Goal: Task Accomplishment & Management: Manage account settings

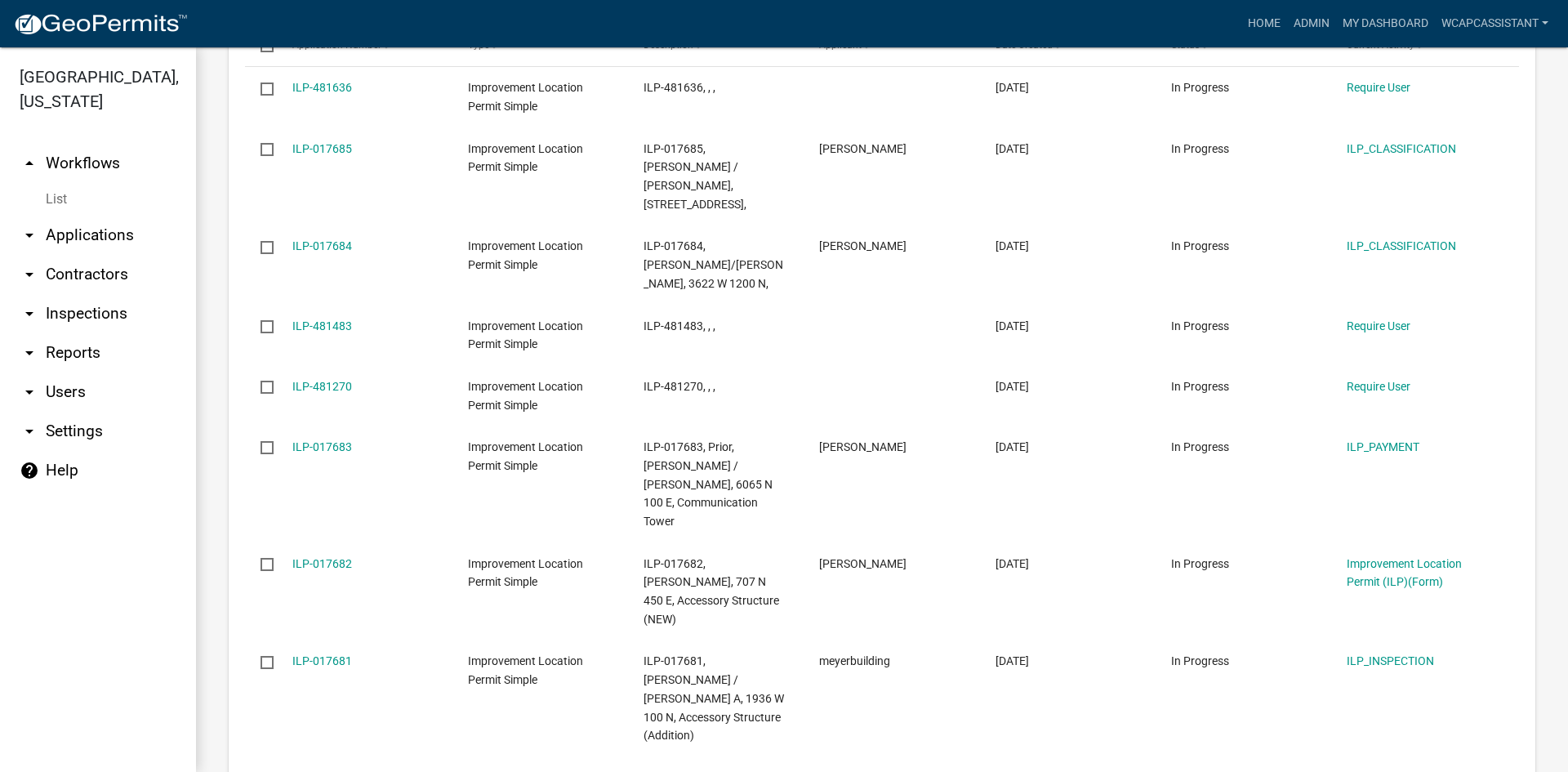
scroll to position [1999, 0]
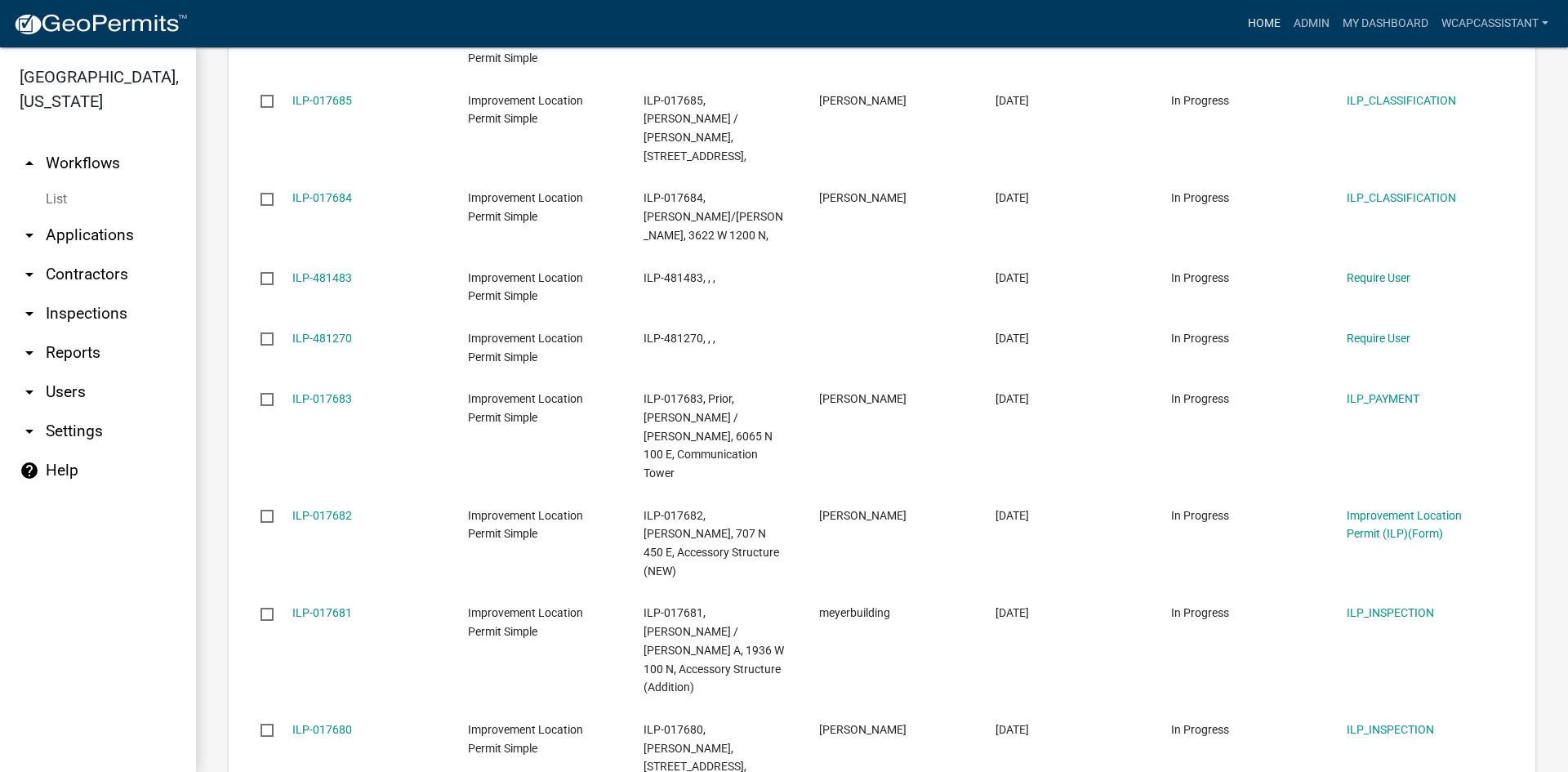
click at [1258, 21] on link "Home" at bounding box center [1264, 23] width 46 height 31
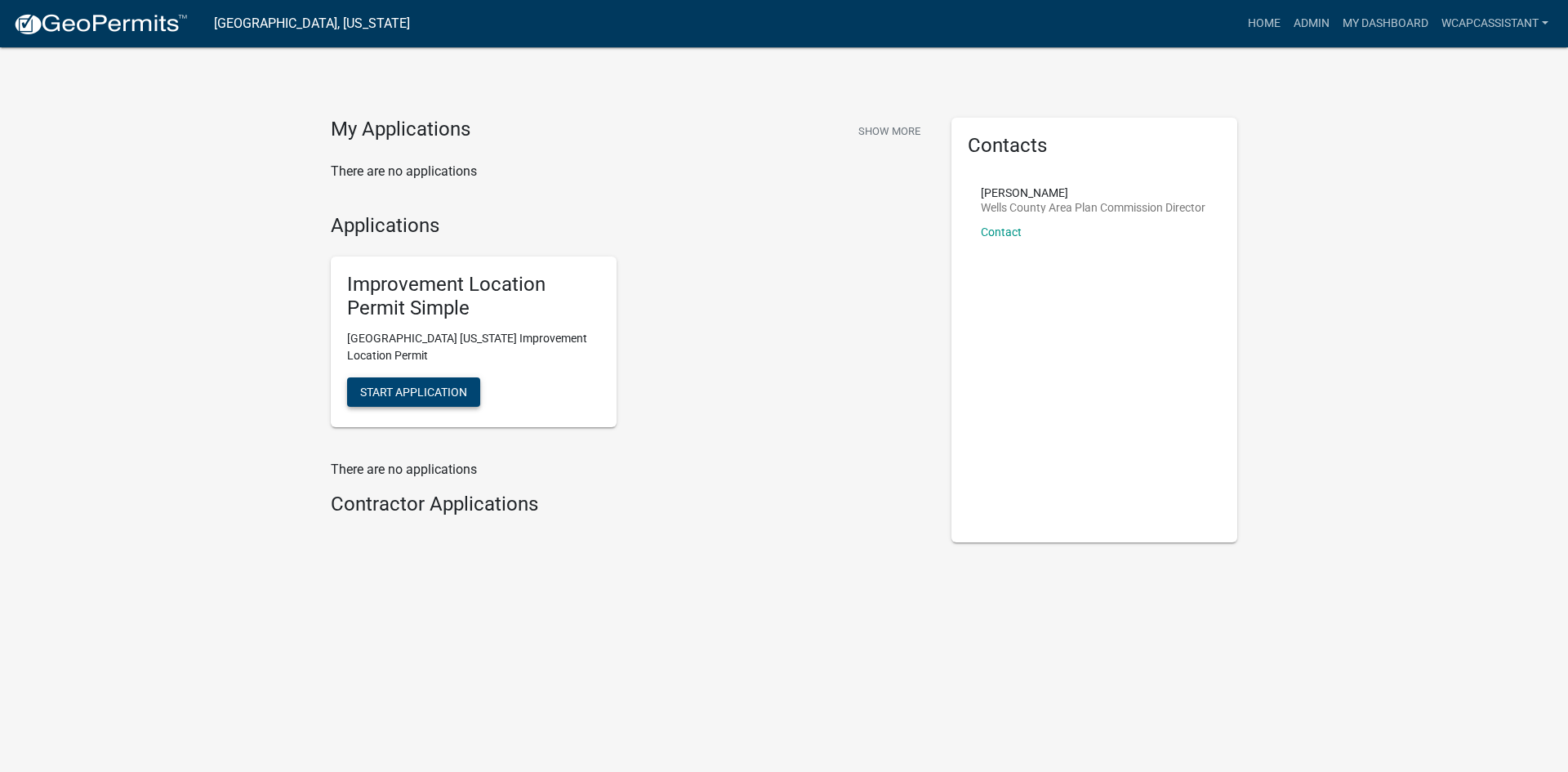
click at [373, 386] on span "Start Application" at bounding box center [413, 391] width 107 height 13
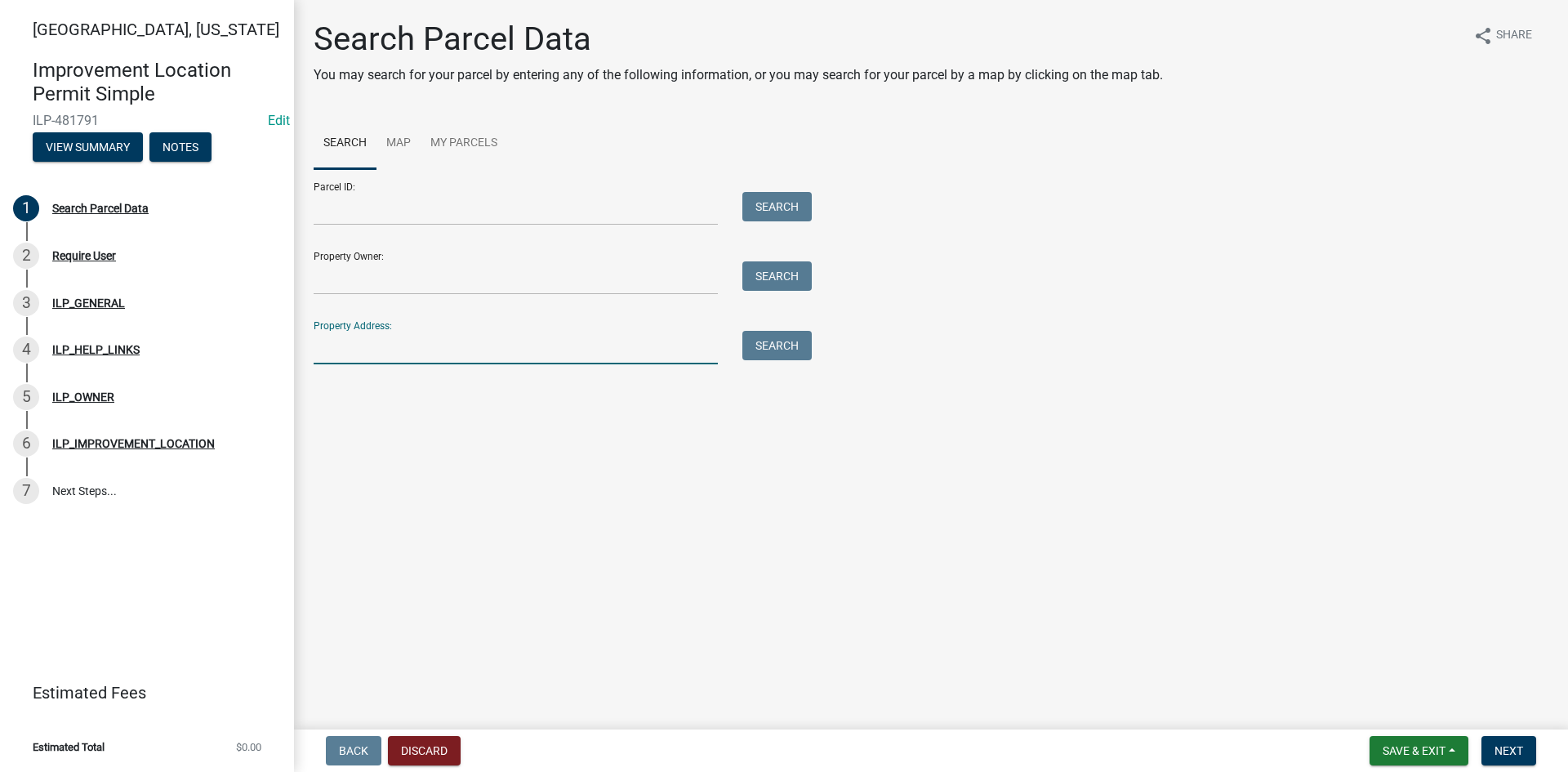
click at [395, 359] on input "Property Address:" at bounding box center [515, 347] width 404 height 33
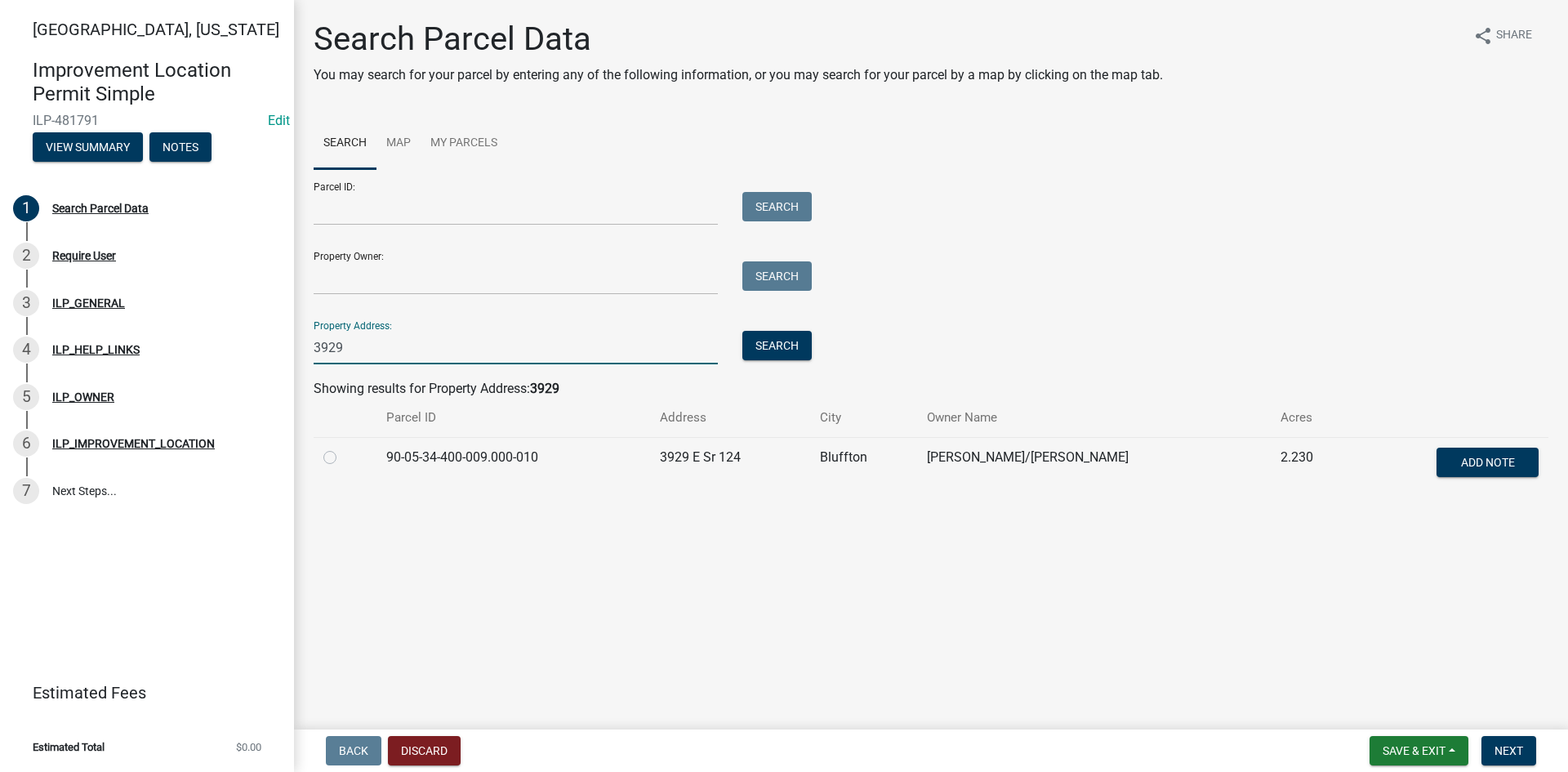
type input "3929"
click at [343, 447] on label at bounding box center [343, 447] width 0 height 0
click at [343, 458] on input "radio" at bounding box center [349, 453] width 11 height 11
radio input "true"
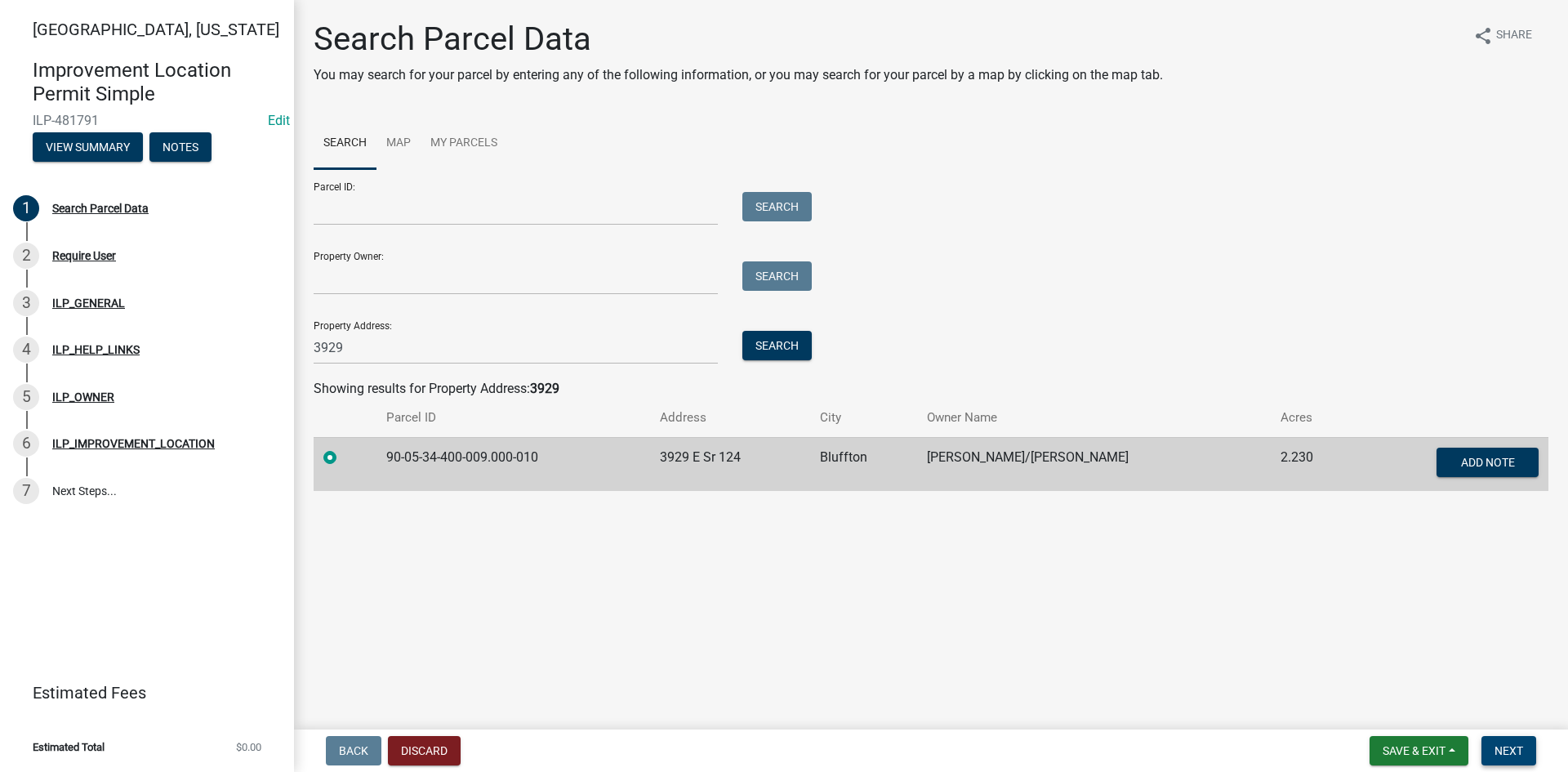
click at [1499, 750] on span "Next" at bounding box center [1509, 750] width 29 height 13
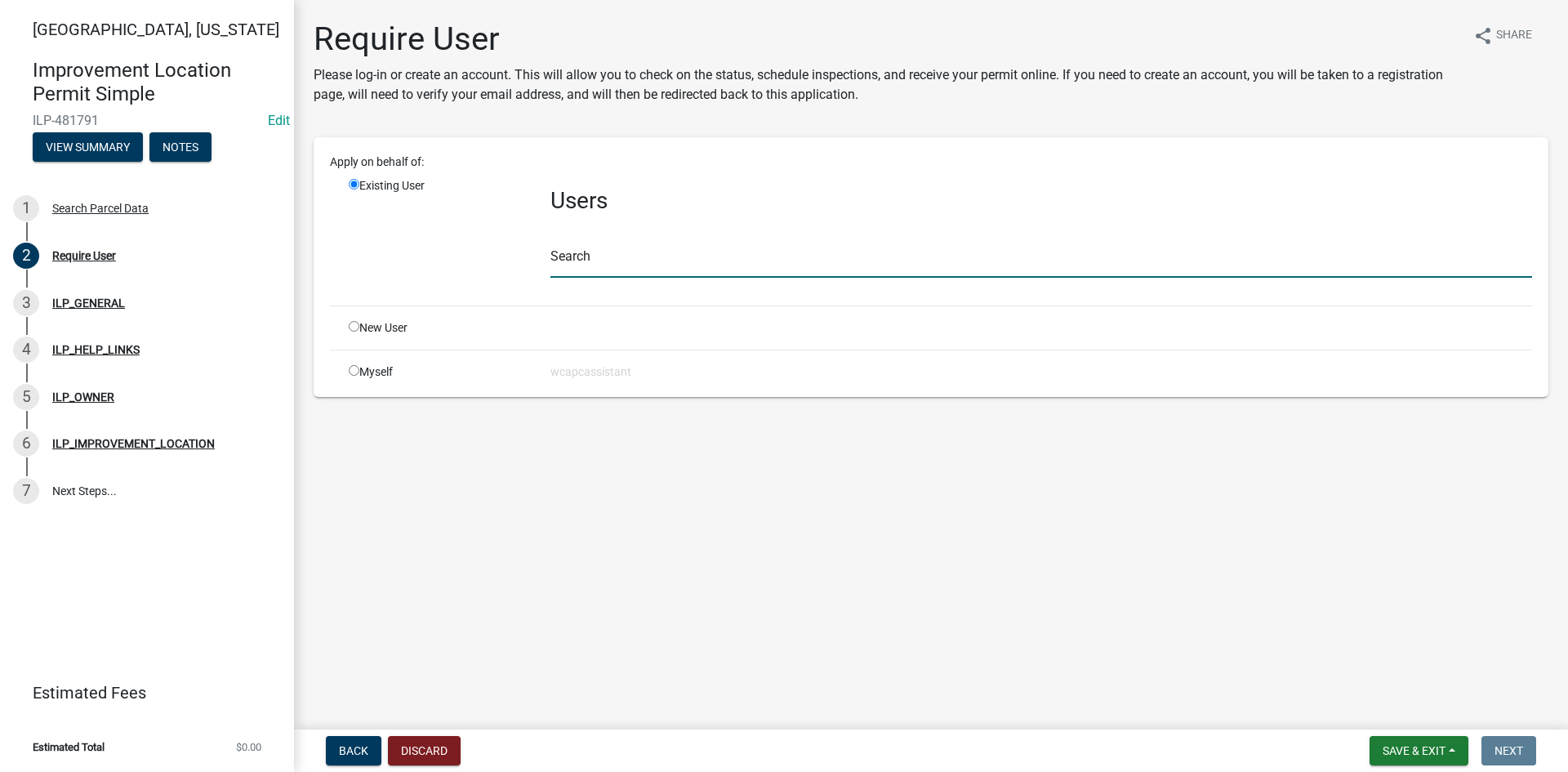
click at [588, 262] on input "text" at bounding box center [1041, 260] width 982 height 33
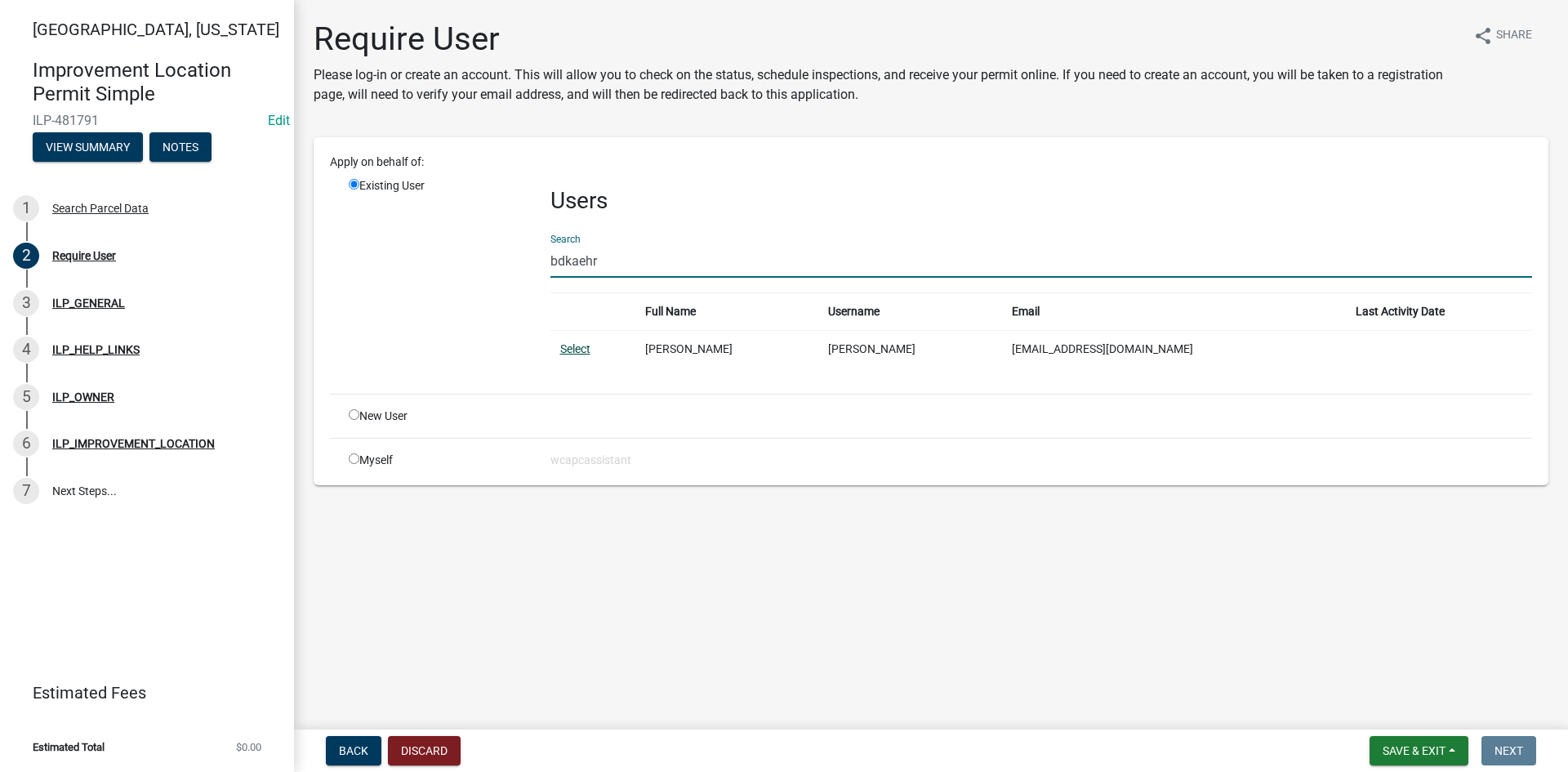
type input "bdkaehr"
click at [567, 353] on link "Select" at bounding box center [576, 349] width 30 height 13
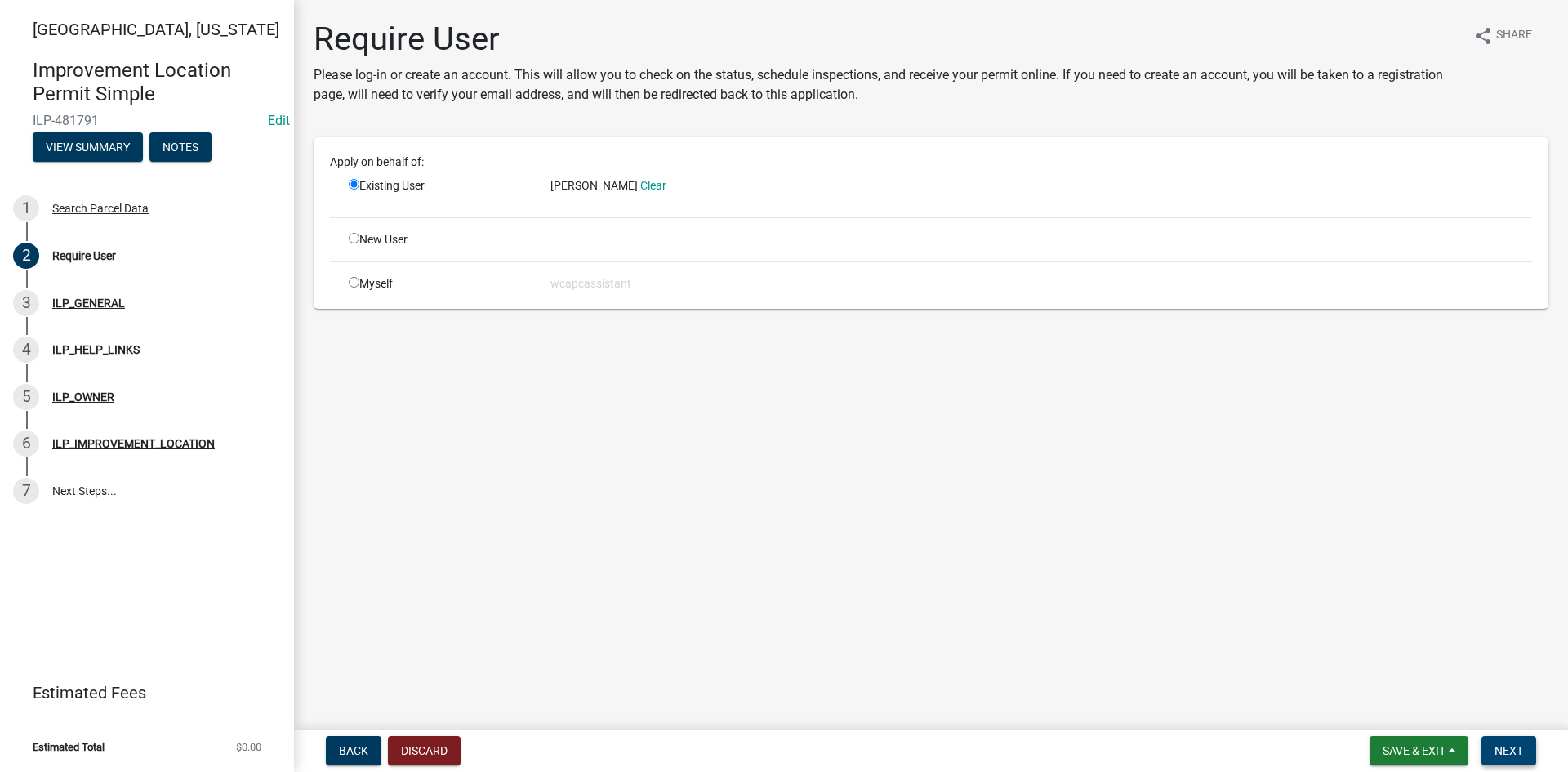
click at [1506, 744] on span "Next" at bounding box center [1509, 750] width 29 height 13
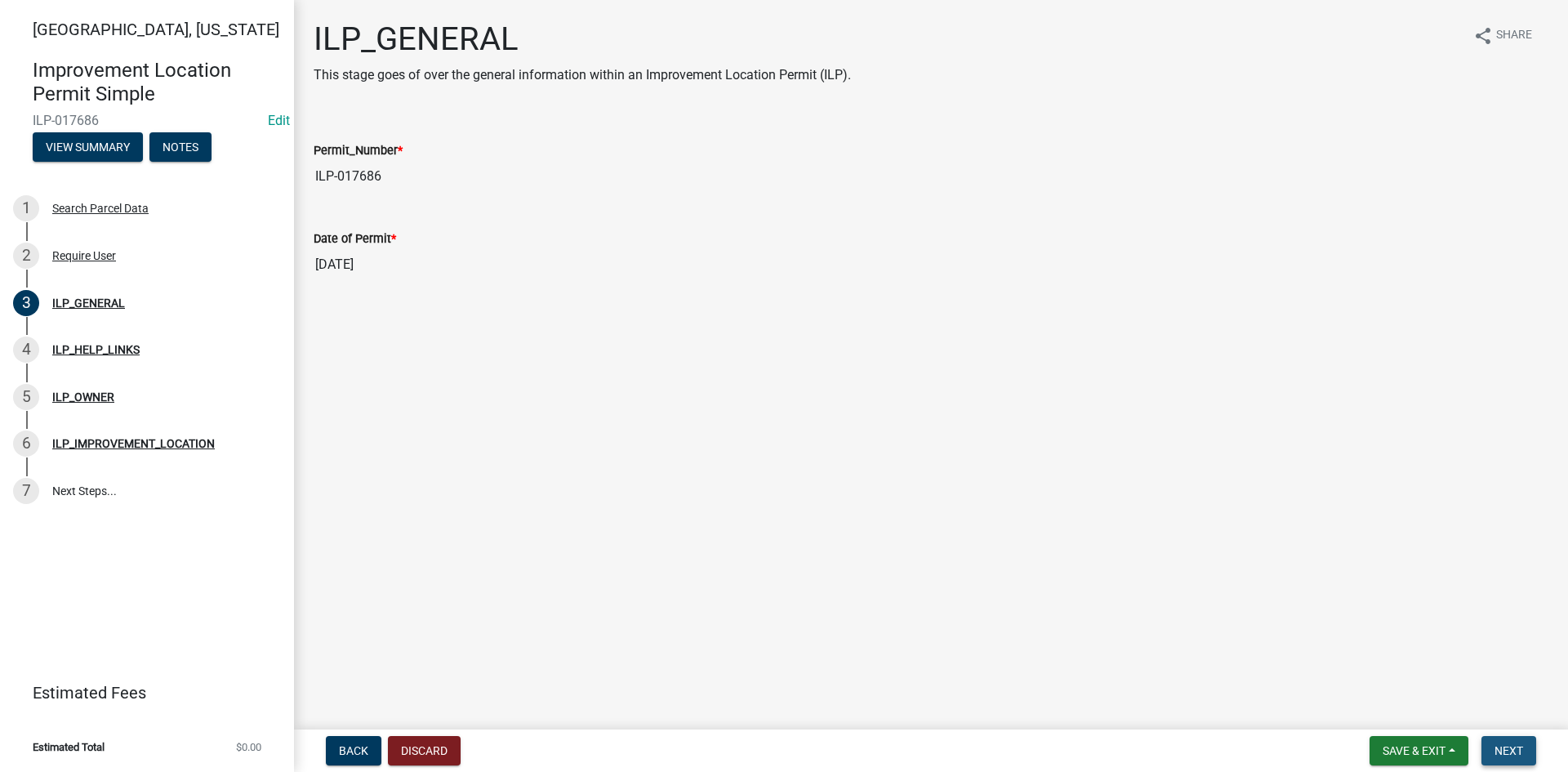
click at [1496, 747] on span "Next" at bounding box center [1509, 750] width 29 height 13
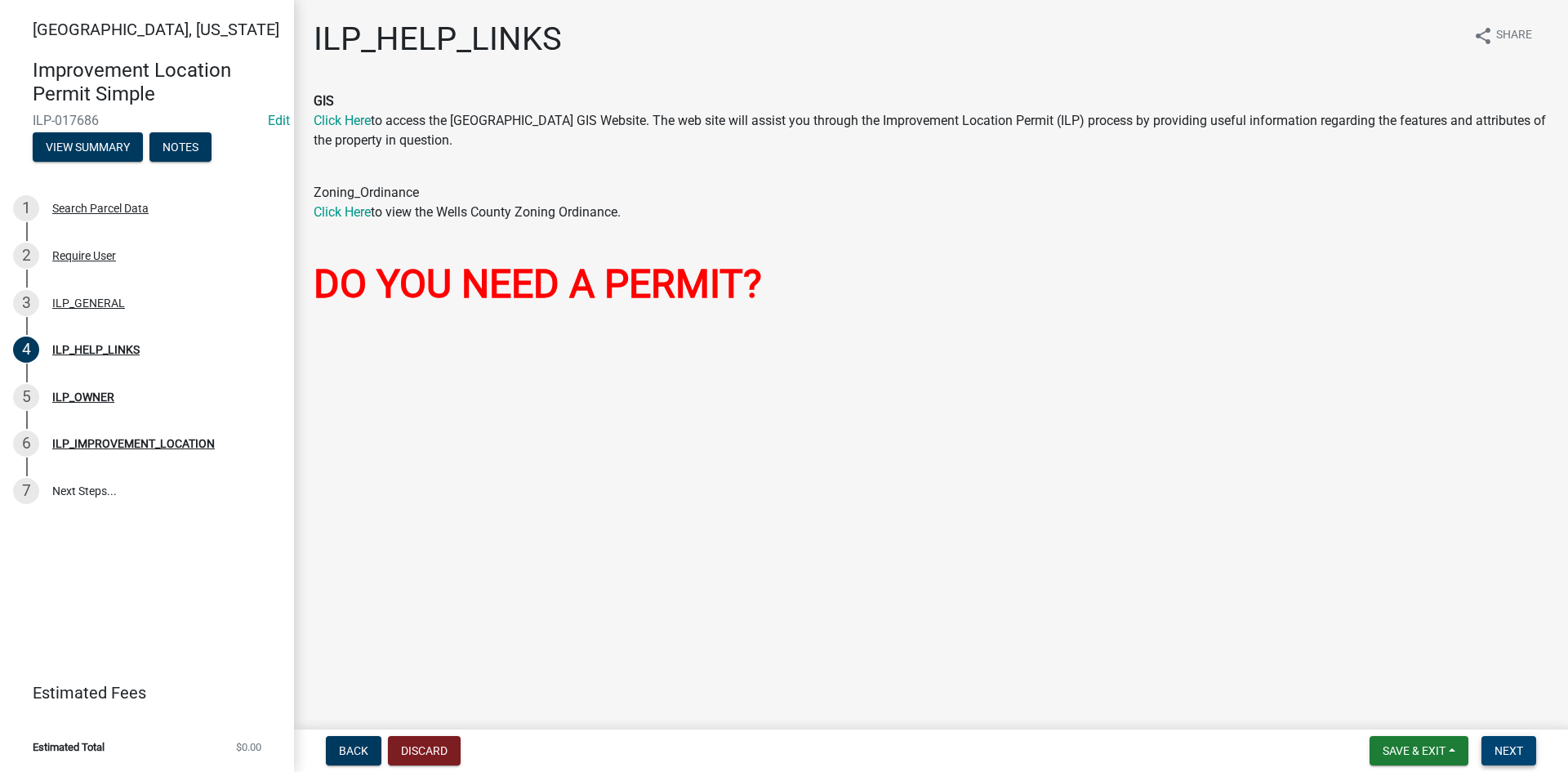
click at [1505, 752] on span "Next" at bounding box center [1509, 750] width 29 height 13
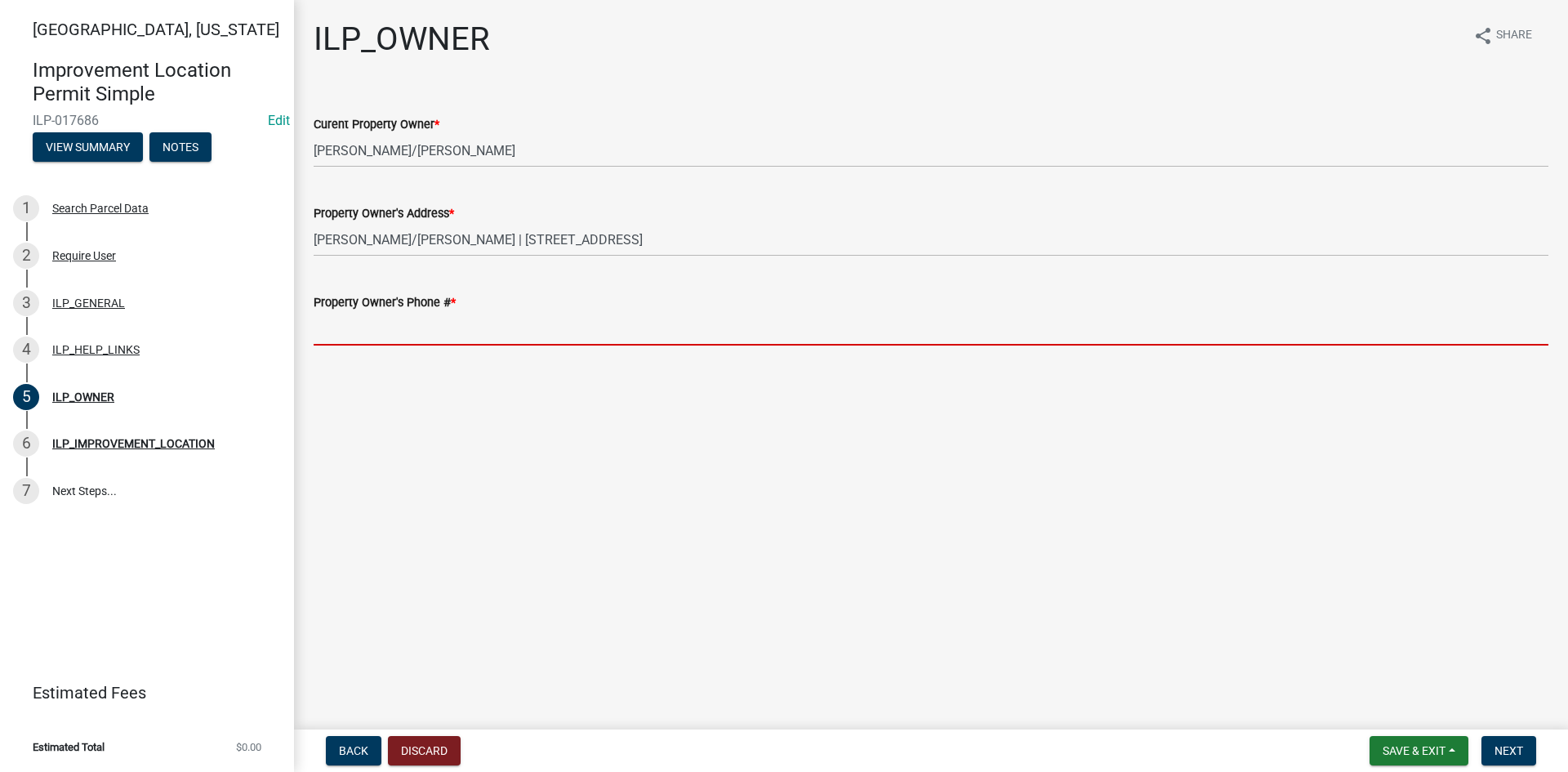
click at [581, 335] on input "Property Owner's Phone # *" at bounding box center [931, 328] width 1235 height 33
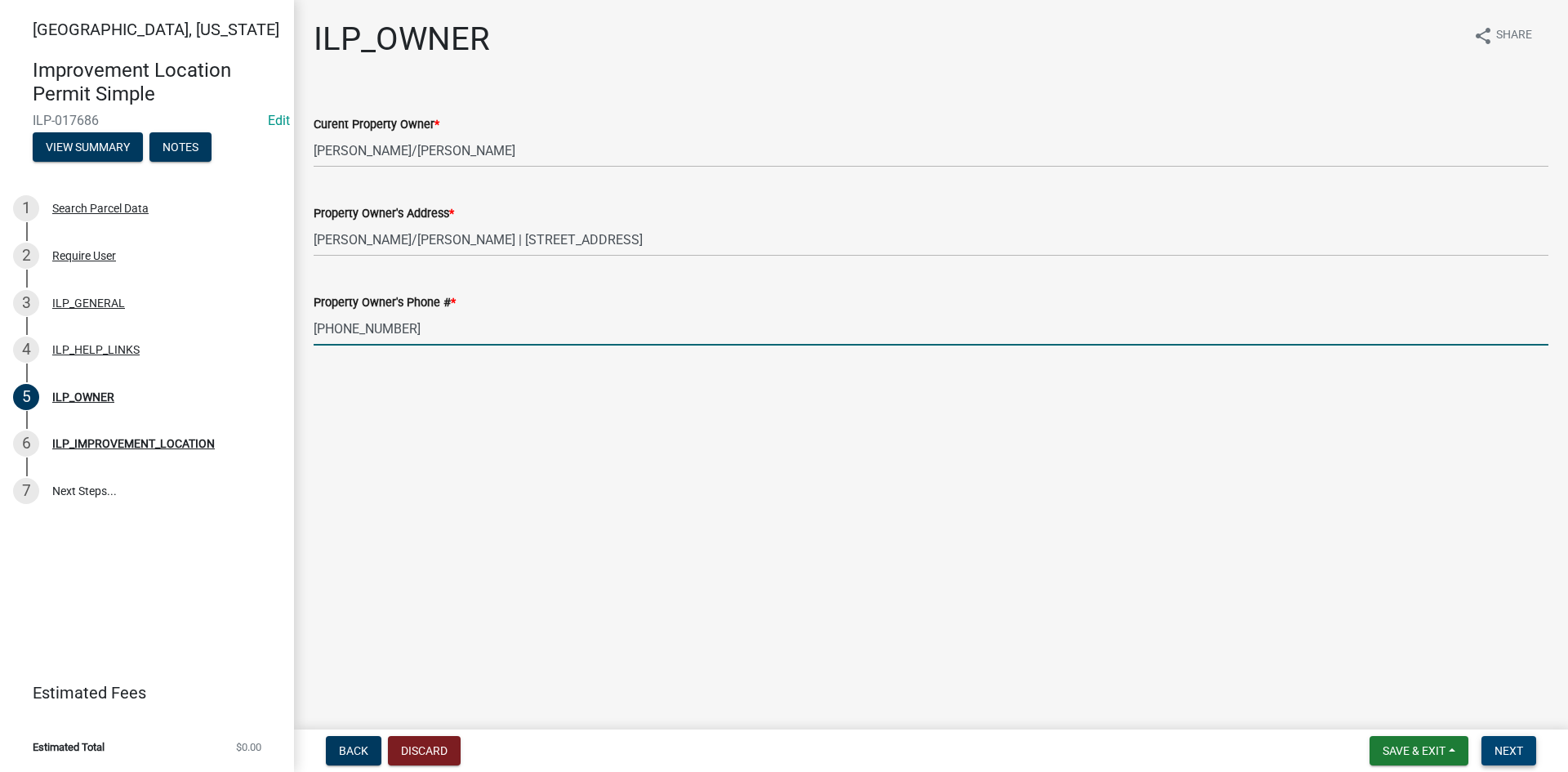
type input "[PHONE_NUMBER]"
click at [1529, 737] on button "Next" at bounding box center [1509, 750] width 55 height 30
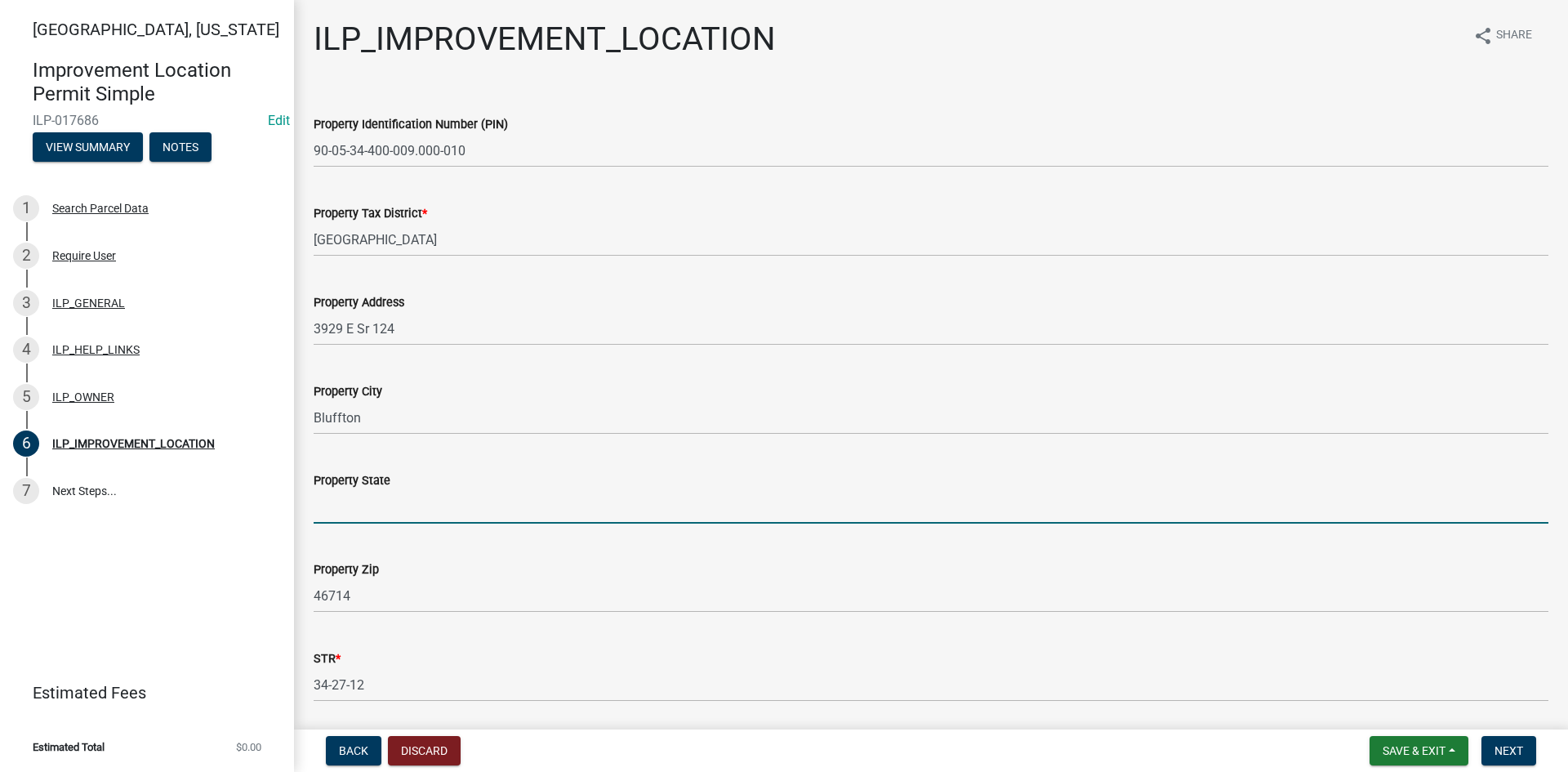
click at [494, 507] on input "Property State" at bounding box center [931, 507] width 1235 height 33
type input "IN"
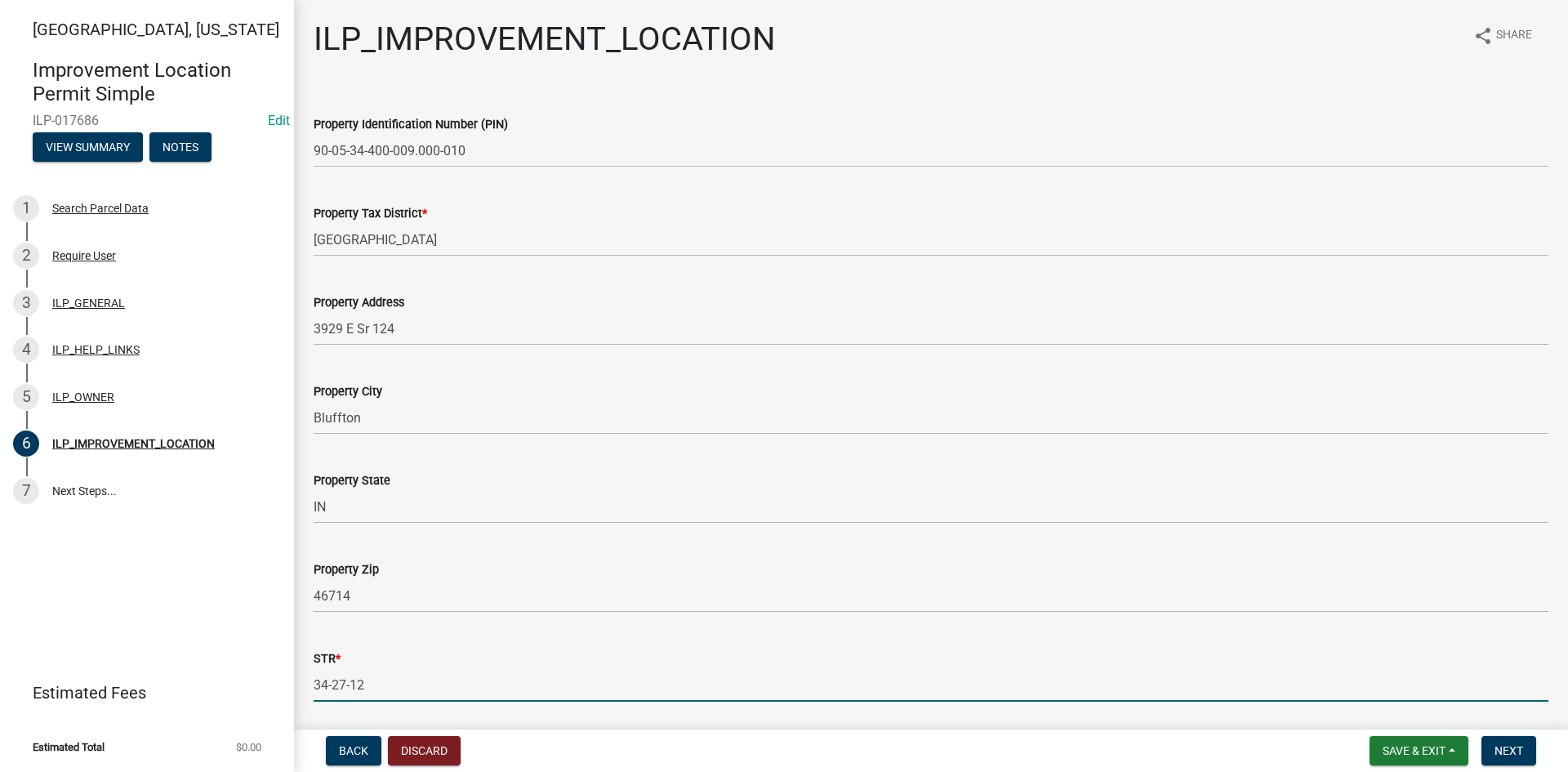
scroll to position [255, 0]
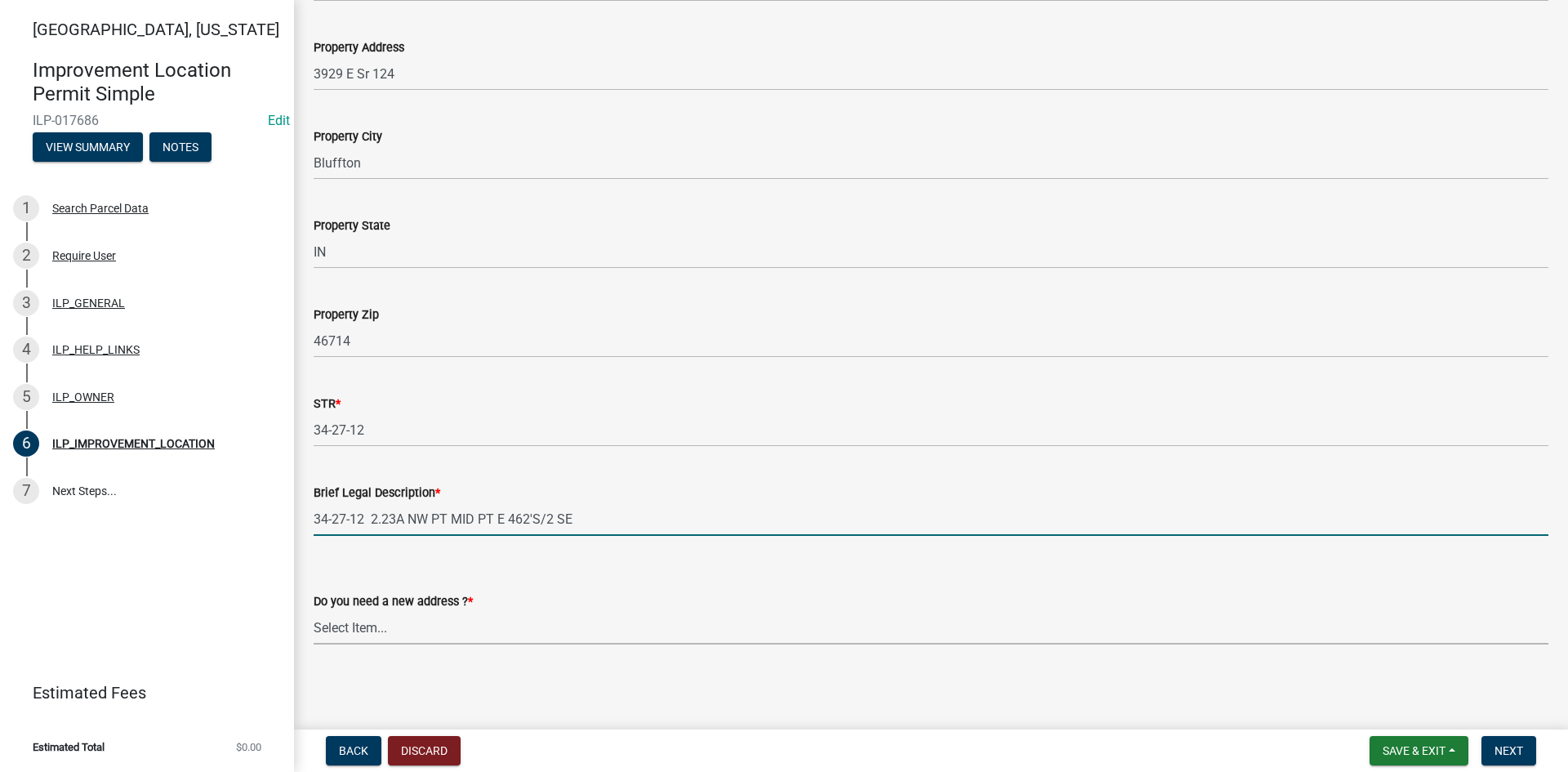
click at [344, 627] on select "Select Item... YES NO" at bounding box center [931, 628] width 1235 height 33
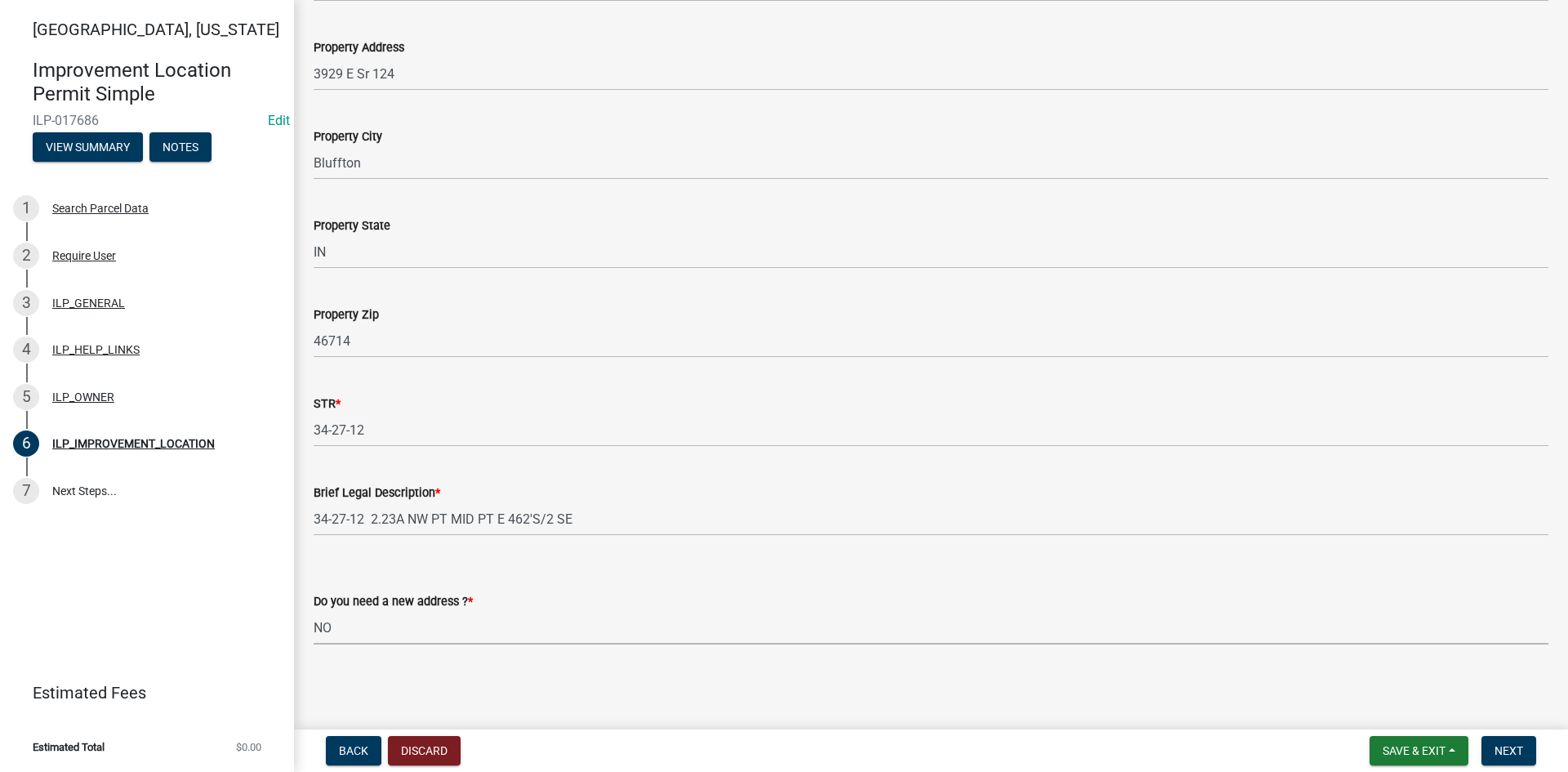
click at [314, 612] on select "Select Item... YES NO" at bounding box center [931, 628] width 1235 height 33
select select "03ef64e6-f0ff-43c9-aded-972c487e3507"
click at [1470, 747] on form "Save & Exit Save Save & Exit Next" at bounding box center [1453, 750] width 179 height 30
click at [1503, 747] on span "Next" at bounding box center [1509, 750] width 29 height 13
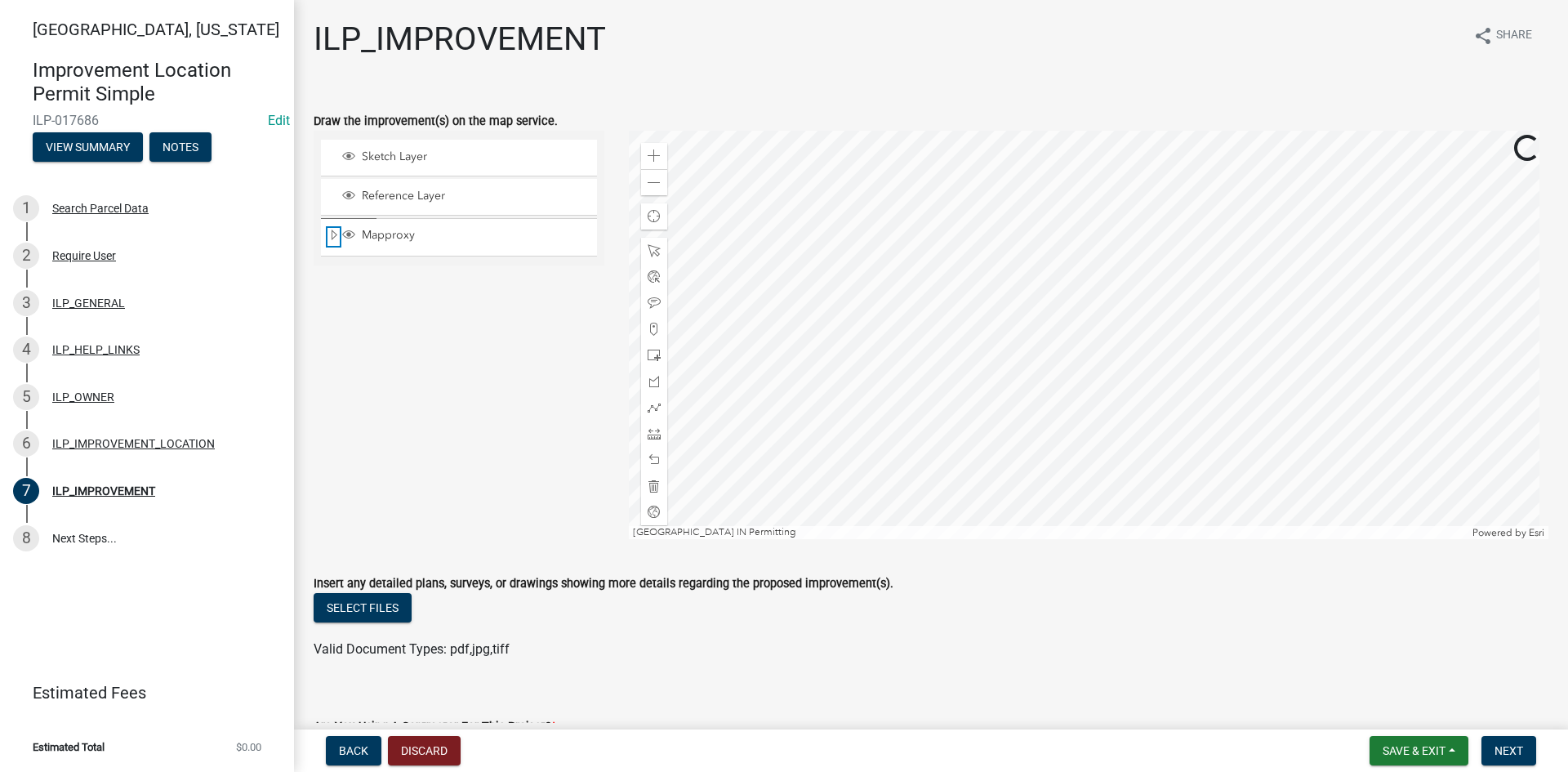
click at [332, 234] on span "Expand" at bounding box center [334, 235] width 13 height 15
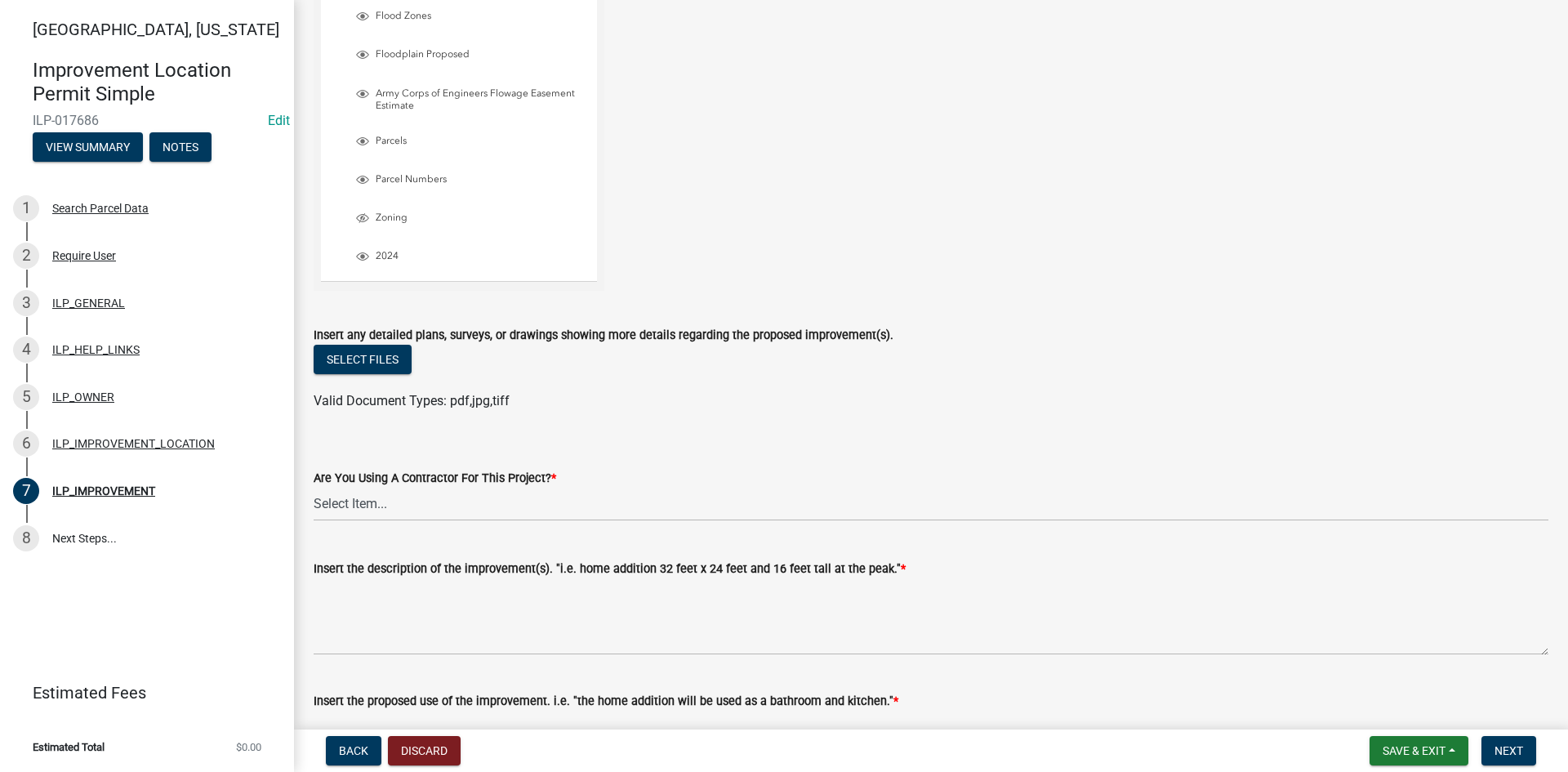
scroll to position [572, 0]
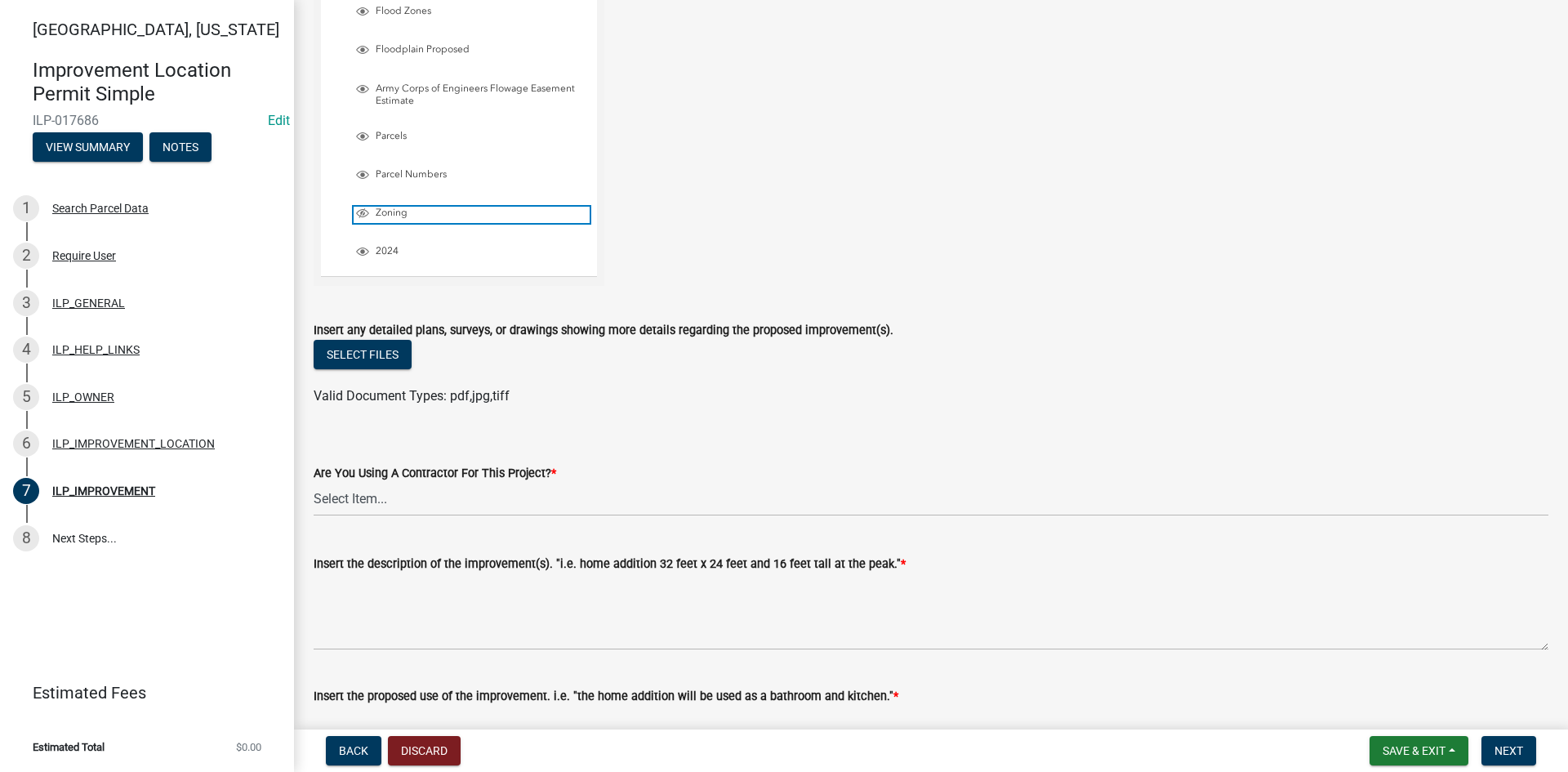
click at [363, 220] on span "Layer List" at bounding box center [362, 213] width 13 height 13
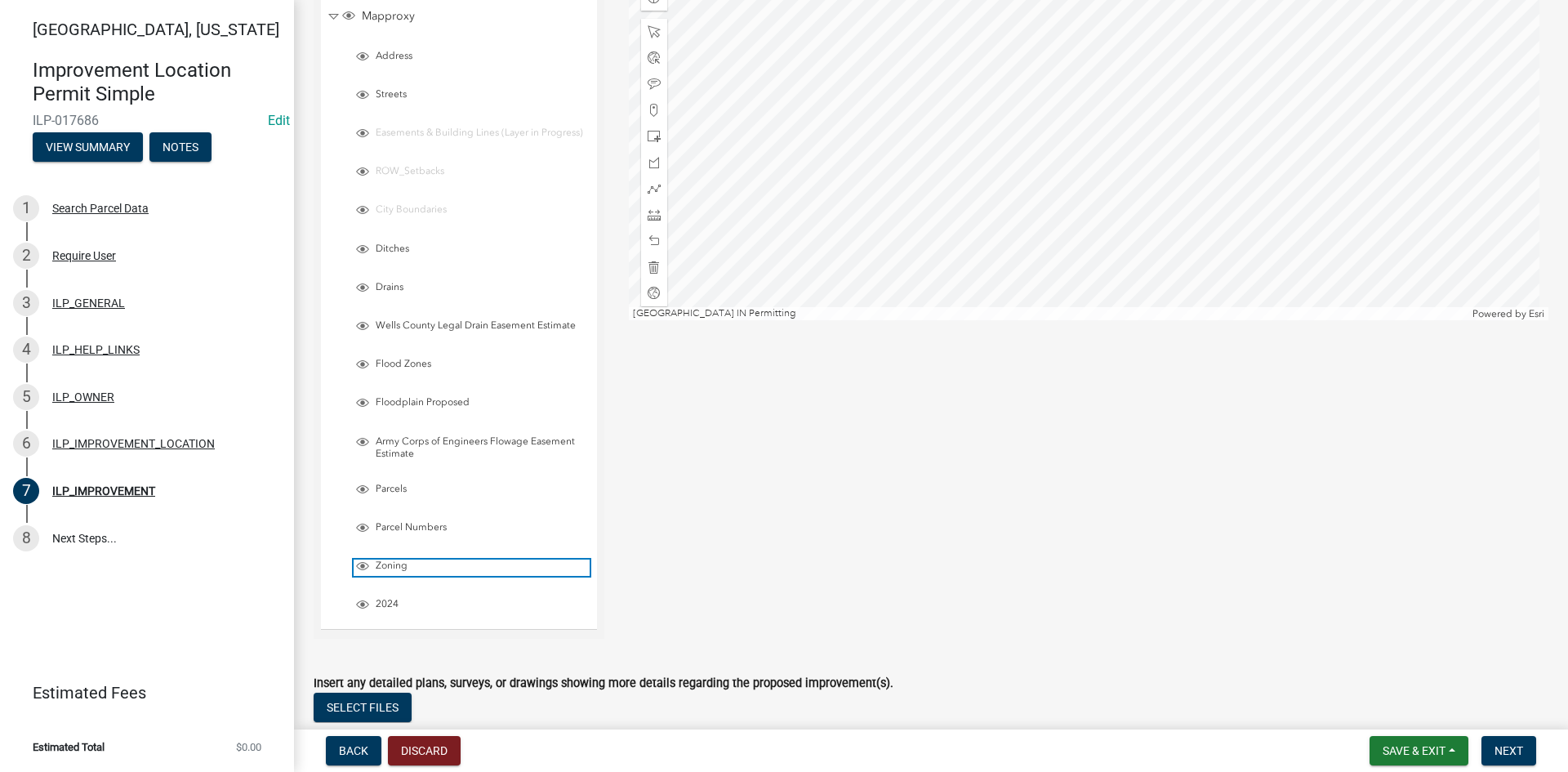
scroll to position [163, 0]
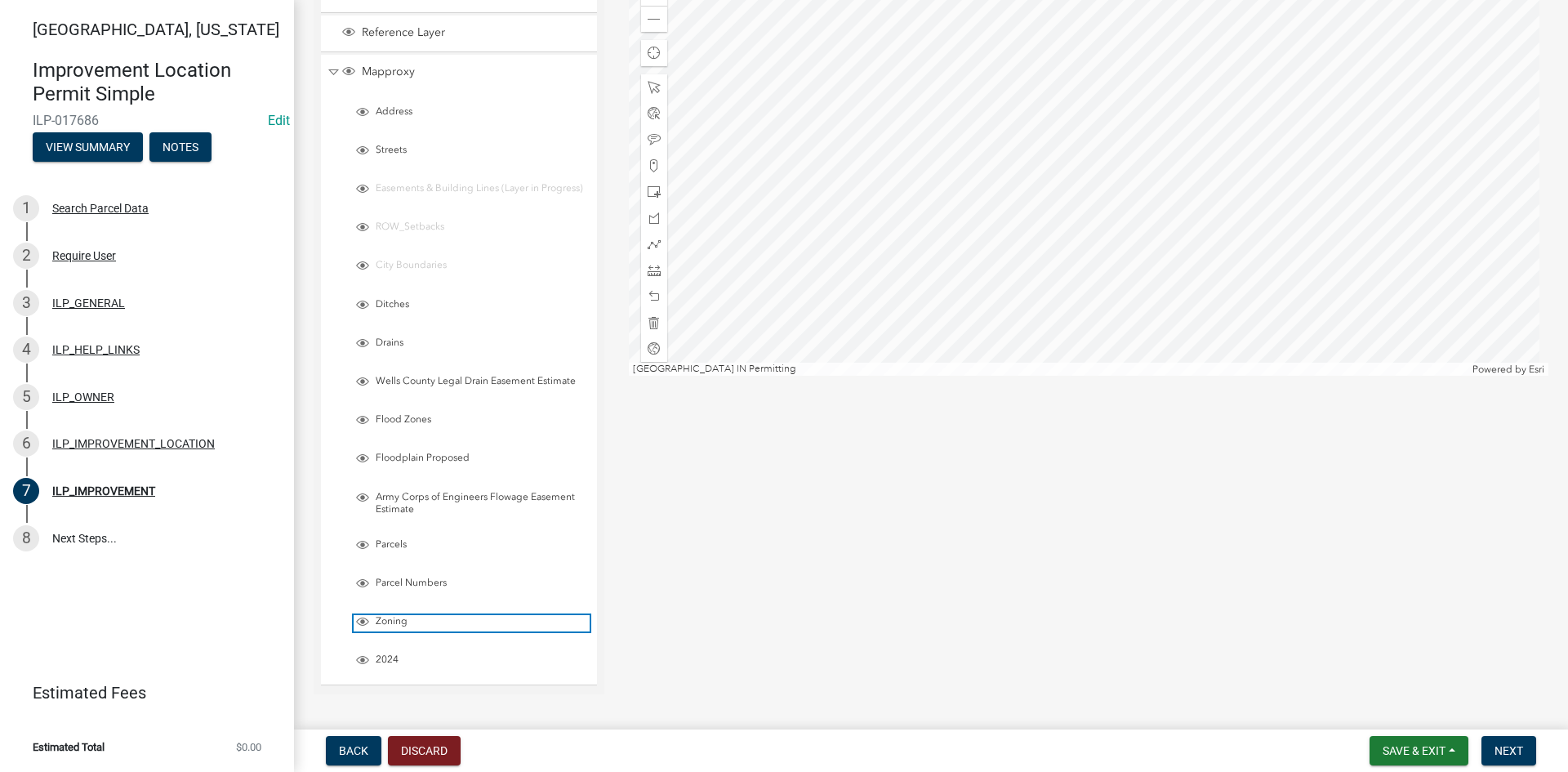
click at [366, 629] on span "Layer List" at bounding box center [362, 621] width 13 height 13
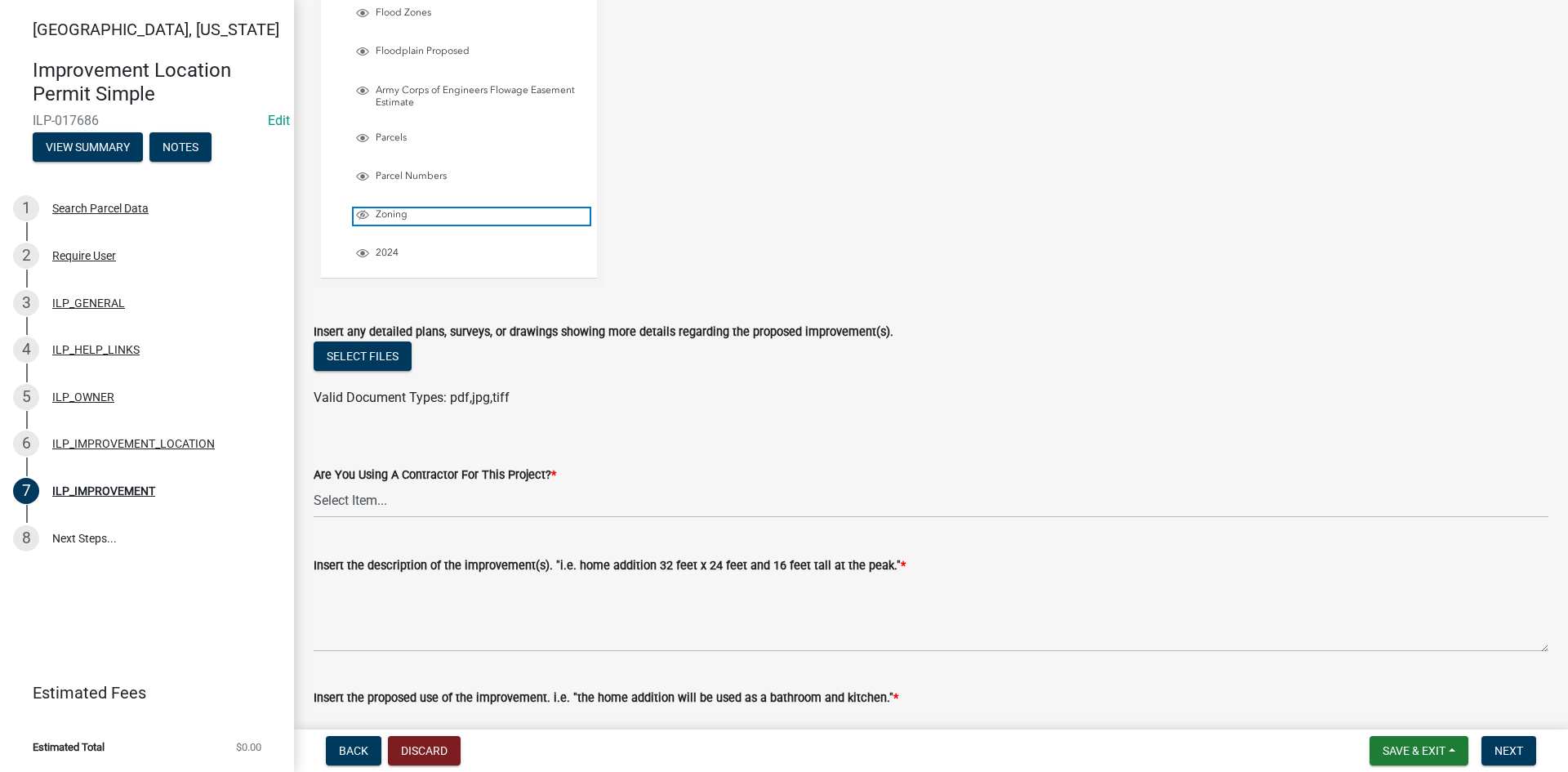
scroll to position [572, 0]
click at [379, 512] on select "Select Item... YES NO" at bounding box center [931, 499] width 1235 height 33
click at [314, 491] on select "Select Item... YES NO" at bounding box center [931, 499] width 1235 height 33
select select "d0c397cf-92c1-4d75-b08b-a5d0ada822ad"
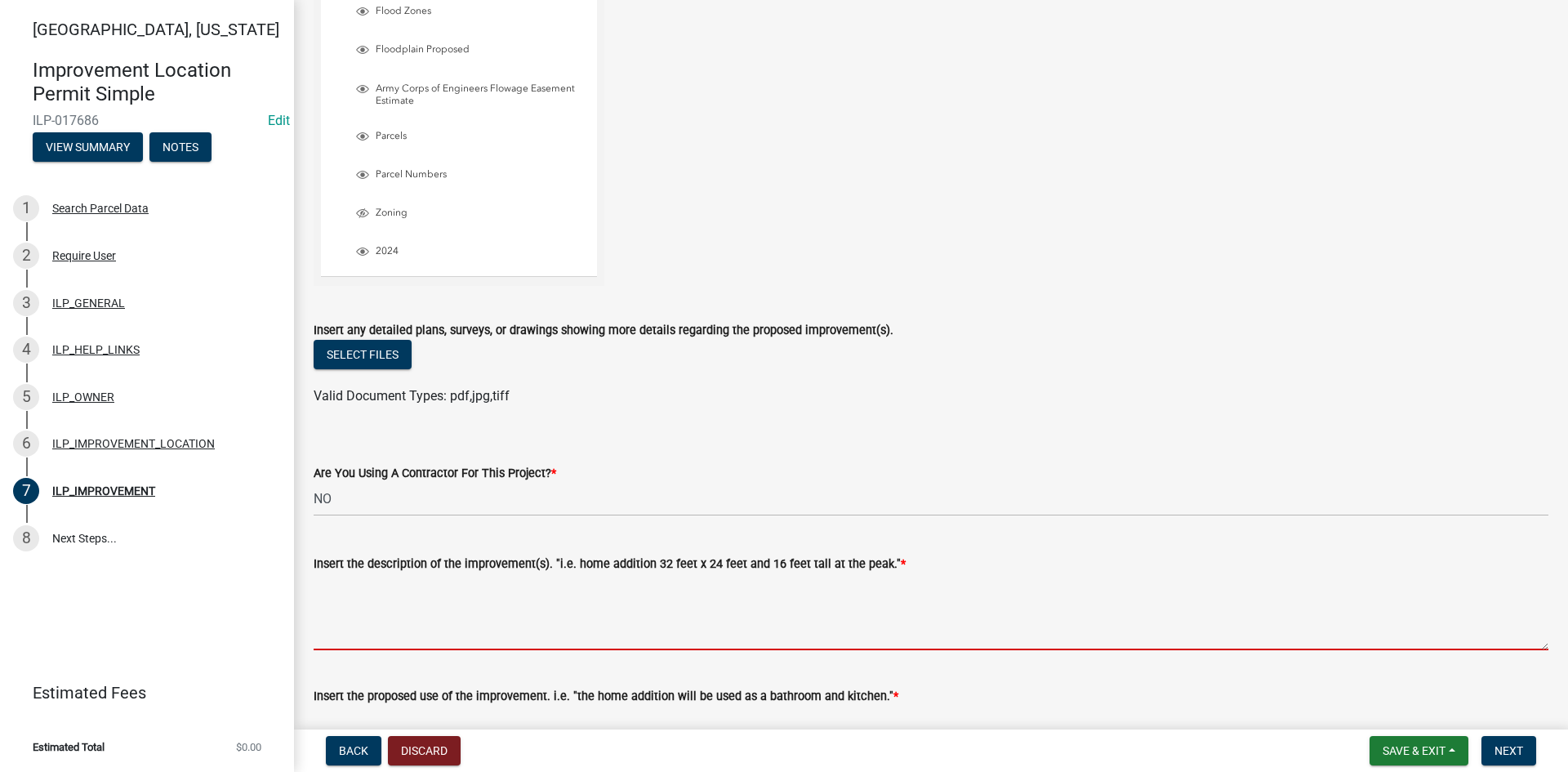
click at [389, 649] on textarea "Insert the description of the improvement(s). "i.e. home addition 32 feet x 24 …" at bounding box center [931, 612] width 1235 height 77
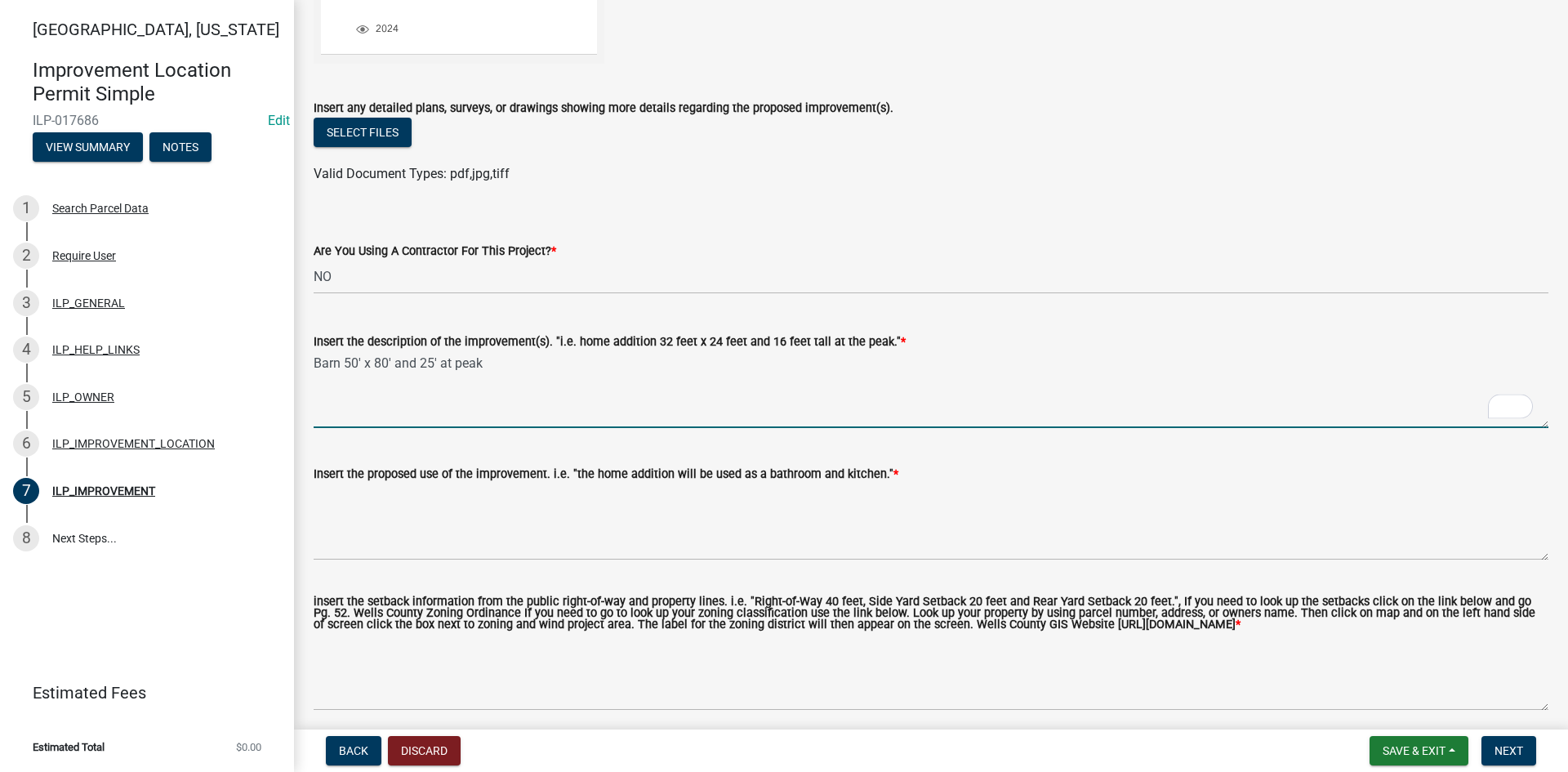
scroll to position [817, 0]
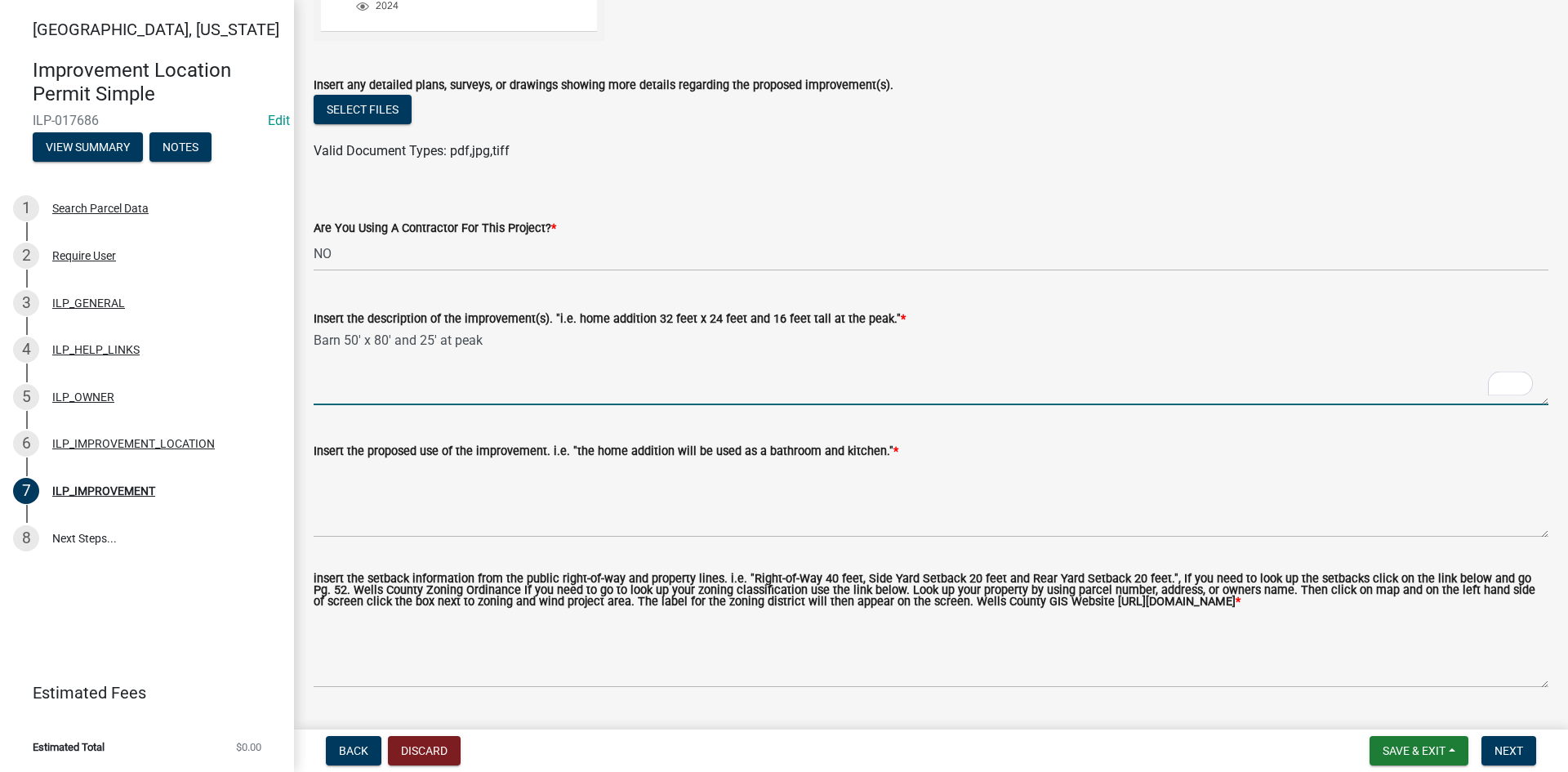
type textarea "Barn 50' x 80' and 25' at peak"
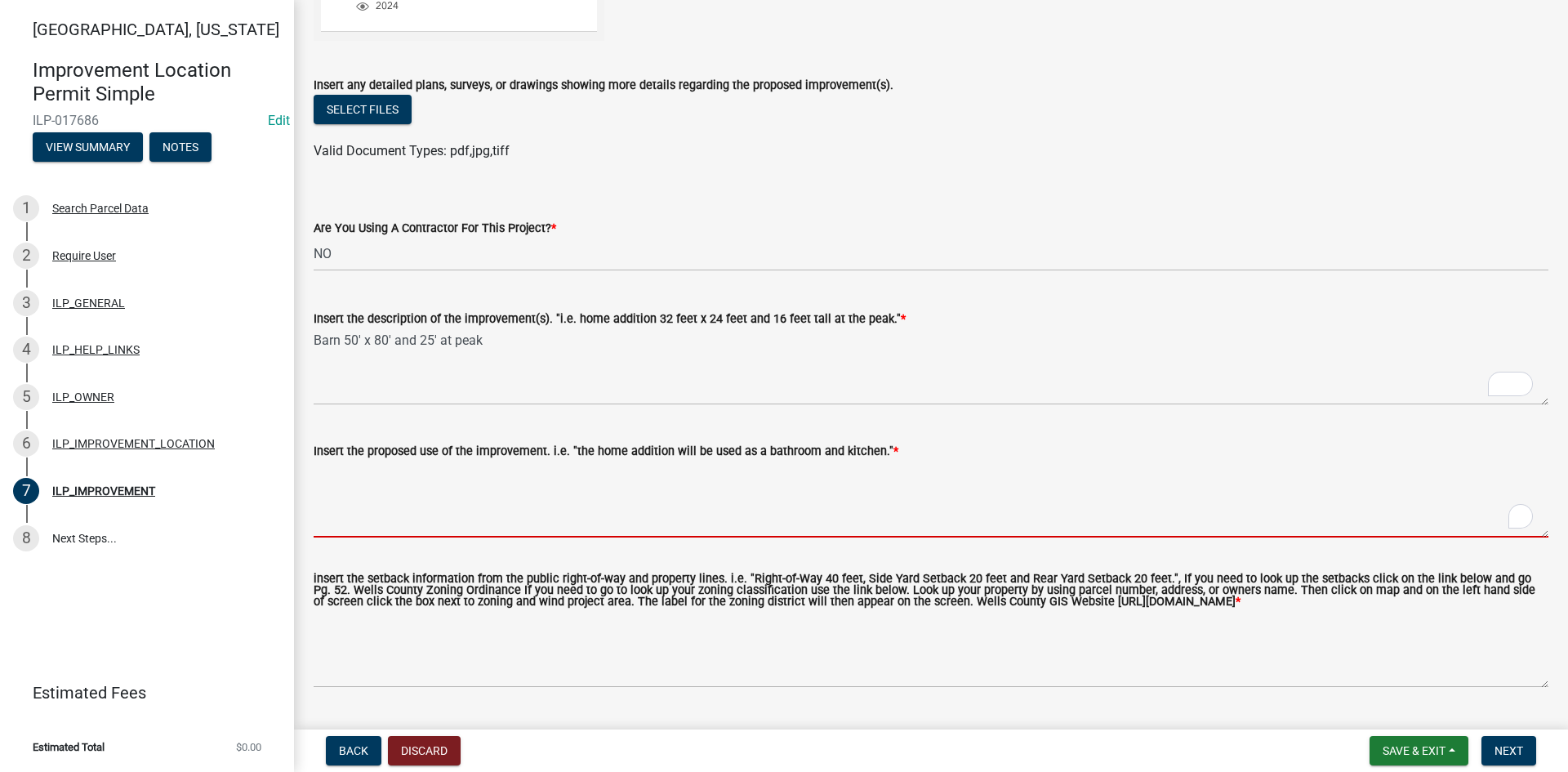
click at [368, 520] on textarea "Insert the proposed use of the improvement. i.e. "the home addition will be use…" at bounding box center [931, 499] width 1235 height 77
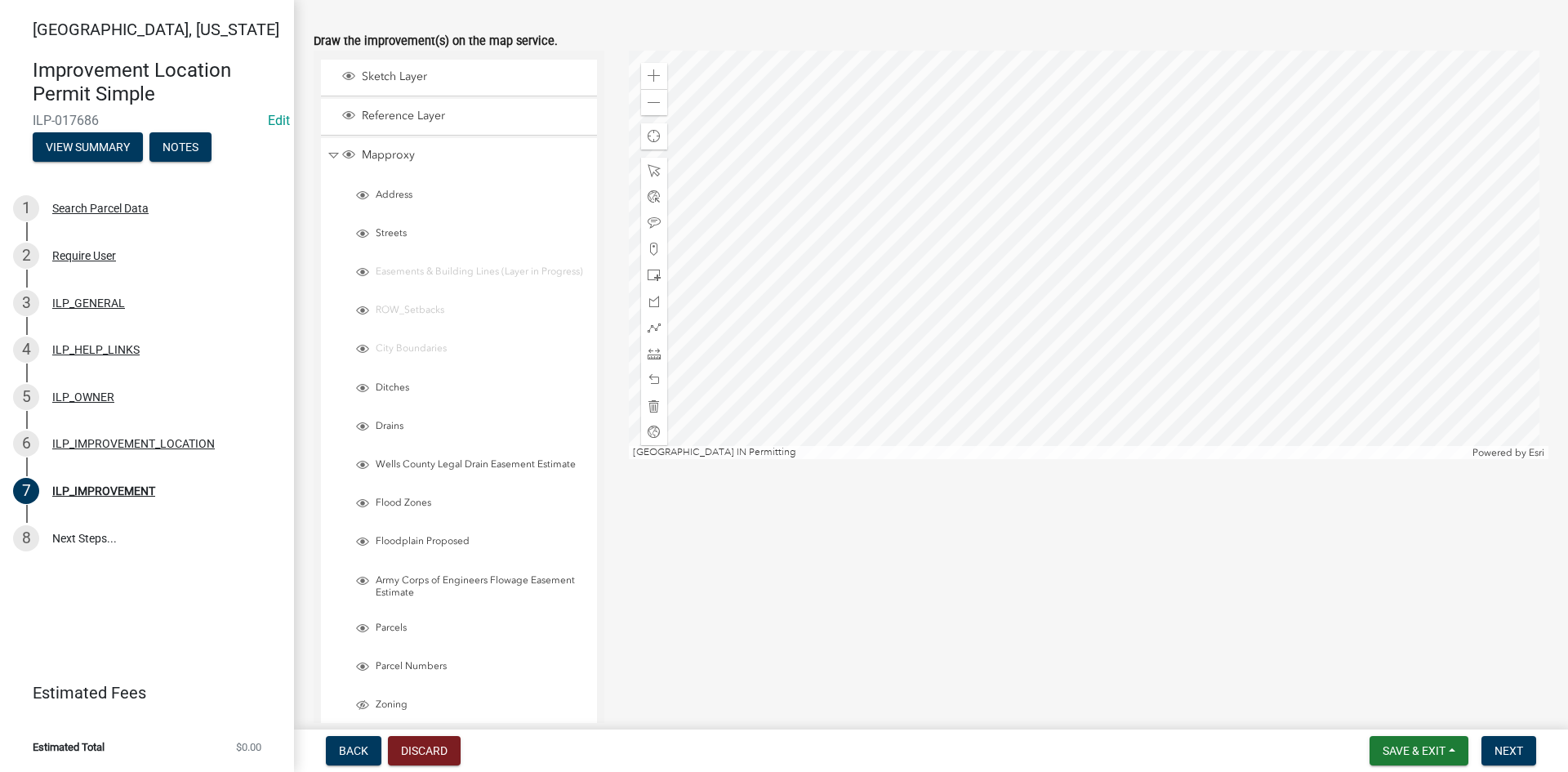
scroll to position [0, 0]
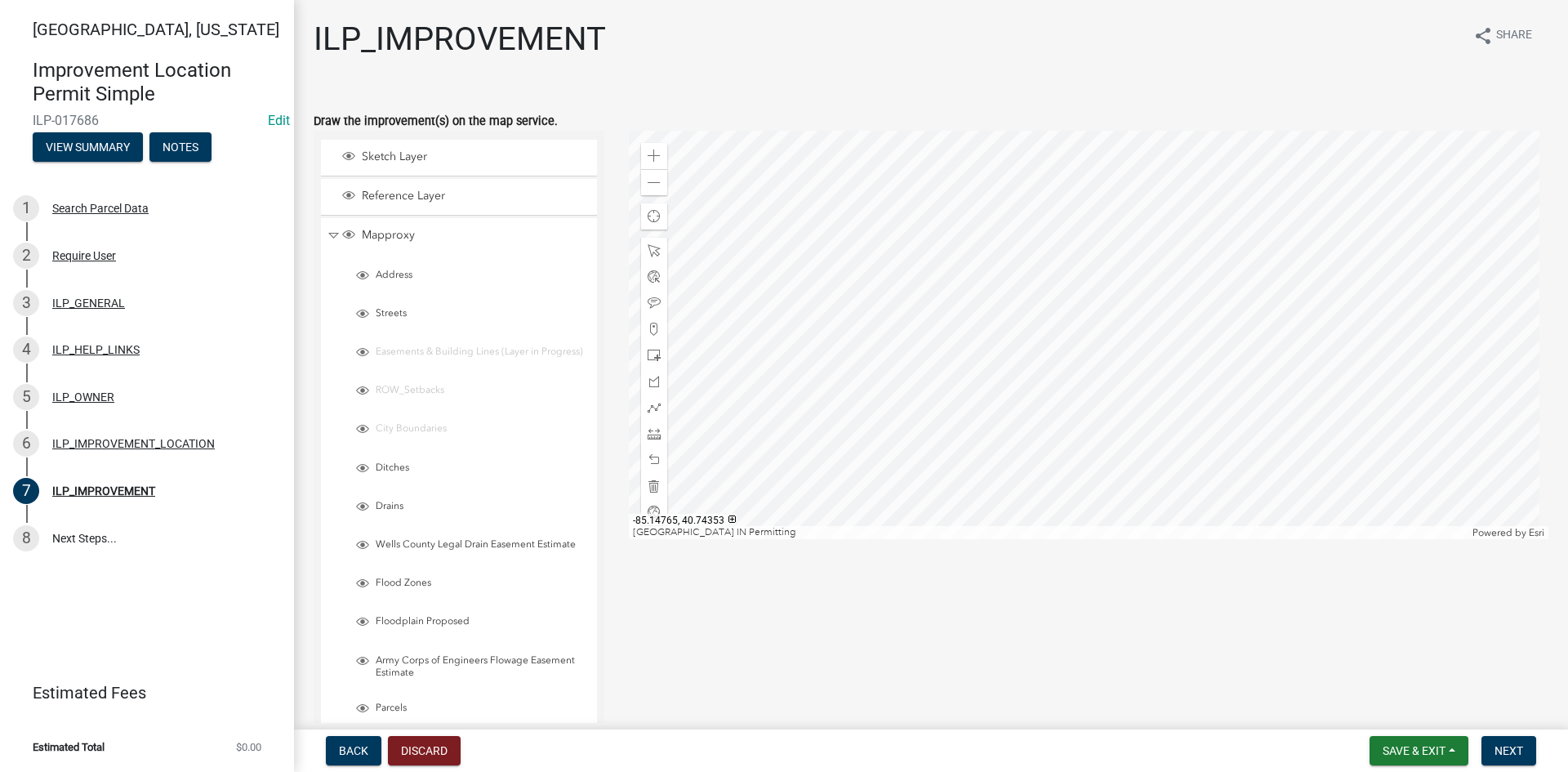
type textarea "storage (electric and water provisions) - on sewer"
click at [1098, 344] on div at bounding box center [1089, 335] width 921 height 409
click at [1146, 487] on div at bounding box center [1089, 335] width 921 height 409
click at [1178, 257] on div at bounding box center [1089, 335] width 921 height 409
click at [966, 329] on div at bounding box center [1089, 335] width 921 height 409
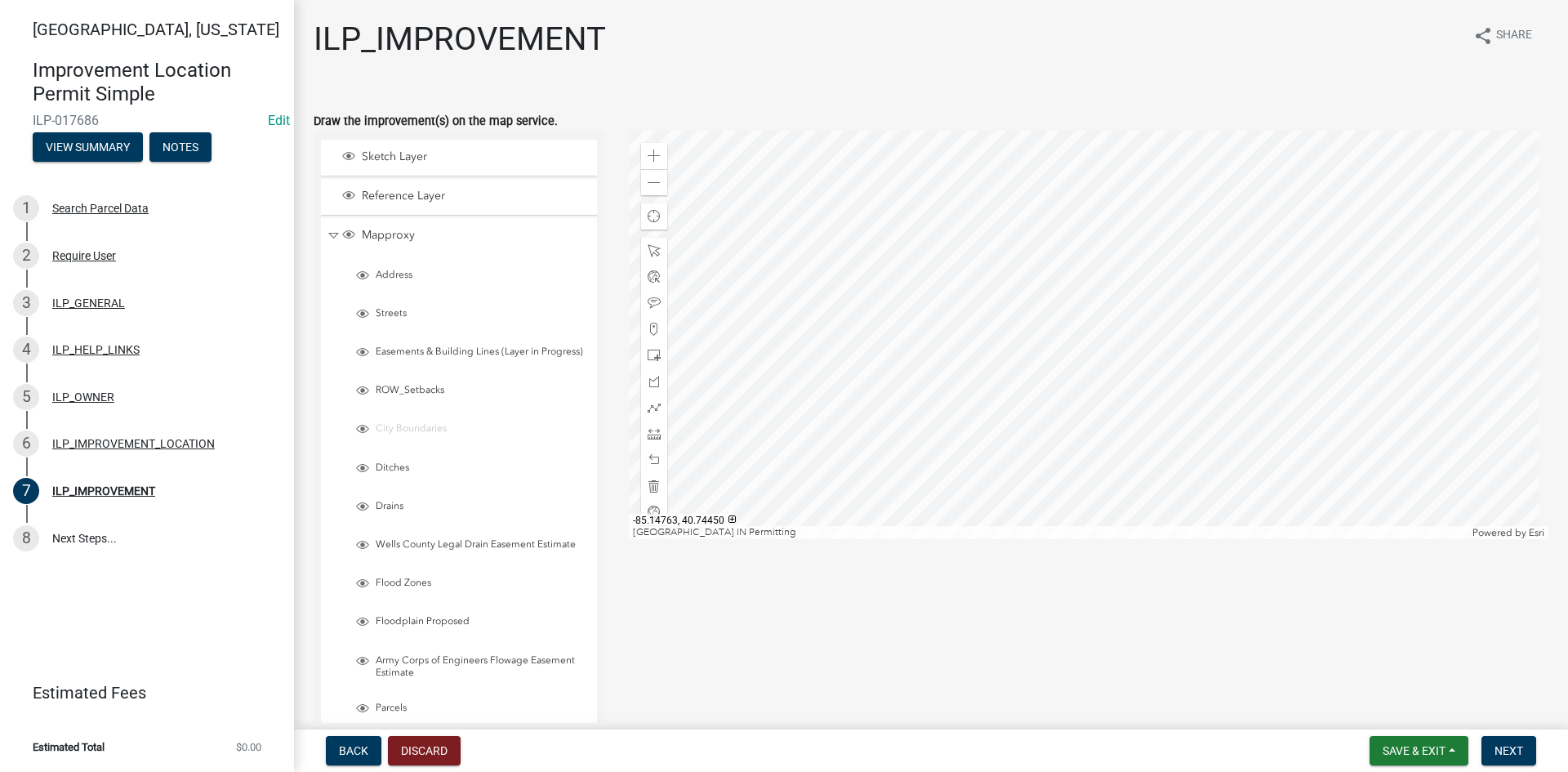
click at [1043, 308] on div at bounding box center [1089, 335] width 921 height 409
click at [648, 433] on span at bounding box center [654, 434] width 13 height 13
click at [1132, 254] on div at bounding box center [1089, 335] width 921 height 409
click at [1115, 254] on div at bounding box center [1089, 335] width 921 height 409
click at [1025, 254] on div at bounding box center [1089, 335] width 921 height 409
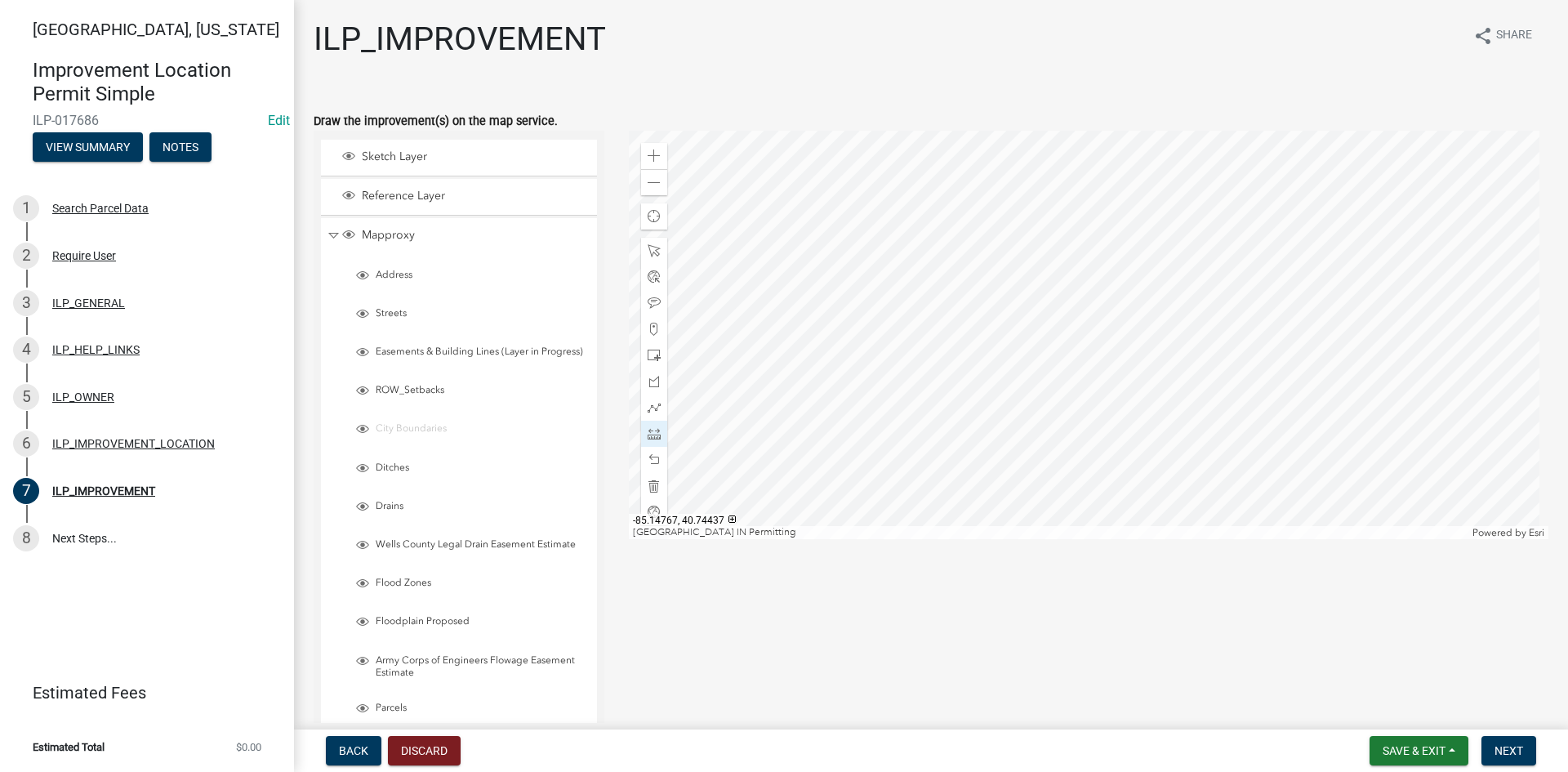
click at [1023, 398] on div at bounding box center [1089, 335] width 921 height 409
click at [1112, 399] on div at bounding box center [1089, 335] width 921 height 409
click at [1116, 256] on div at bounding box center [1089, 335] width 921 height 409
click at [1188, 598] on div "Sketch Layer Reference Layer Mapproxy Address Streets Easements & Building Line…" at bounding box center [931, 494] width 1260 height 727
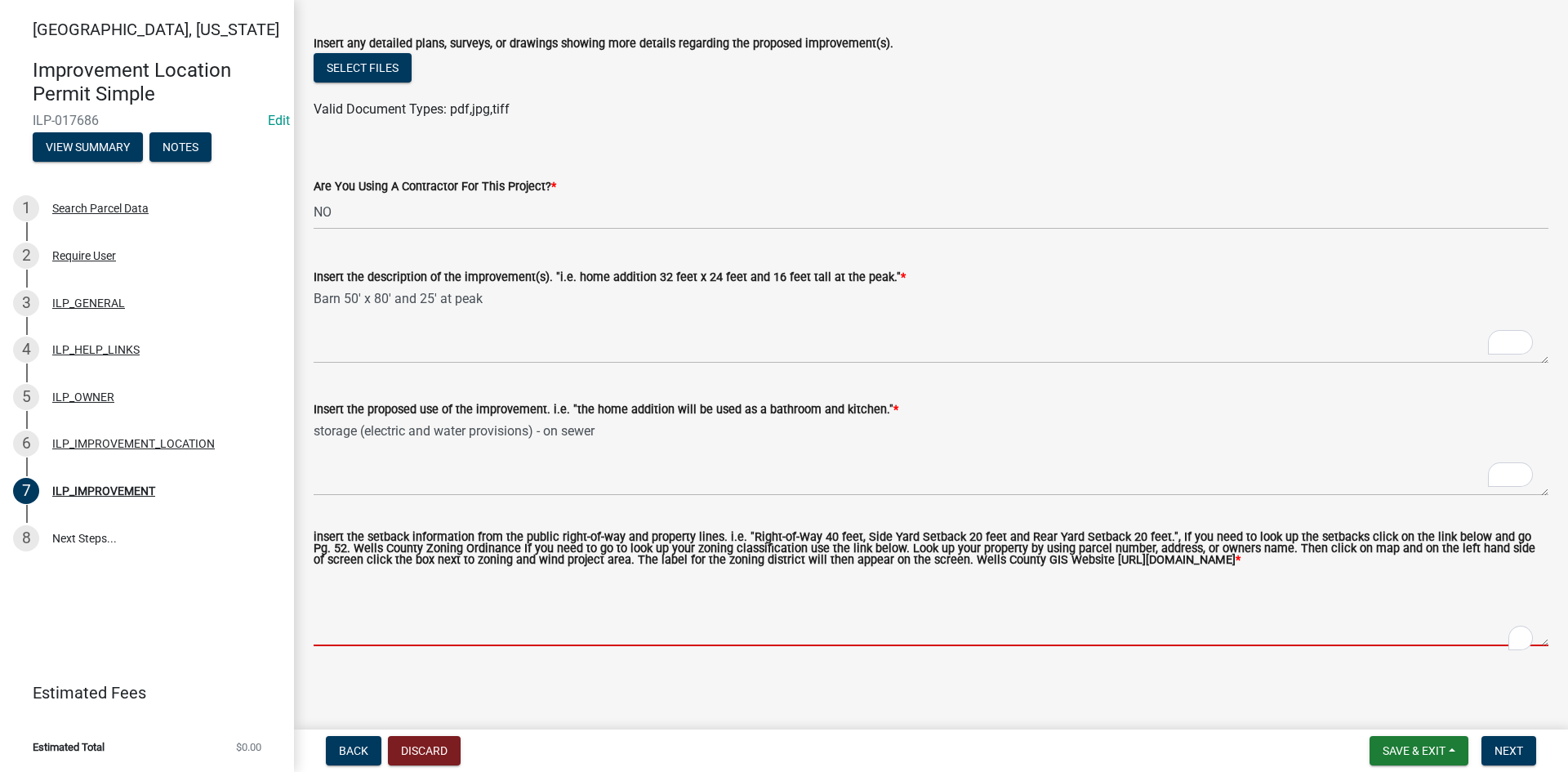
click at [484, 607] on textarea "insert the setback information from the public right-of-way and property lines.…" at bounding box center [931, 608] width 1235 height 77
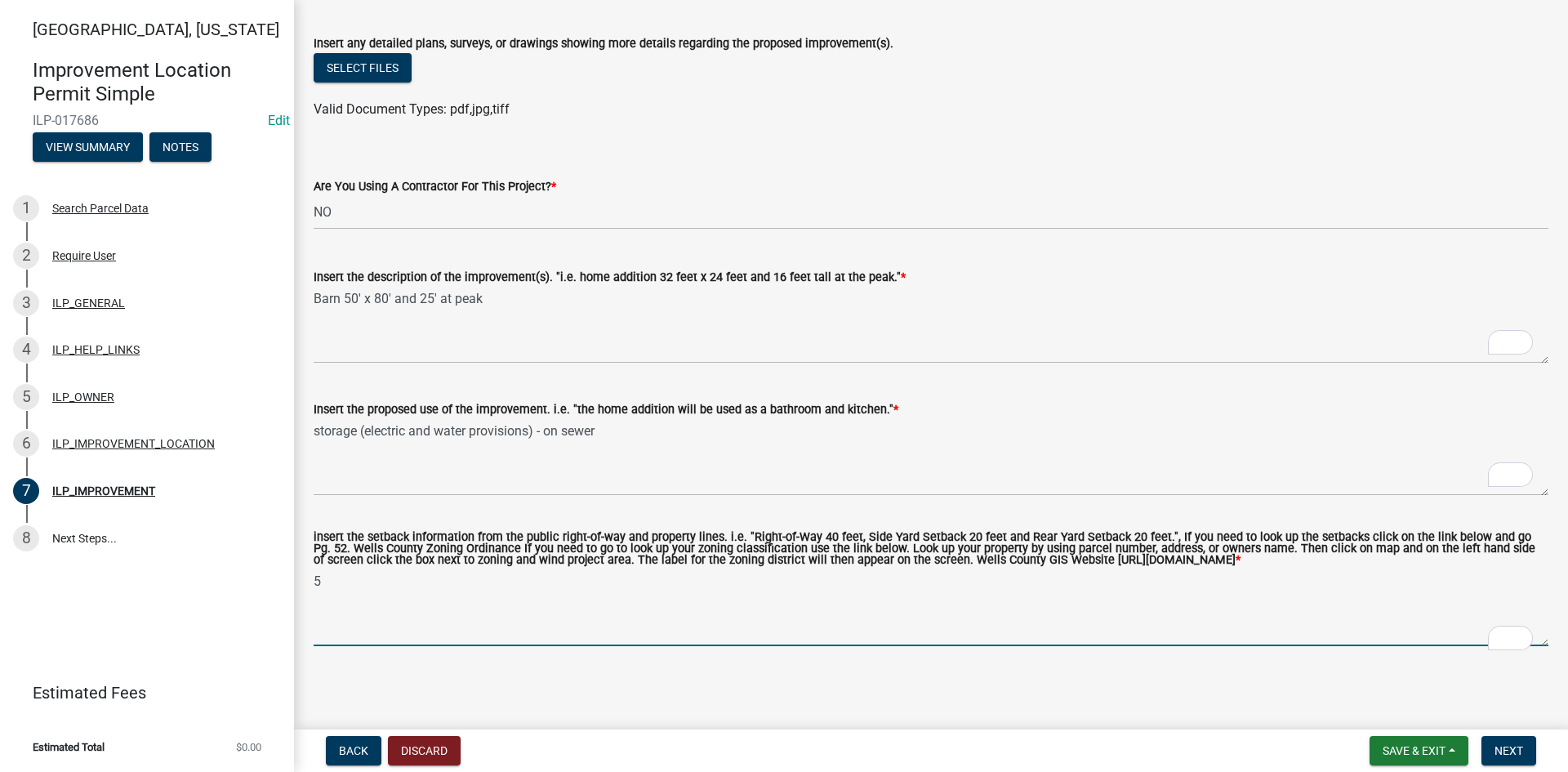
scroll to position [880, 0]
type textarea "5' setbacks"
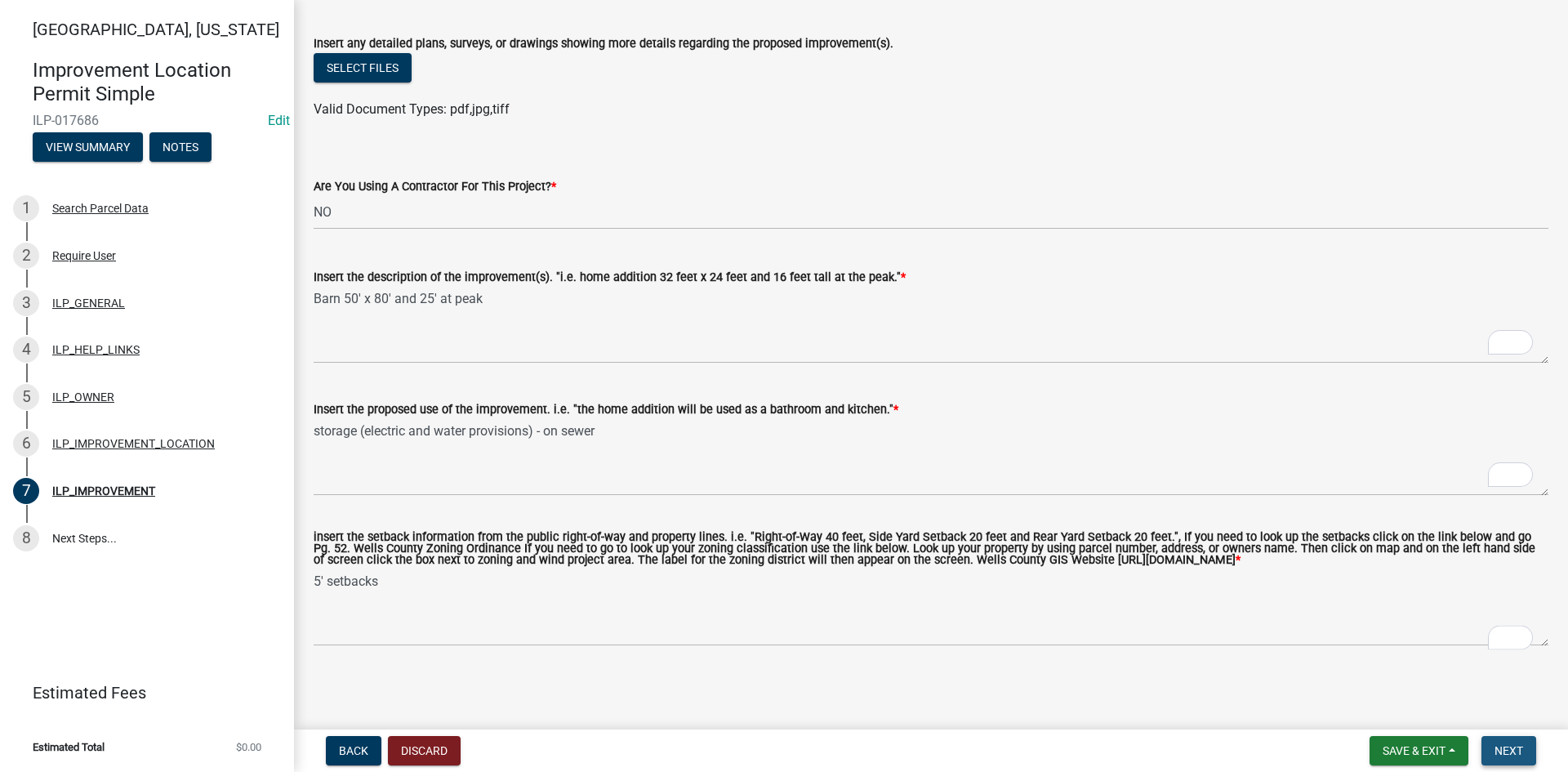
click at [1513, 756] on span "Next" at bounding box center [1509, 750] width 29 height 13
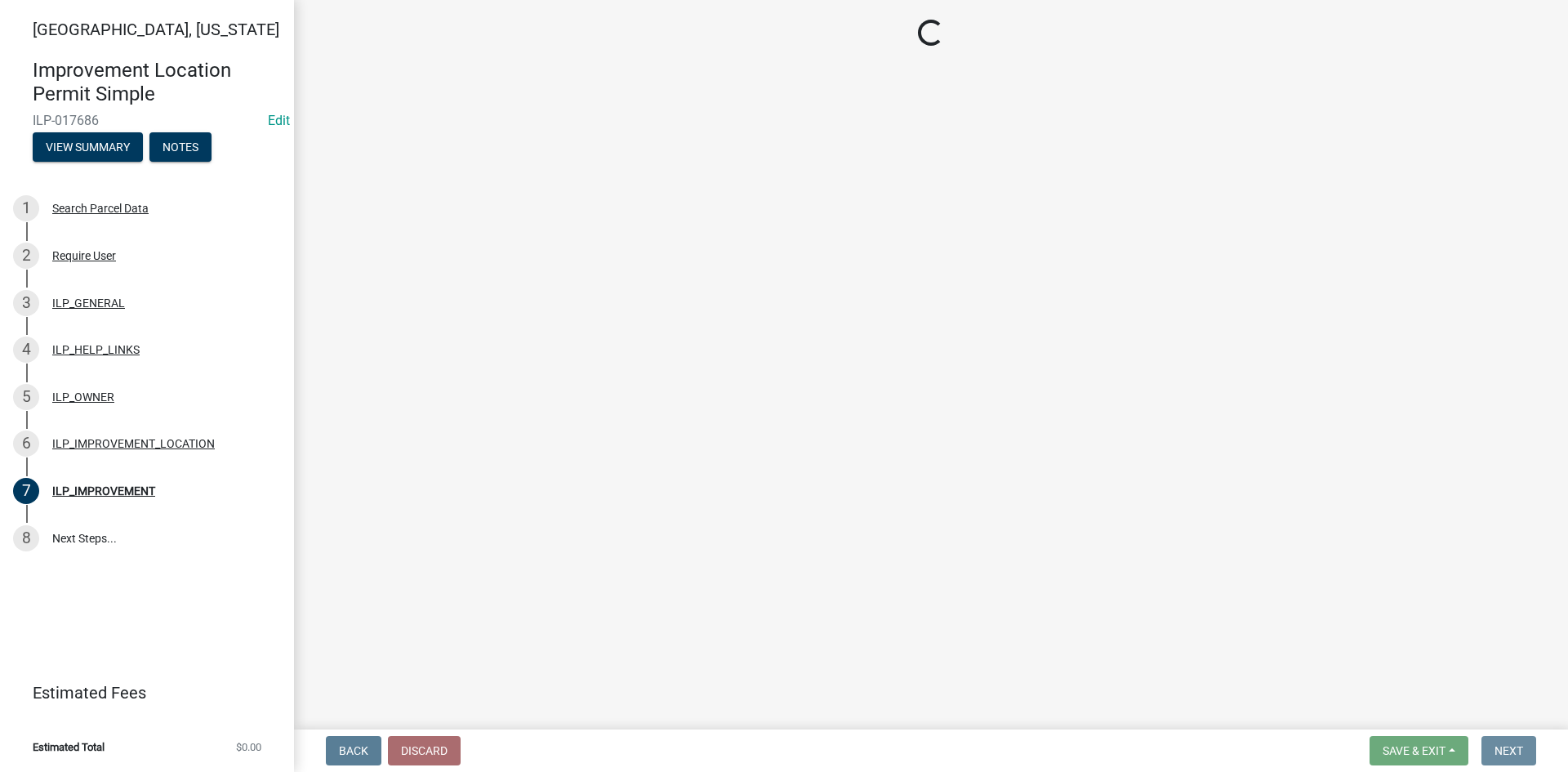
scroll to position [0, 0]
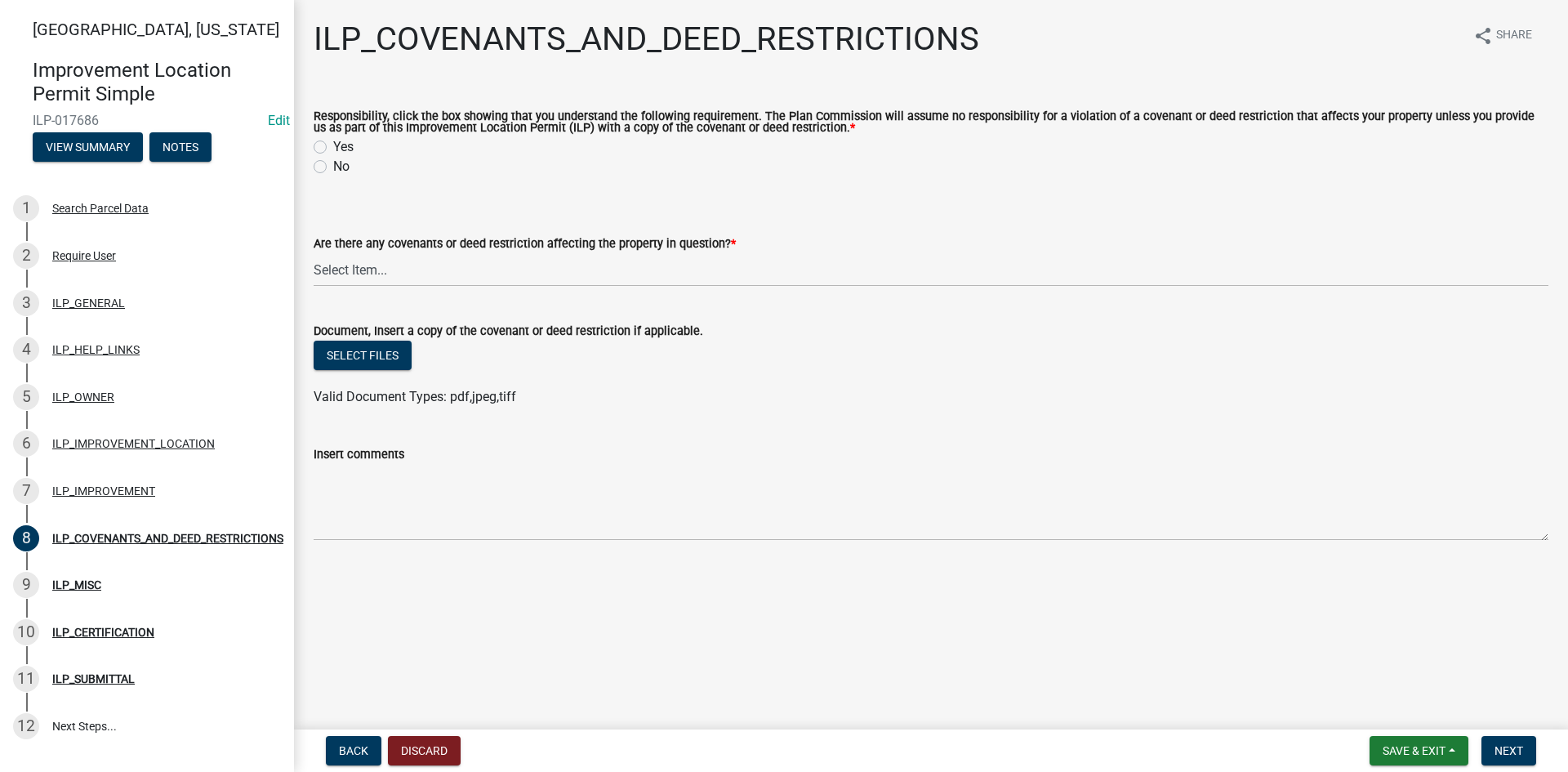
click at [334, 152] on label "Yes" at bounding box center [343, 147] width 21 height 20
click at [334, 148] on input "Yes" at bounding box center [339, 143] width 11 height 11
radio input "true"
click at [375, 266] on select "Select Item... YES NO" at bounding box center [931, 269] width 1235 height 33
click at [314, 254] on select "Select Item... YES NO" at bounding box center [931, 269] width 1235 height 33
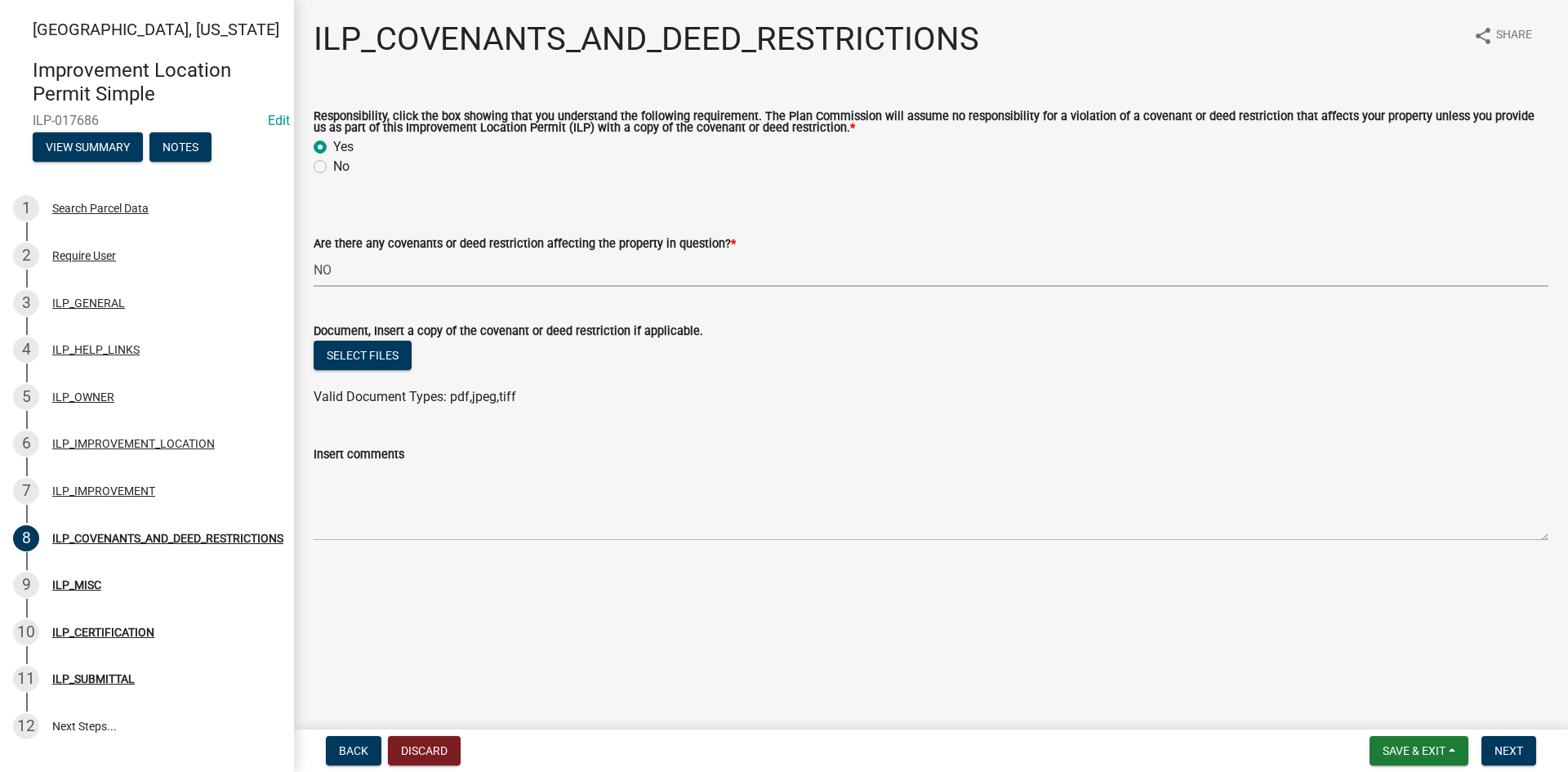
select select "8e2002f1-ace1-422c-92a0-aa7ffd64ff05"
click at [1516, 744] on span "Next" at bounding box center [1509, 750] width 29 height 13
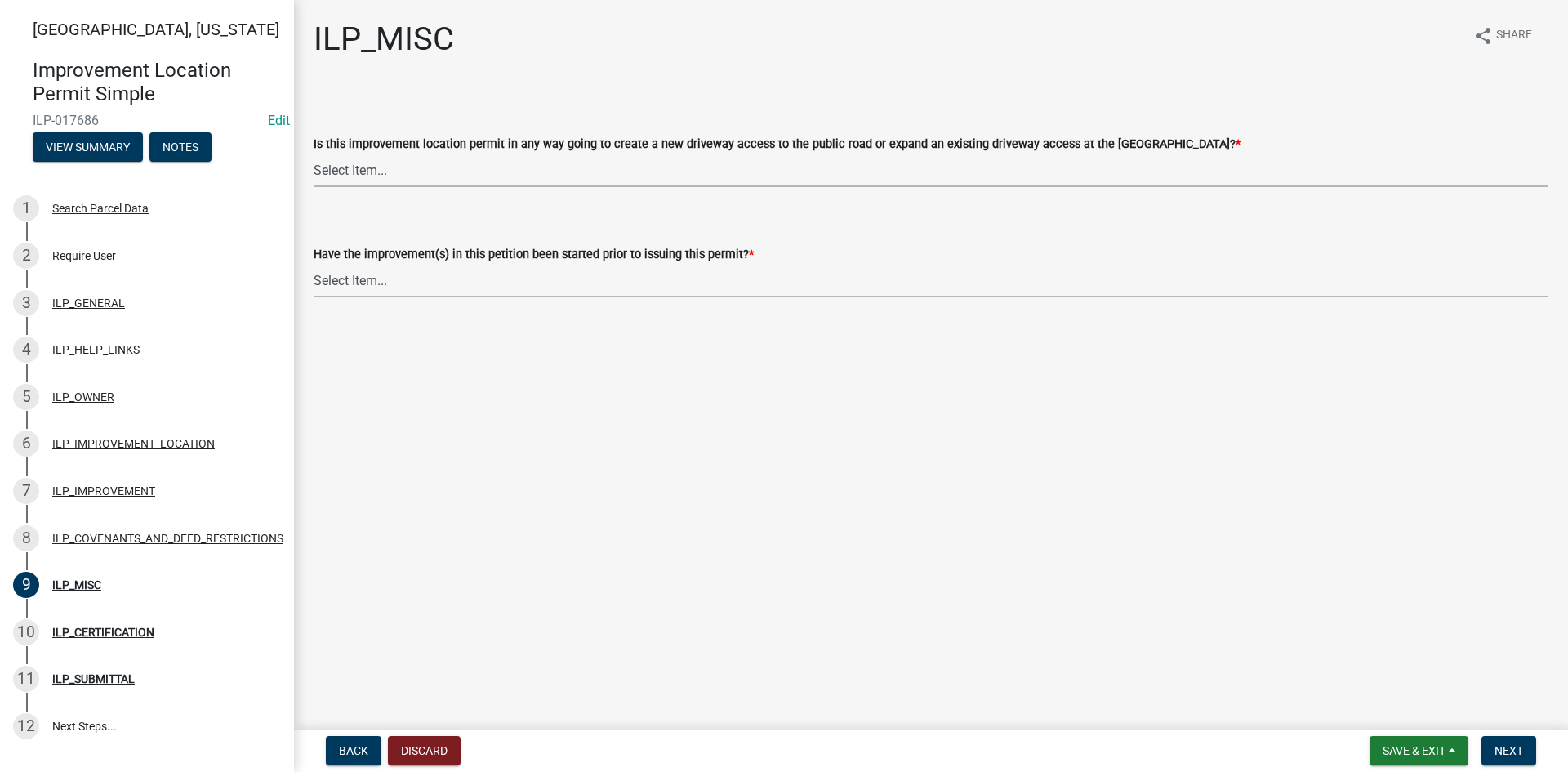
click at [492, 170] on select "Select Item... YES NO" at bounding box center [931, 169] width 1235 height 33
click at [314, 153] on select "Select Item... YES NO" at bounding box center [931, 169] width 1235 height 33
select select "efdfc372-da28-48aa-82f0-d86e80c7002d"
click at [494, 272] on select "Select Item... YES NO" at bounding box center [931, 280] width 1235 height 33
click at [314, 264] on select "Select Item... YES NO" at bounding box center [931, 280] width 1235 height 33
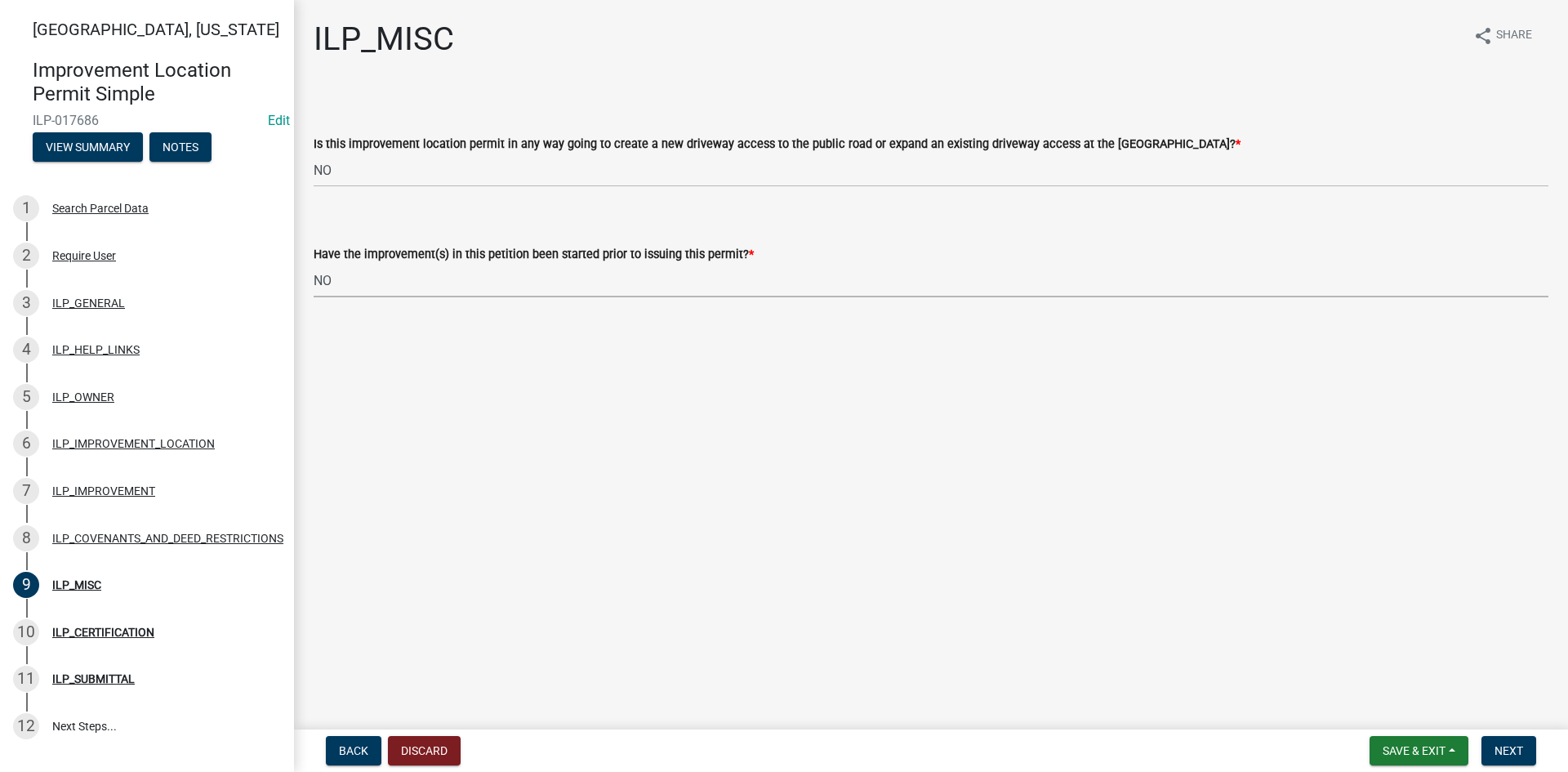
select select "87690217-1c5d-4f3f-89a3-85c12ce3295a"
click at [1525, 741] on button "Next" at bounding box center [1509, 750] width 55 height 30
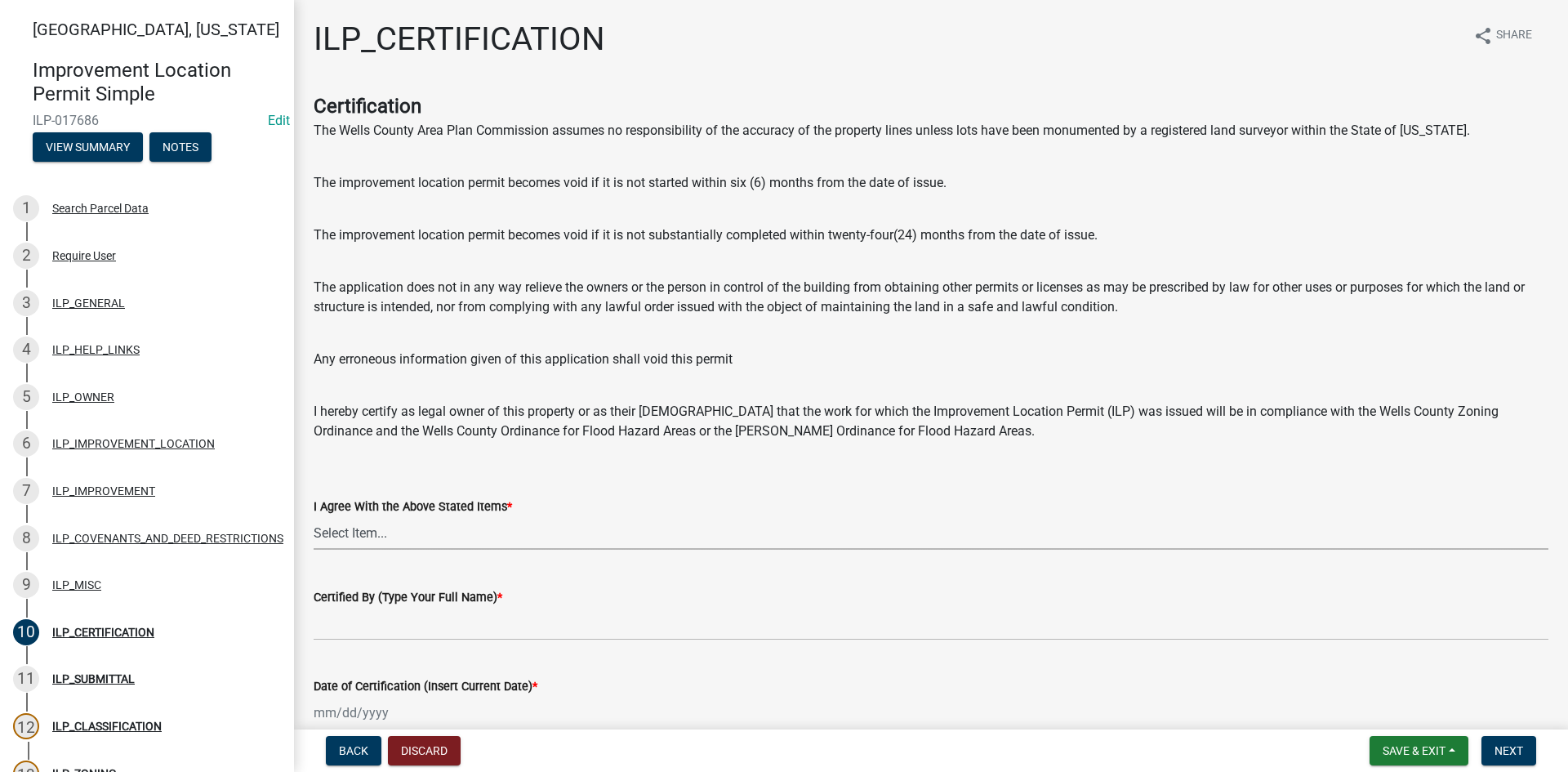
click at [390, 531] on select "Select Item... Yes" at bounding box center [931, 533] width 1235 height 33
click at [314, 516] on select "Select Item... Yes" at bounding box center [931, 533] width 1235 height 33
select select "bd96893d-fc5a-4886-96bc-c23f48f60341"
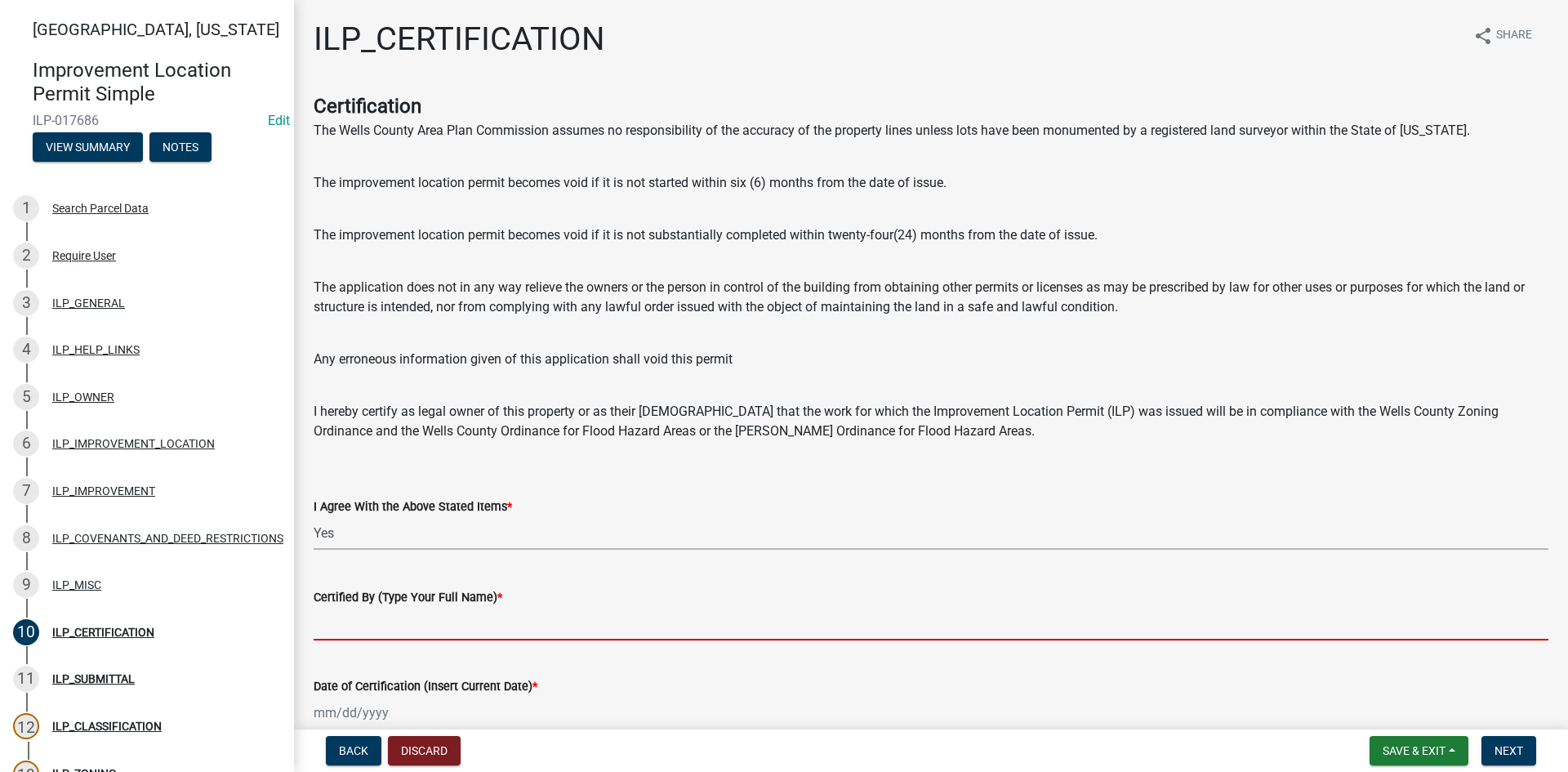
click at [391, 637] on input "Certified By (Type Your Full Name) *" at bounding box center [931, 623] width 1235 height 33
click at [747, 445] on wm-data-entity-input "Certification The Wells County Area Plan Commission assumes no responsibility o…" at bounding box center [931, 273] width 1235 height 363
click at [622, 626] on input "Certified By (Type Your Full Name) *" at bounding box center [931, 623] width 1235 height 33
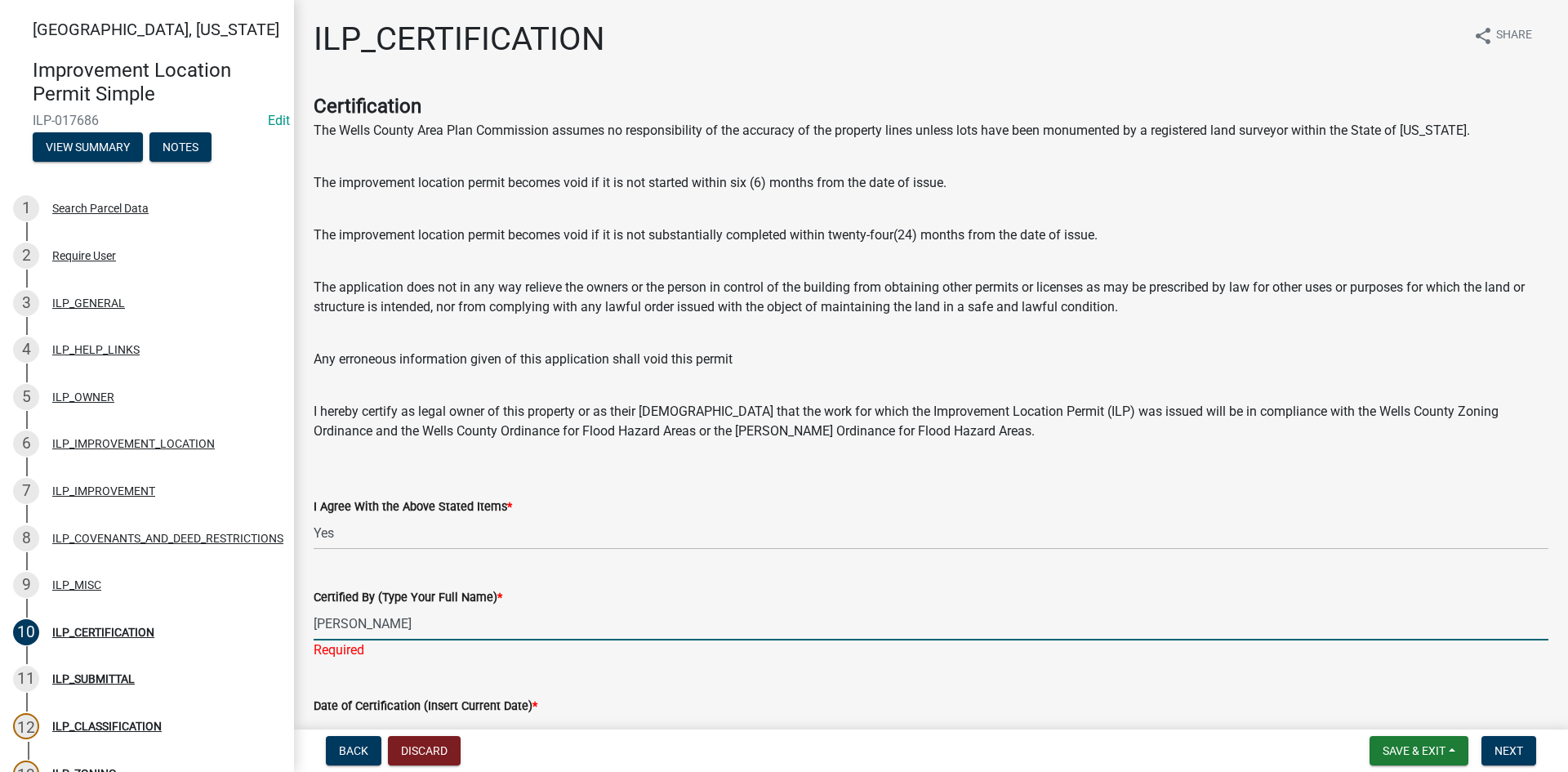
type input "[PERSON_NAME]"
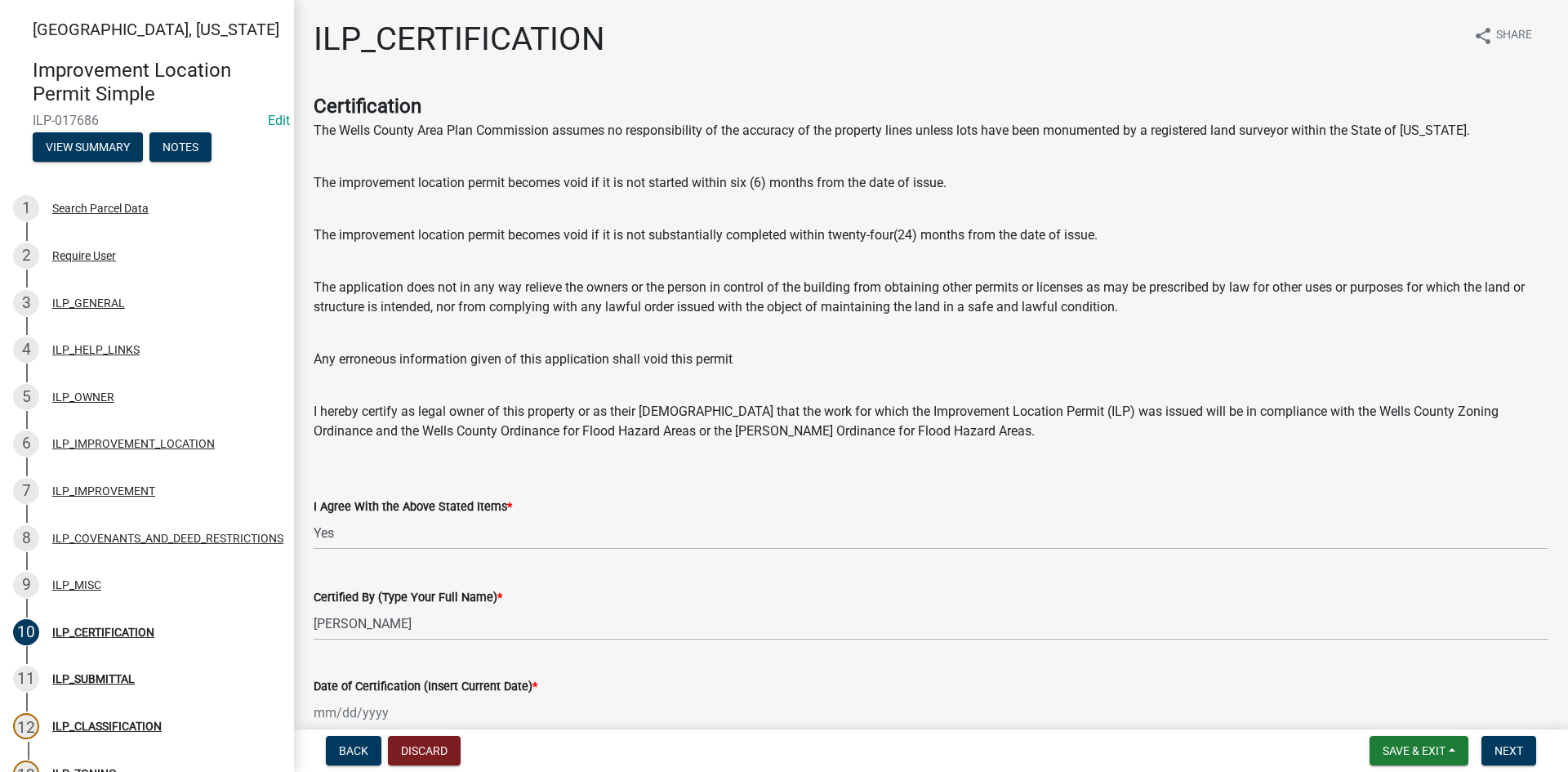
click at [659, 660] on wm-data-entity-input-list "Certification The Wells County Area Plan Commission assumes no responsibility o…" at bounding box center [931, 418] width 1235 height 653
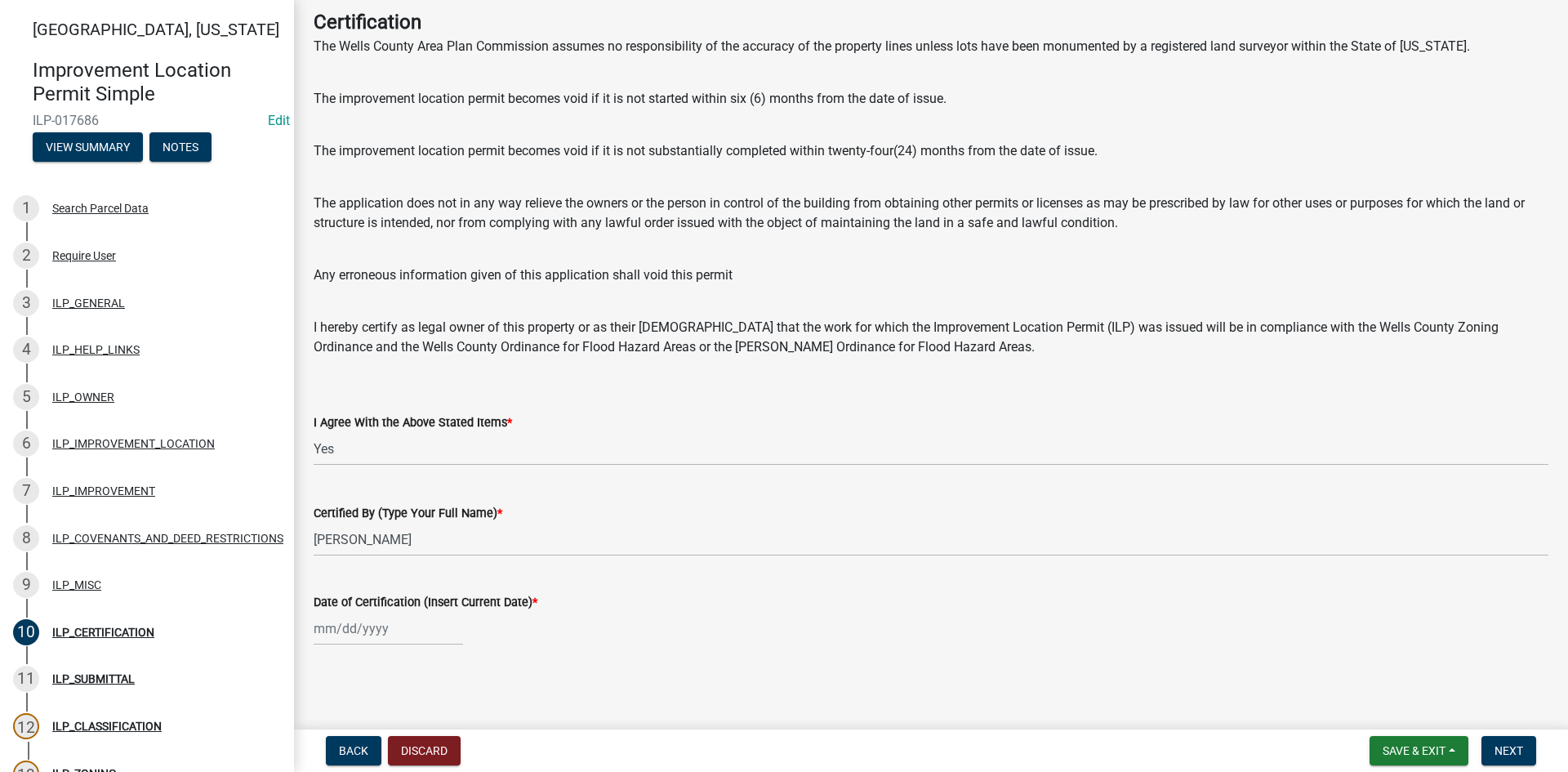
scroll to position [85, 0]
click at [359, 628] on div at bounding box center [388, 628] width 150 height 33
select select "9"
select select "2025"
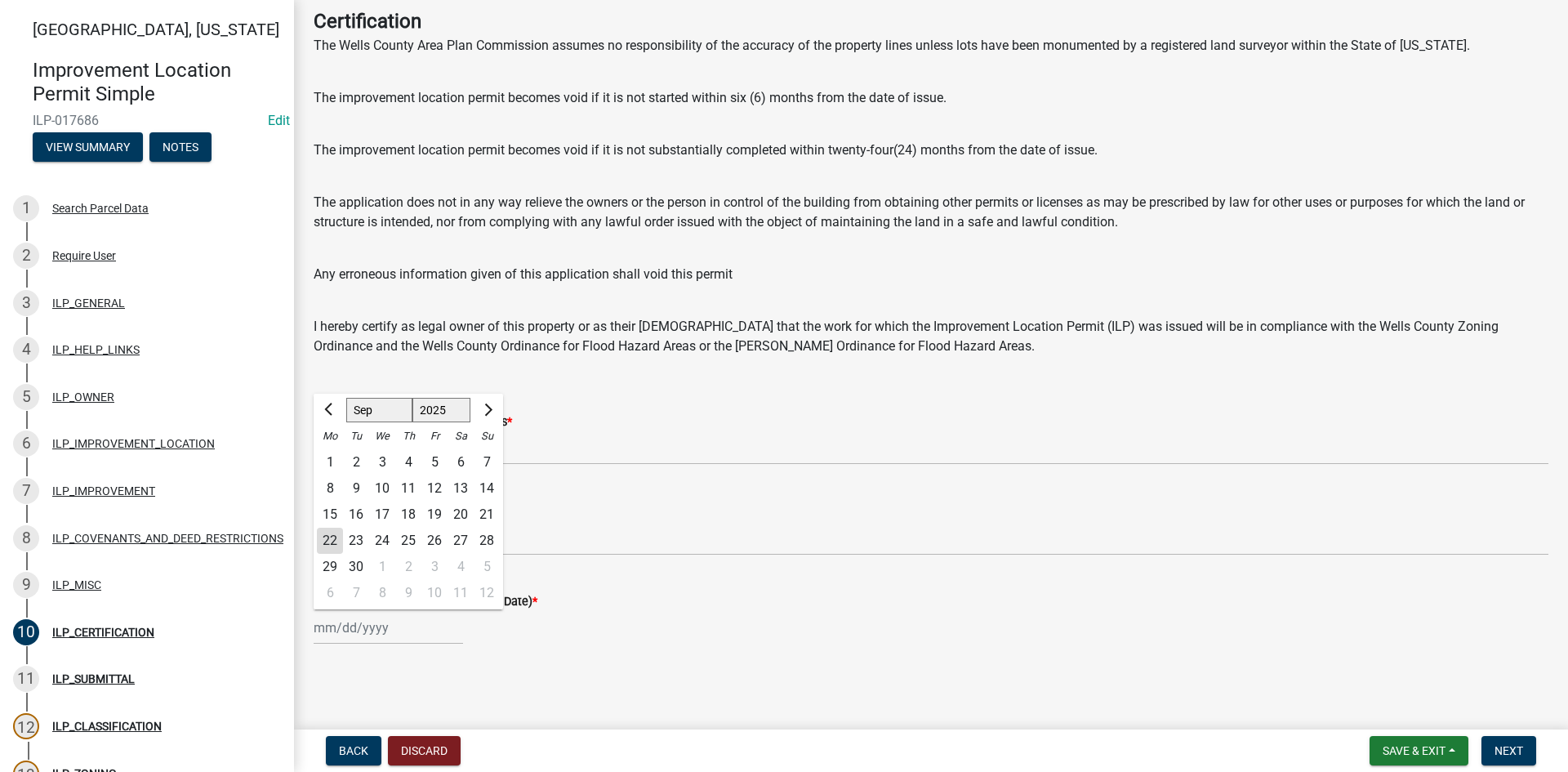
click at [325, 539] on div "22" at bounding box center [330, 541] width 26 height 26
type input "[DATE]"
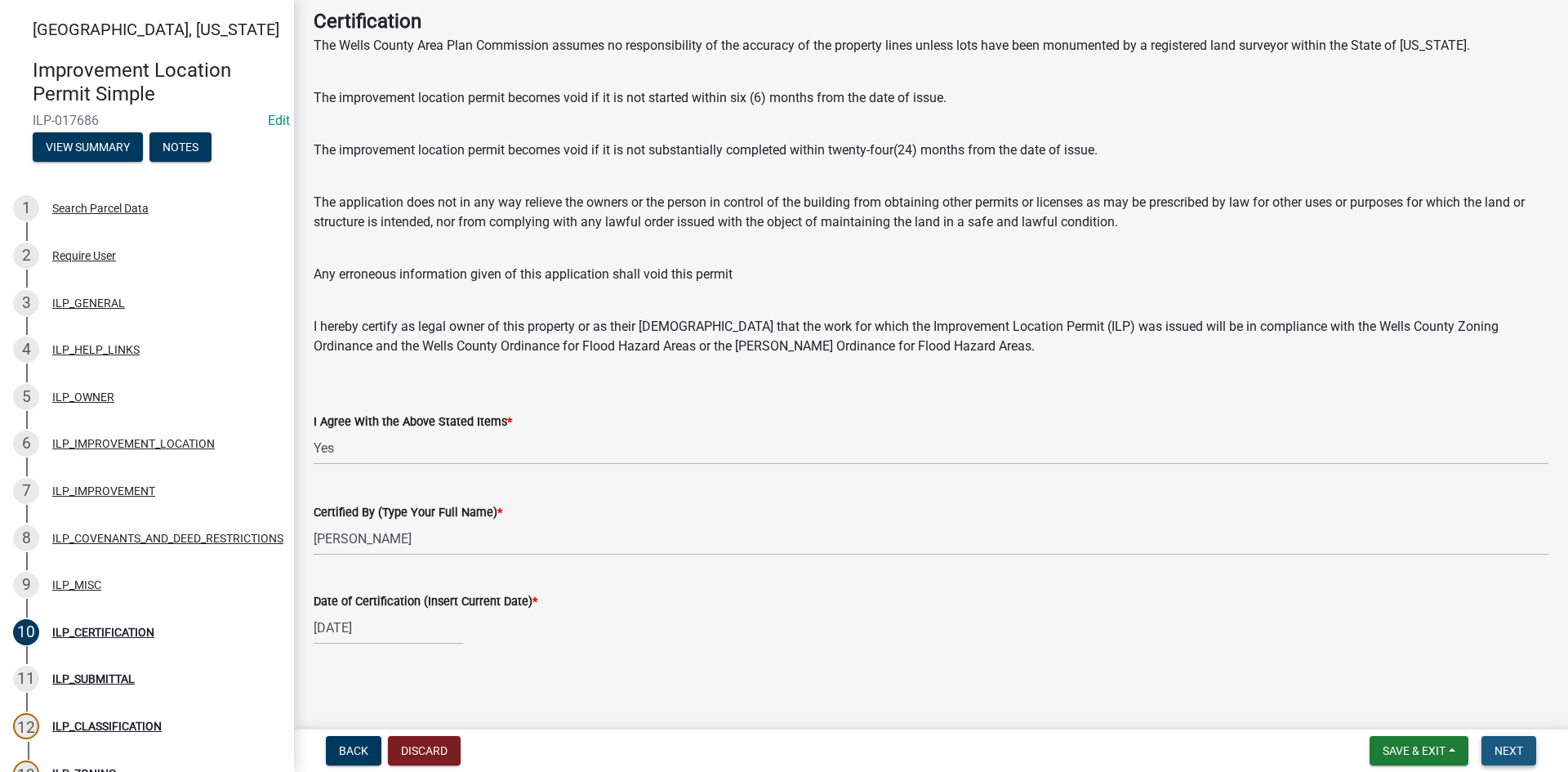
click at [1520, 758] on button "Next" at bounding box center [1509, 750] width 55 height 30
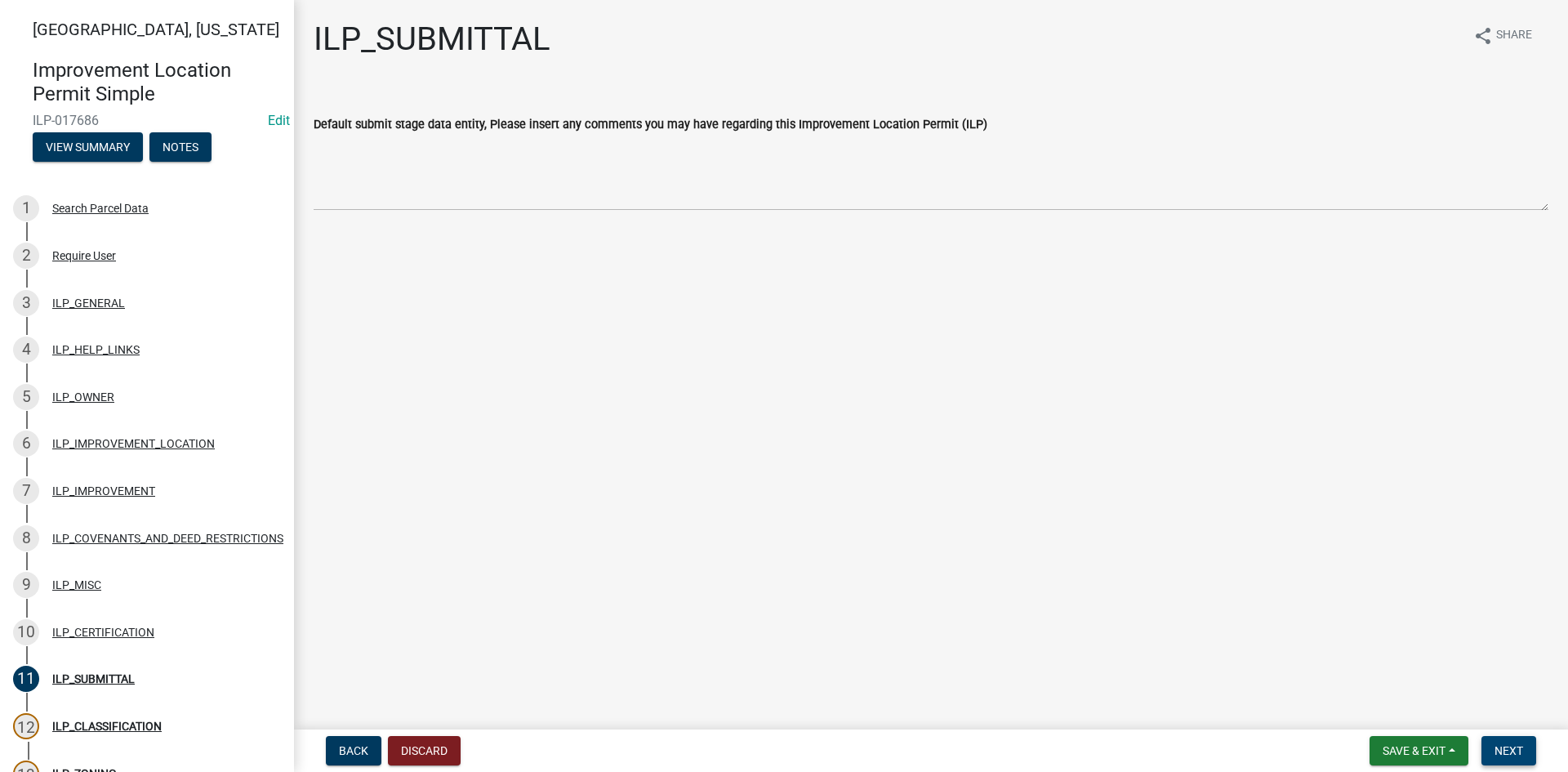
click at [1516, 742] on button "Next" at bounding box center [1509, 750] width 55 height 30
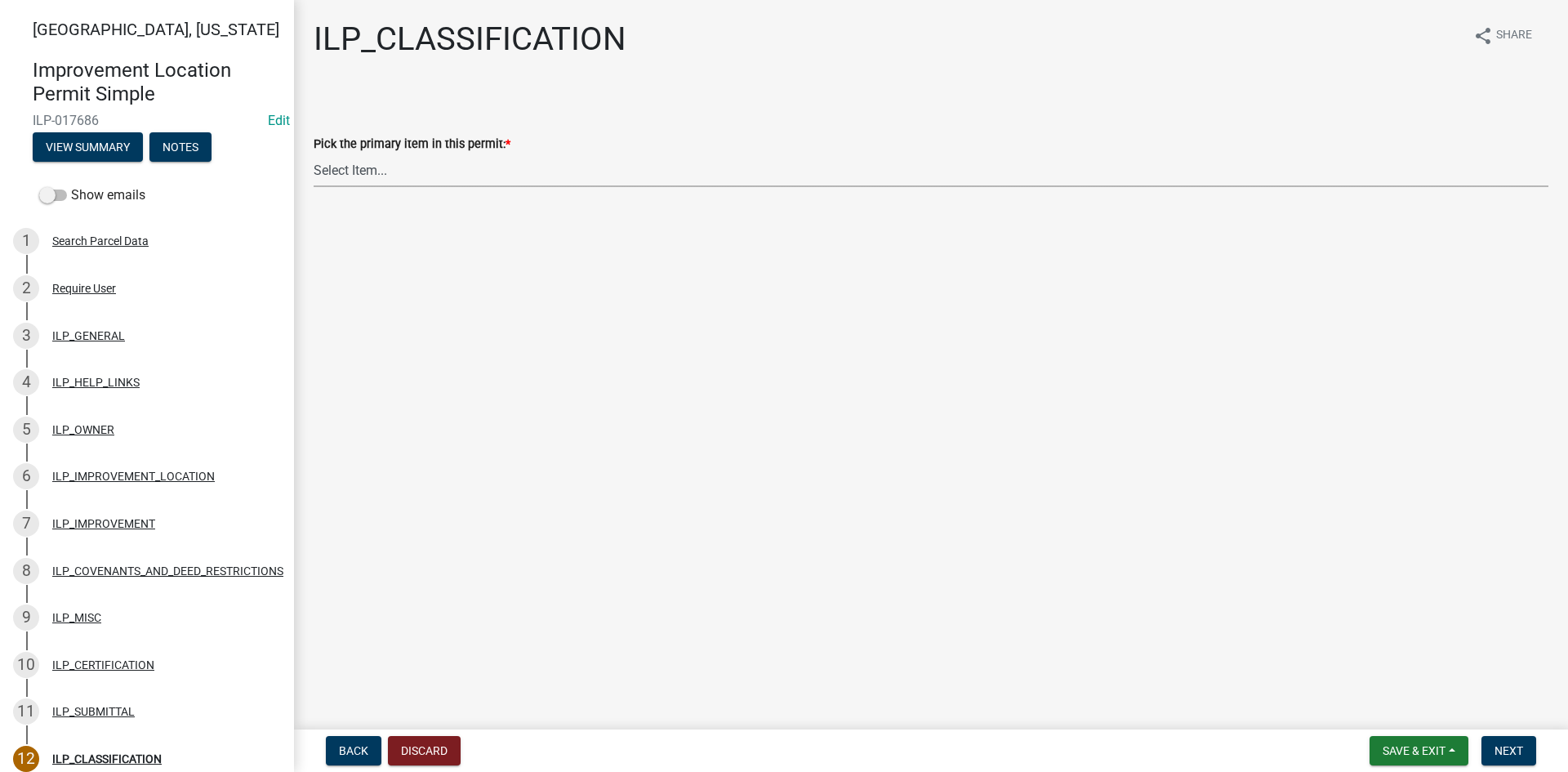
click at [370, 176] on select "Select Item... Accessory Structure (Addition) Accessory Structure (NEW) Busines…" at bounding box center [931, 169] width 1235 height 33
click at [314, 153] on select "Select Item... Accessory Structure (Addition) Accessory Structure (NEW) Busines…" at bounding box center [931, 169] width 1235 height 33
select select "119b830e-a7a9-4285-be0b-a69d75da8c1b"
click at [1506, 755] on span "Next" at bounding box center [1509, 750] width 29 height 13
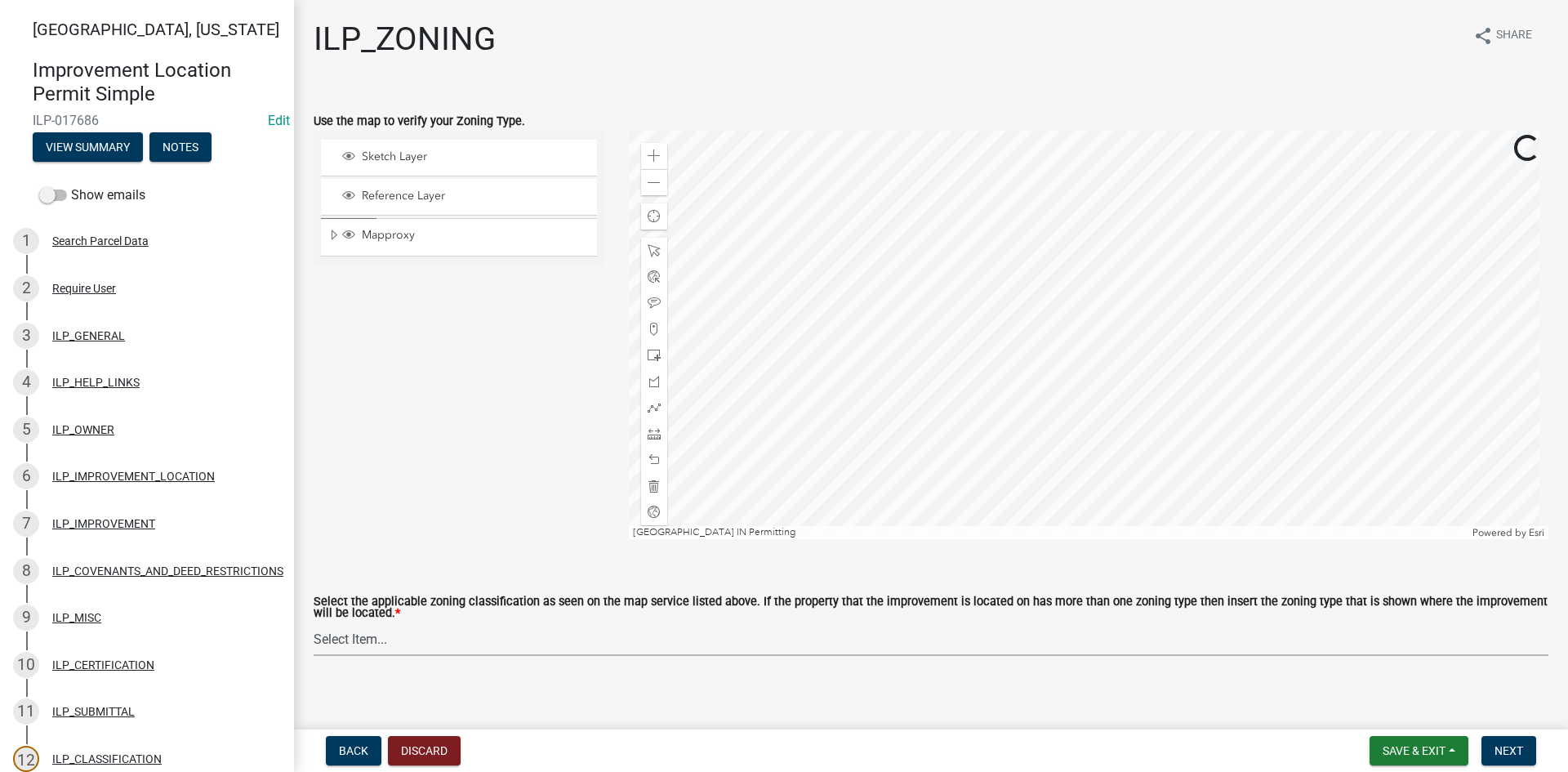
click at [962, 654] on select "Select Item... A-1 "Agricultural Intensive" A-R "Agricultural Residential" S-1 …" at bounding box center [931, 638] width 1235 height 33
click at [314, 623] on select "Select Item... A-1 "Agricultural Intensive" A-R "Agricultural Residential" S-1 …" at bounding box center [931, 638] width 1235 height 33
select select "f9c1e726-373f-47d8-a888-b956a83f65af"
click at [1521, 742] on button "Next" at bounding box center [1509, 750] width 55 height 30
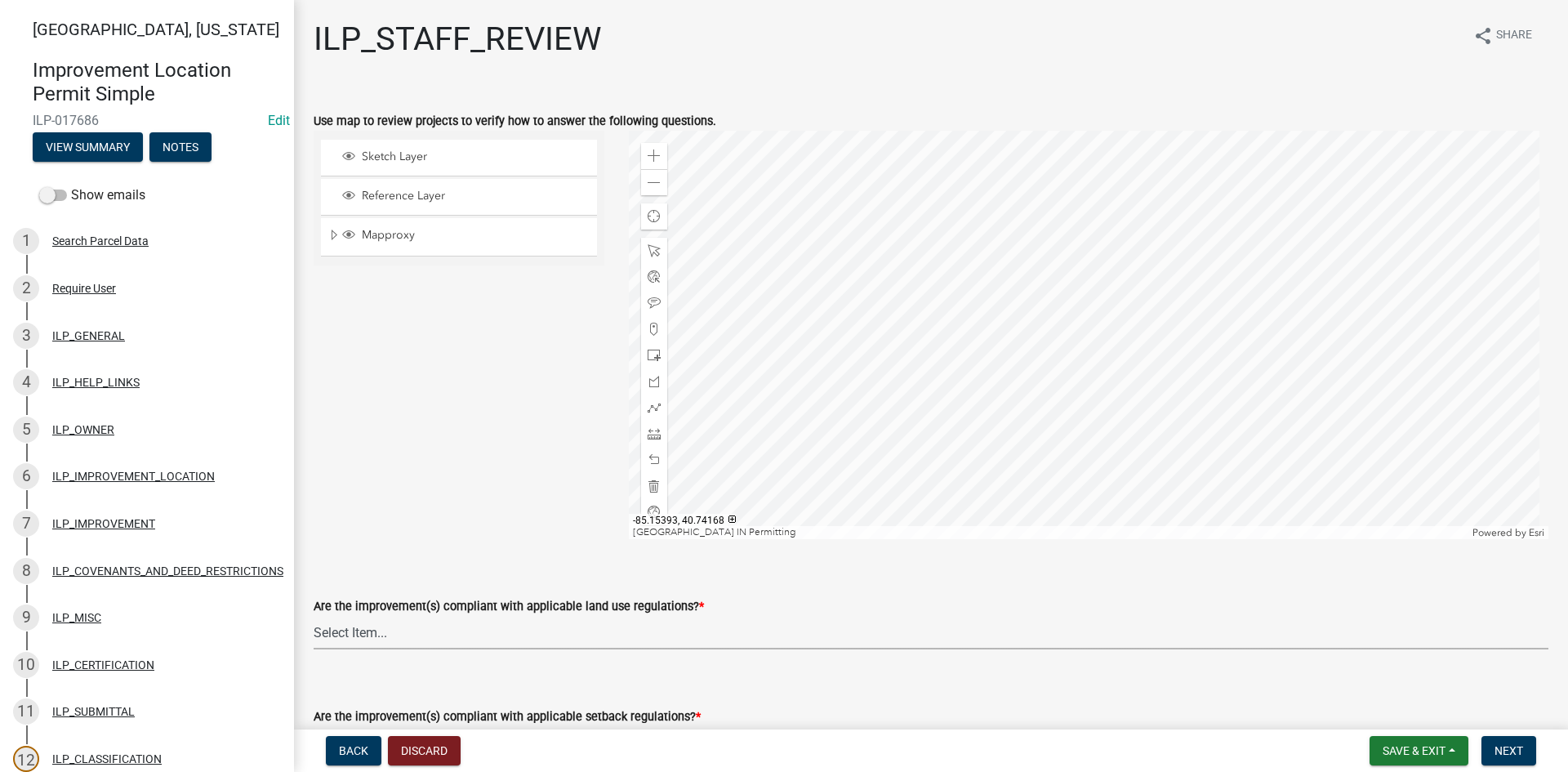
click at [621, 634] on select "Select Item... YES NO" at bounding box center [931, 632] width 1235 height 33
click at [314, 616] on select "Select Item... YES NO" at bounding box center [931, 632] width 1235 height 33
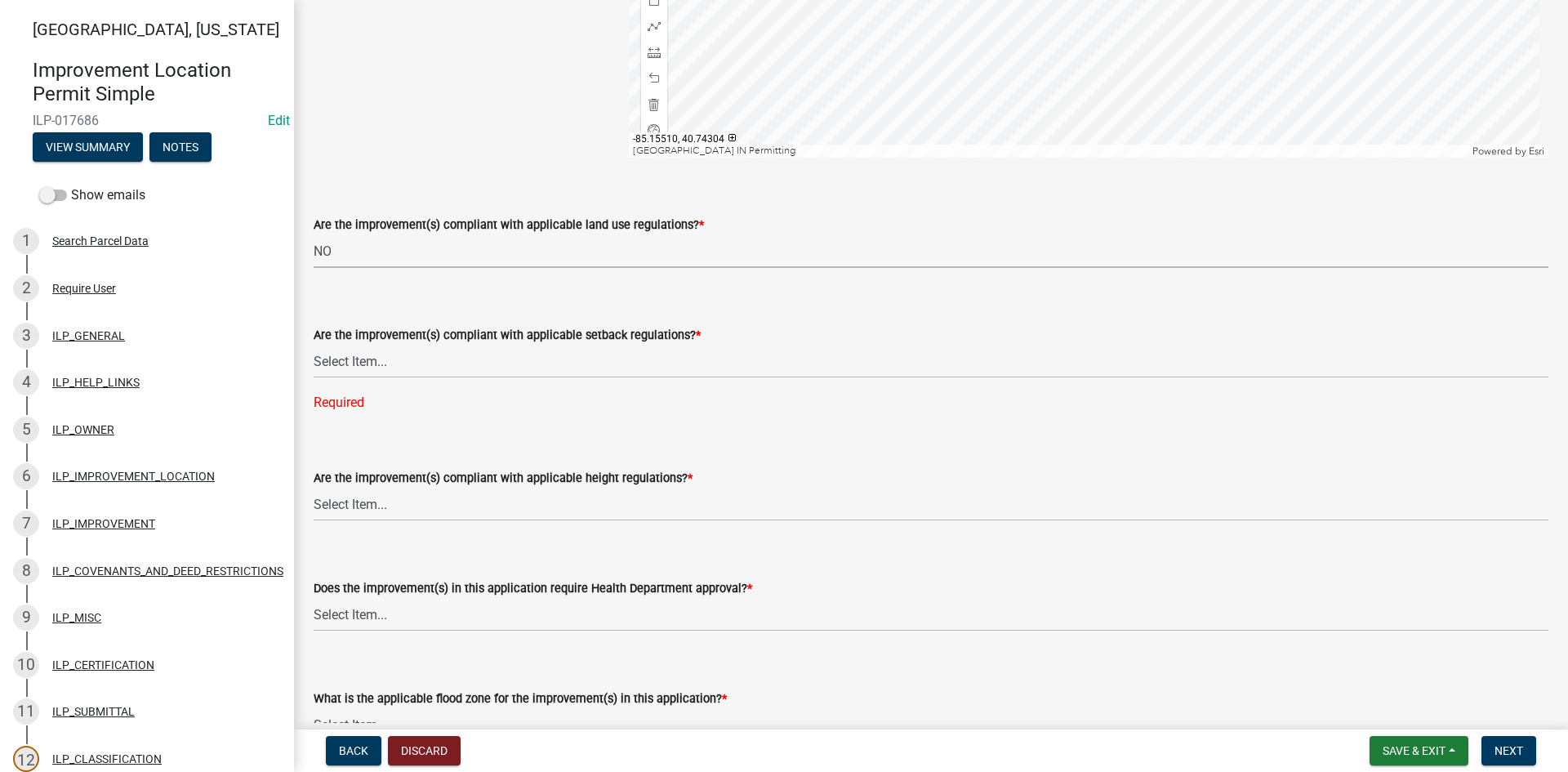
click at [581, 249] on select "Select Item... YES NO" at bounding box center [931, 250] width 1235 height 33
click at [314, 234] on select "Select Item... YES NO" at bounding box center [931, 250] width 1235 height 33
select select "83ffa5df-1258-41bd-a108-9f2370541ef9"
select select "e76e6c03-c199-4125-95d7-daca193c3739"
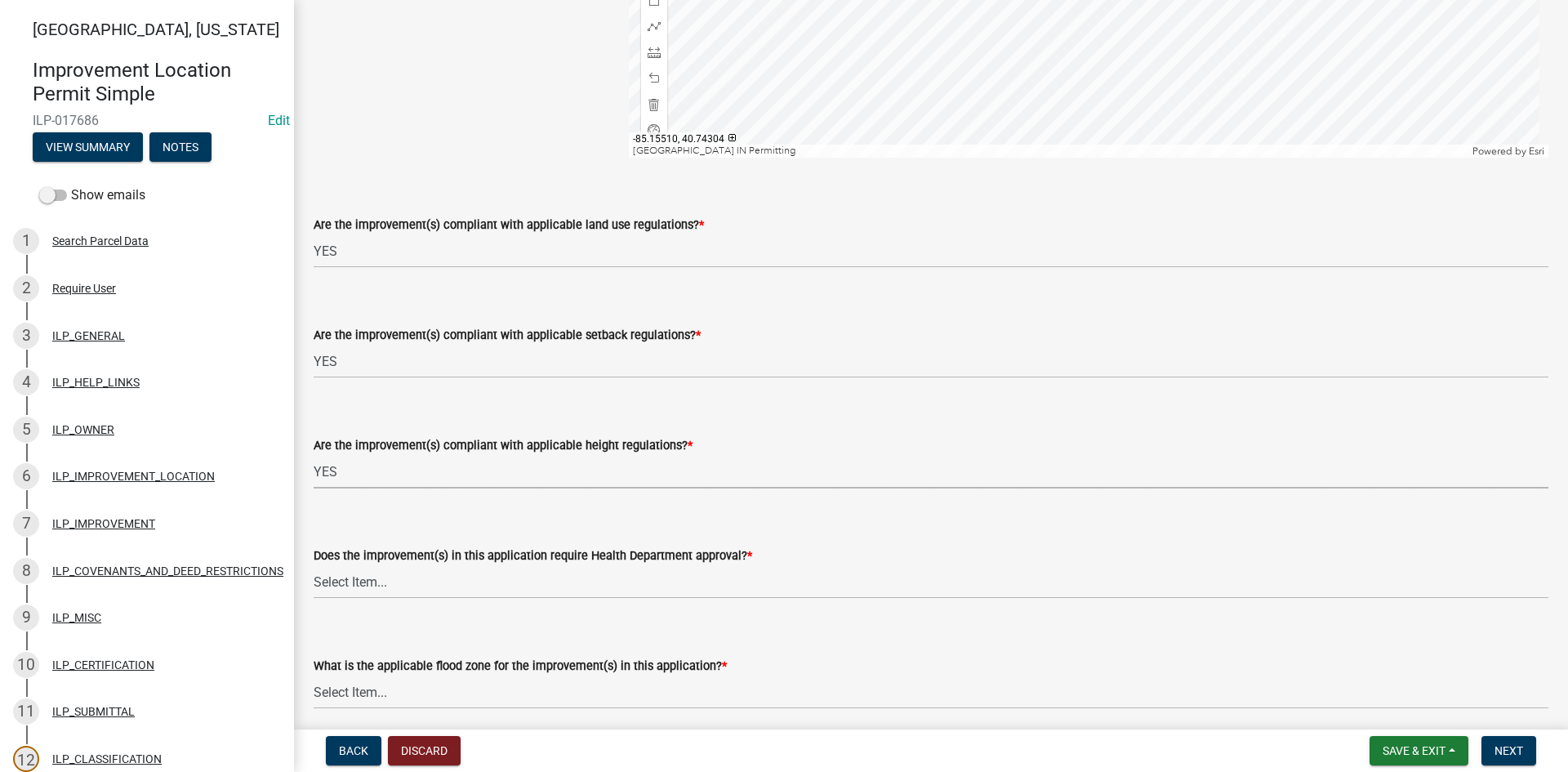
select select "b2795382-5a5c-496e-8f40-9eac2bba8e54"
select select "2cf99e9a-fd48-429a-ab01-6241dd9ef86f"
select select "546a9c8a-0bf2-4128-b2a0-21aece03a164"
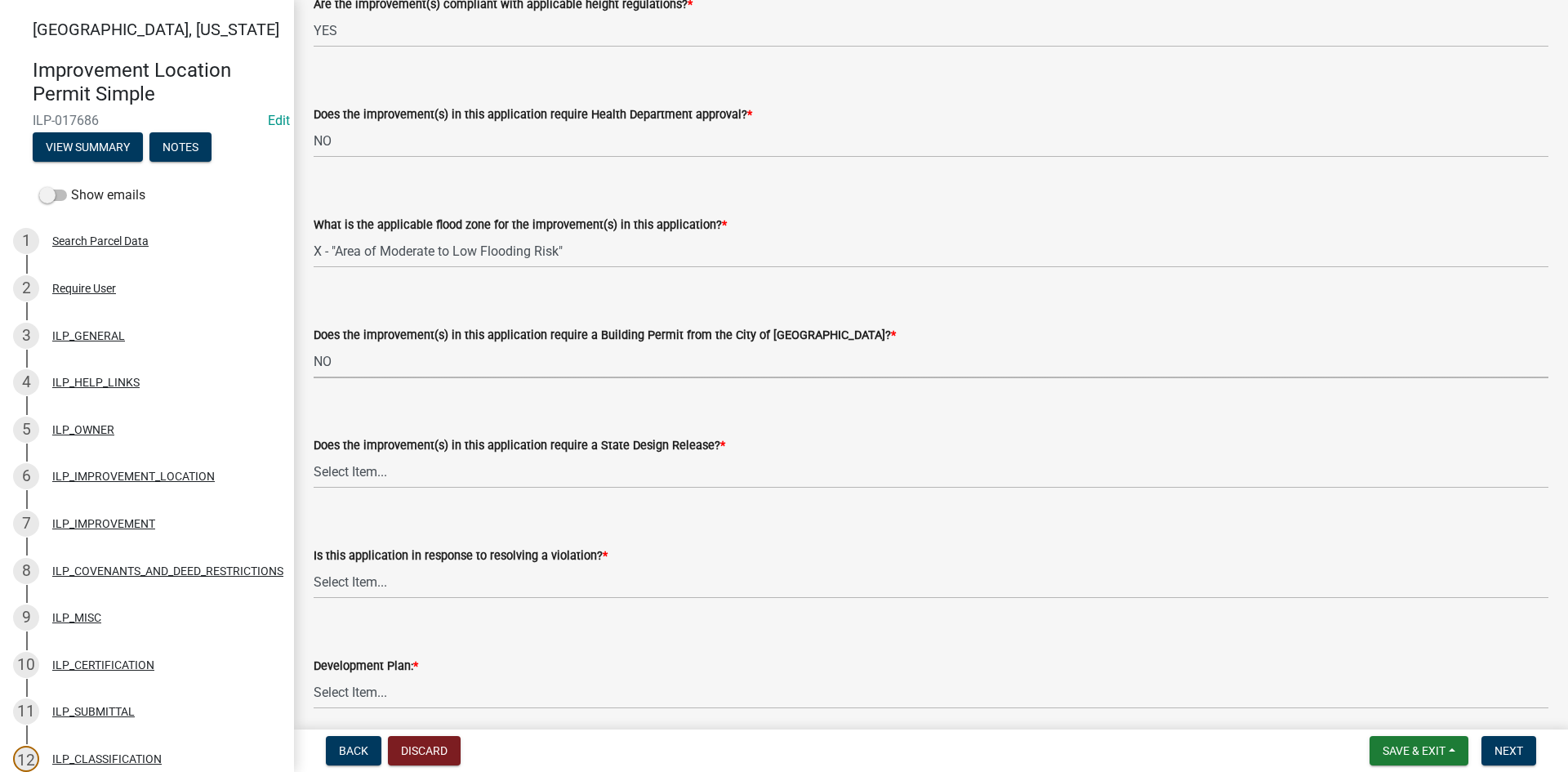
select select "3dde91a6-95a6-42fe-ae60-c75c292f8dd0"
select select "3e29b85e-0a39-40b5-813f-a0c180e4f93d"
select select "296d3b28-03f6-4b85-9592-a9e1e0e51d18"
select select "f492072b-a2fa-4f7c-8f99-9e809c6c526f"
select select "91f2ca91-6260-441c-87d8-e38016df5c96"
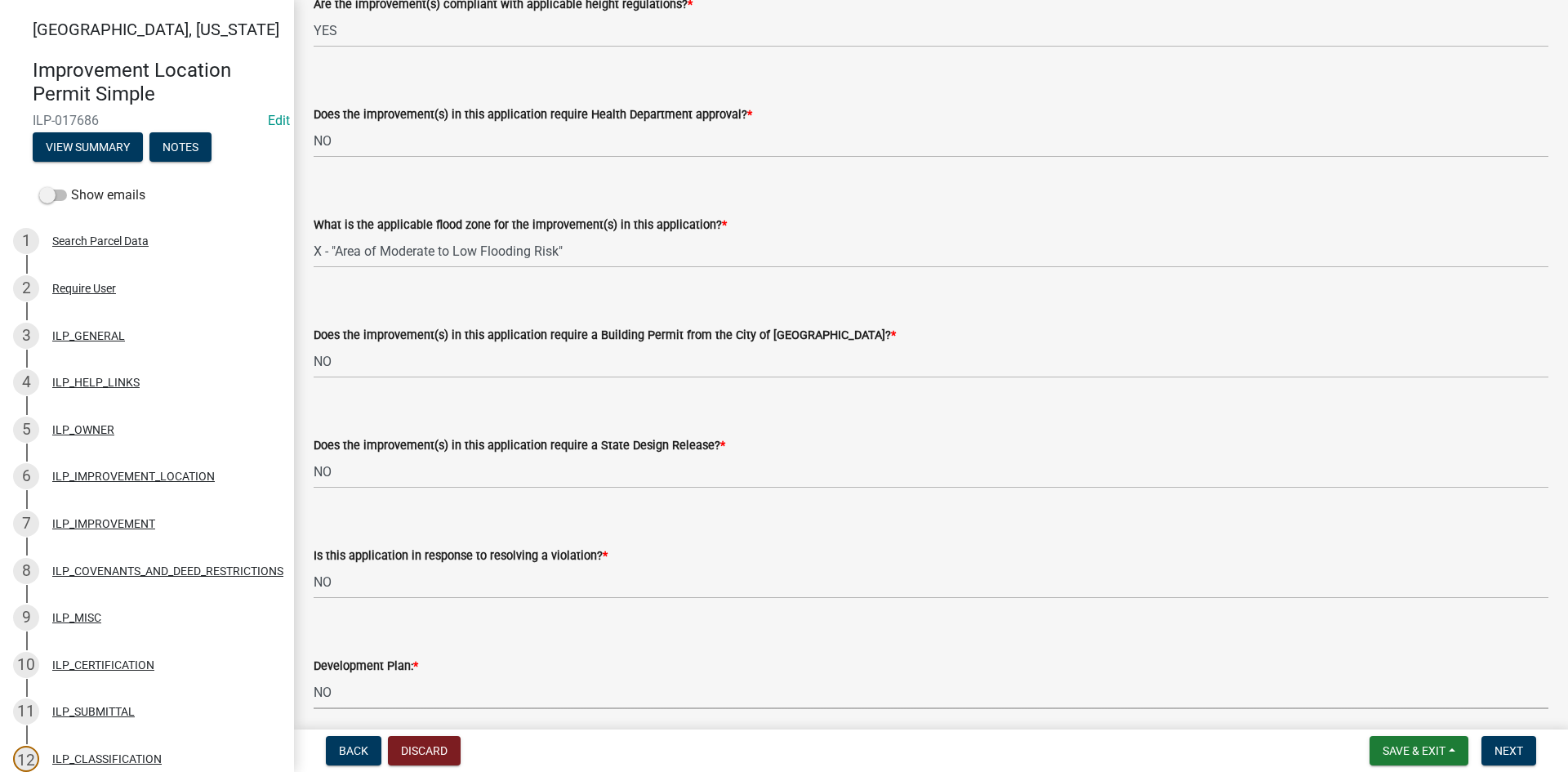
scroll to position [1263, 0]
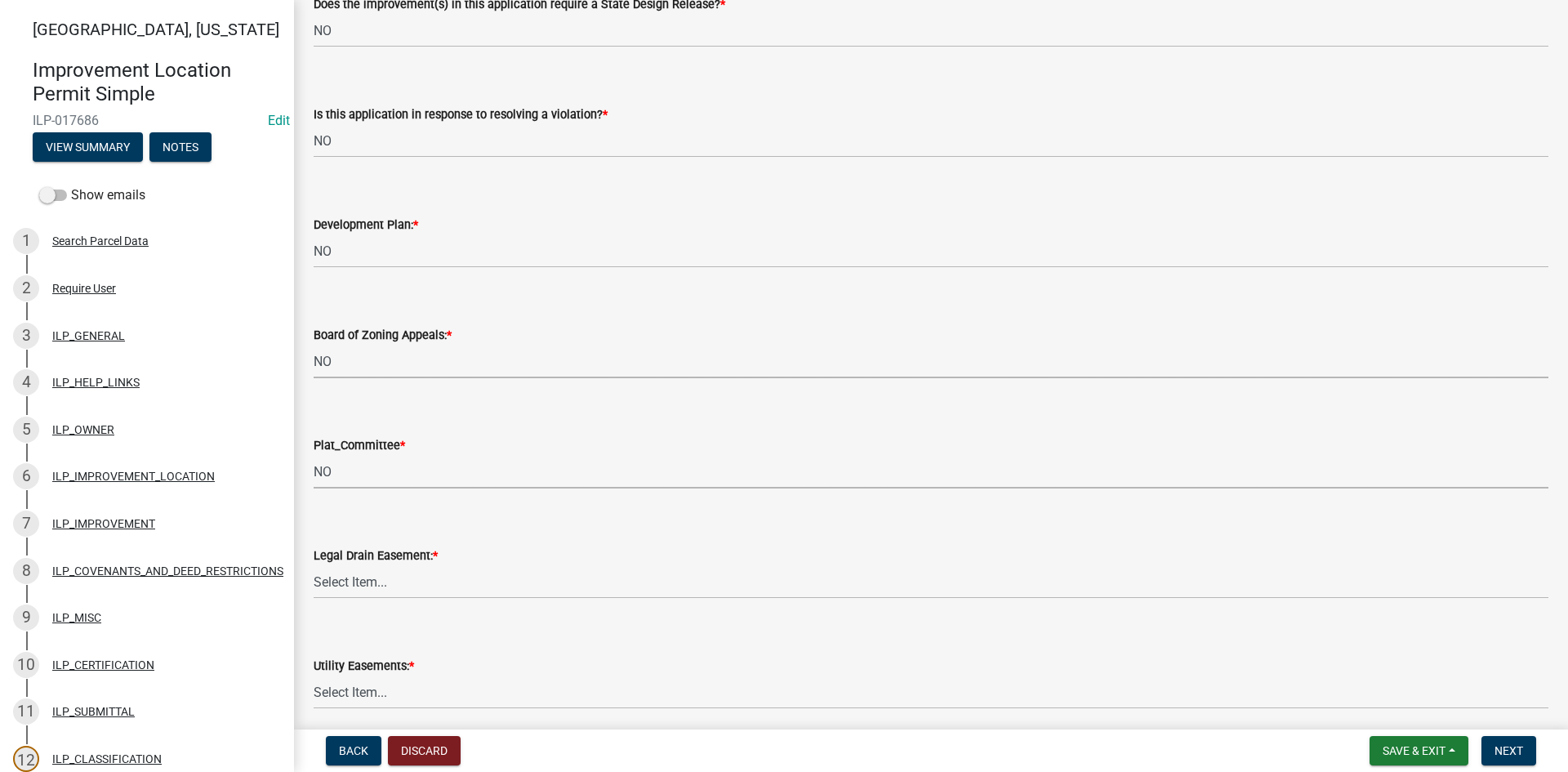
select select "63238f16-a362-487f-83af-24d0c8cf3edd"
select select "4de29e95-b13a-4926-a5fe-83364331169b"
select select "8e424161-7bf1-4e33-adf9-a347c03eff2b"
select select "bdd9c930-c7fe-4770-81ee-2c29cf953f8b"
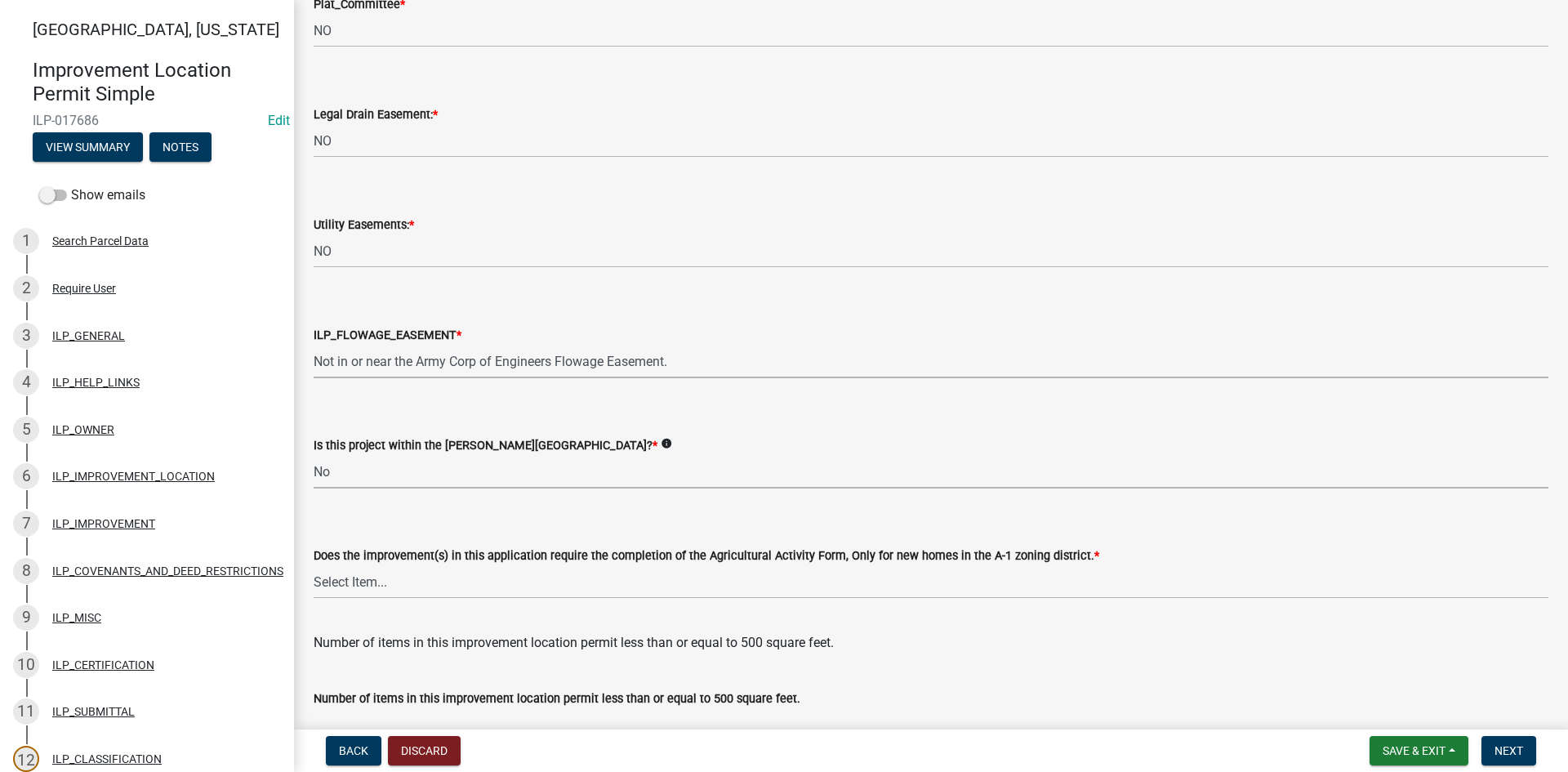
select select "c22a6da1-a4b9-4a20-9552-3c4da3c32bc7"
select select "b8432f74-40d2-4ff6-ba31-770d91760c6e"
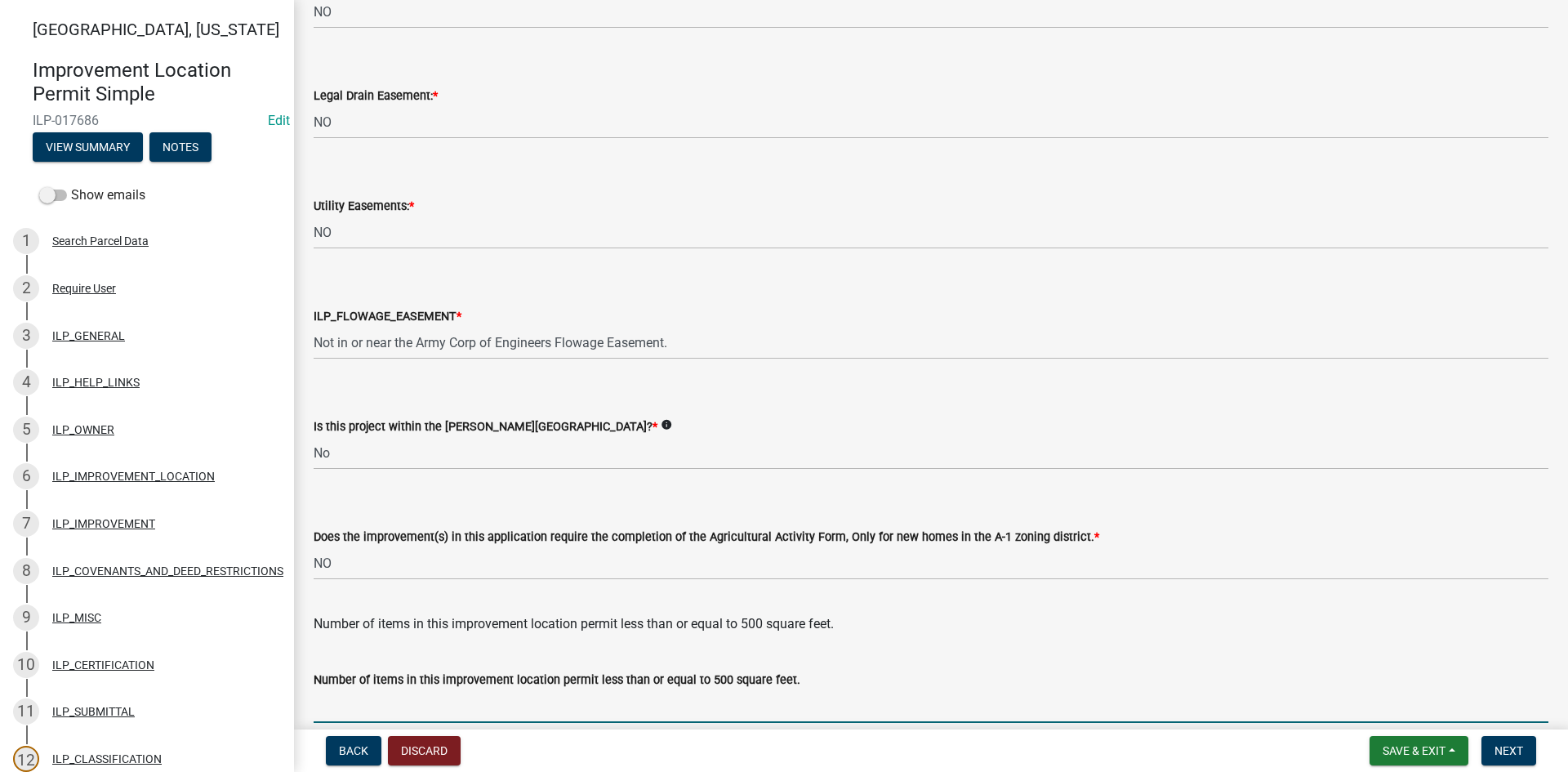
scroll to position [2107, 0]
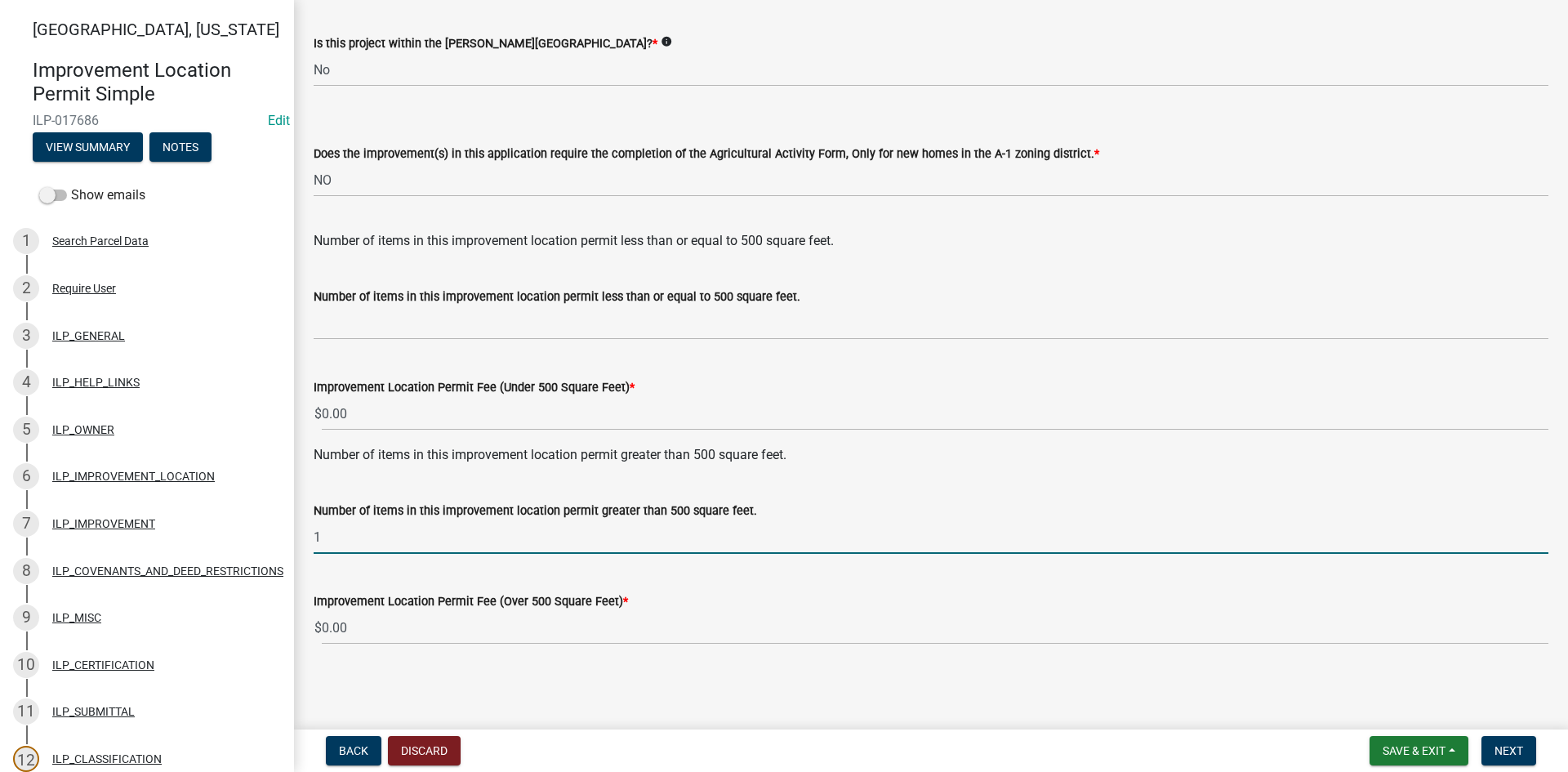
type input "1"
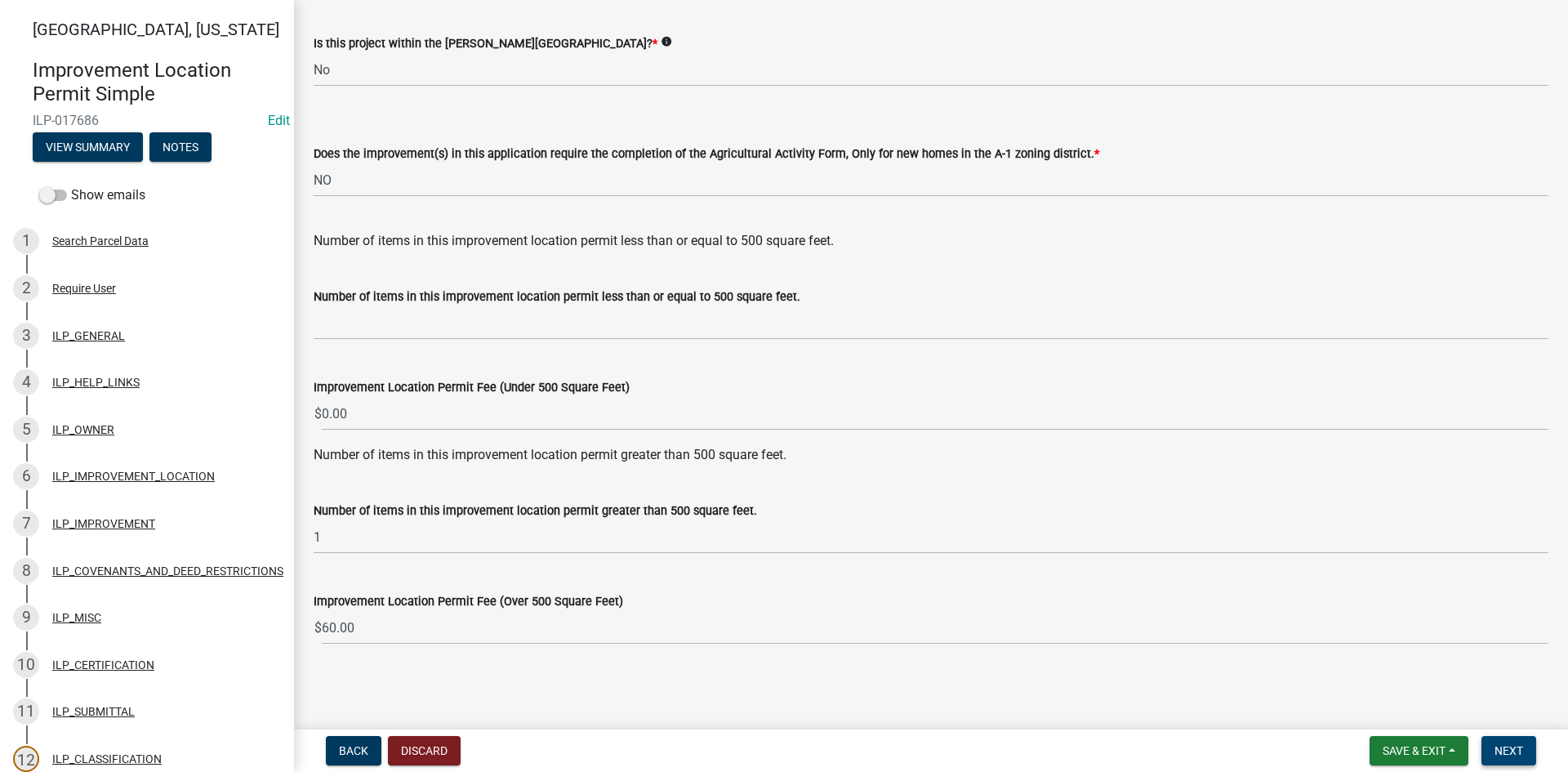
click at [1493, 740] on button "Next" at bounding box center [1509, 750] width 55 height 30
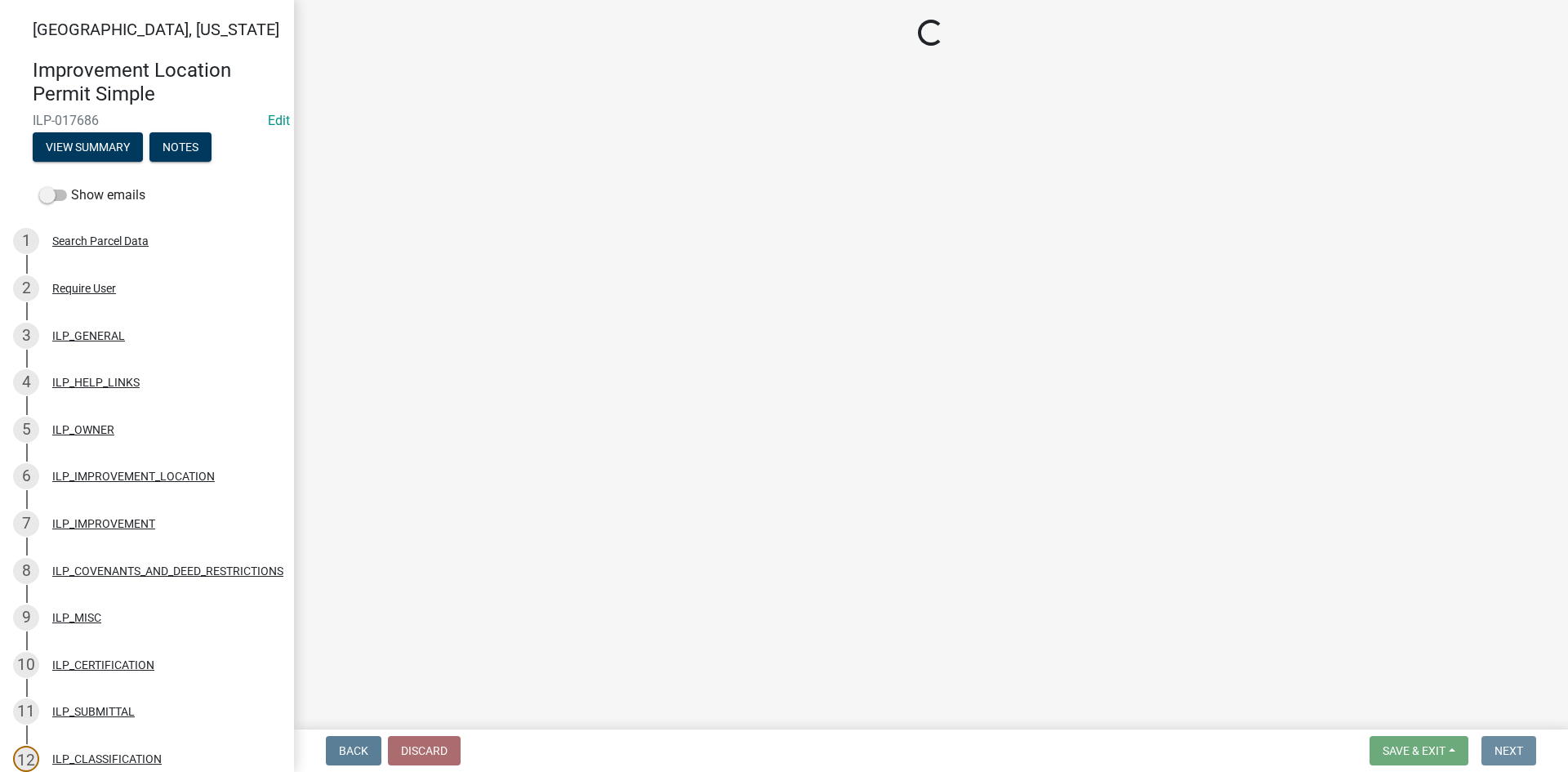
scroll to position [0, 0]
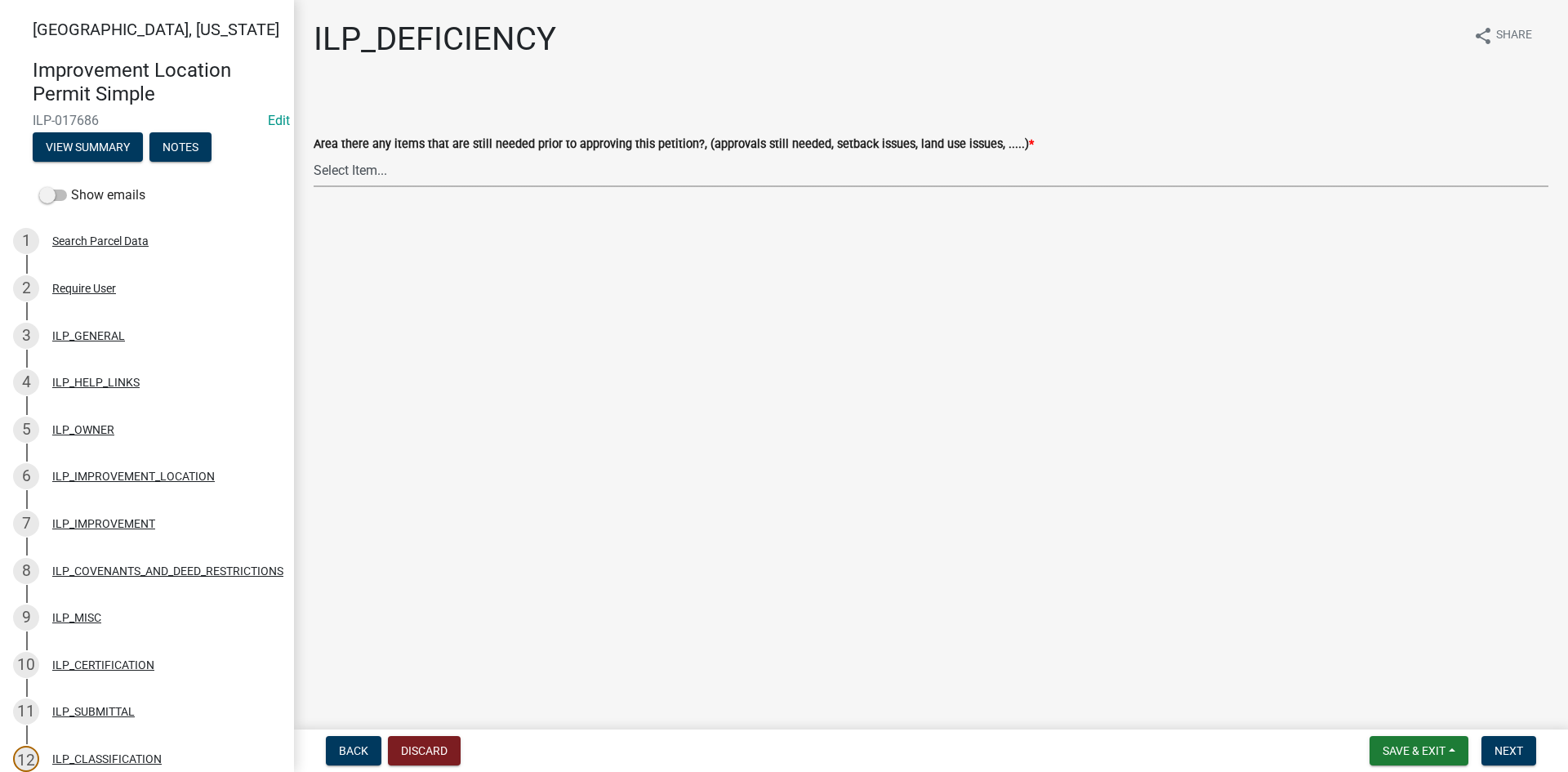
click at [524, 178] on select "Select Item... YES NO" at bounding box center [931, 169] width 1235 height 33
click at [314, 153] on select "Select Item... YES NO" at bounding box center [931, 169] width 1235 height 33
select select "88f51f67-ad00-412f-ad25-d9a24cd42bdb"
click at [1518, 744] on span "Next" at bounding box center [1509, 750] width 29 height 13
click at [577, 170] on select "Select Item... Denied Approved" at bounding box center [931, 169] width 1235 height 33
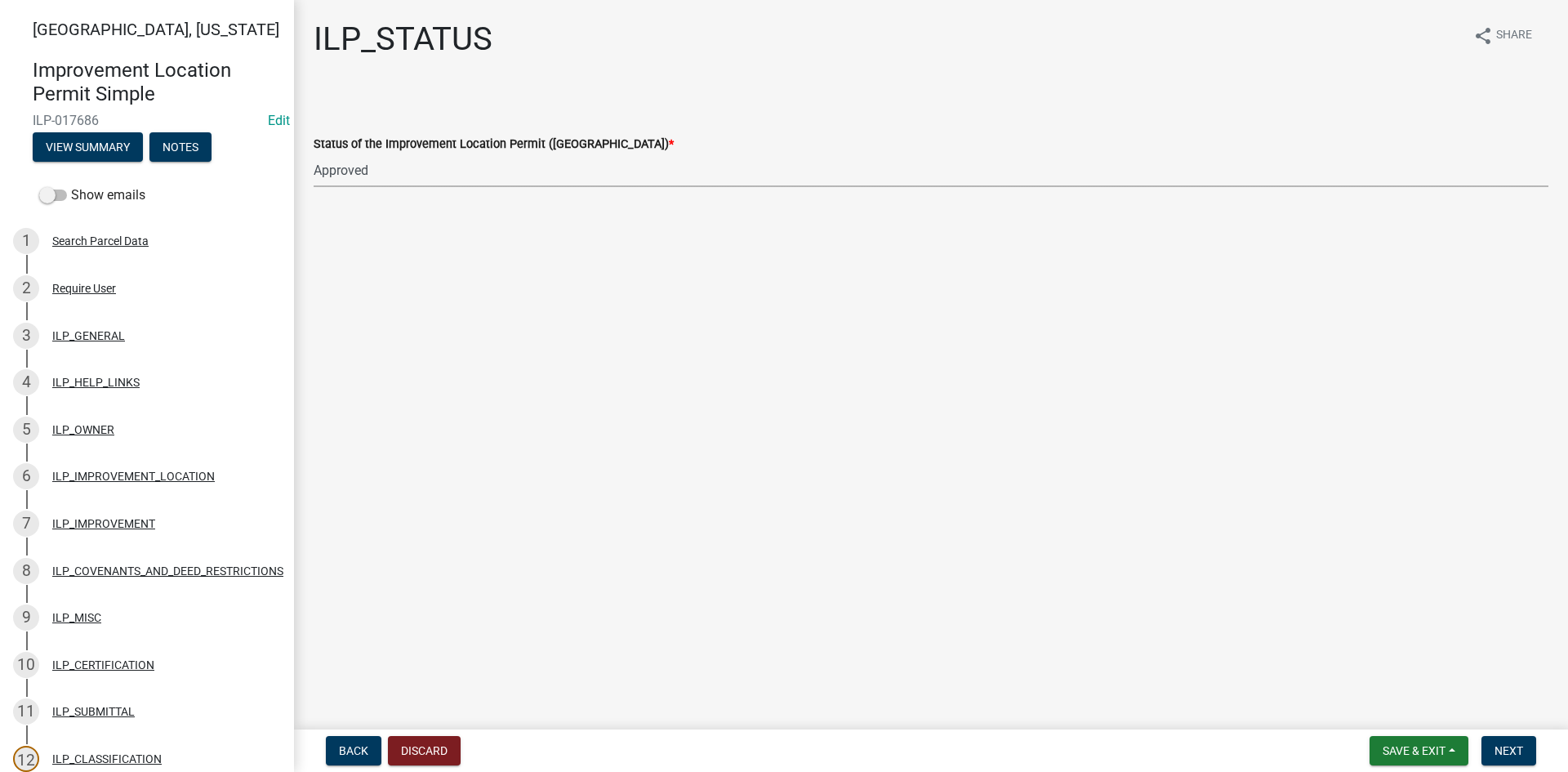
click at [314, 153] on select "Select Item... Denied Approved" at bounding box center [931, 169] width 1235 height 33
select select "676ca0ef-d742-4b5a-a79e-763cf2a28fc9"
click at [1515, 759] on button "Next" at bounding box center [1509, 750] width 55 height 30
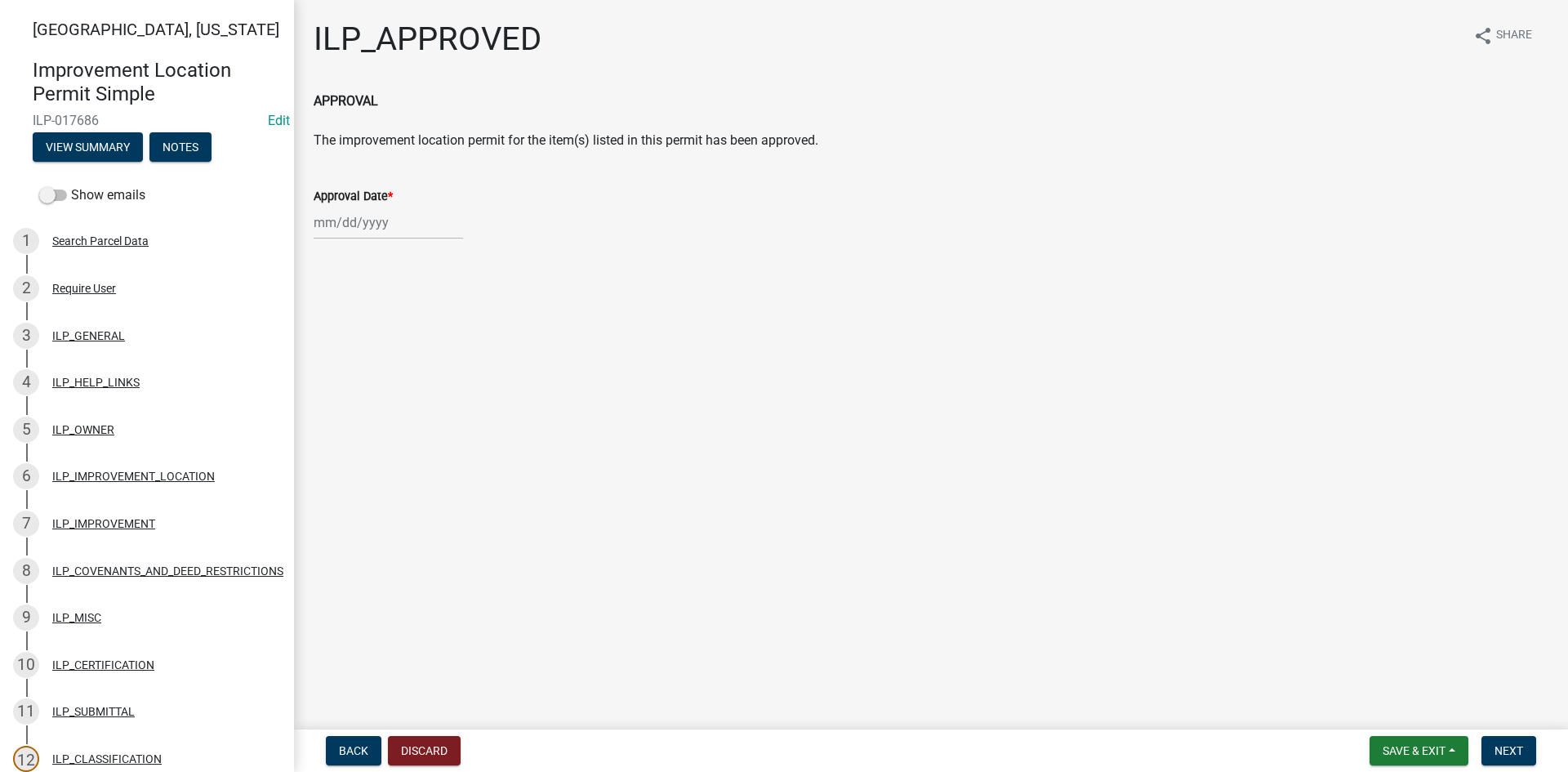
click at [385, 217] on div at bounding box center [388, 222] width 150 height 33
select select "9"
select select "2025"
drag, startPoint x: 321, startPoint y: 387, endPoint x: 439, endPoint y: 440, distance: 129.4
click at [322, 386] on div "22" at bounding box center [330, 387] width 26 height 26
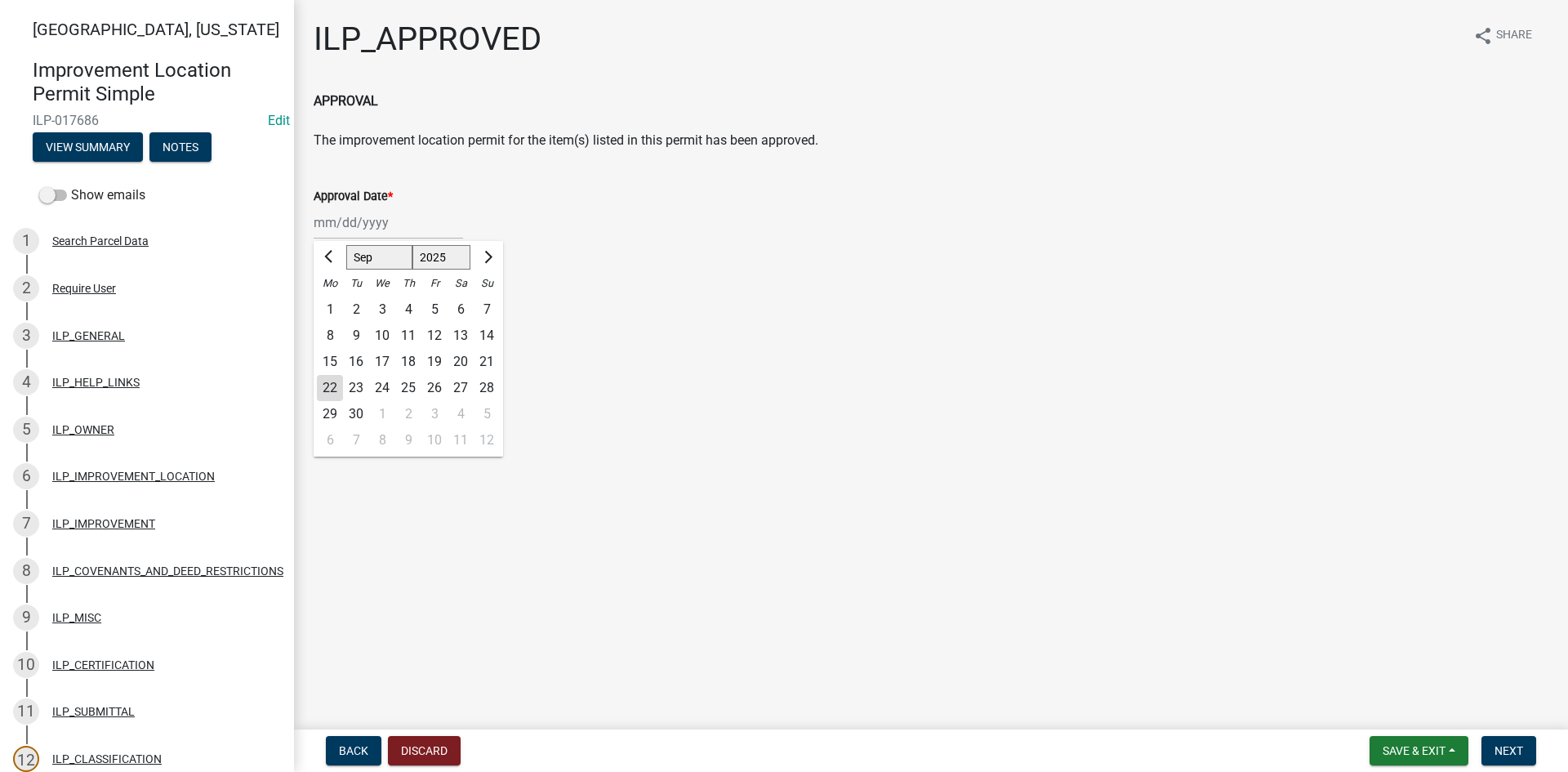
type input "[DATE]"
click at [1525, 738] on button "Next" at bounding box center [1509, 750] width 55 height 30
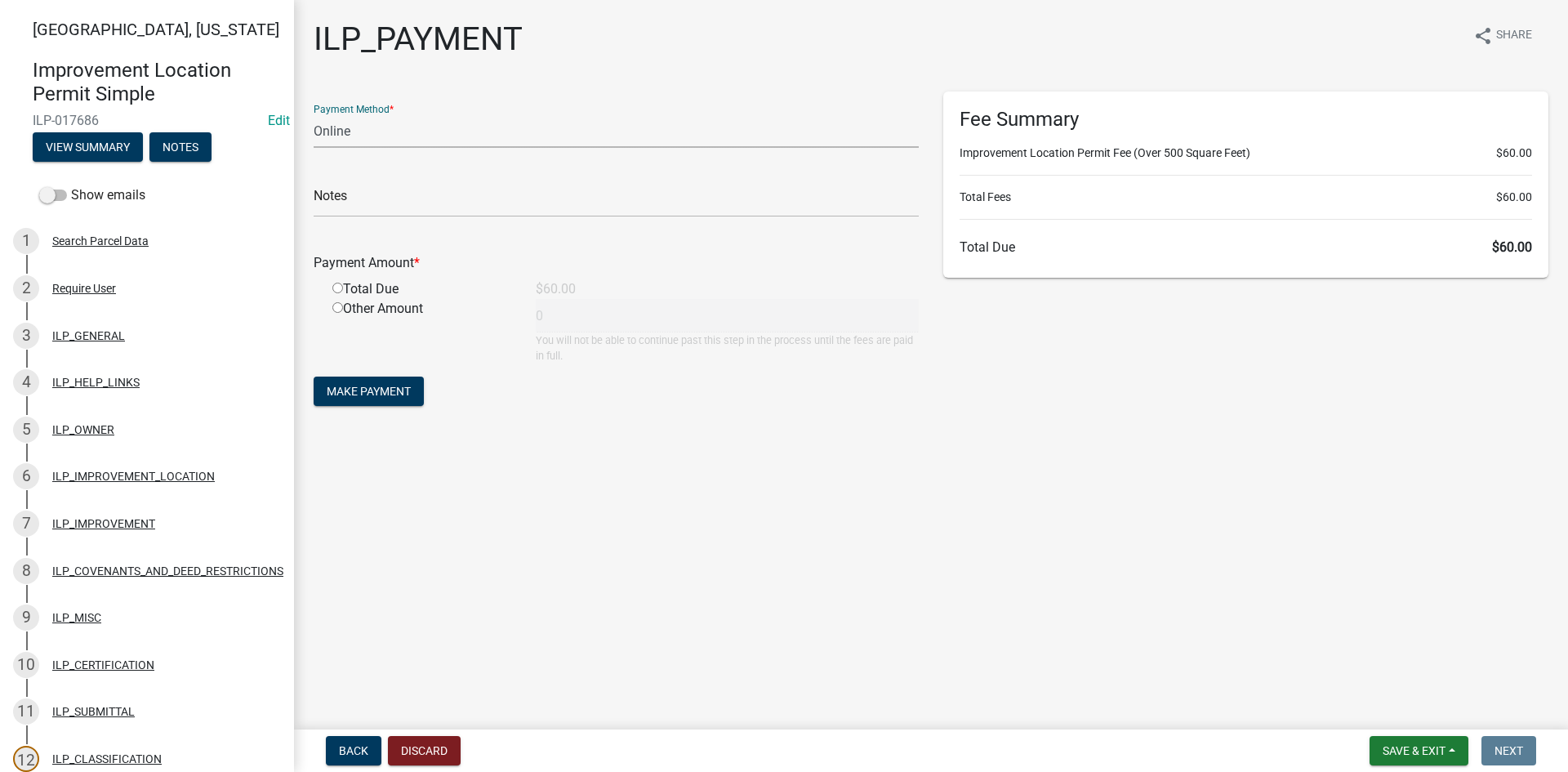
click at [394, 127] on select "Credit Card POS Check Cash Online" at bounding box center [616, 131] width 605 height 33
select select "2: 1"
click at [314, 115] on select "Credit Card POS Check Cash Online" at bounding box center [616, 131] width 605 height 33
click at [342, 290] on input "radio" at bounding box center [338, 288] width 11 height 11
radio input "true"
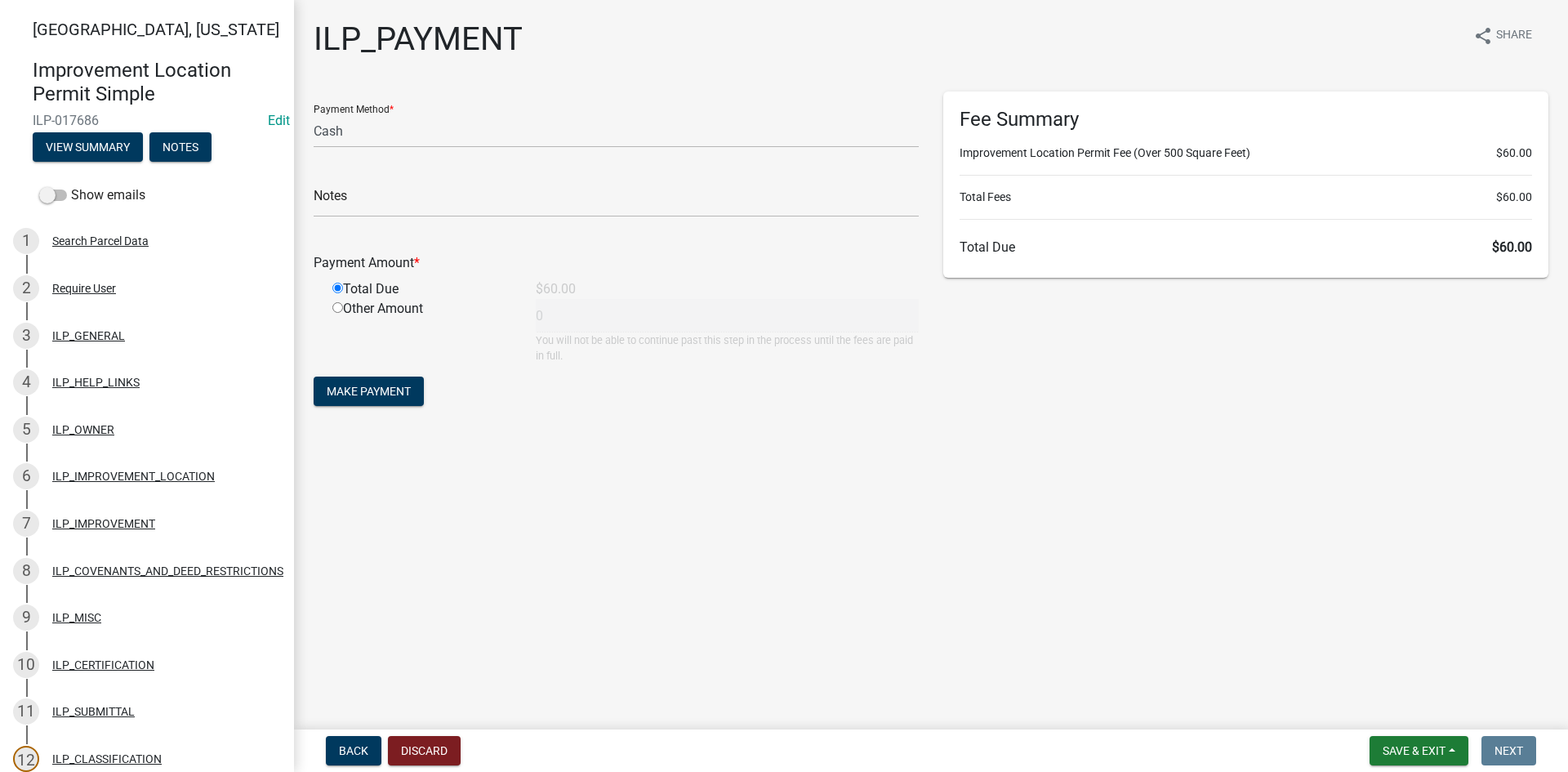
type input "60"
click at [418, 400] on button "Make Payment" at bounding box center [368, 391] width 110 height 30
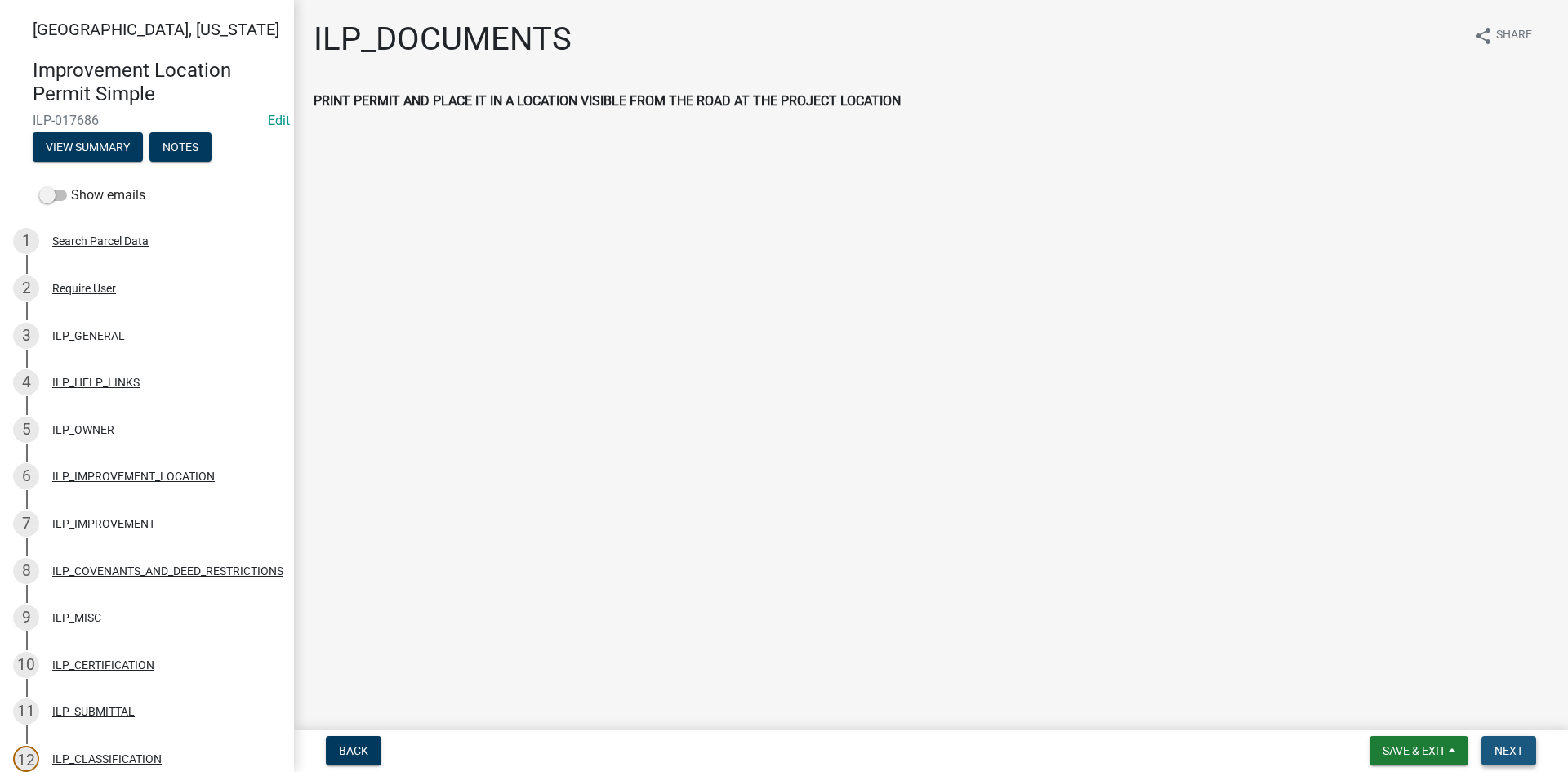
click at [1522, 744] on span "Next" at bounding box center [1509, 750] width 29 height 13
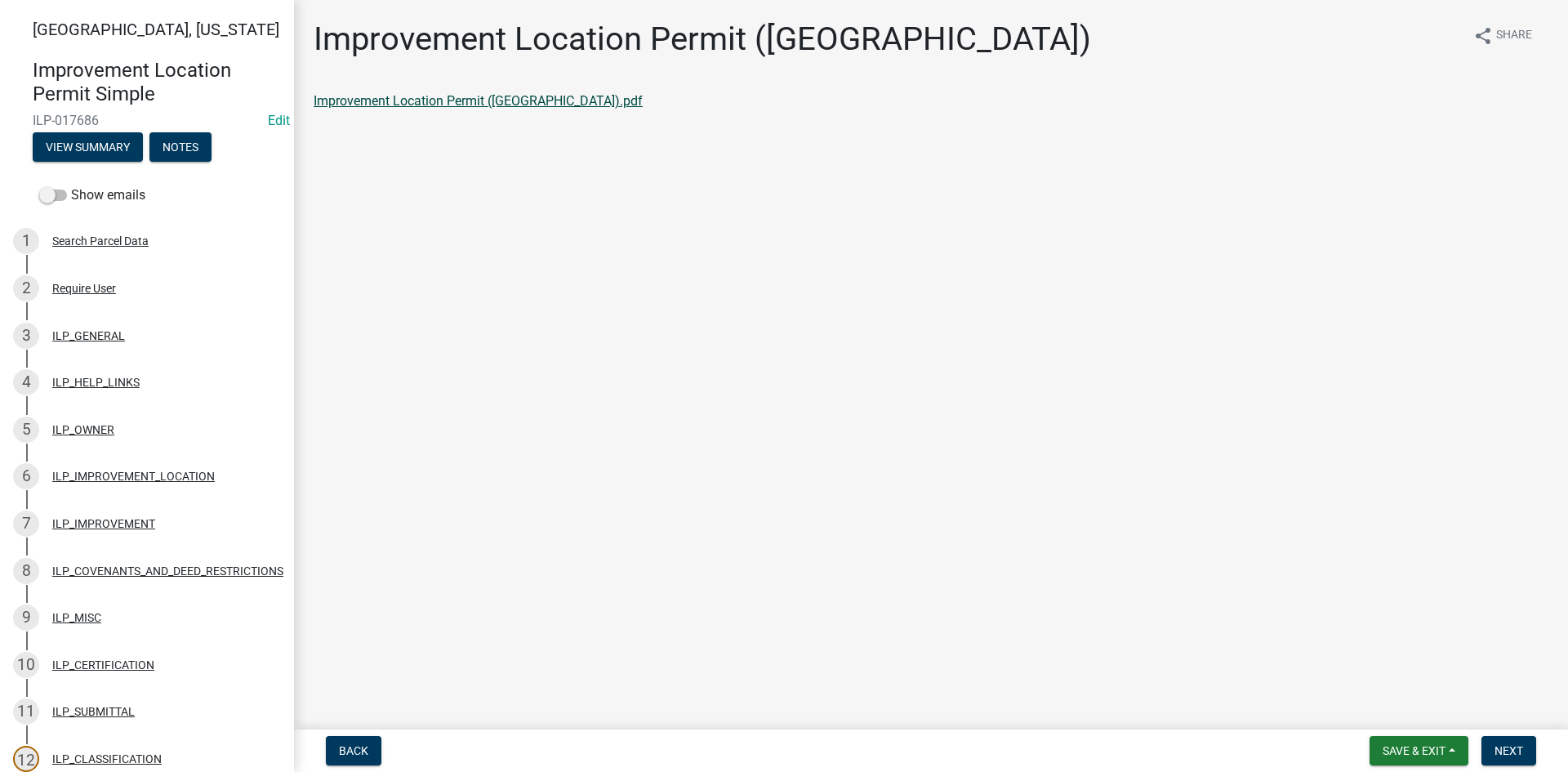
click at [391, 93] on link "Improvement Location Permit ([GEOGRAPHIC_DATA]).pdf" at bounding box center [478, 100] width 329 height 15
click at [1520, 753] on span "Next" at bounding box center [1509, 750] width 29 height 13
click at [416, 97] on link "Improvement Location Permit (ILP)(Form).pdf" at bounding box center [446, 100] width 264 height 15
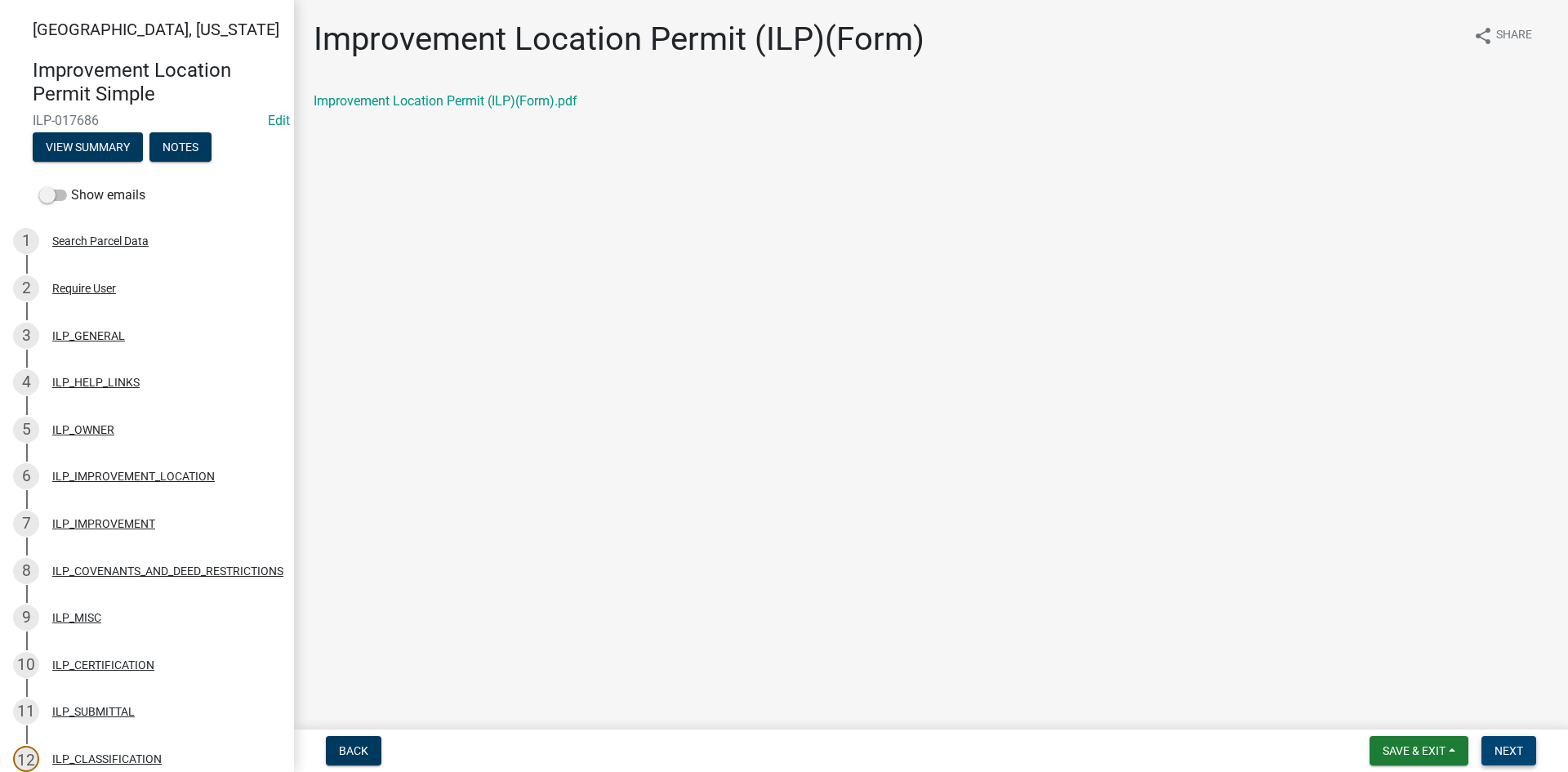
click at [1520, 744] on span "Next" at bounding box center [1509, 750] width 29 height 13
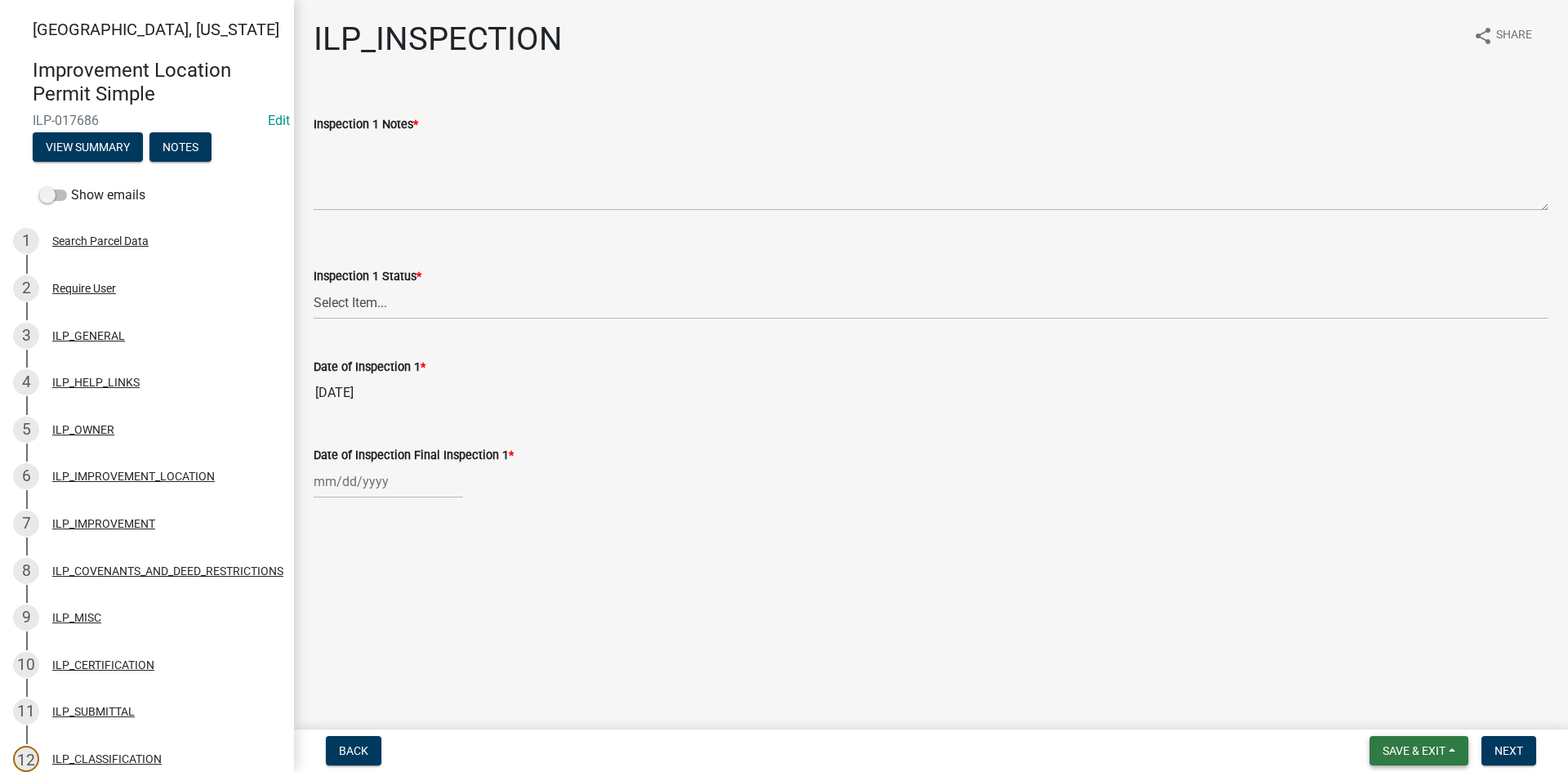
click at [1382, 744] on span "Save & Exit" at bounding box center [1414, 750] width 63 height 13
click at [1378, 712] on button "Save & Exit" at bounding box center [1403, 708] width 131 height 39
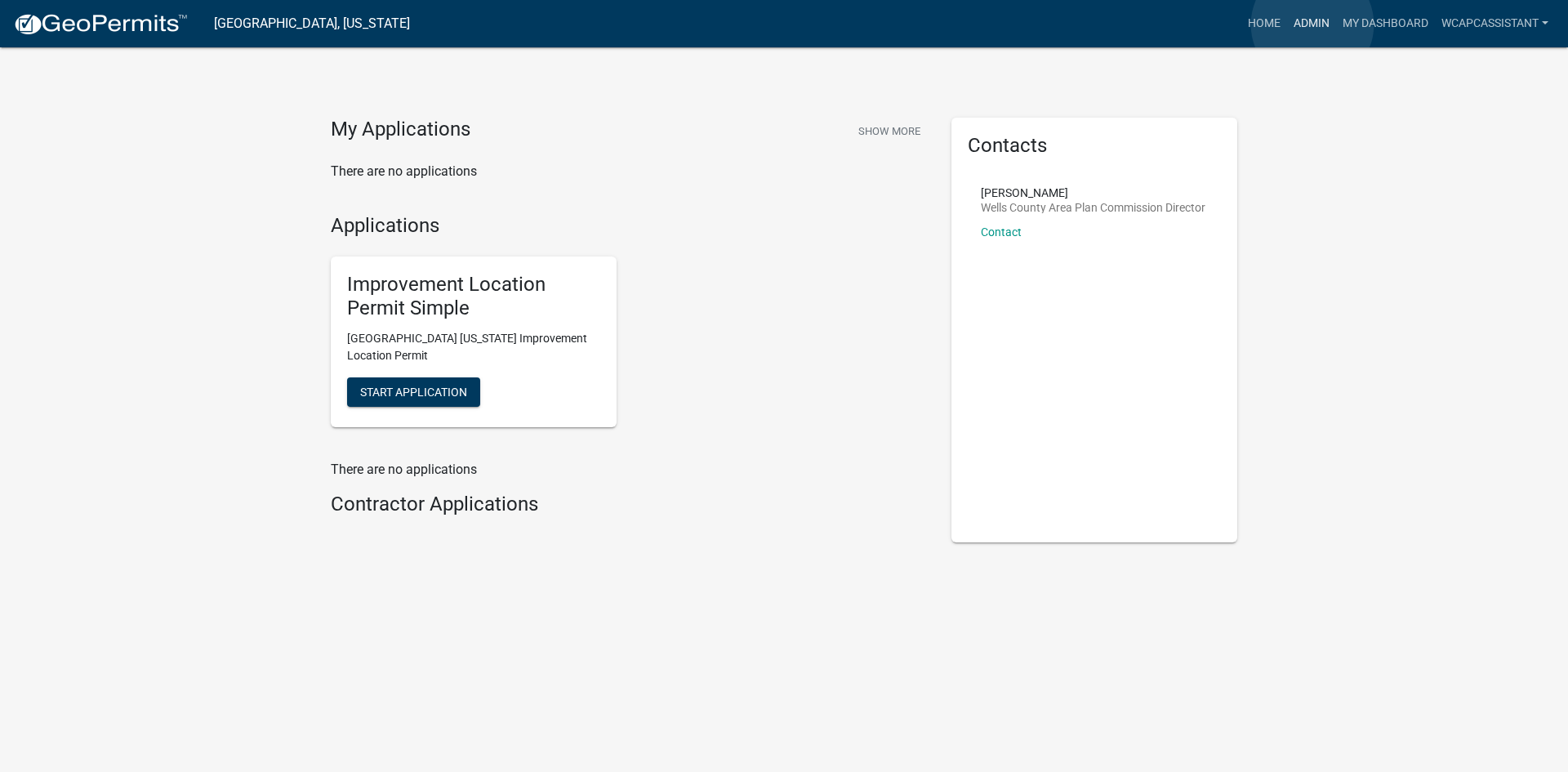
click at [1312, 24] on link "Admin" at bounding box center [1312, 23] width 49 height 31
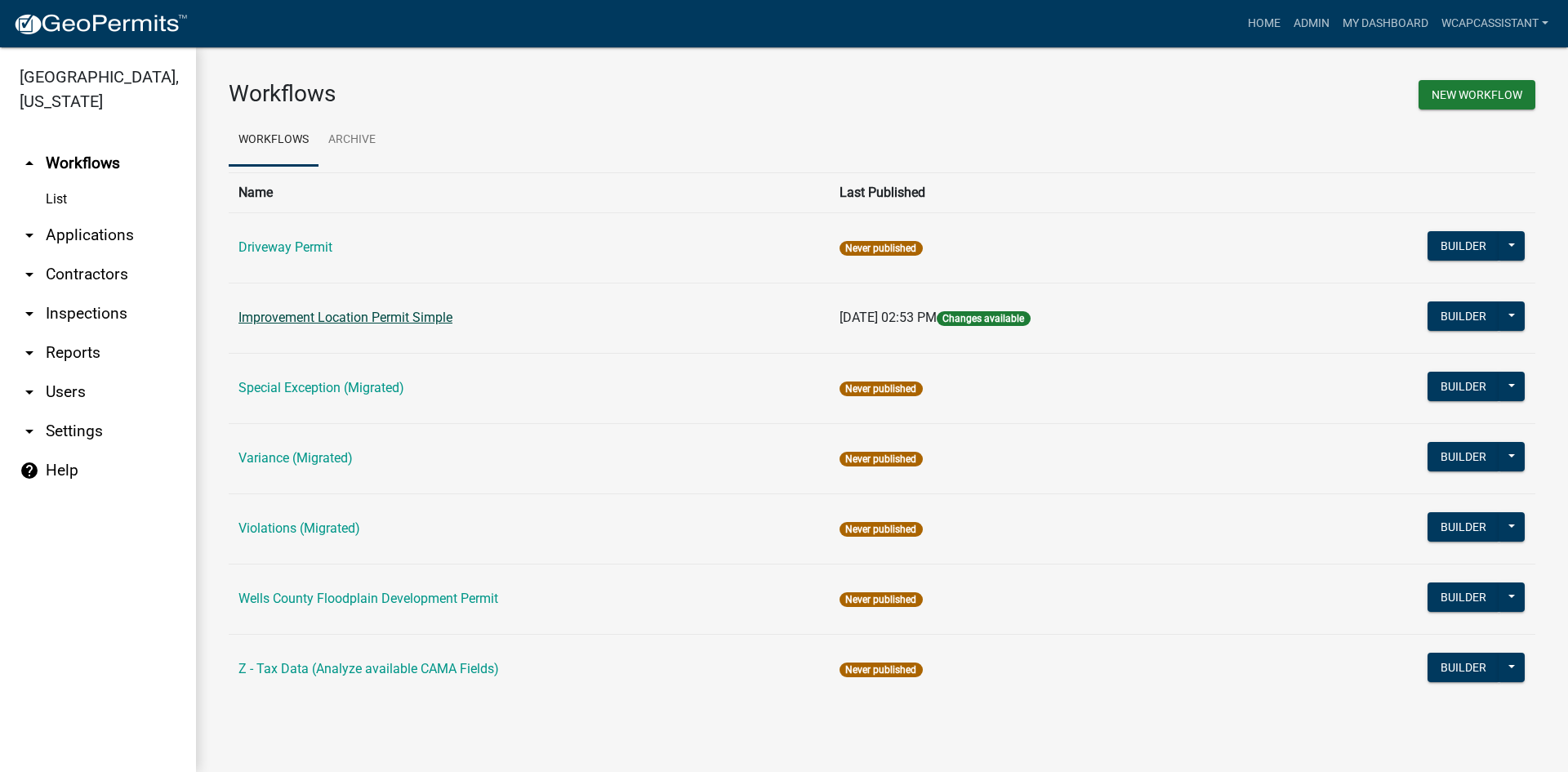
click at [290, 322] on link "Improvement Location Permit Simple" at bounding box center [345, 317] width 214 height 15
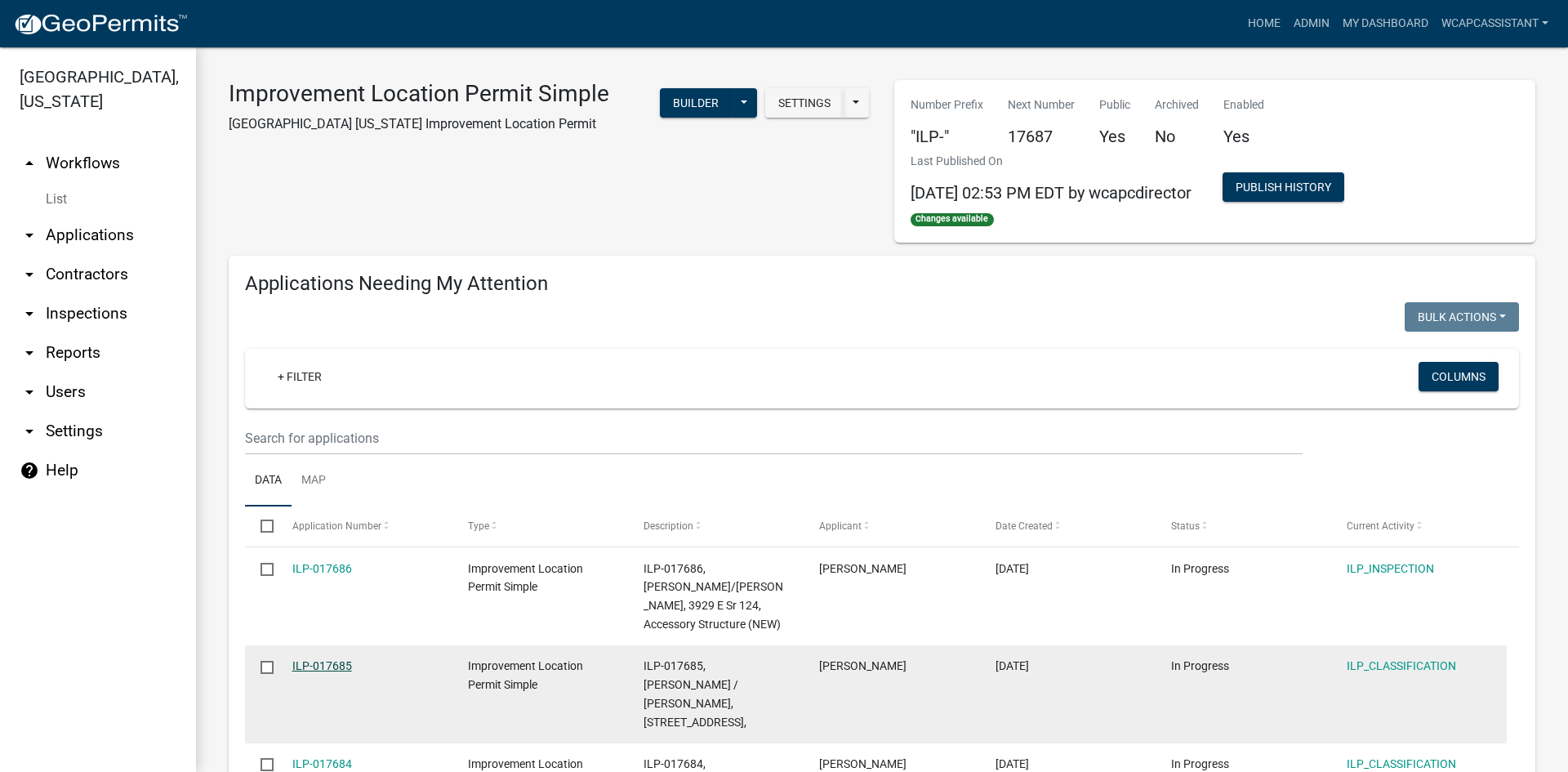
click at [316, 663] on link "ILP-017685" at bounding box center [322, 665] width 60 height 13
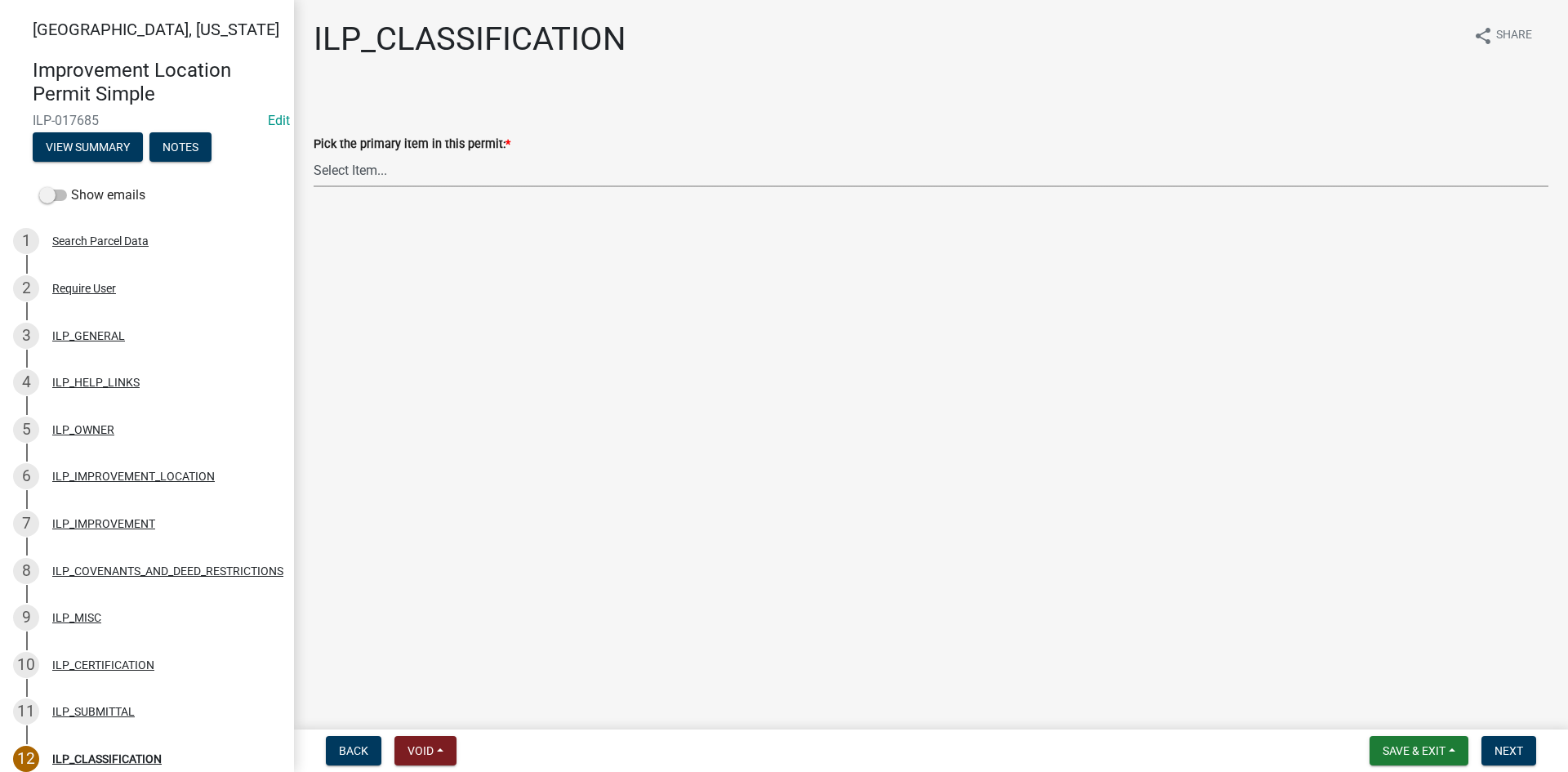
click at [370, 176] on select "Select Item... Accessory Structure (Addition) Accessory Structure (NEW) Busines…" at bounding box center [931, 169] width 1235 height 33
click at [93, 518] on div "ILP_IMPROVEMENT" at bounding box center [103, 524] width 103 height 12
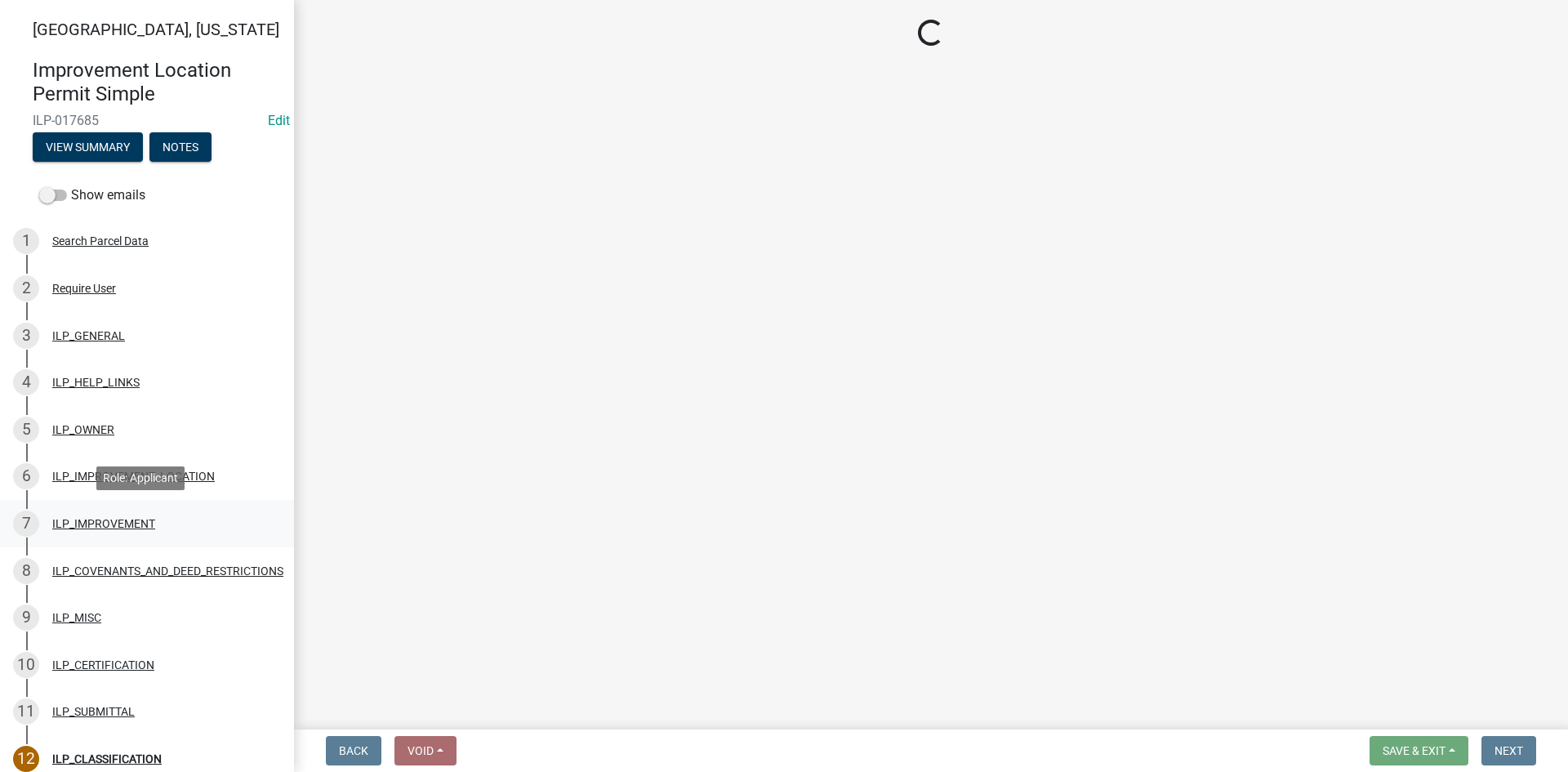
select select "d0c397cf-92c1-4d75-b08b-a5d0ada822ad"
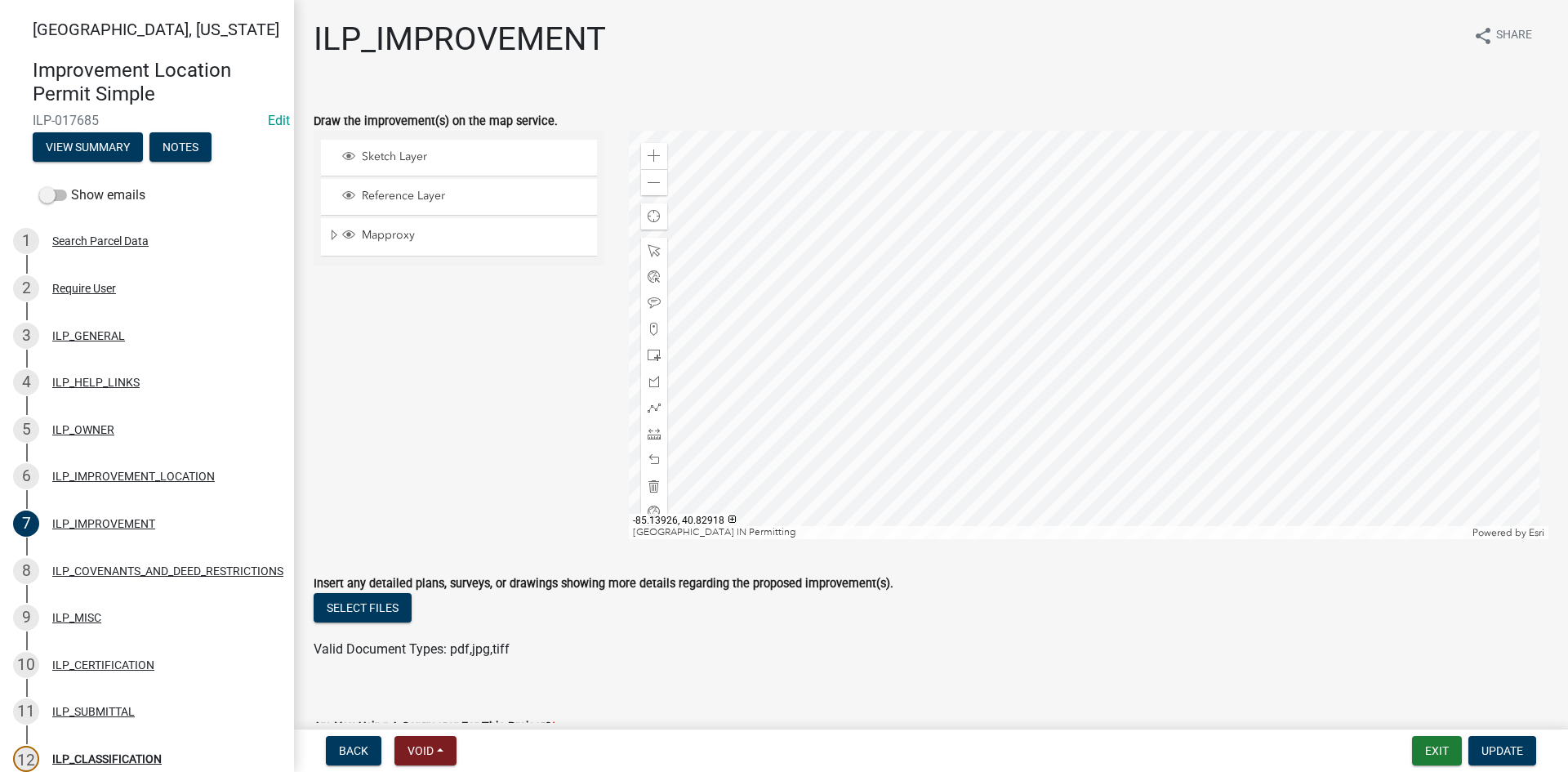
click at [1063, 377] on div at bounding box center [1089, 335] width 921 height 409
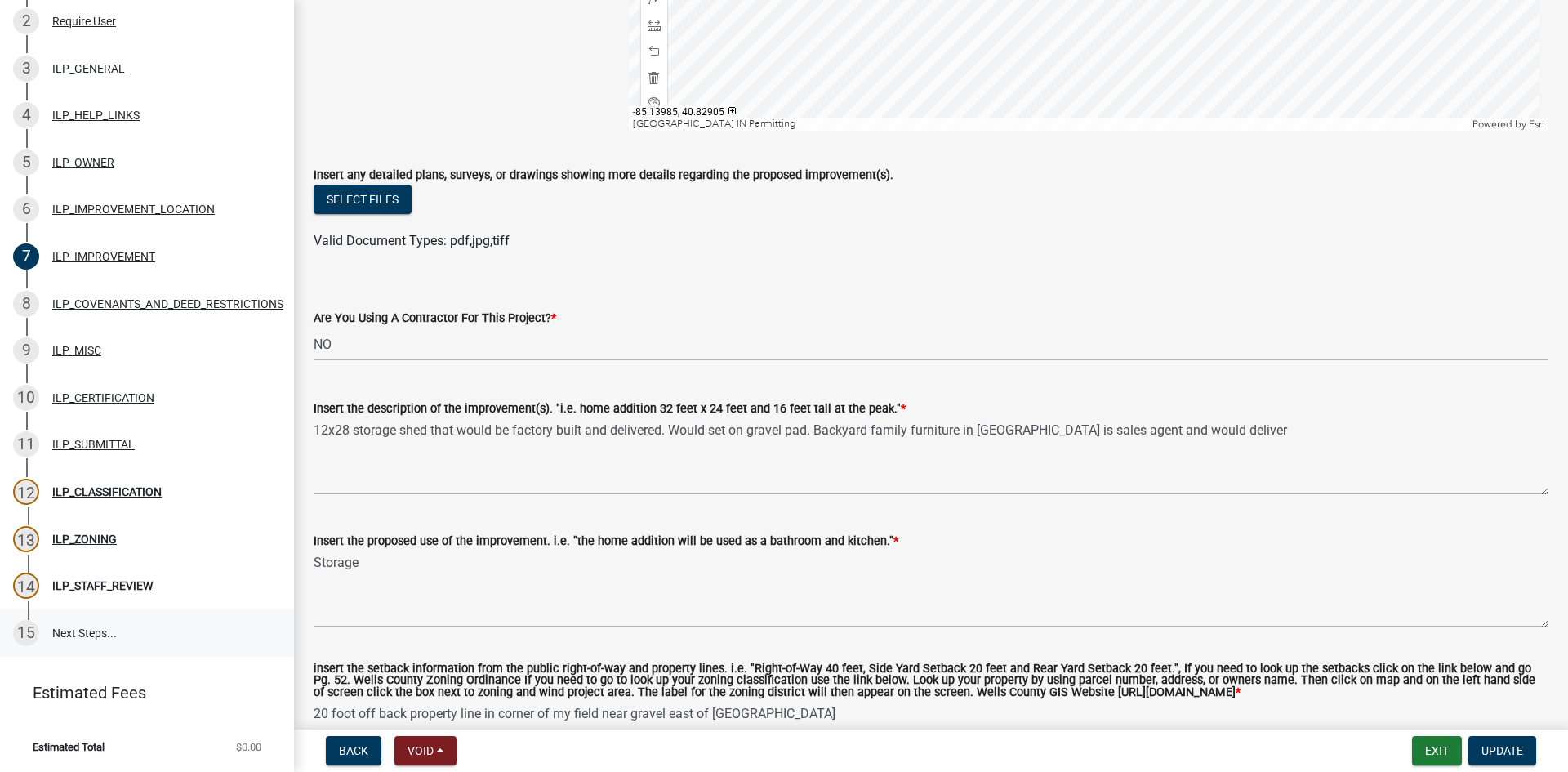
scroll to position [280, 0]
click at [112, 486] on div "ILP_CLASSIFICATION" at bounding box center [107, 491] width 109 height 12
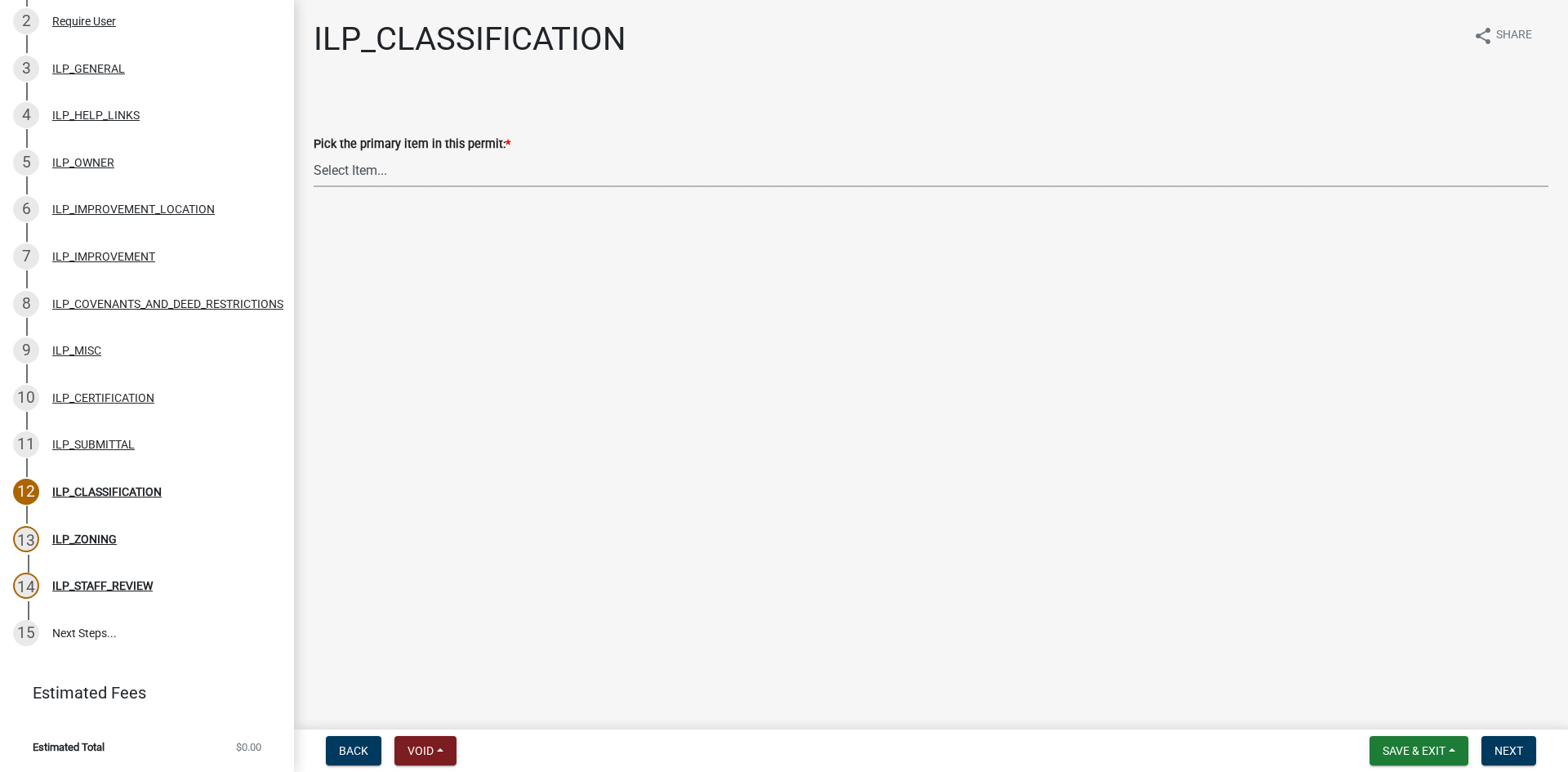
click at [481, 170] on select "Select Item... Accessory Structure (Addition) Accessory Structure (NEW) Busines…" at bounding box center [931, 169] width 1235 height 33
click at [314, 153] on select "Select Item... Accessory Structure (Addition) Accessory Structure (NEW) Busines…" at bounding box center [931, 169] width 1235 height 33
select select "119b830e-a7a9-4285-be0b-a69d75da8c1b"
click at [1504, 749] on span "Next" at bounding box center [1509, 750] width 29 height 13
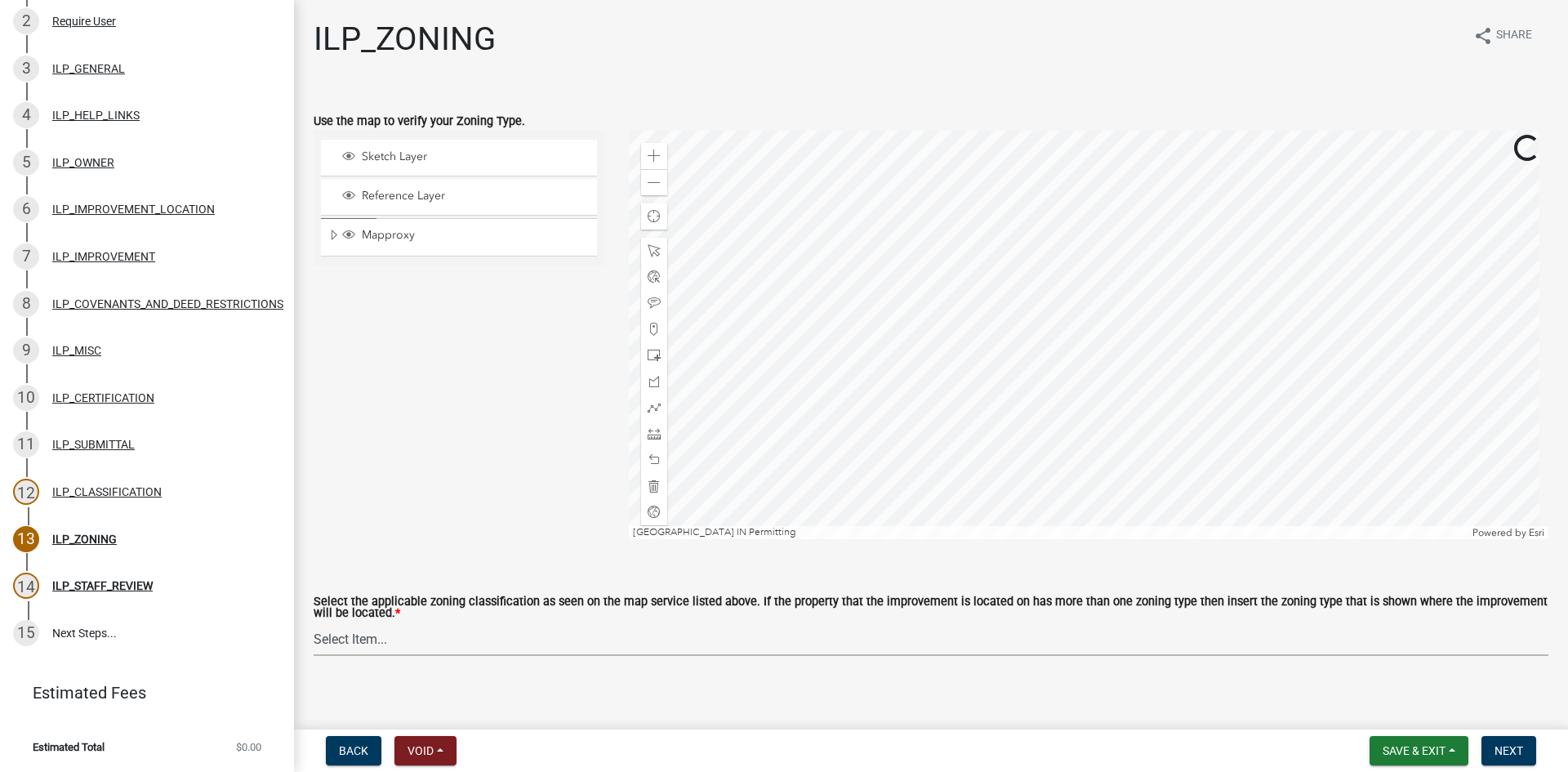
drag, startPoint x: 527, startPoint y: 646, endPoint x: 521, endPoint y: 626, distance: 20.9
click at [527, 646] on select "Select Item... A-1 "Agricultural Intensive" A-R "Agricultural Residential" S-1 …" at bounding box center [931, 638] width 1235 height 33
click at [314, 623] on select "Select Item... A-1 "Agricultural Intensive" A-R "Agricultural Residential" S-1 …" at bounding box center [931, 638] width 1235 height 33
select select "077e72d7-ee28-42b3-b13f-4b6ba4a9753a"
click at [1508, 754] on span "Next" at bounding box center [1509, 750] width 29 height 13
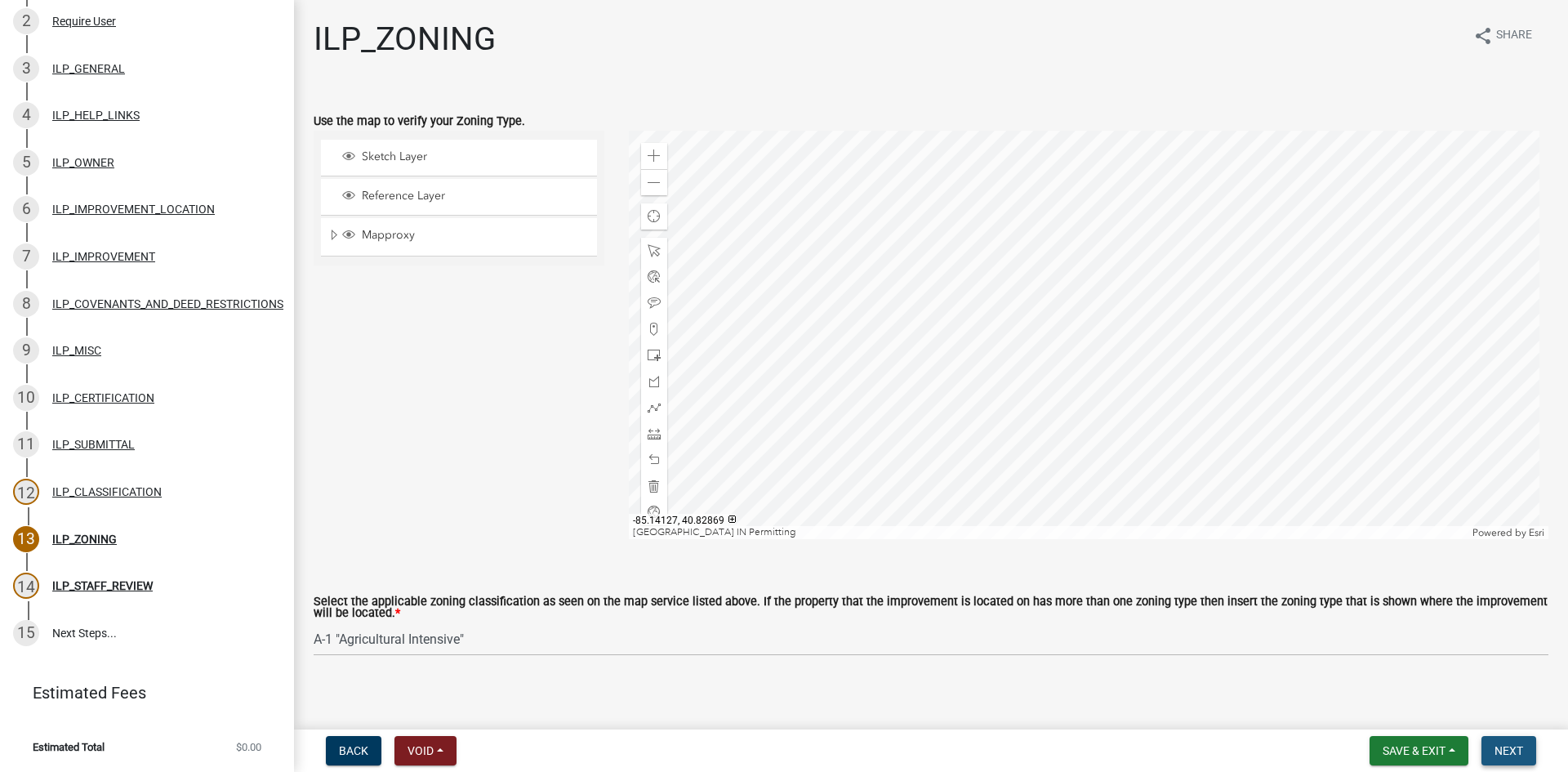
click at [1512, 750] on span "Next" at bounding box center [1509, 750] width 29 height 13
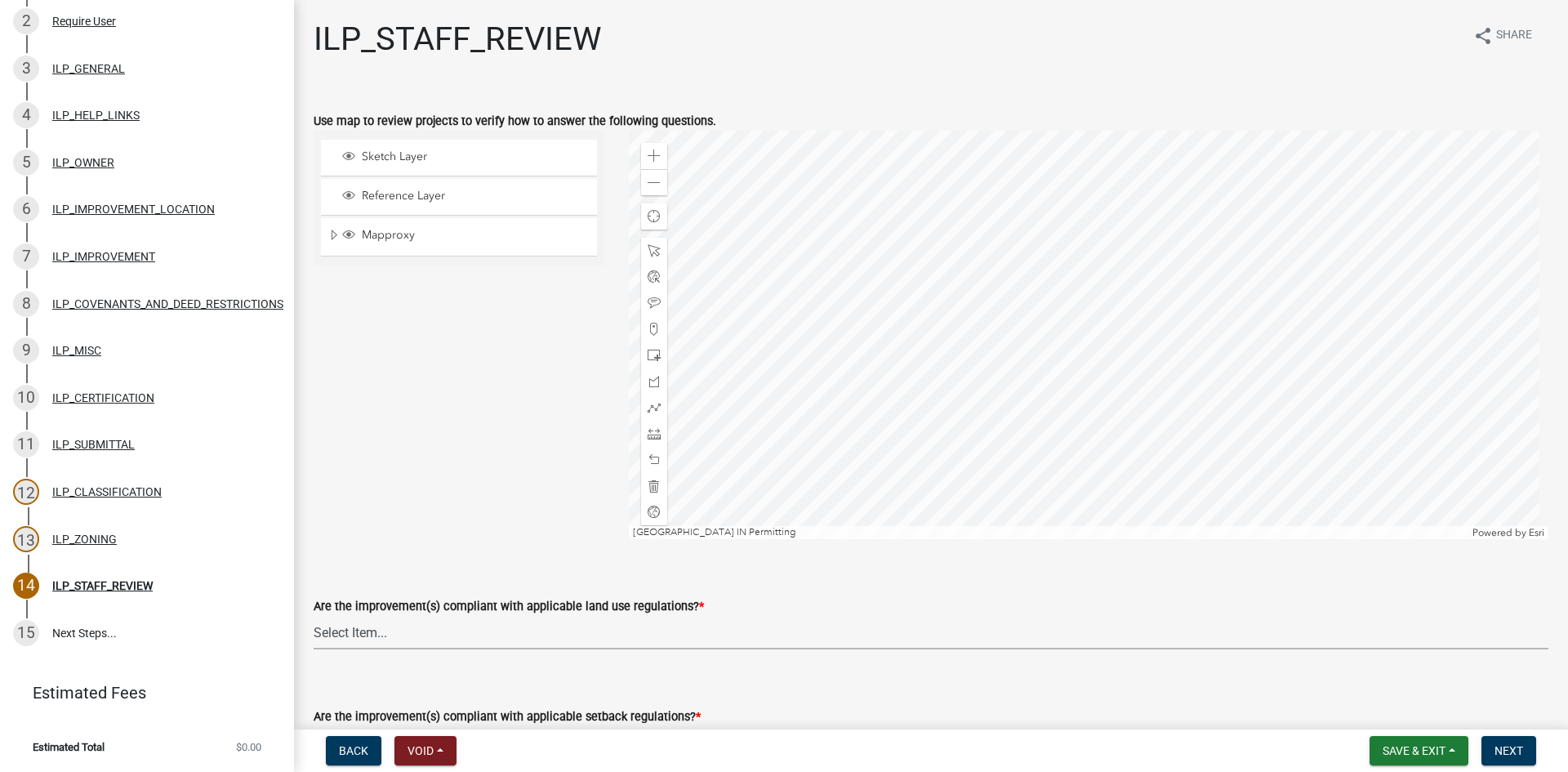
click at [350, 628] on select "Select Item... YES NO" at bounding box center [931, 632] width 1235 height 33
click at [314, 616] on select "Select Item... YES NO" at bounding box center [931, 632] width 1235 height 33
select select "83ffa5df-1258-41bd-a108-9f2370541ef9"
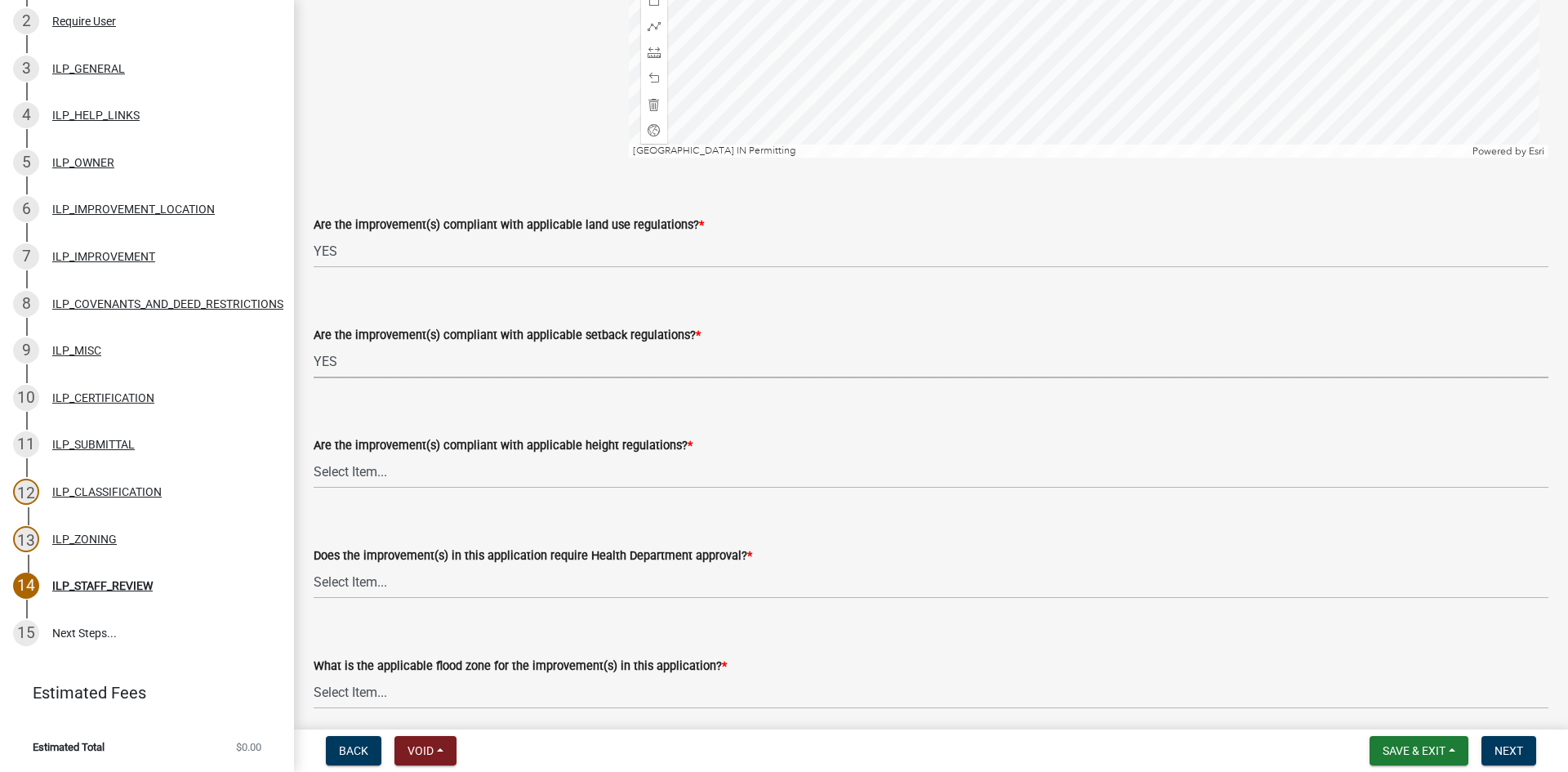
select select "e76e6c03-c199-4125-95d7-daca193c3739"
select select "b2795382-5a5c-496e-8f40-9eac2bba8e54"
select select "2cf99e9a-fd48-429a-ab01-6241dd9ef86f"
select select "546a9c8a-0bf2-4128-b2a0-21aece03a164"
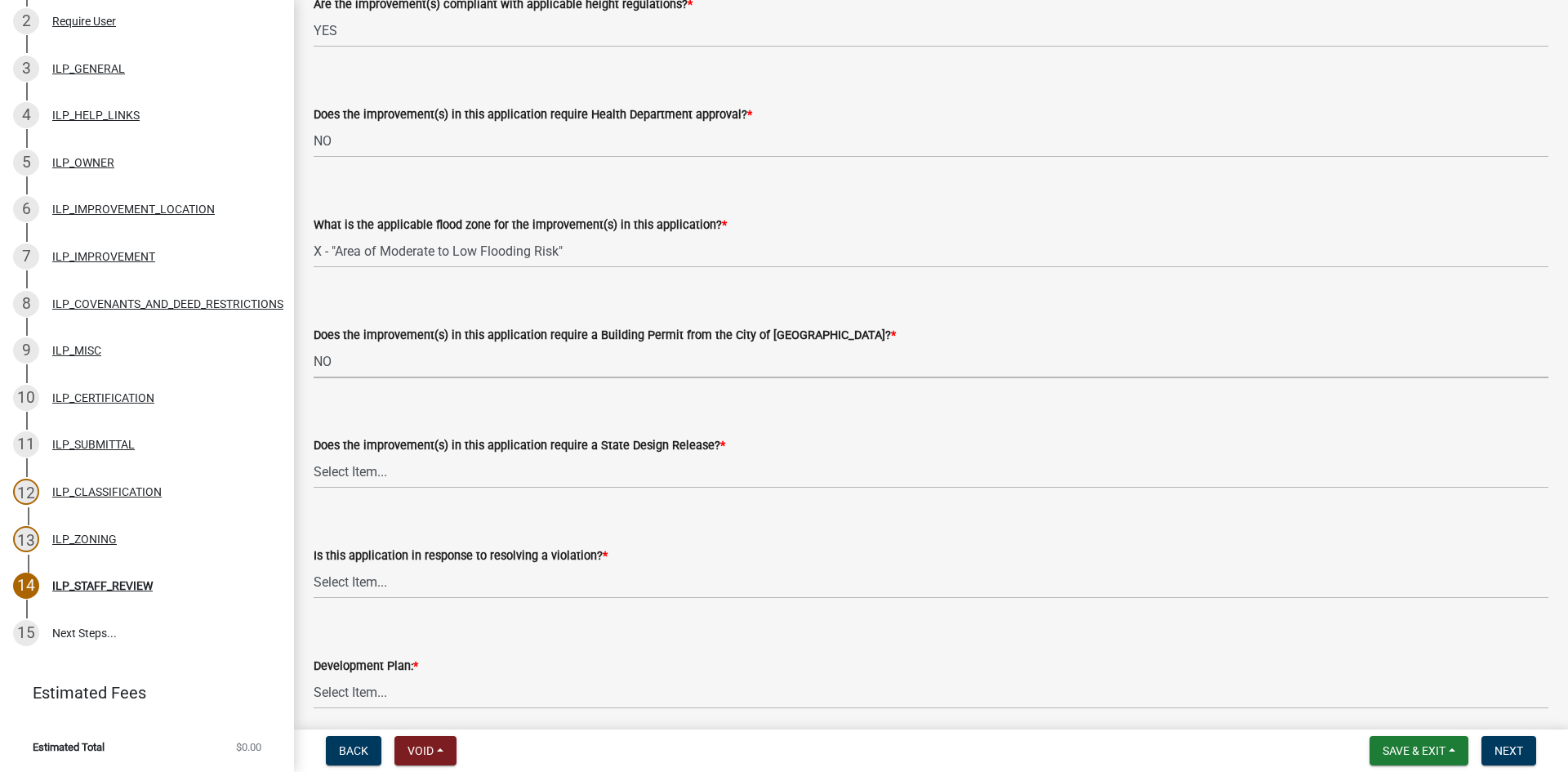
select select "3dde91a6-95a6-42fe-ae60-c75c292f8dd0"
select select "3e29b85e-0a39-40b5-813f-a0c180e4f93d"
select select "296d3b28-03f6-4b85-9592-a9e1e0e51d18"
select select "f492072b-a2fa-4f7c-8f99-9e809c6c526f"
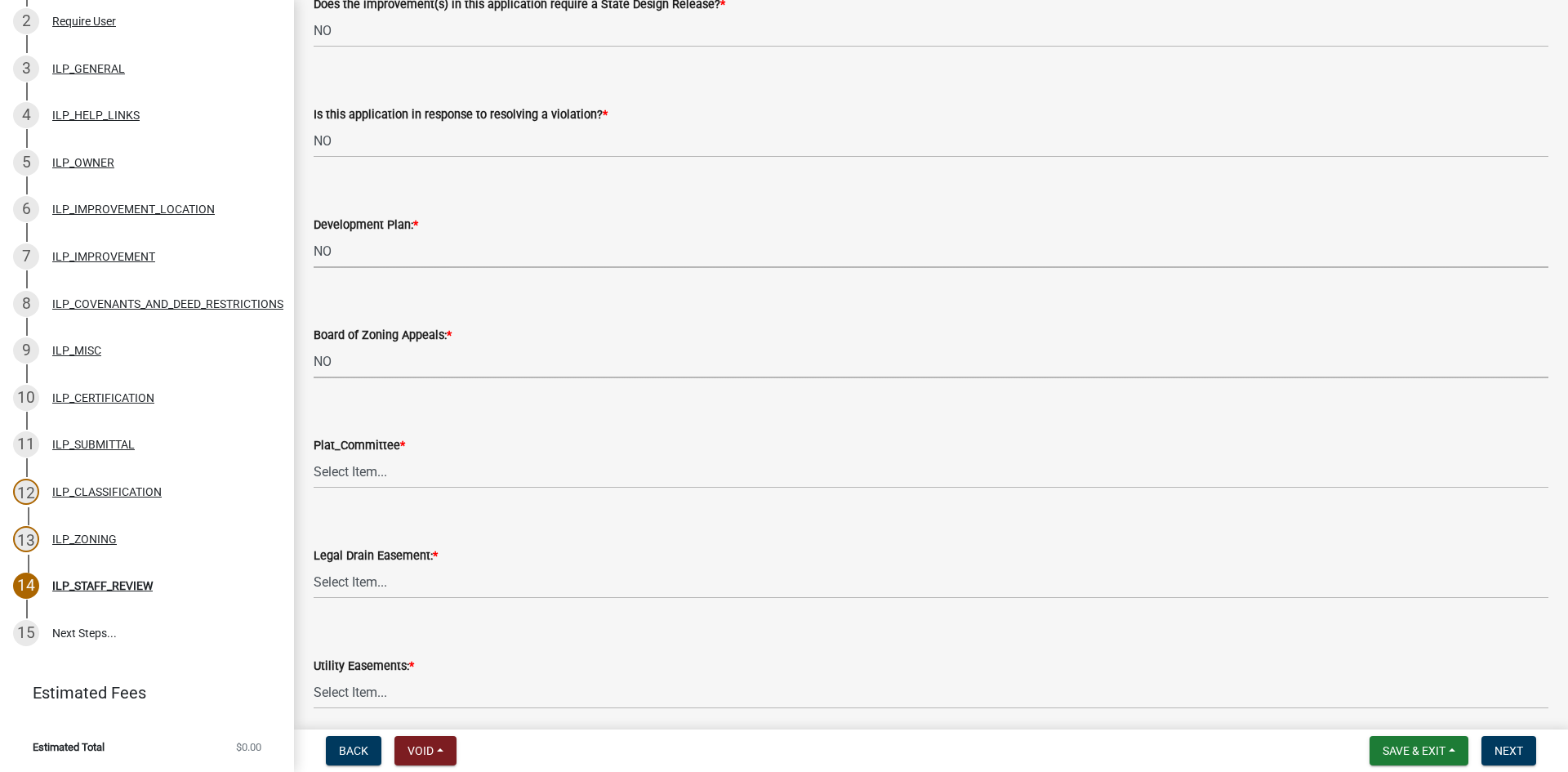
select select "91f2ca91-6260-441c-87d8-e38016df5c96"
select select "63238f16-a362-487f-83af-24d0c8cf3edd"
select select "4de29e95-b13a-4926-a5fe-83364331169b"
select select "8e424161-7bf1-4e33-adf9-a347c03eff2b"
select select "bdd9c930-c7fe-4770-81ee-2c29cf953f8b"
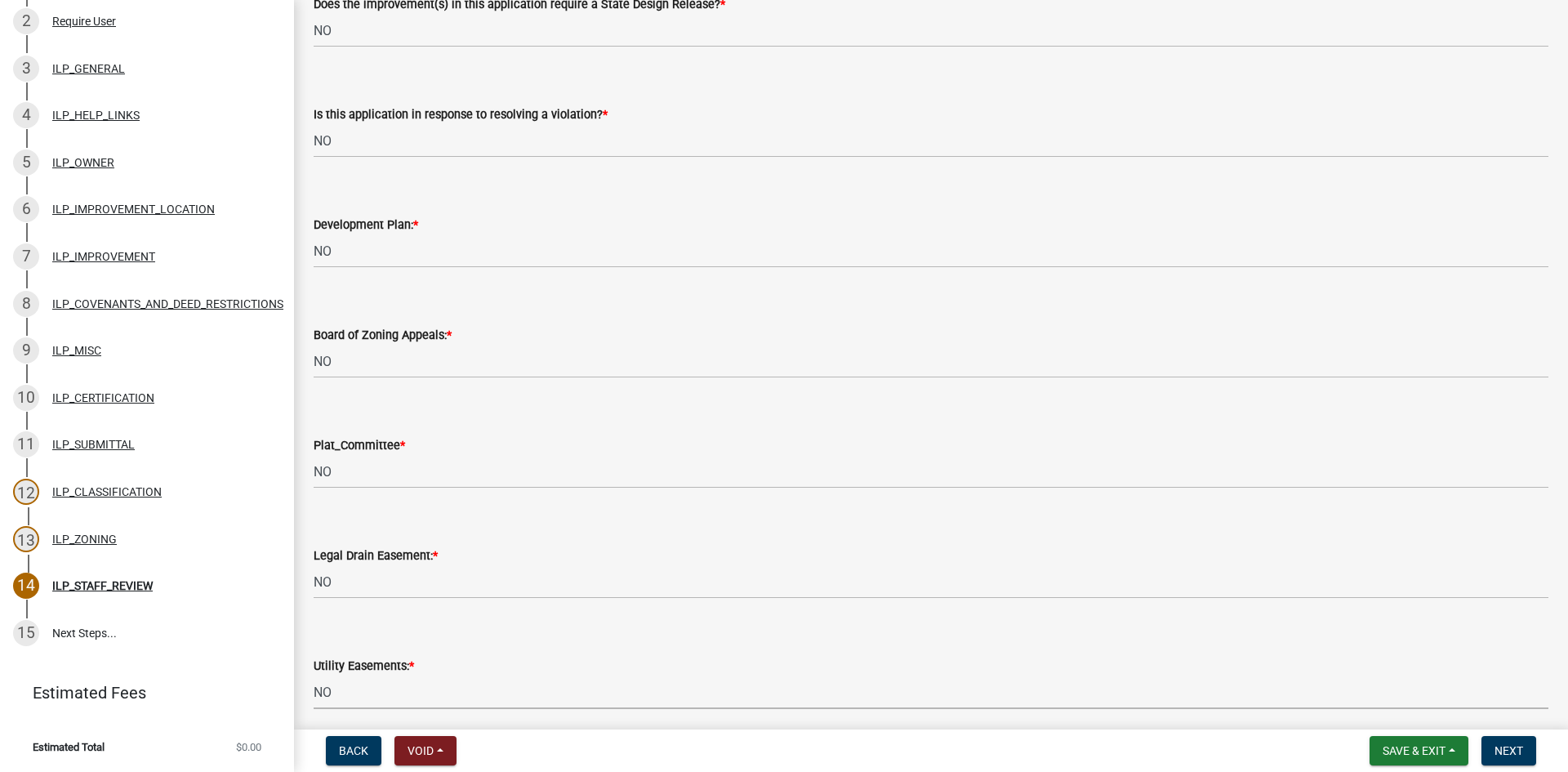
scroll to position [1704, 0]
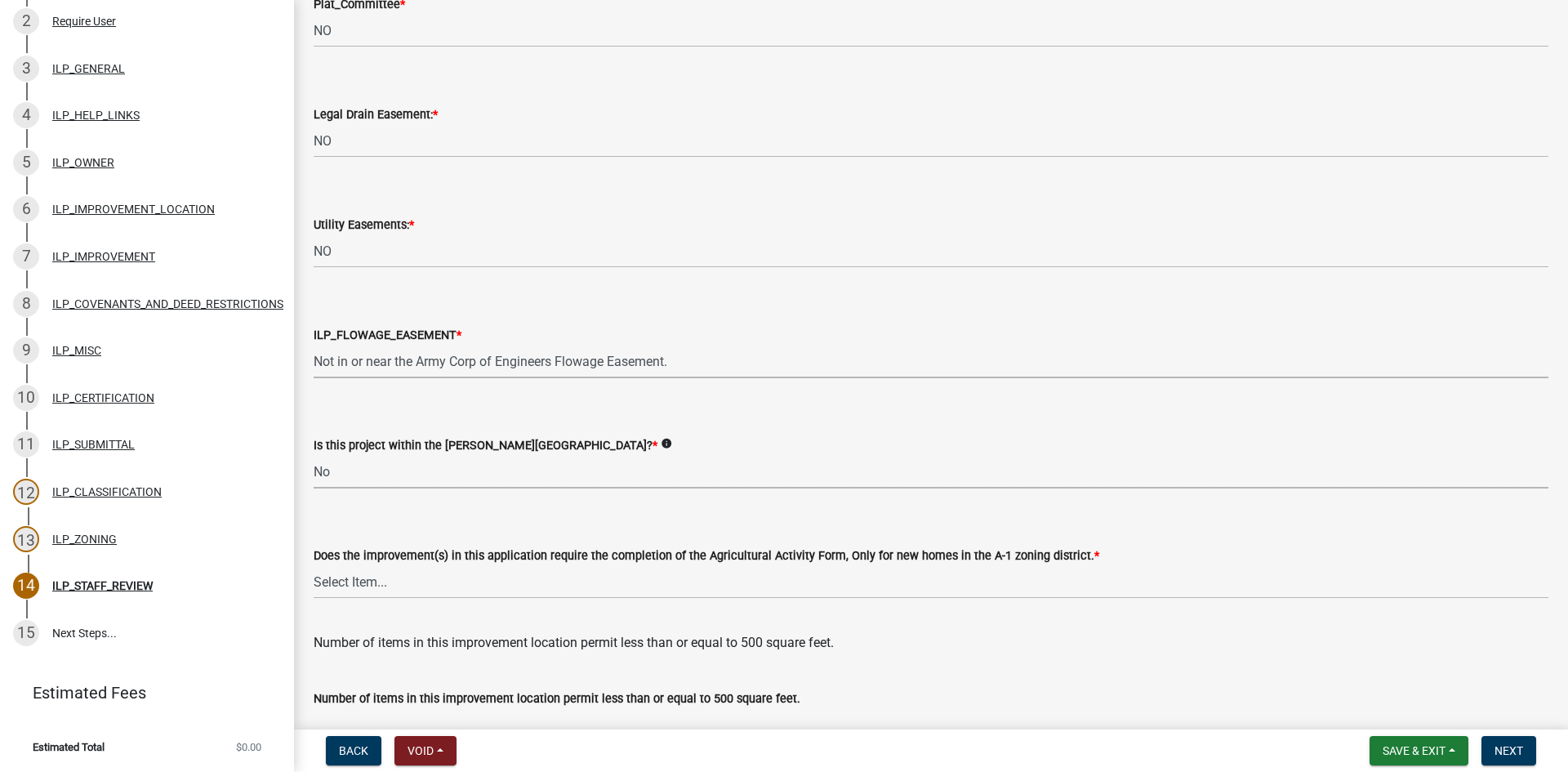
select select "c22a6da1-a4b9-4a20-9552-3c4da3c32bc7"
select select "b8432f74-40d2-4ff6-ba31-770d91760c6e"
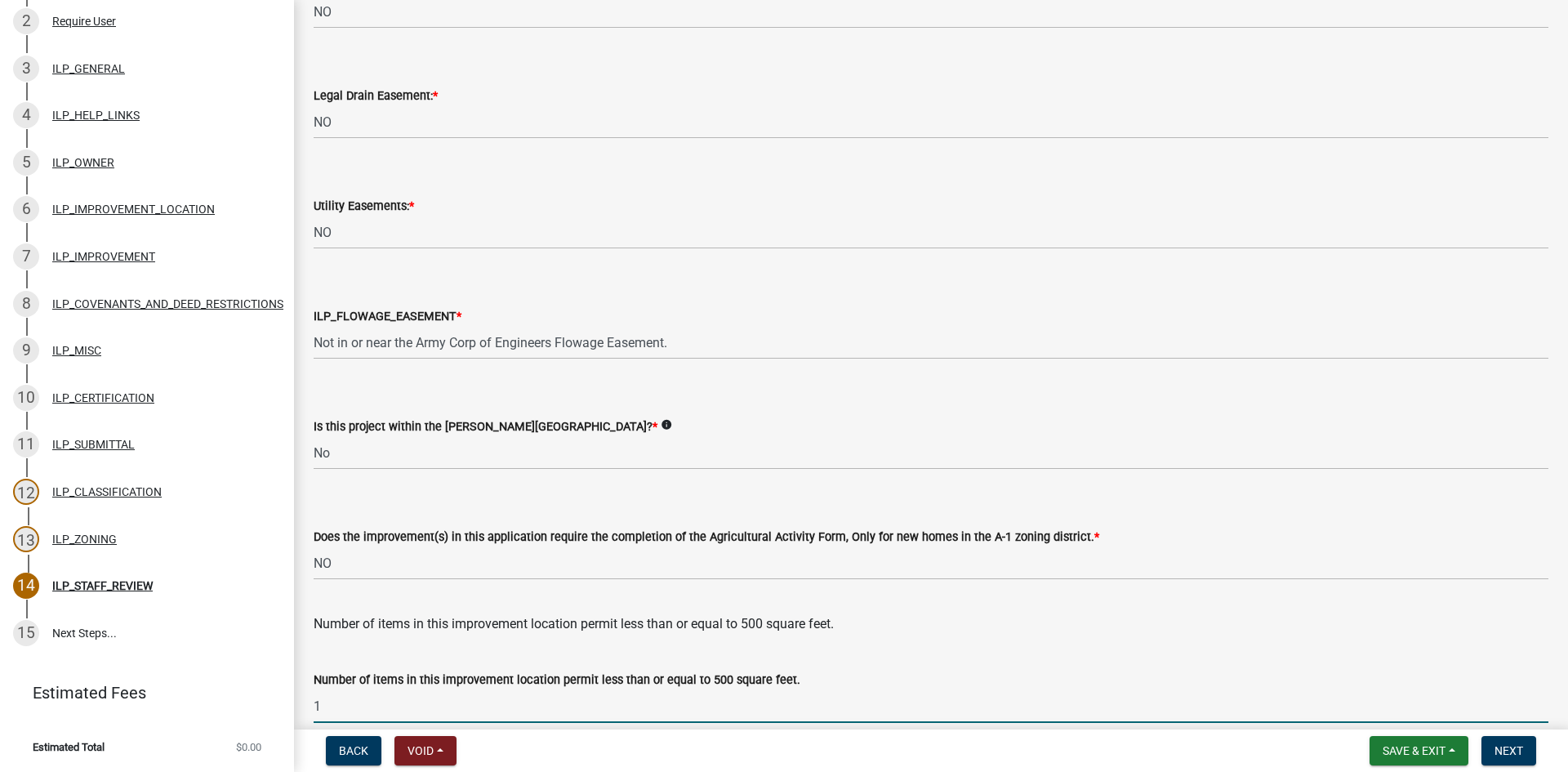
type input "1"
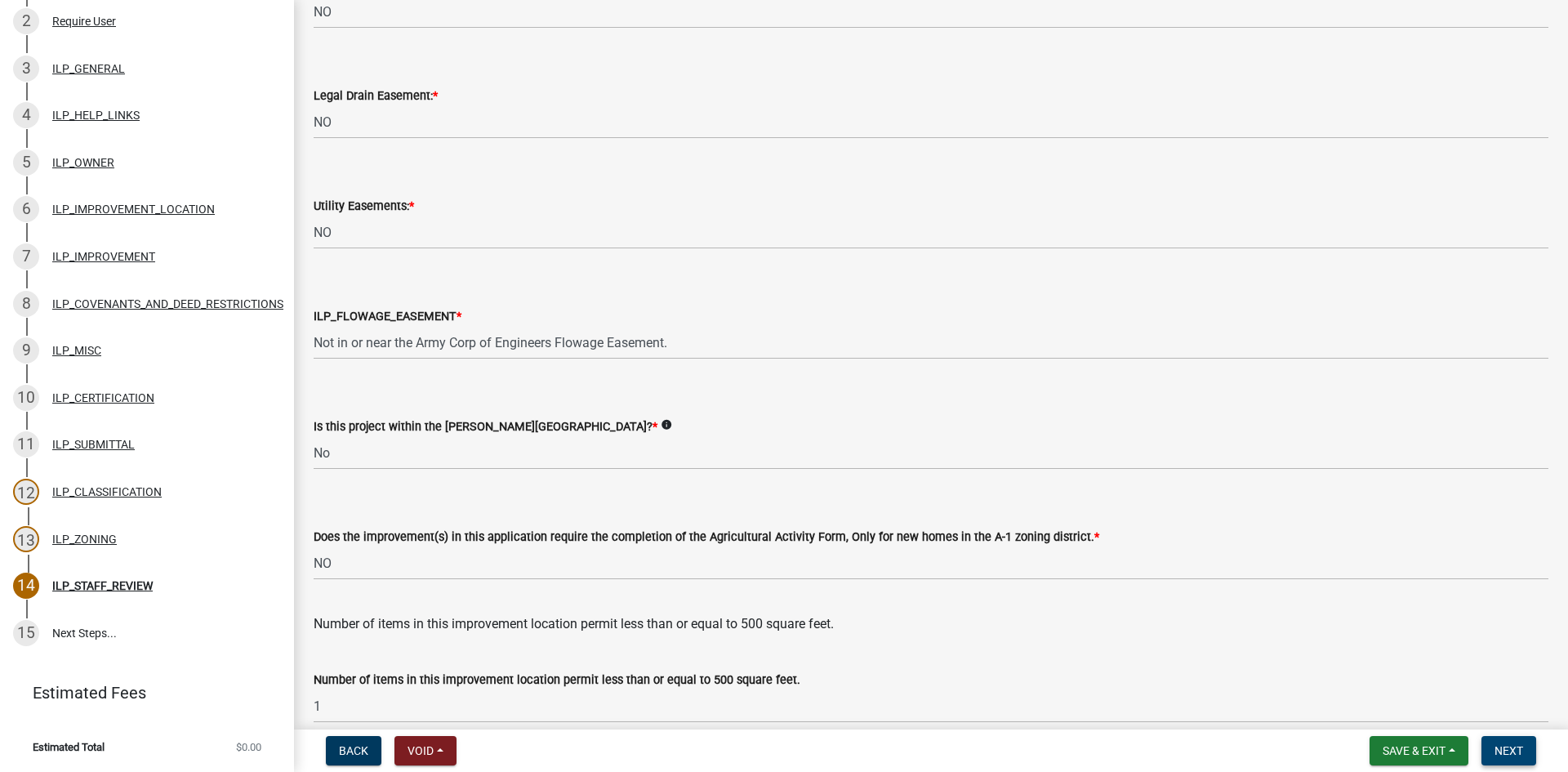
click at [1512, 742] on button "Next" at bounding box center [1509, 750] width 55 height 30
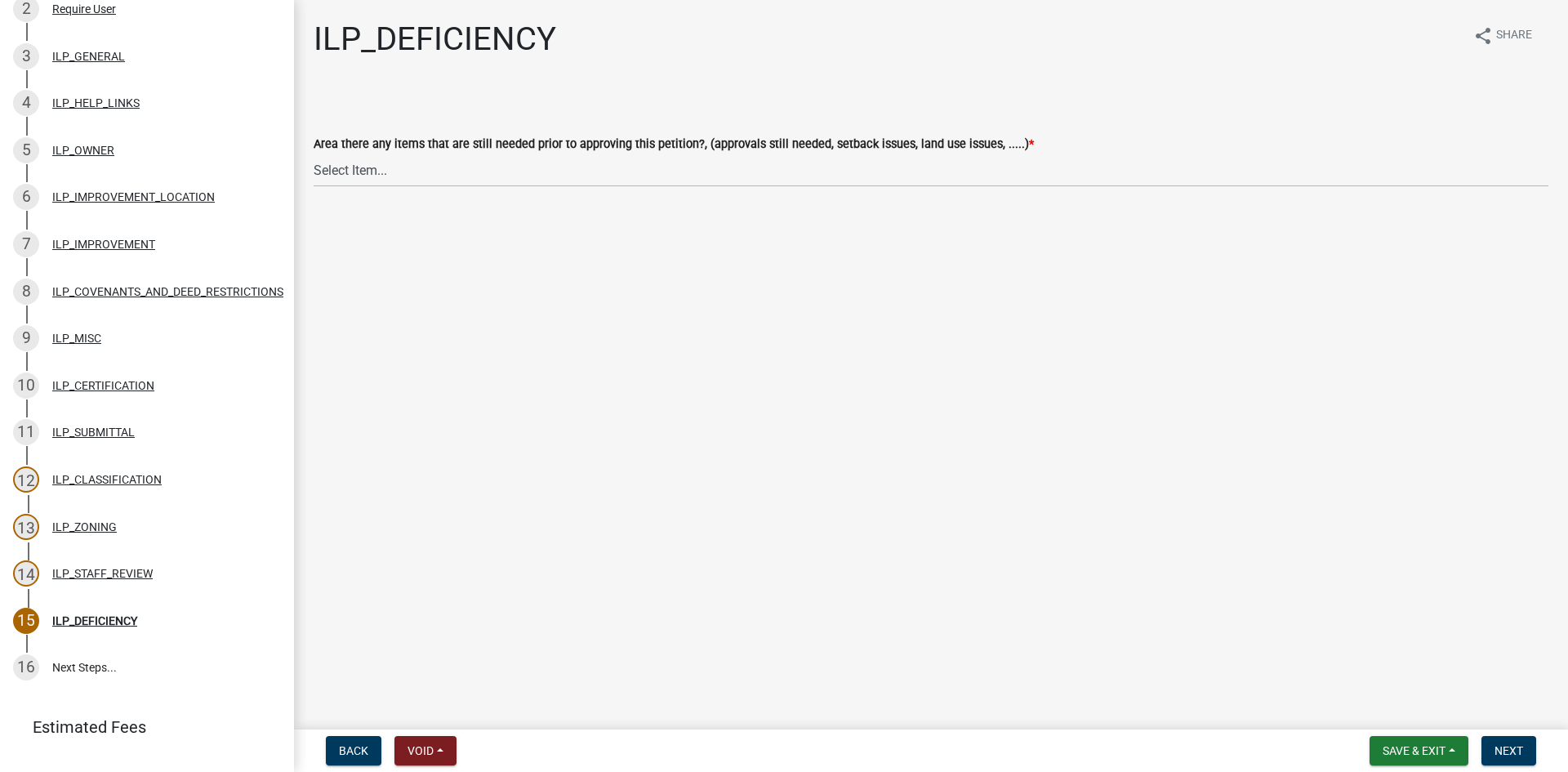
scroll to position [326, 0]
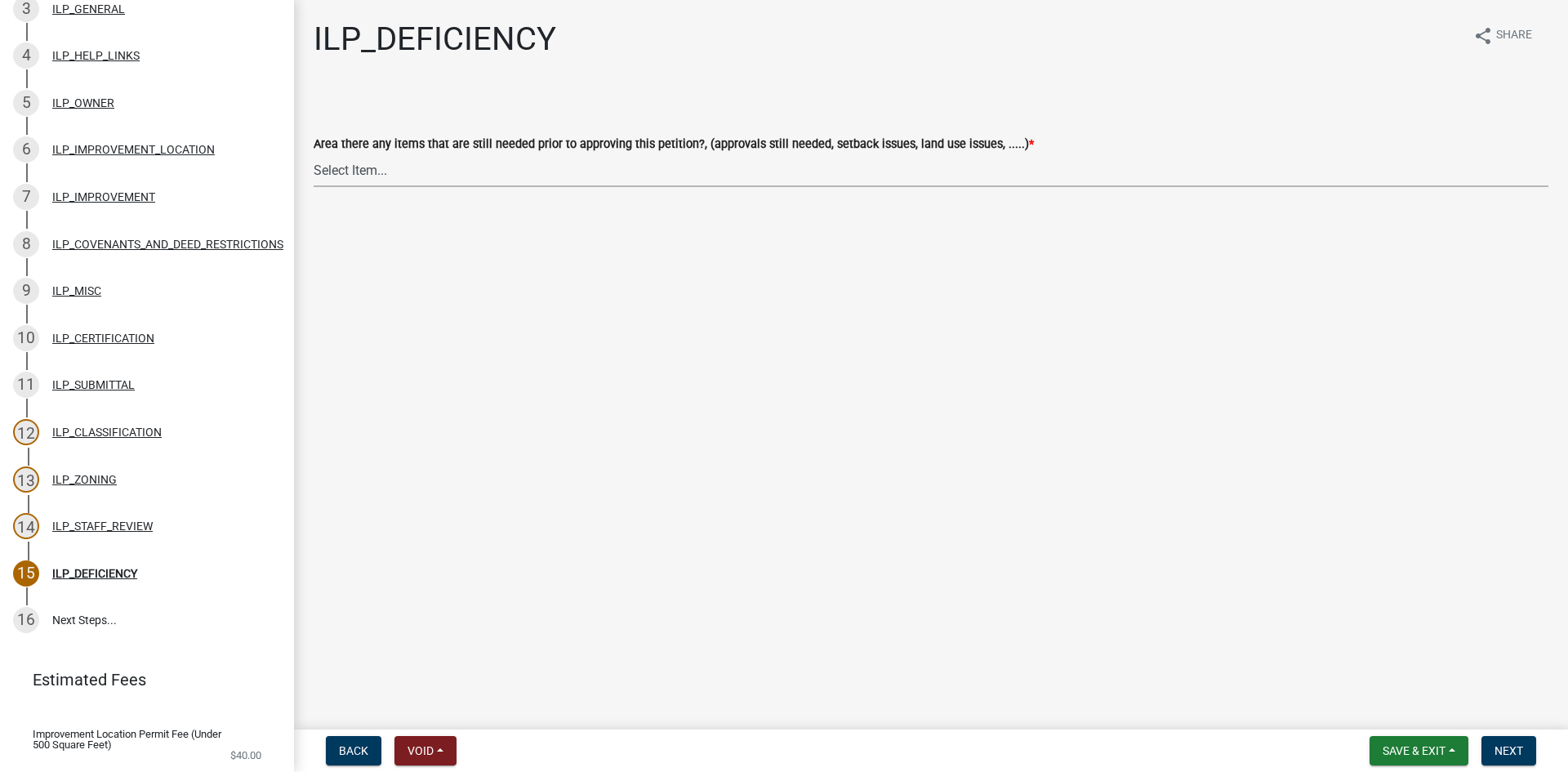
click at [628, 178] on select "Select Item... YES NO" at bounding box center [931, 169] width 1235 height 33
click at [314, 153] on select "Select Item... YES NO" at bounding box center [931, 169] width 1235 height 33
select select "88f51f67-ad00-412f-ad25-d9a24cd42bdb"
click at [1509, 748] on span "Next" at bounding box center [1509, 750] width 29 height 13
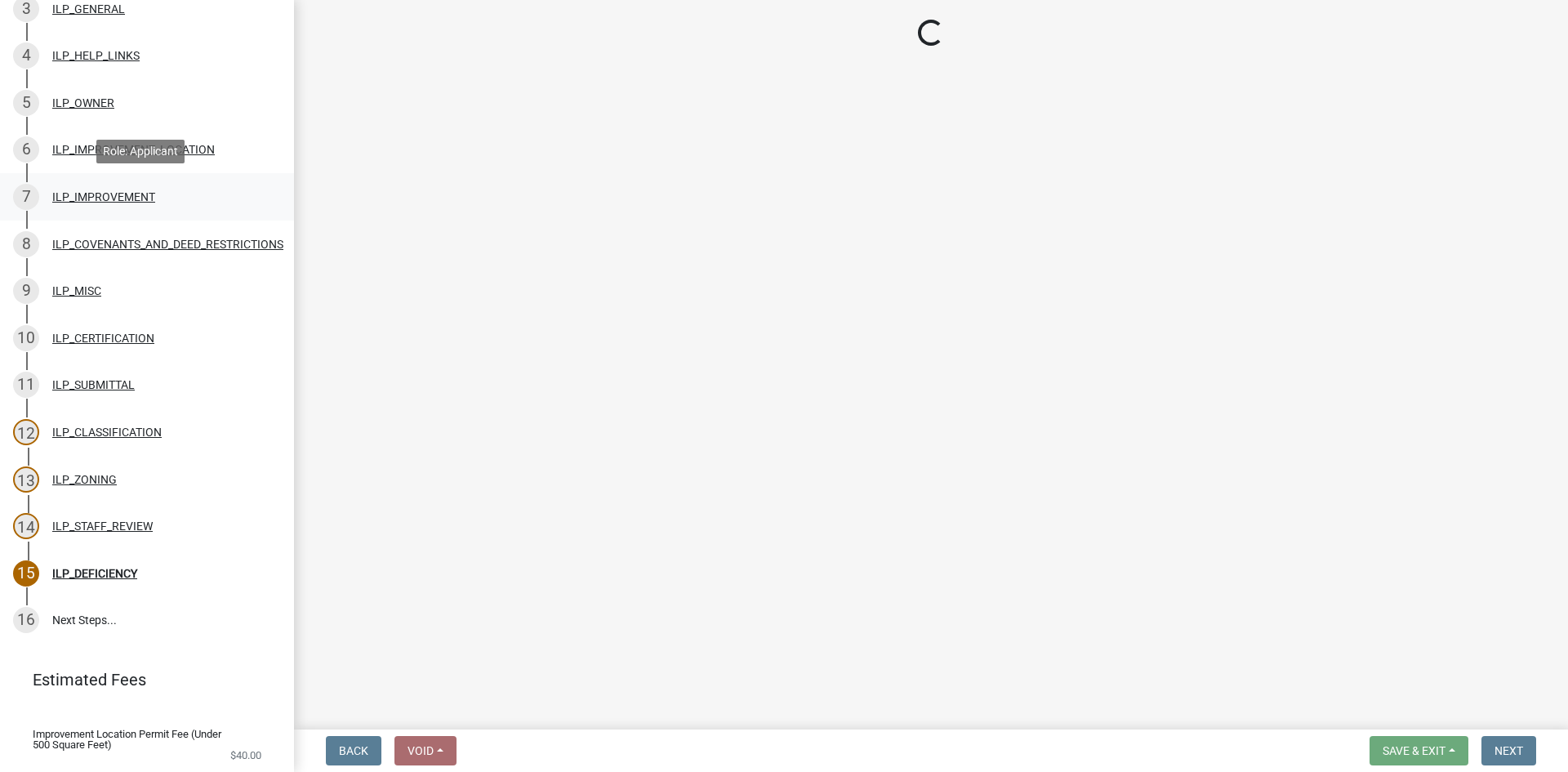
scroll to position [373, 0]
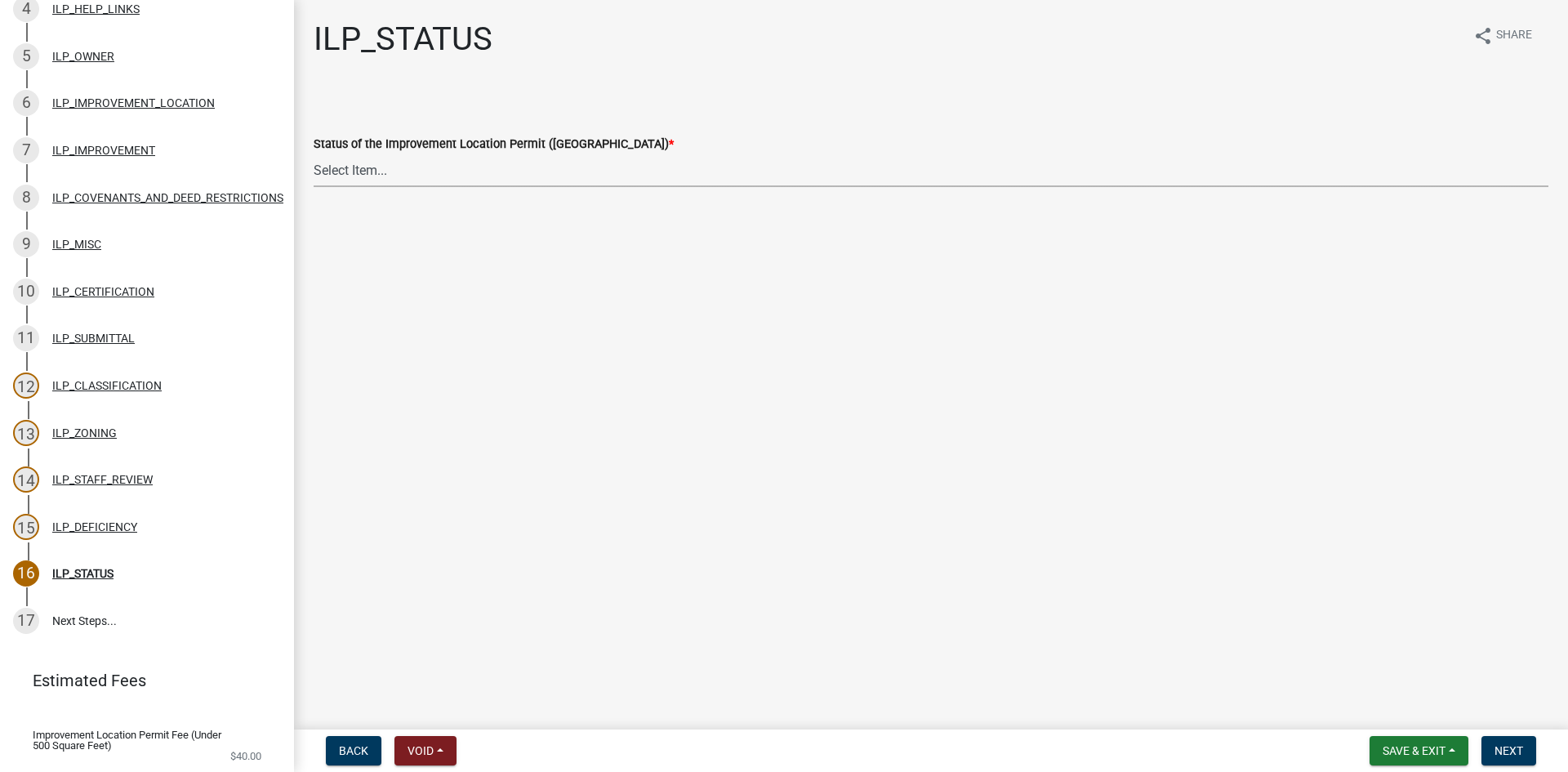
click at [409, 173] on select "Select Item... Denied Approved" at bounding box center [931, 169] width 1235 height 33
click at [314, 153] on select "Select Item... Denied Approved" at bounding box center [931, 169] width 1235 height 33
select select "676ca0ef-d742-4b5a-a79e-763cf2a28fc9"
click at [1512, 740] on button "Next" at bounding box center [1509, 750] width 55 height 30
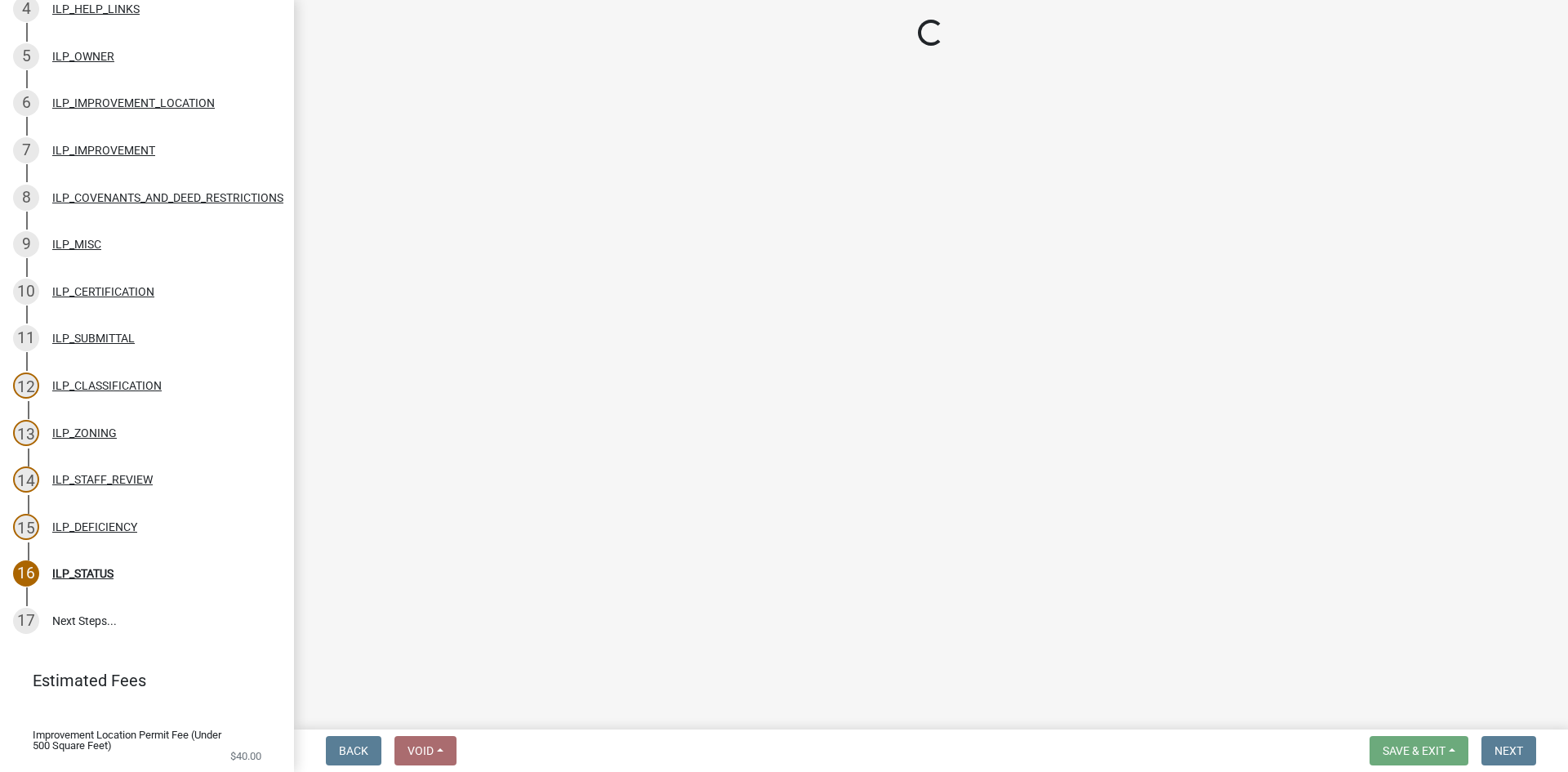
scroll to position [656, 0]
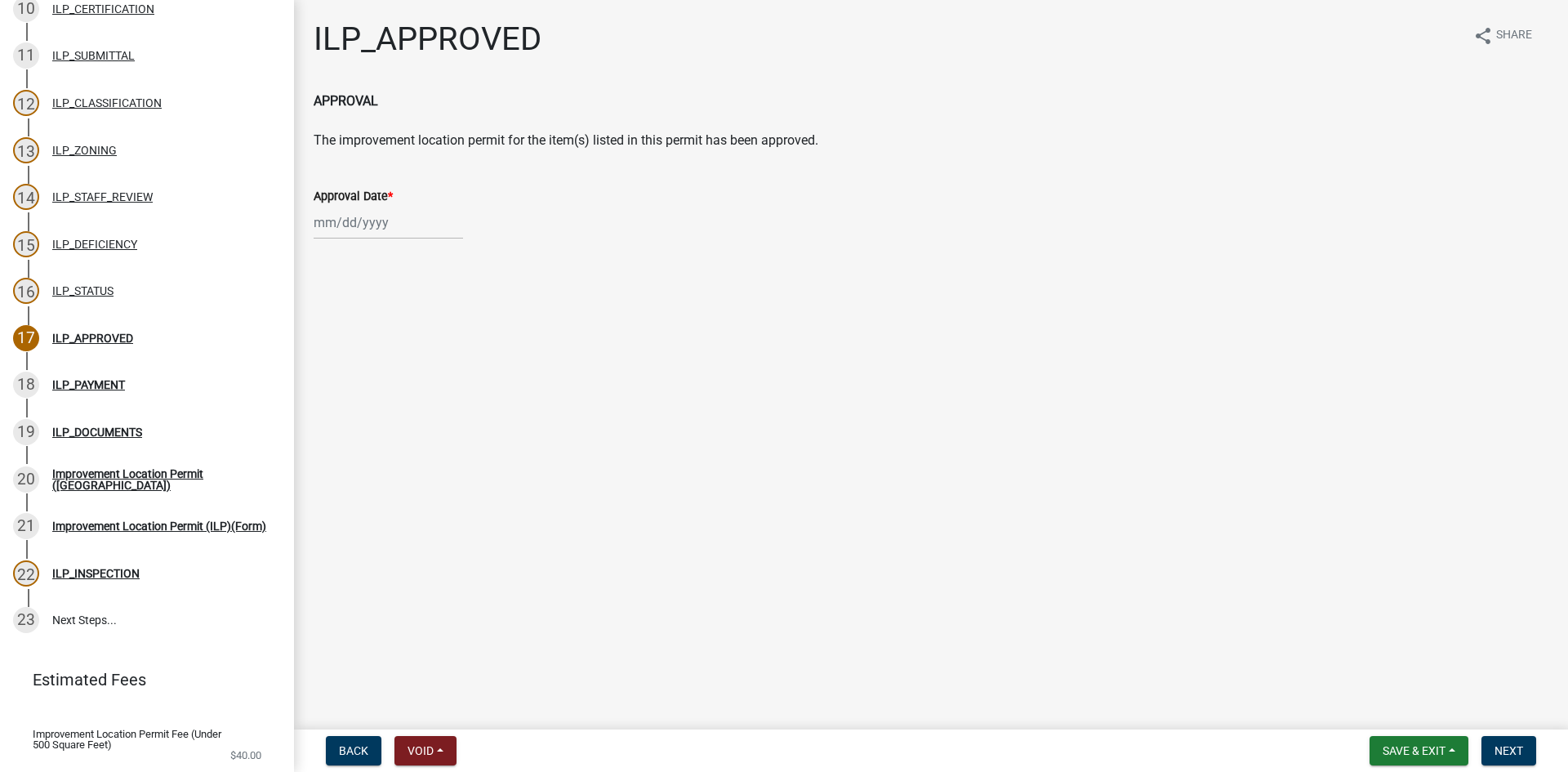
select select "9"
select select "2025"
click at [327, 224] on div "[PERSON_NAME] Feb Mar Apr [PERSON_NAME][DATE] Oct Nov [DATE] 1526 1527 1528 152…" at bounding box center [388, 222] width 150 height 33
click at [326, 392] on div "22" at bounding box center [330, 387] width 26 height 26
type input "[DATE]"
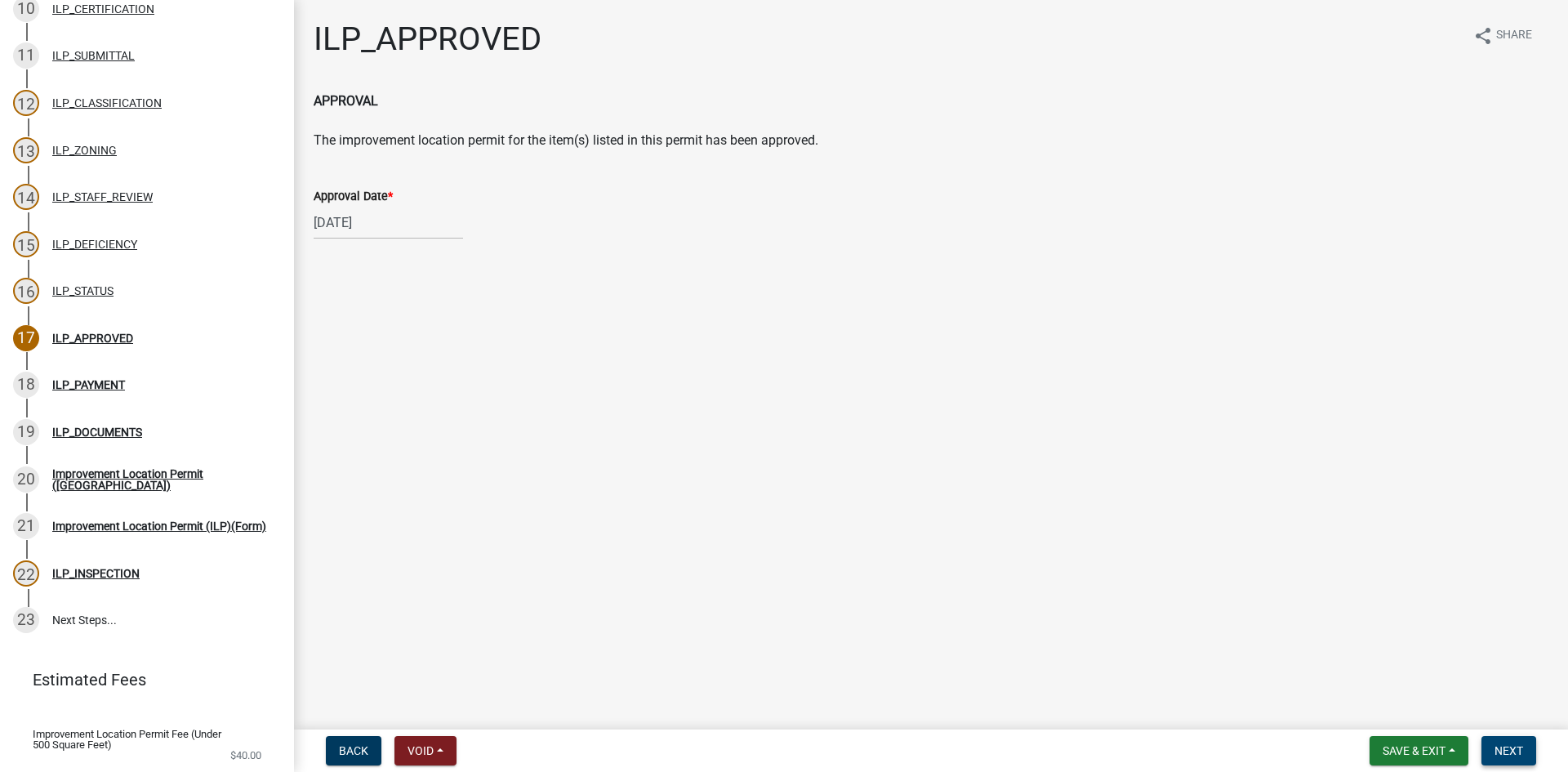
click at [1509, 745] on span "Next" at bounding box center [1509, 750] width 29 height 13
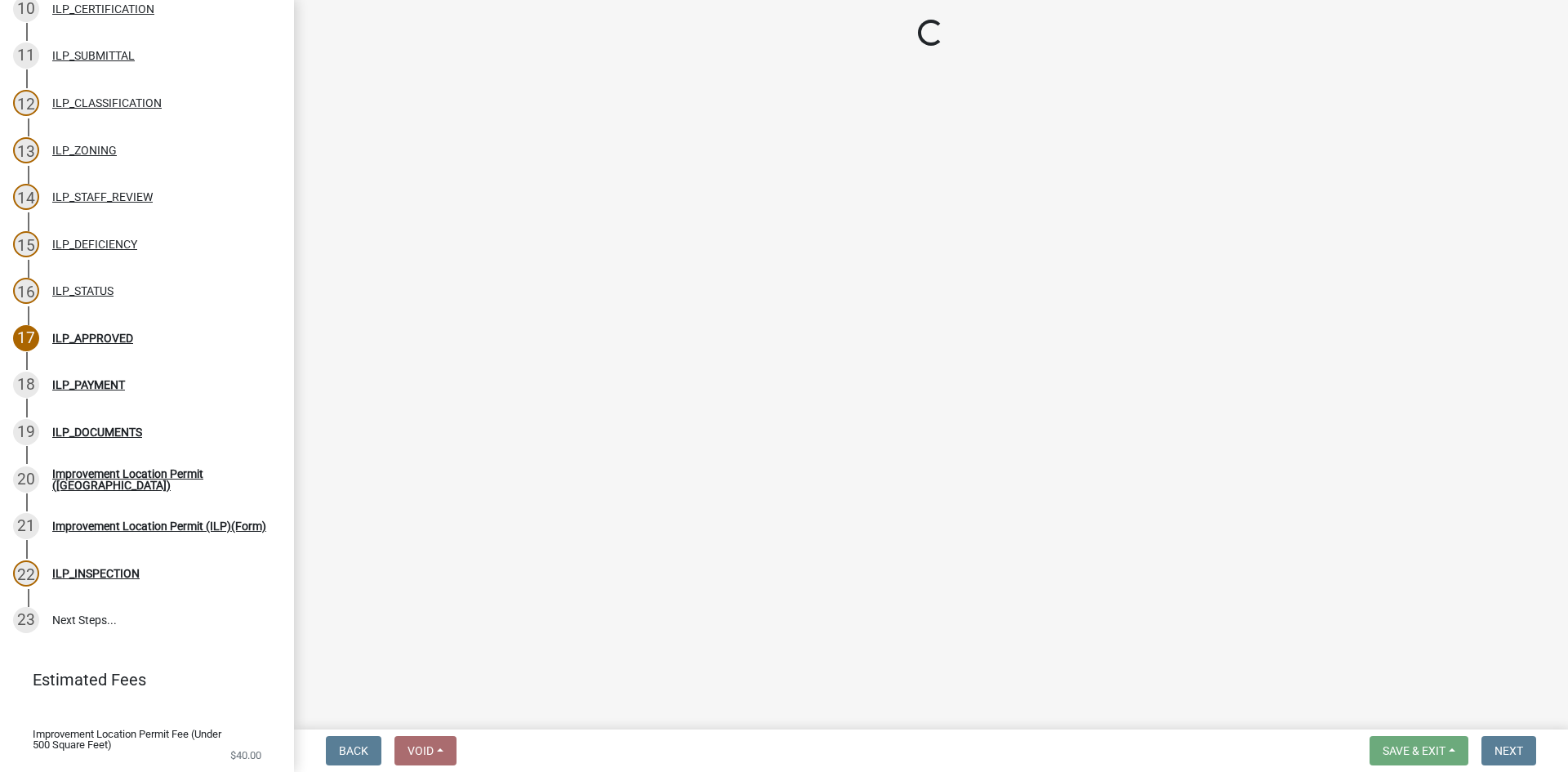
select select "3: 3"
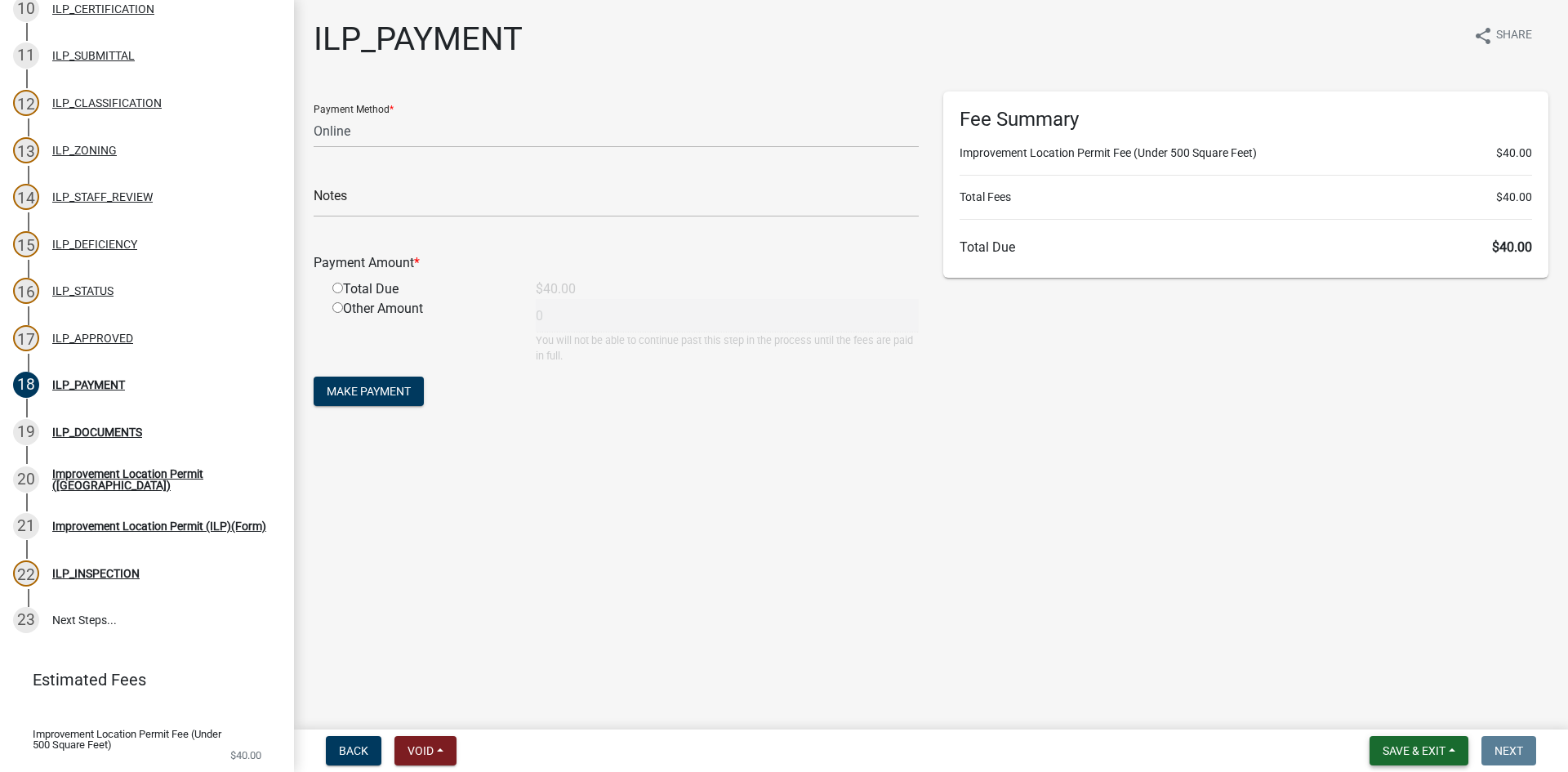
click at [1421, 750] on span "Save & Exit" at bounding box center [1414, 750] width 63 height 13
click at [1411, 705] on button "Save & Exit" at bounding box center [1403, 708] width 131 height 39
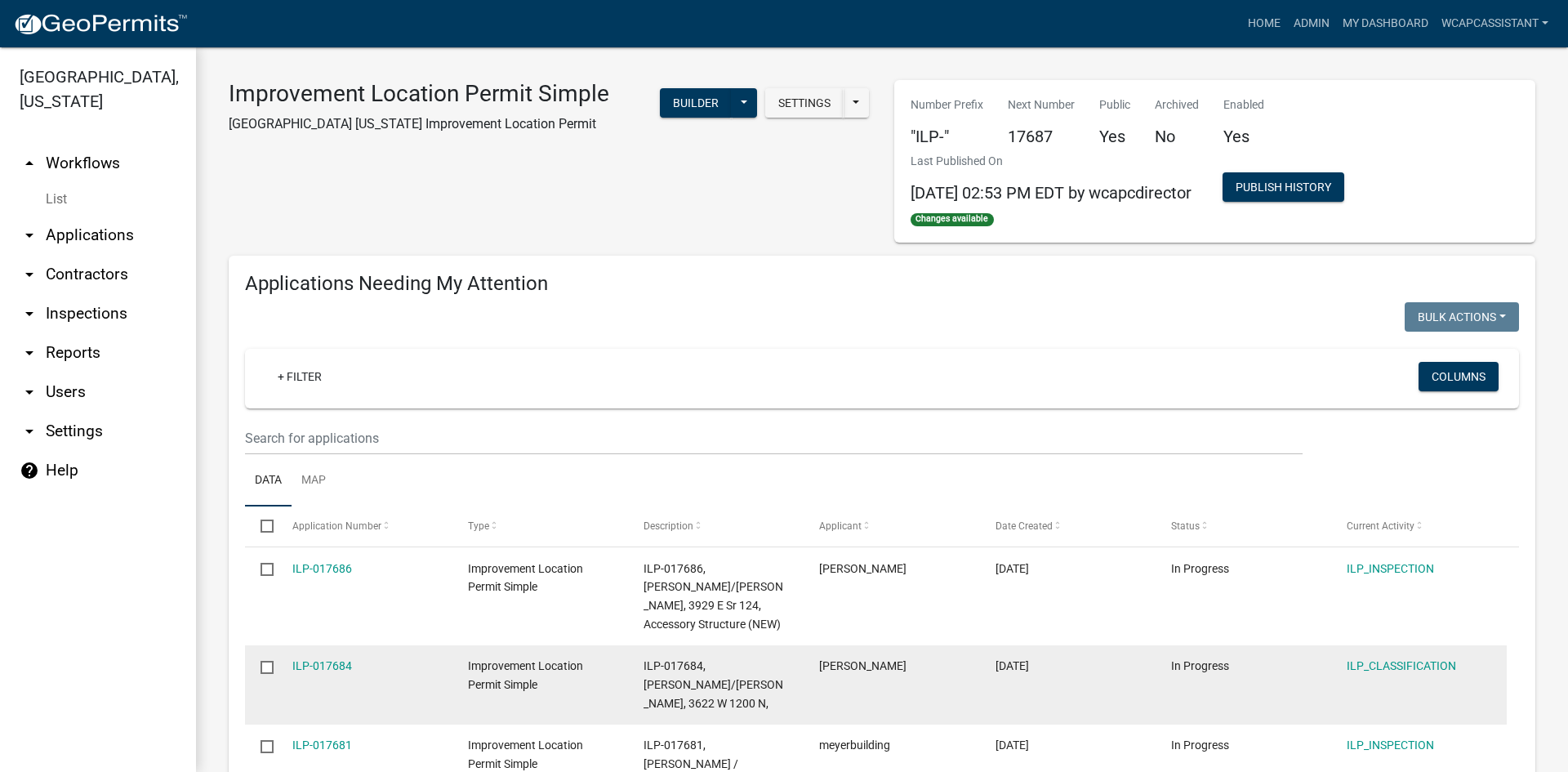
click at [316, 656] on datatable-body-cell "ILP-017684" at bounding box center [364, 685] width 176 height 79
click at [316, 665] on link "ILP-017684" at bounding box center [322, 665] width 60 height 13
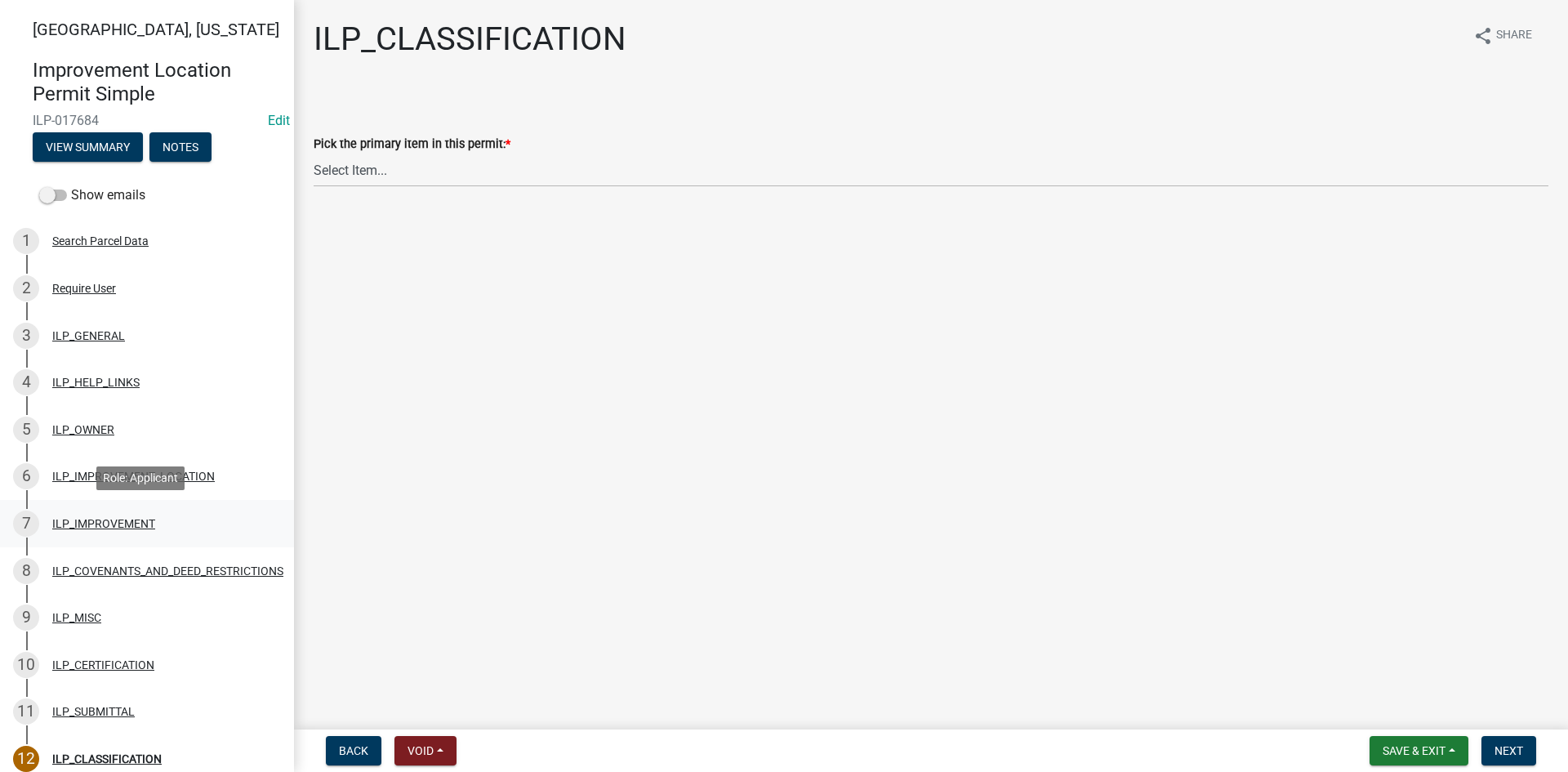
click at [95, 528] on div "ILP_IMPROVEMENT" at bounding box center [103, 524] width 103 height 12
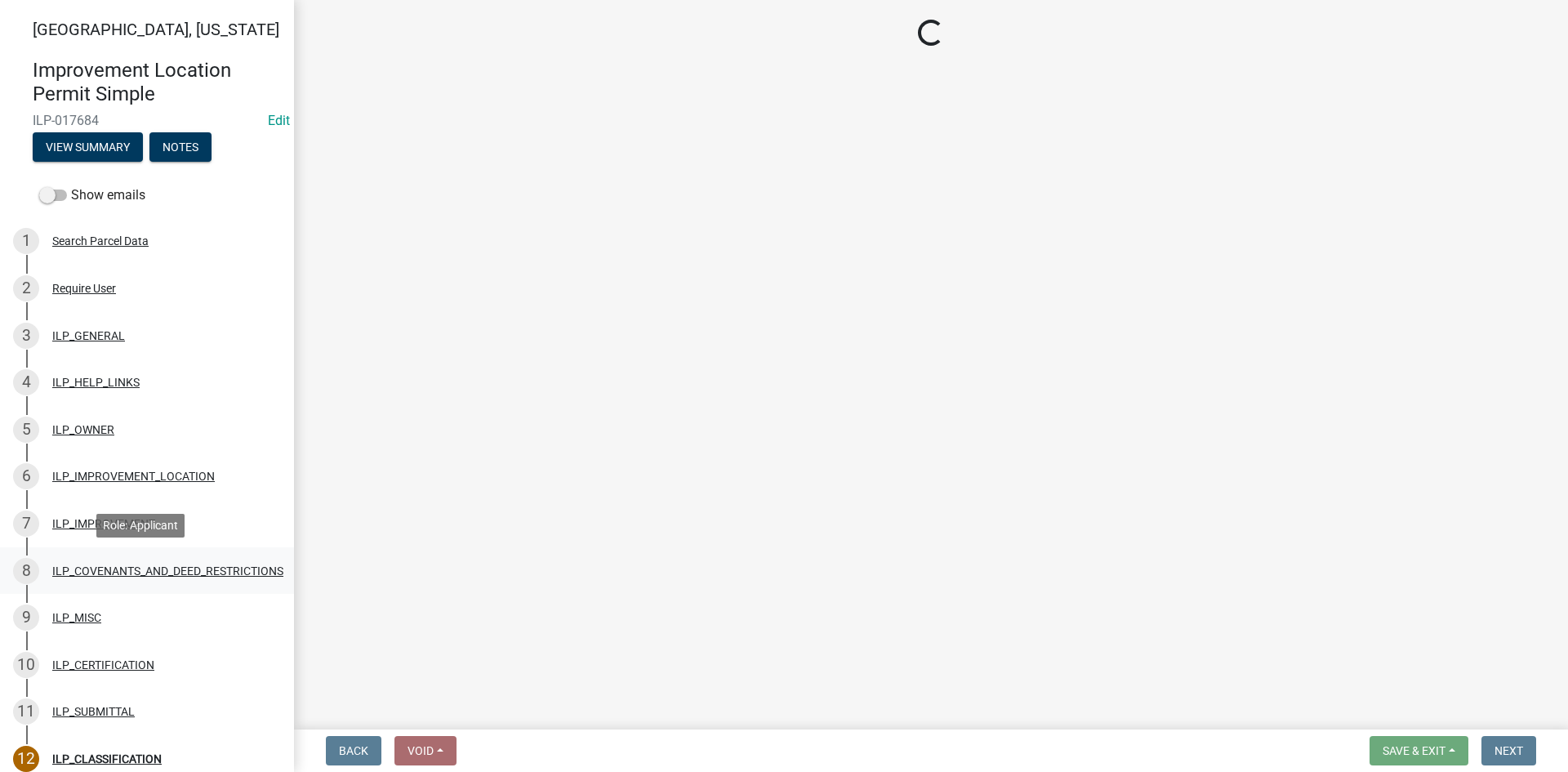
select select "d0c397cf-92c1-4d75-b08b-a5d0ada822ad"
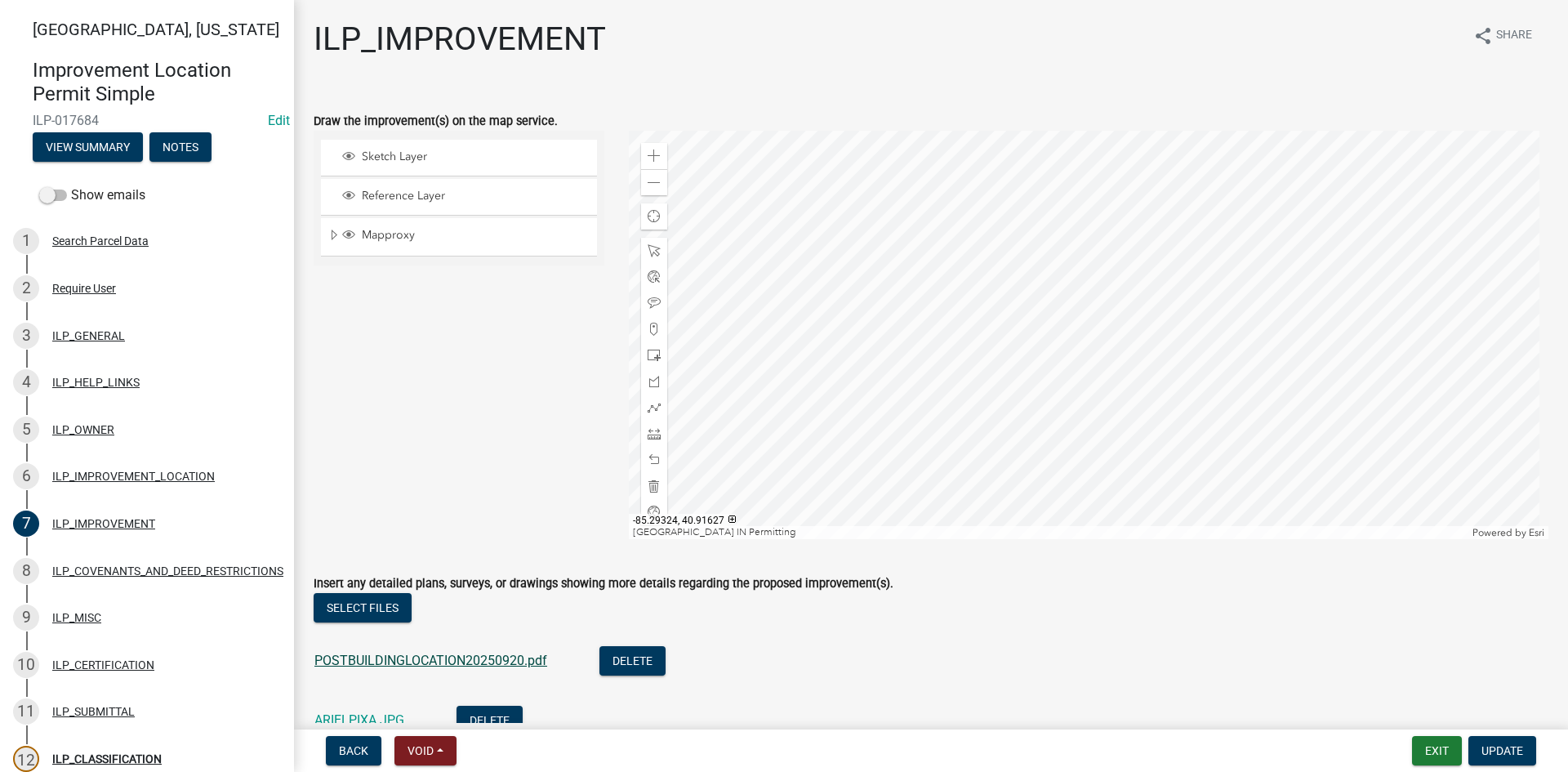
click at [463, 661] on link "POSTBUILDINGLOCATION20250920.pdf" at bounding box center [431, 660] width 233 height 15
click at [896, 321] on div at bounding box center [1089, 335] width 921 height 409
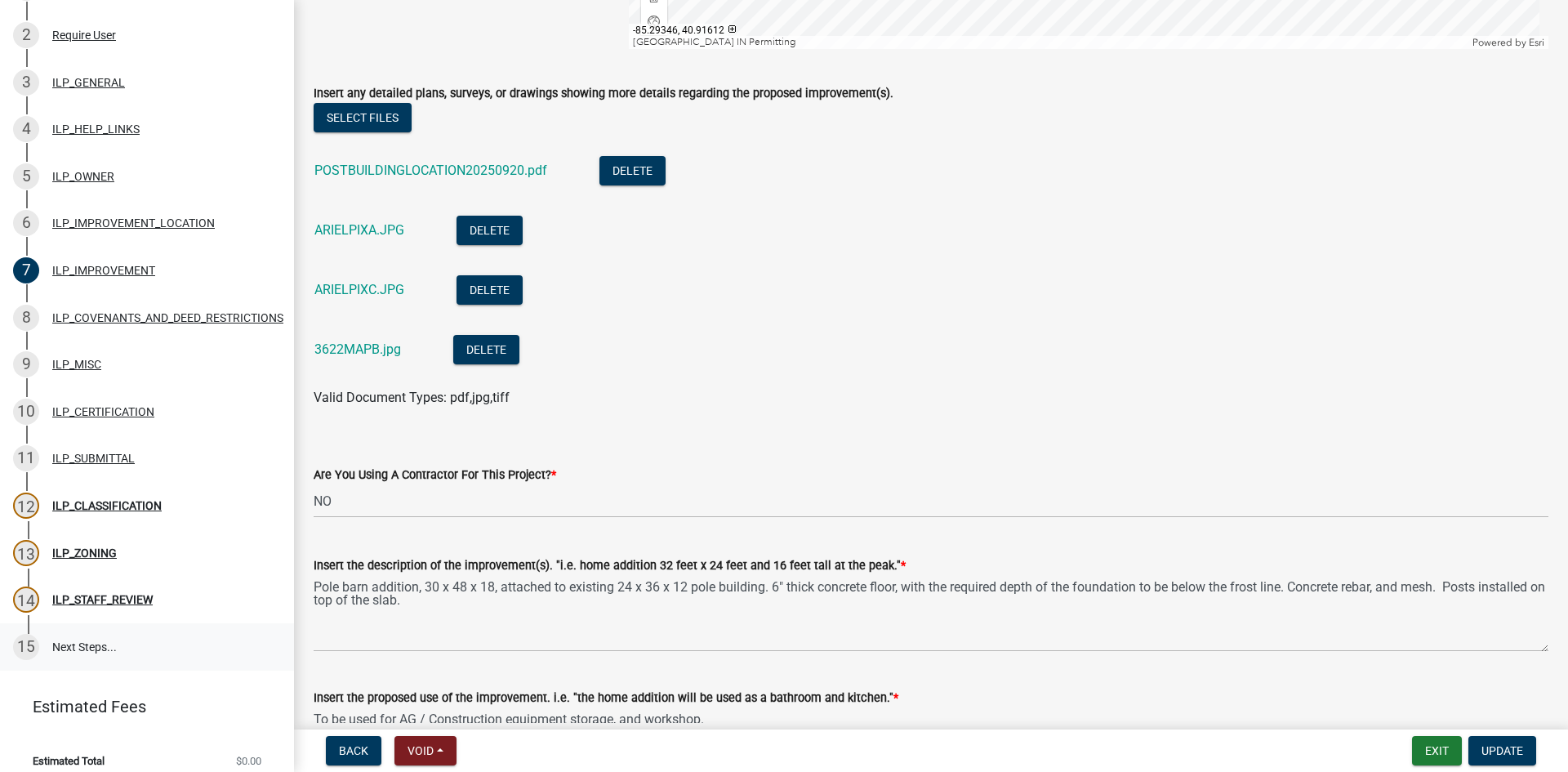
scroll to position [280, 0]
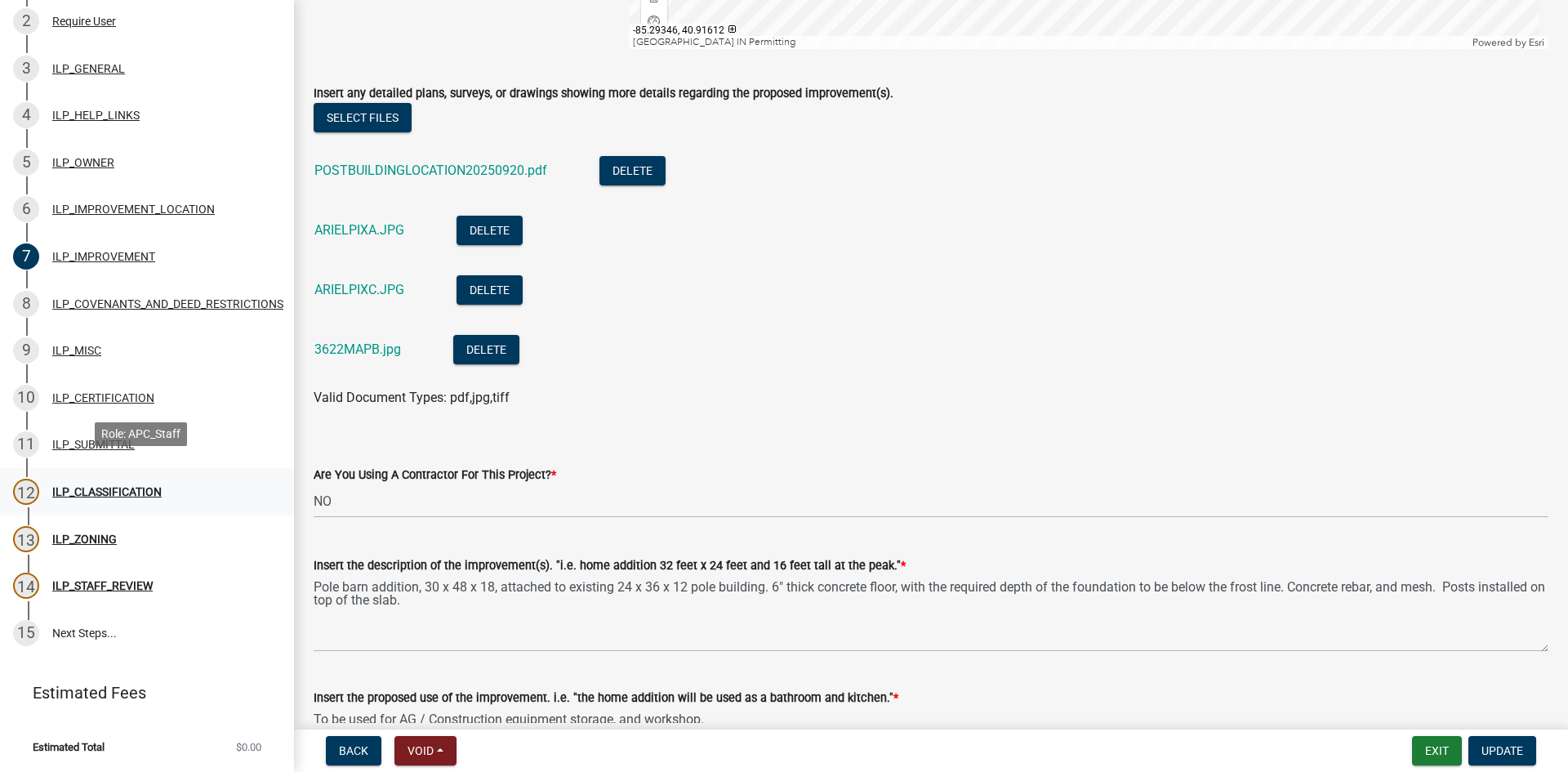
click at [86, 486] on div "ILP_CLASSIFICATION" at bounding box center [107, 491] width 109 height 12
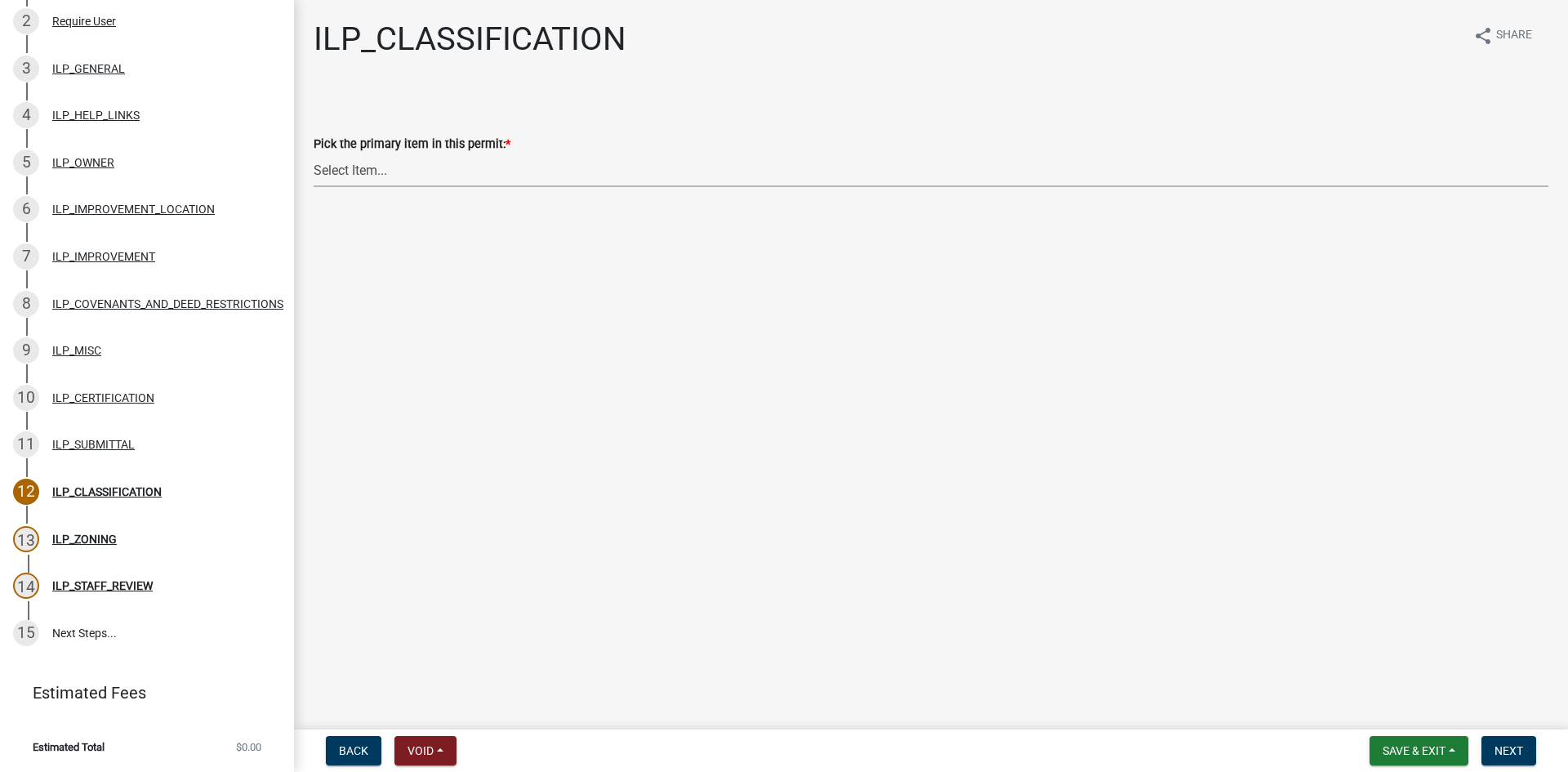
click at [471, 178] on select "Select Item... Accessory Structure (Addition) Accessory Structure (NEW) Busines…" at bounding box center [931, 169] width 1235 height 33
click at [314, 153] on select "Select Item... Accessory Structure (Addition) Accessory Structure (NEW) Busines…" at bounding box center [931, 169] width 1235 height 33
select select "eeb7fced-09ba-4bc6-80ec-7a3c7601e0f8"
click at [1503, 749] on span "Next" at bounding box center [1509, 750] width 29 height 13
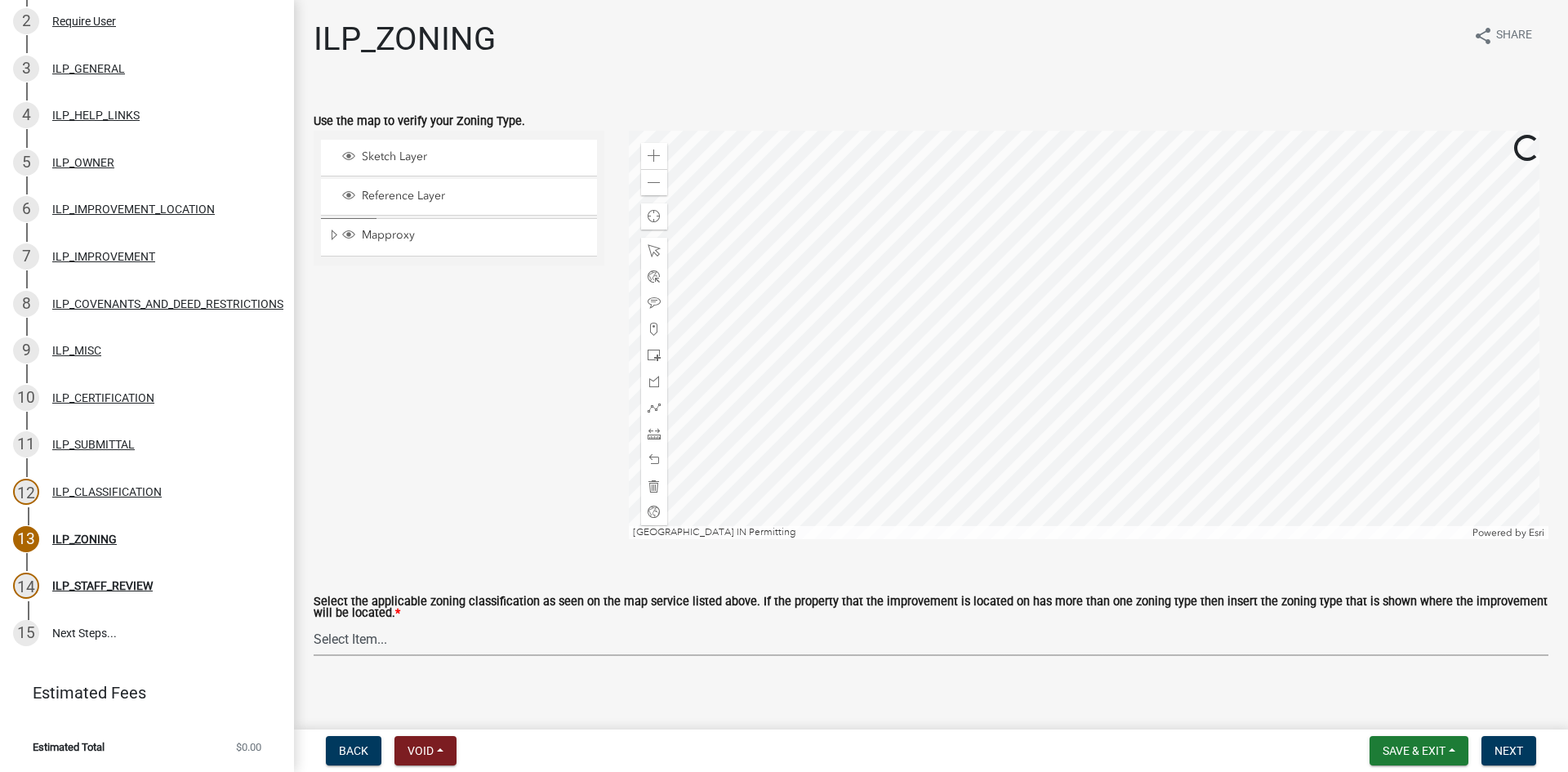
drag, startPoint x: 635, startPoint y: 649, endPoint x: 627, endPoint y: 628, distance: 22.5
click at [635, 649] on select "Select Item... A-1 "Agricultural Intensive" A-R "Agricultural Residential" S-1 …" at bounding box center [931, 638] width 1235 height 33
click at [333, 230] on span "Expand" at bounding box center [334, 235] width 13 height 15
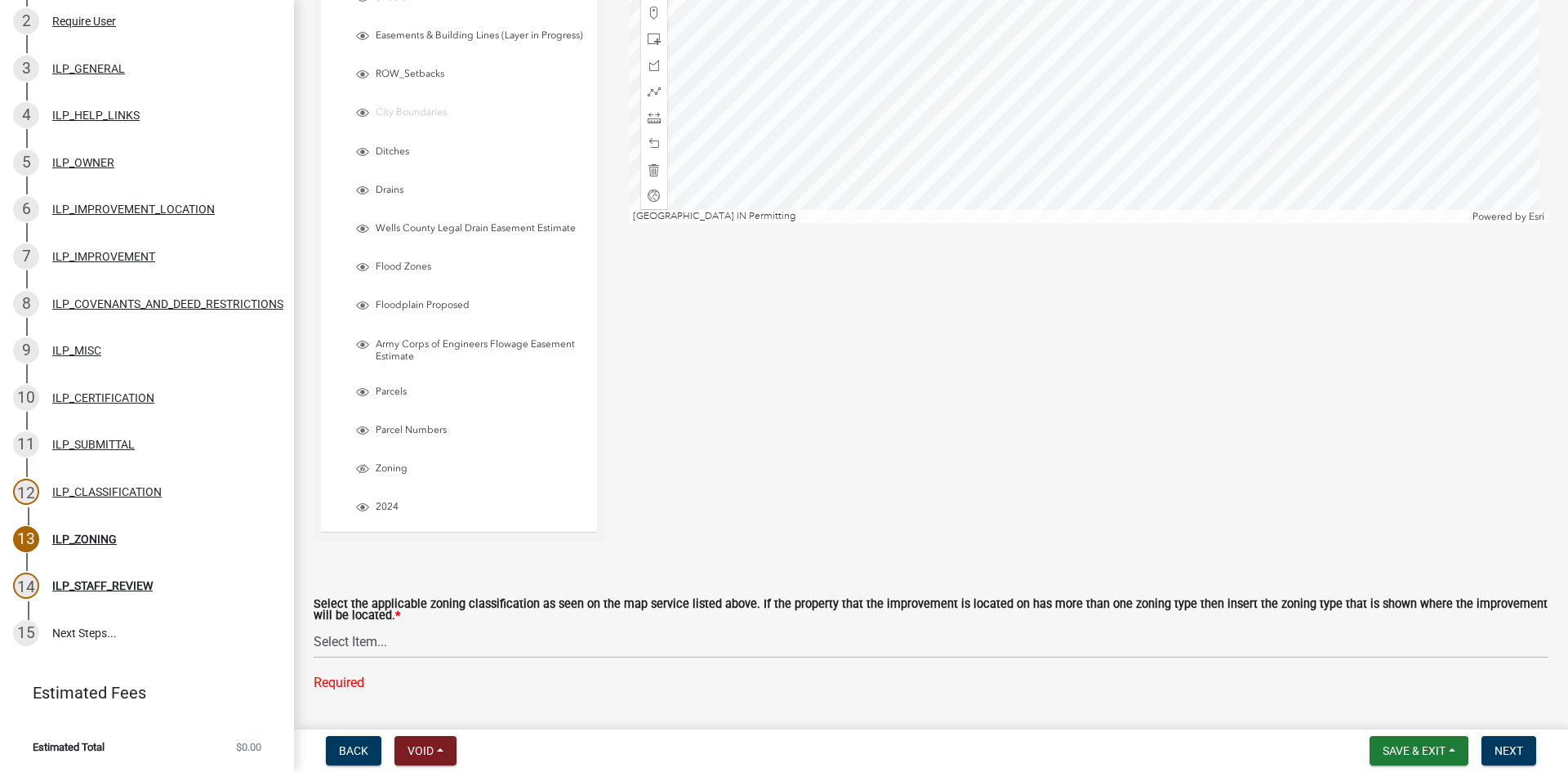
scroll to position [372, 0]
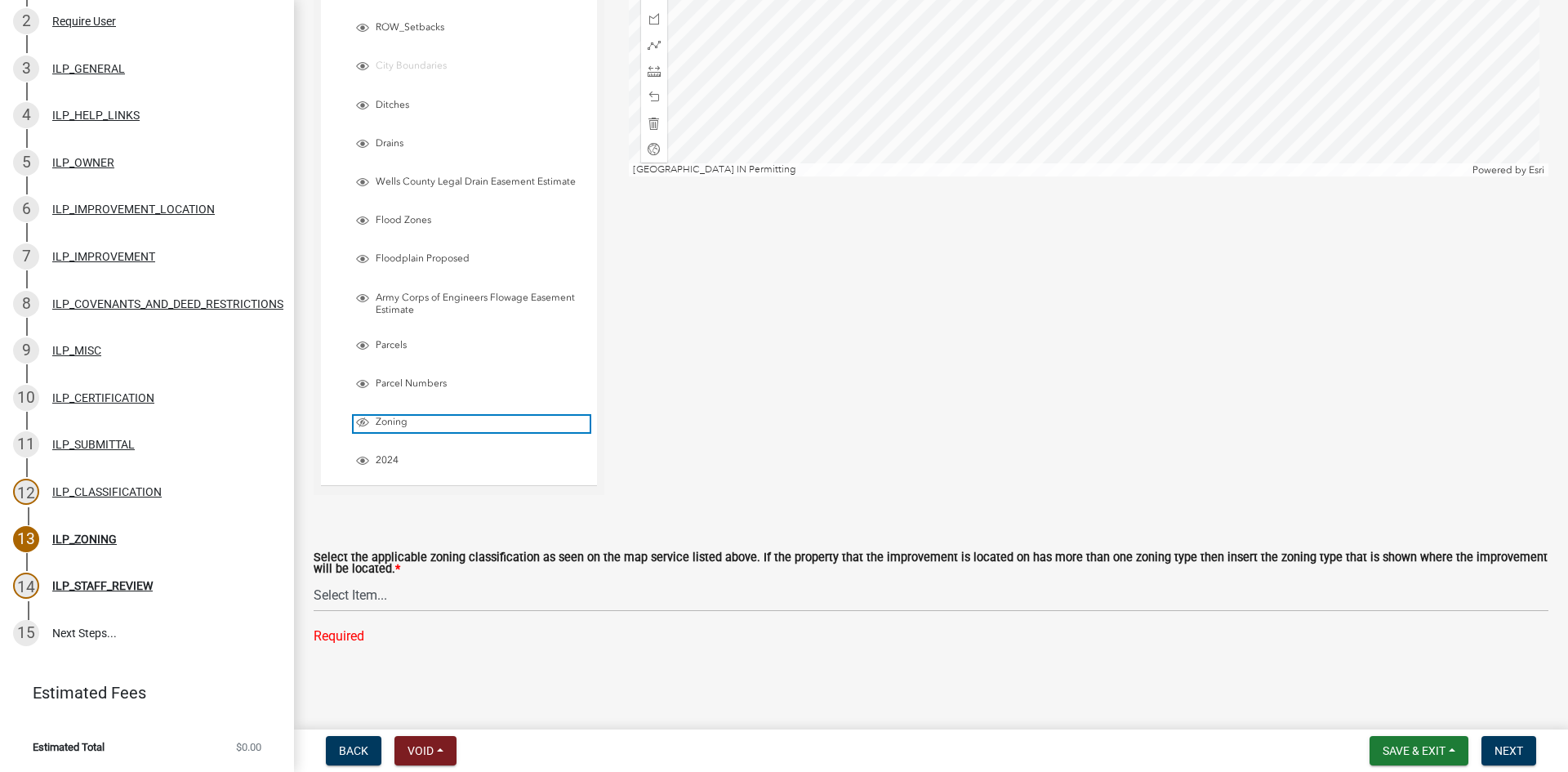
click at [363, 421] on span "Layer List" at bounding box center [362, 422] width 13 height 13
click at [538, 603] on select "Select Item... A-1 "Agricultural Intensive" A-R "Agricultural Residential" S-1 …" at bounding box center [931, 594] width 1235 height 33
click at [314, 612] on select "Select Item... A-1 "Agricultural Intensive" A-R "Agricultural Residential" S-1 …" at bounding box center [931, 594] width 1235 height 33
select select "077e72d7-ee28-42b3-b13f-4b6ba4a9753a"
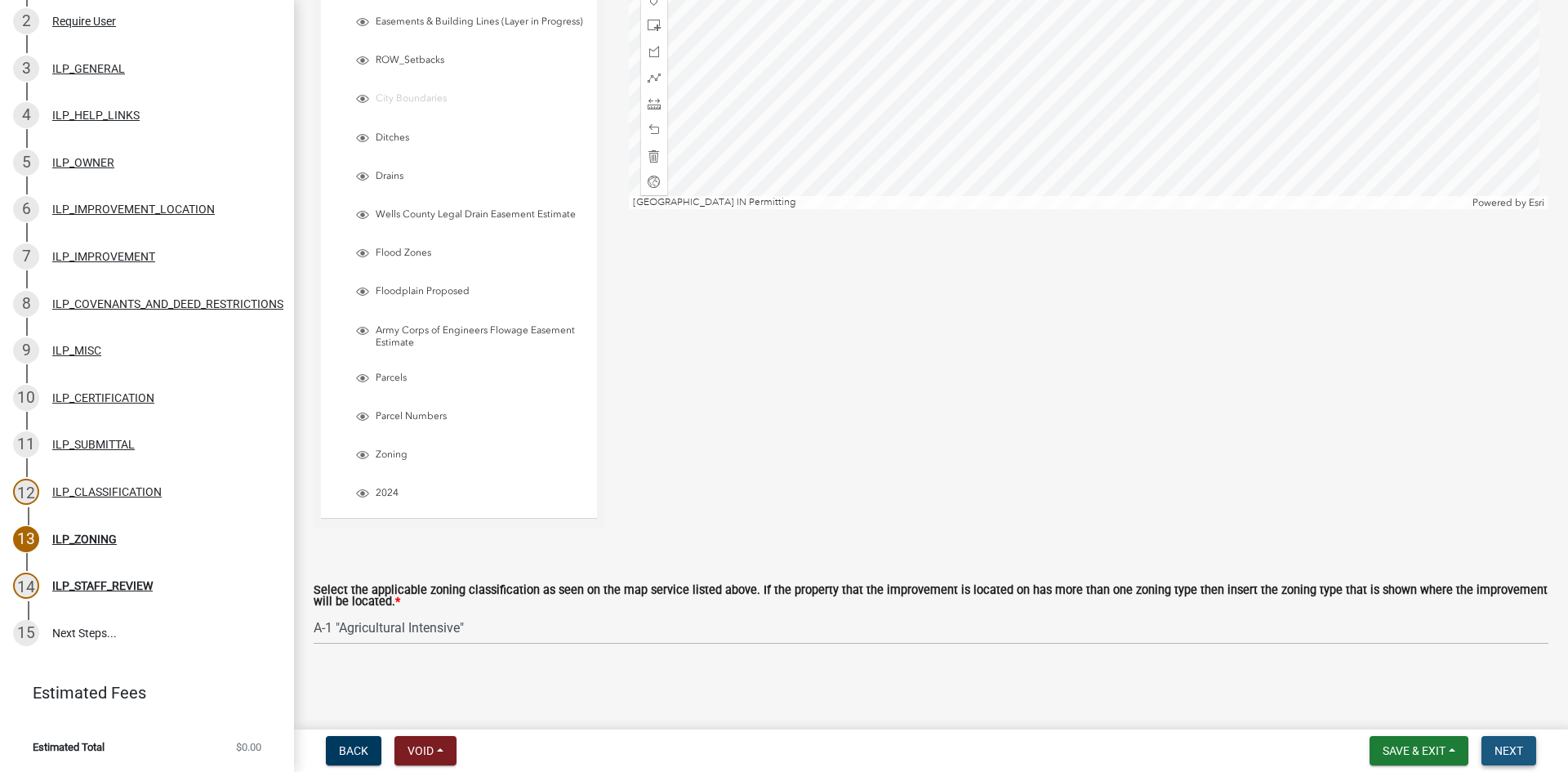
click at [1529, 743] on button "Next" at bounding box center [1509, 750] width 55 height 30
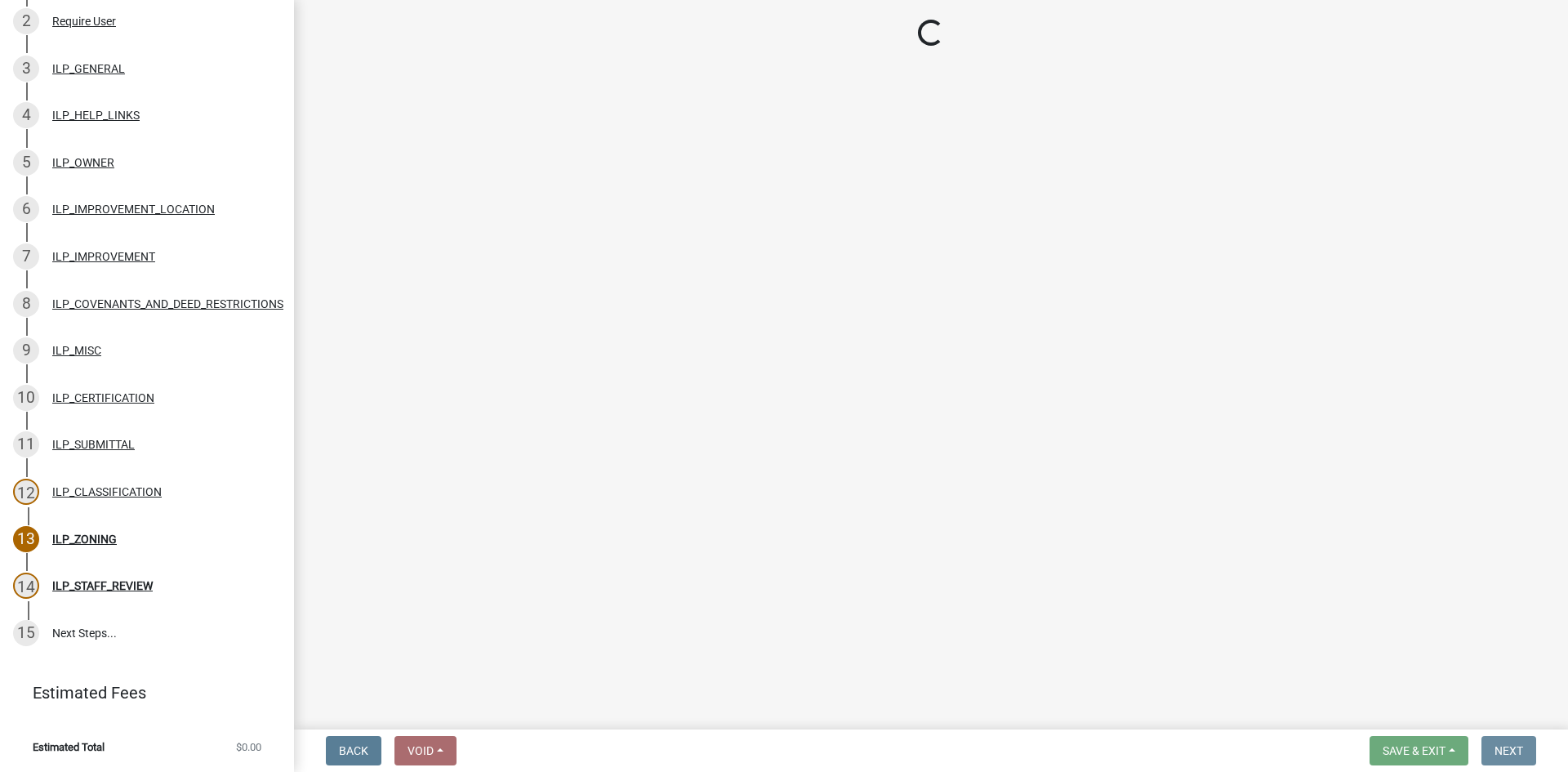
scroll to position [0, 0]
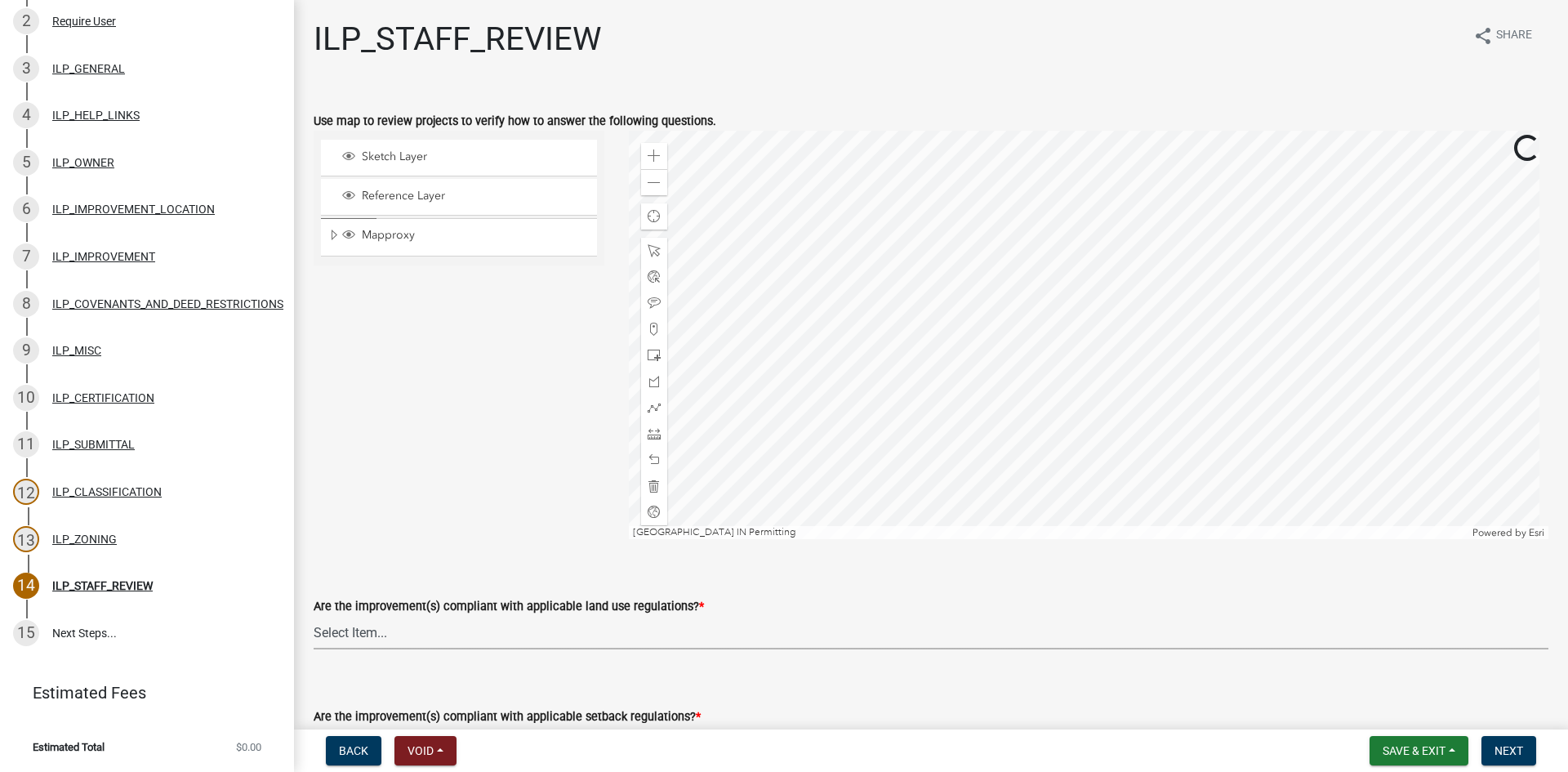
click at [465, 637] on select "Select Item... YES NO" at bounding box center [931, 632] width 1235 height 33
click at [314, 616] on select "Select Item... YES NO" at bounding box center [931, 632] width 1235 height 33
select select "83ffa5df-1258-41bd-a108-9f2370541ef9"
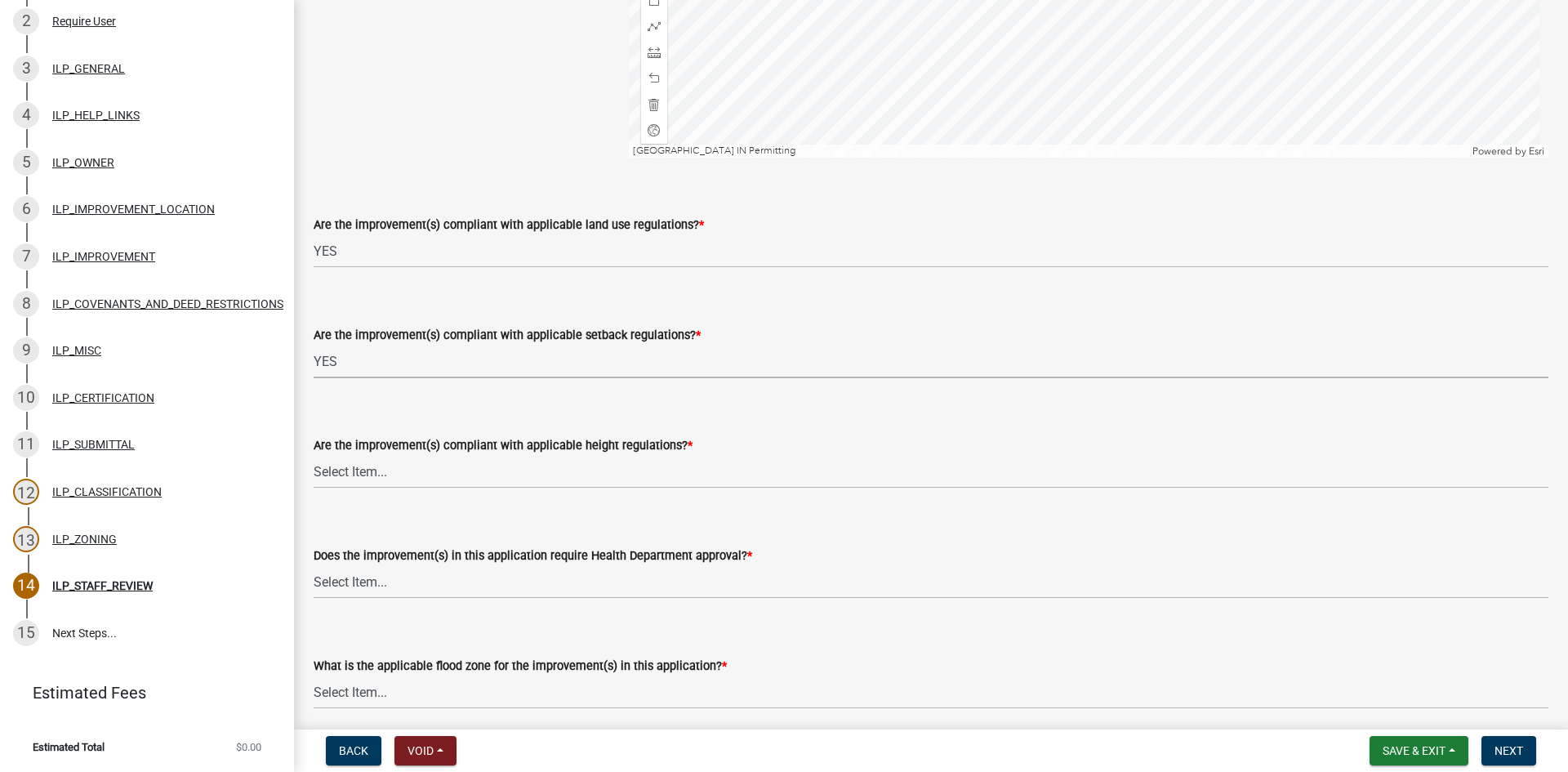
select select "e76e6c03-c199-4125-95d7-daca193c3739"
select select "b2795382-5a5c-496e-8f40-9eac2bba8e54"
select select "2cf99e9a-fd48-429a-ab01-6241dd9ef86f"
select select "546a9c8a-0bf2-4128-b2a0-21aece03a164"
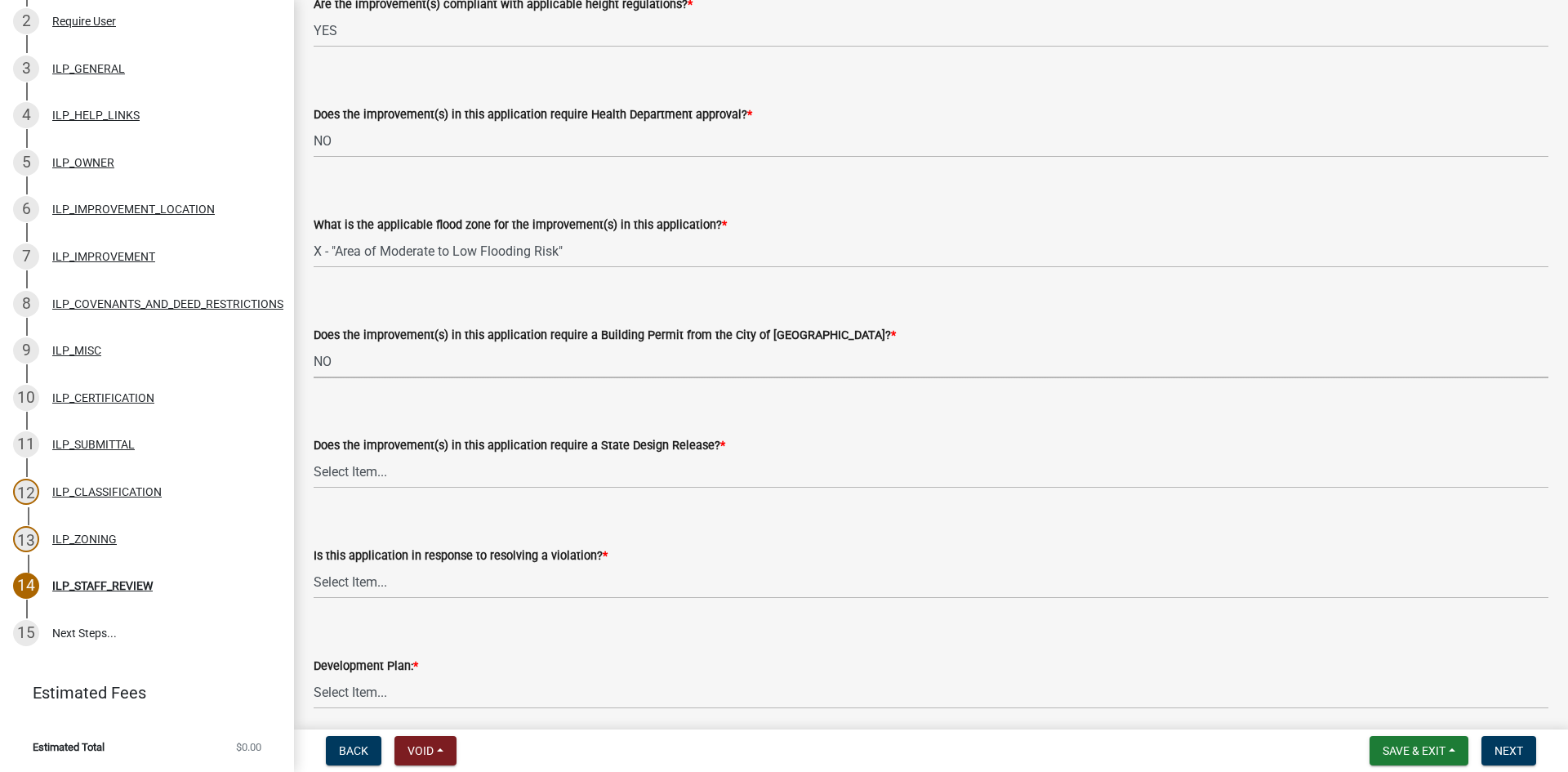
select select "3dde91a6-95a6-42fe-ae60-c75c292f8dd0"
select select "3e29b85e-0a39-40b5-813f-a0c180e4f93d"
select select "296d3b28-03f6-4b85-9592-a9e1e0e51d18"
select select "f492072b-a2fa-4f7c-8f99-9e809c6c526f"
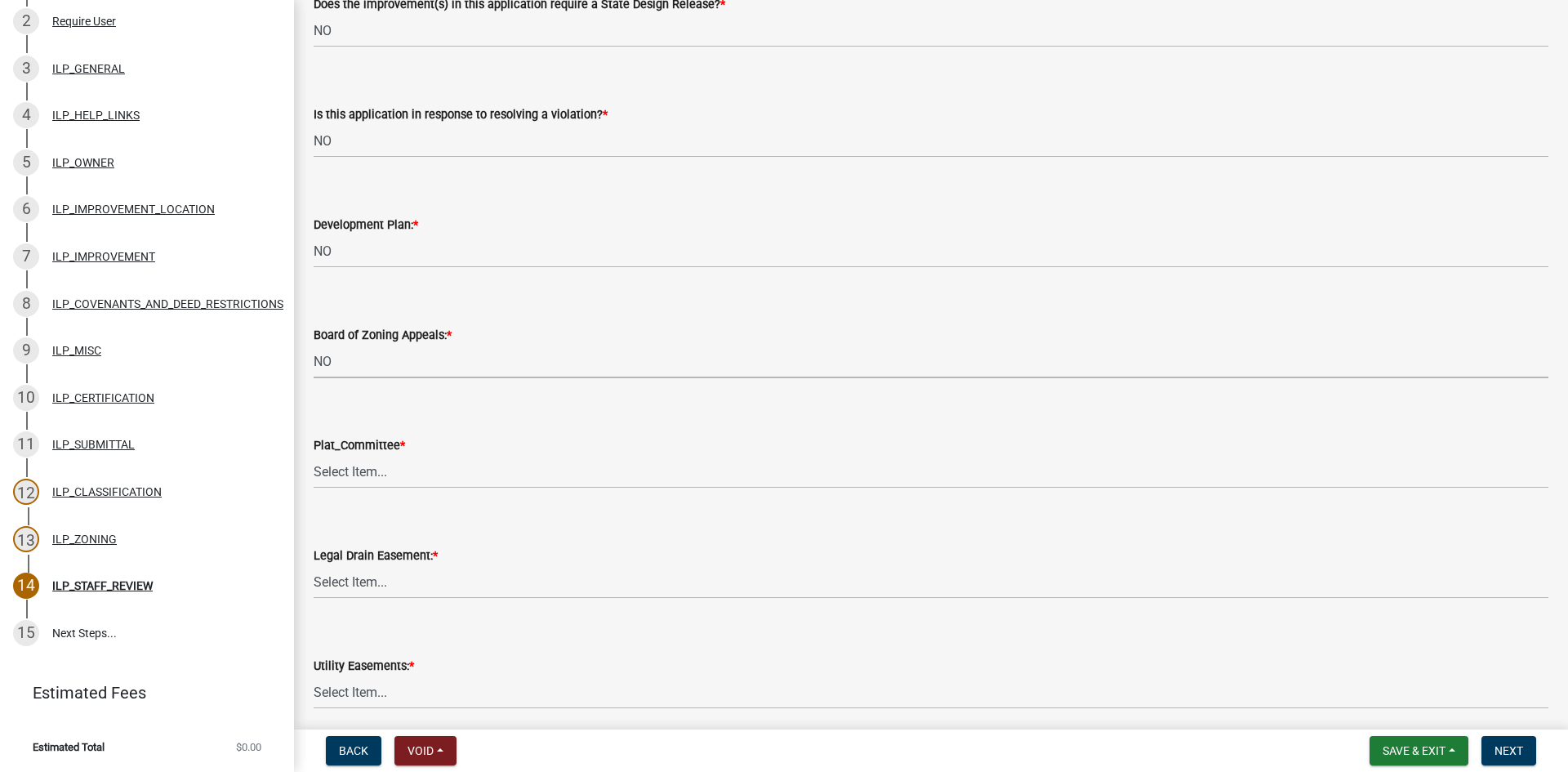
select select "91f2ca91-6260-441c-87d8-e38016df5c96"
select select "63238f16-a362-487f-83af-24d0c8cf3edd"
select select "4de29e95-b13a-4926-a5fe-83364331169b"
select select "8e424161-7bf1-4e33-adf9-a347c03eff2b"
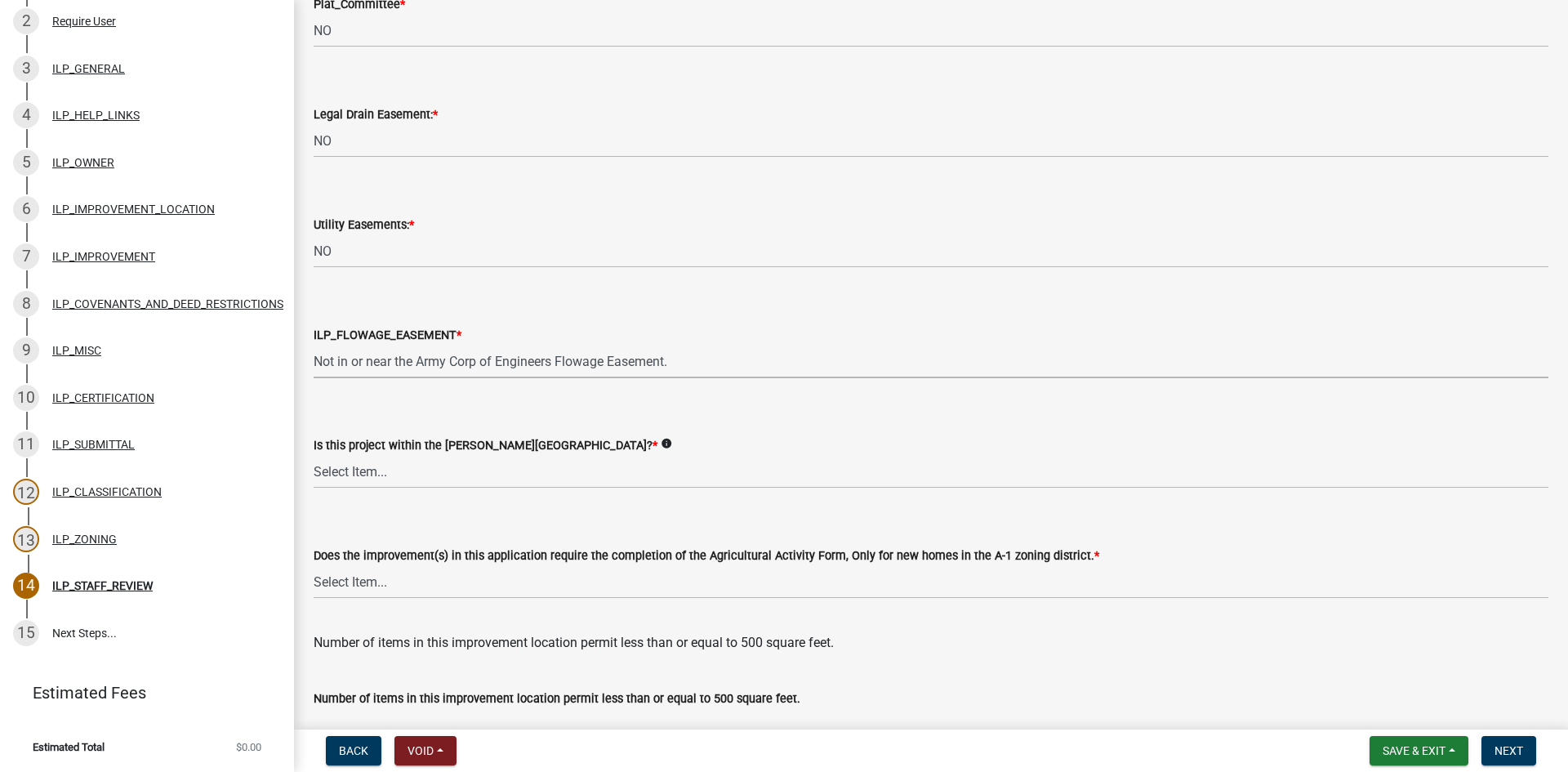
select select "bdd9c930-c7fe-4770-81ee-2c29cf953f8b"
select select "c22a6da1-a4b9-4a20-9552-3c4da3c32bc7"
select select "b8432f74-40d2-4ff6-ba31-770d91760c6e"
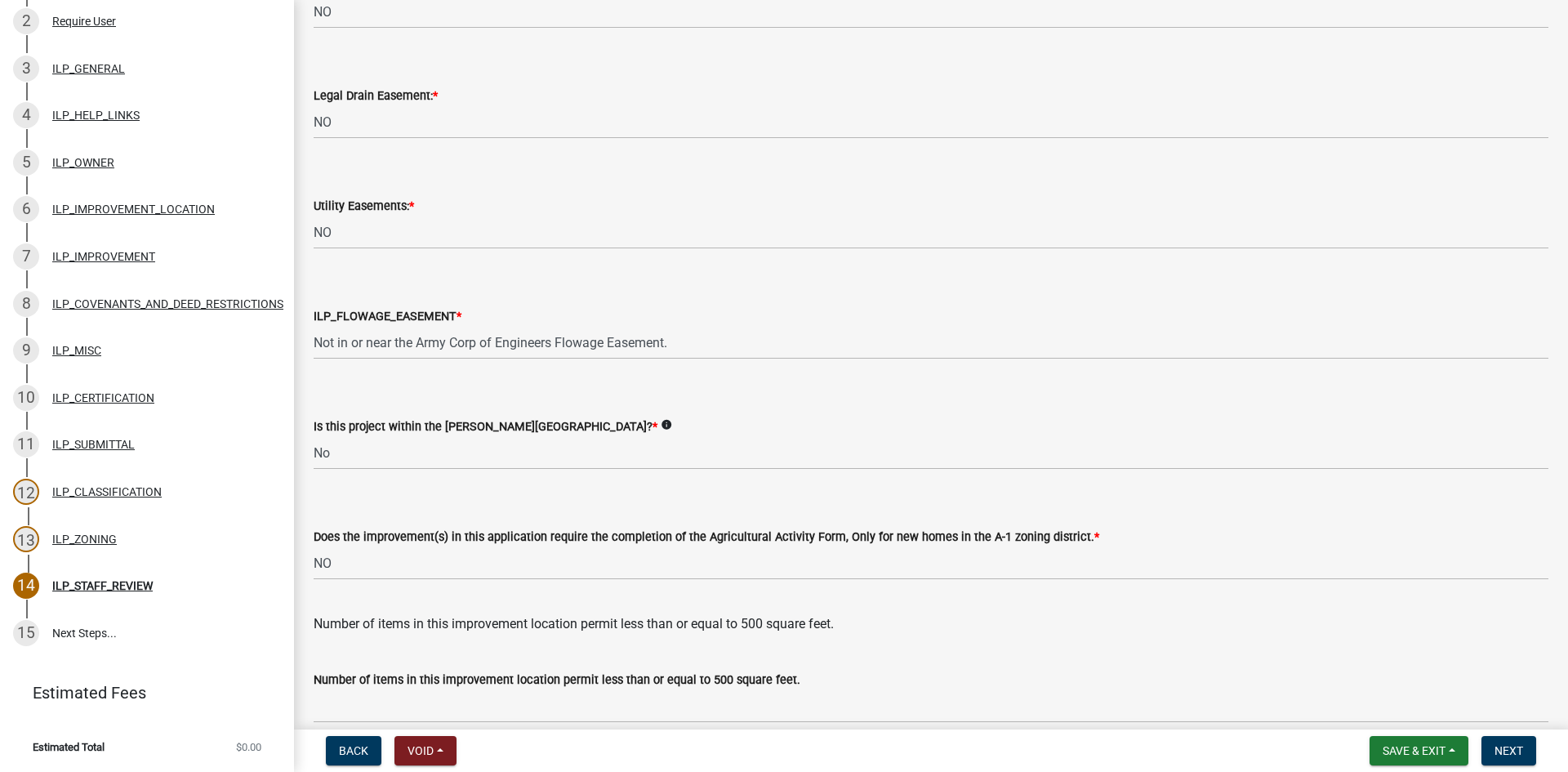
scroll to position [2107, 0]
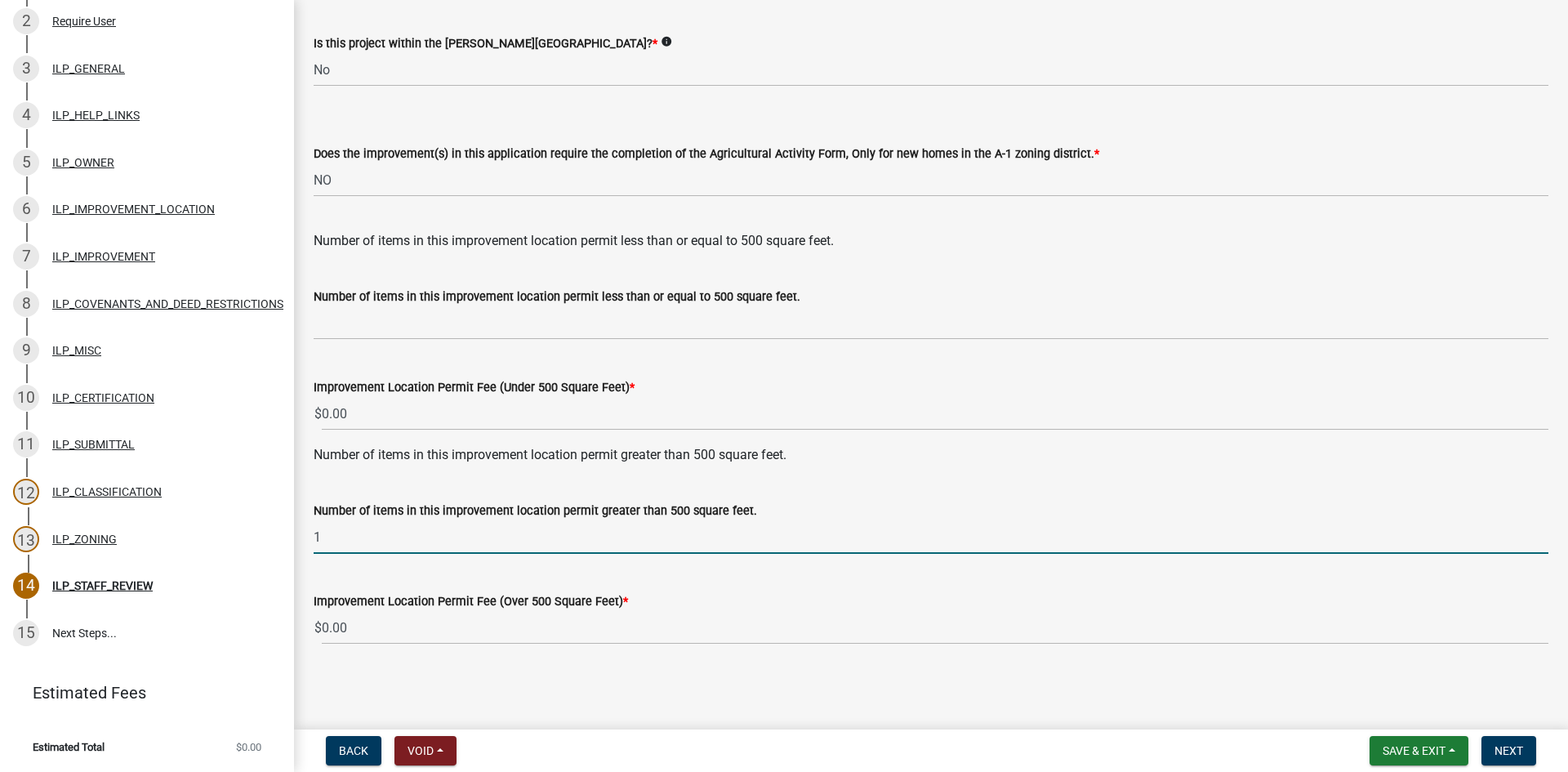
type input "1"
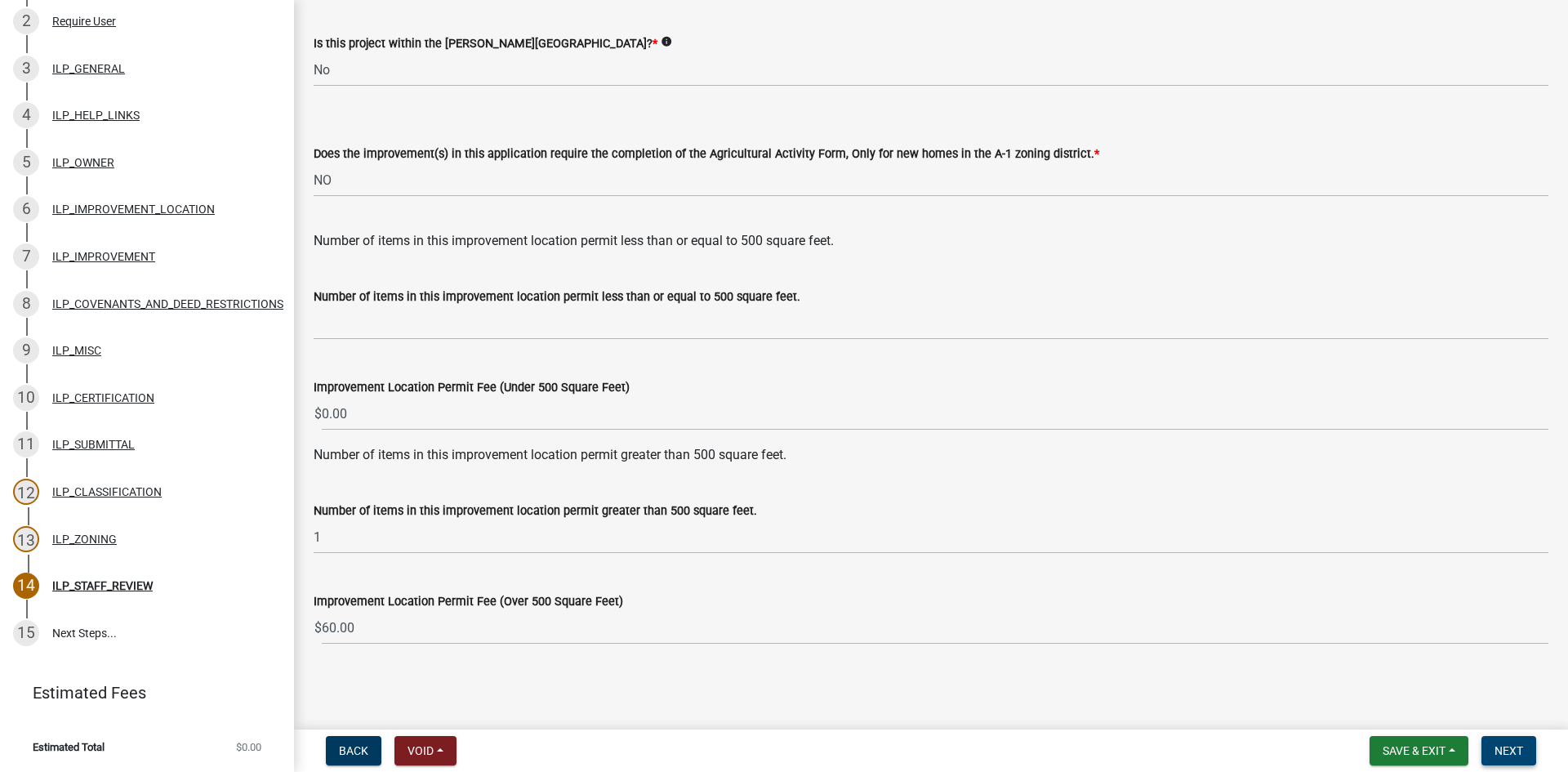
click at [1520, 751] on span "Next" at bounding box center [1509, 750] width 29 height 13
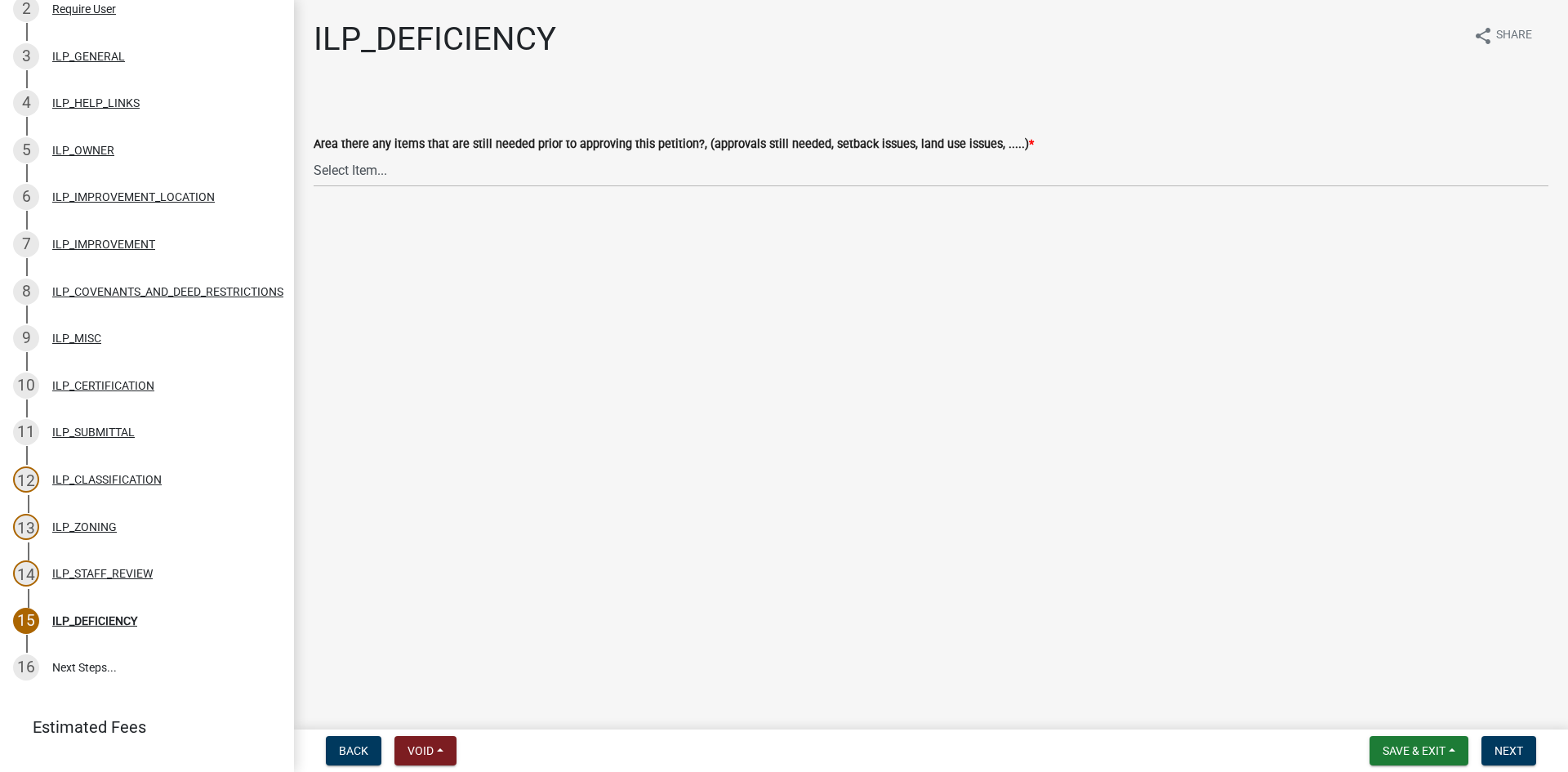
scroll to position [326, 0]
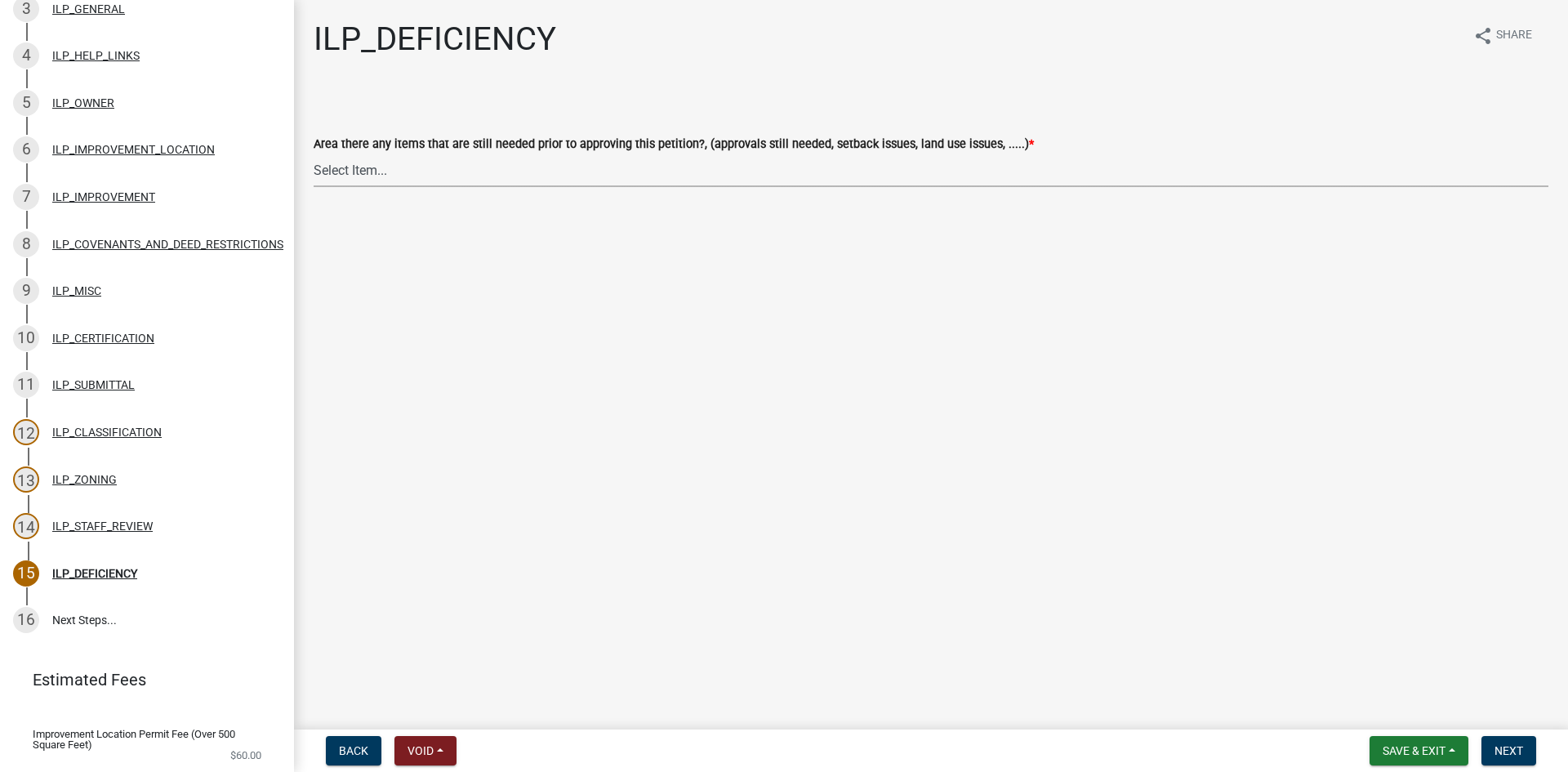
click at [524, 178] on select "Select Item... YES NO" at bounding box center [931, 169] width 1235 height 33
click at [314, 153] on select "Select Item... YES NO" at bounding box center [931, 169] width 1235 height 33
select select "88f51f67-ad00-412f-ad25-d9a24cd42bdb"
click at [1522, 755] on span "Next" at bounding box center [1509, 750] width 29 height 13
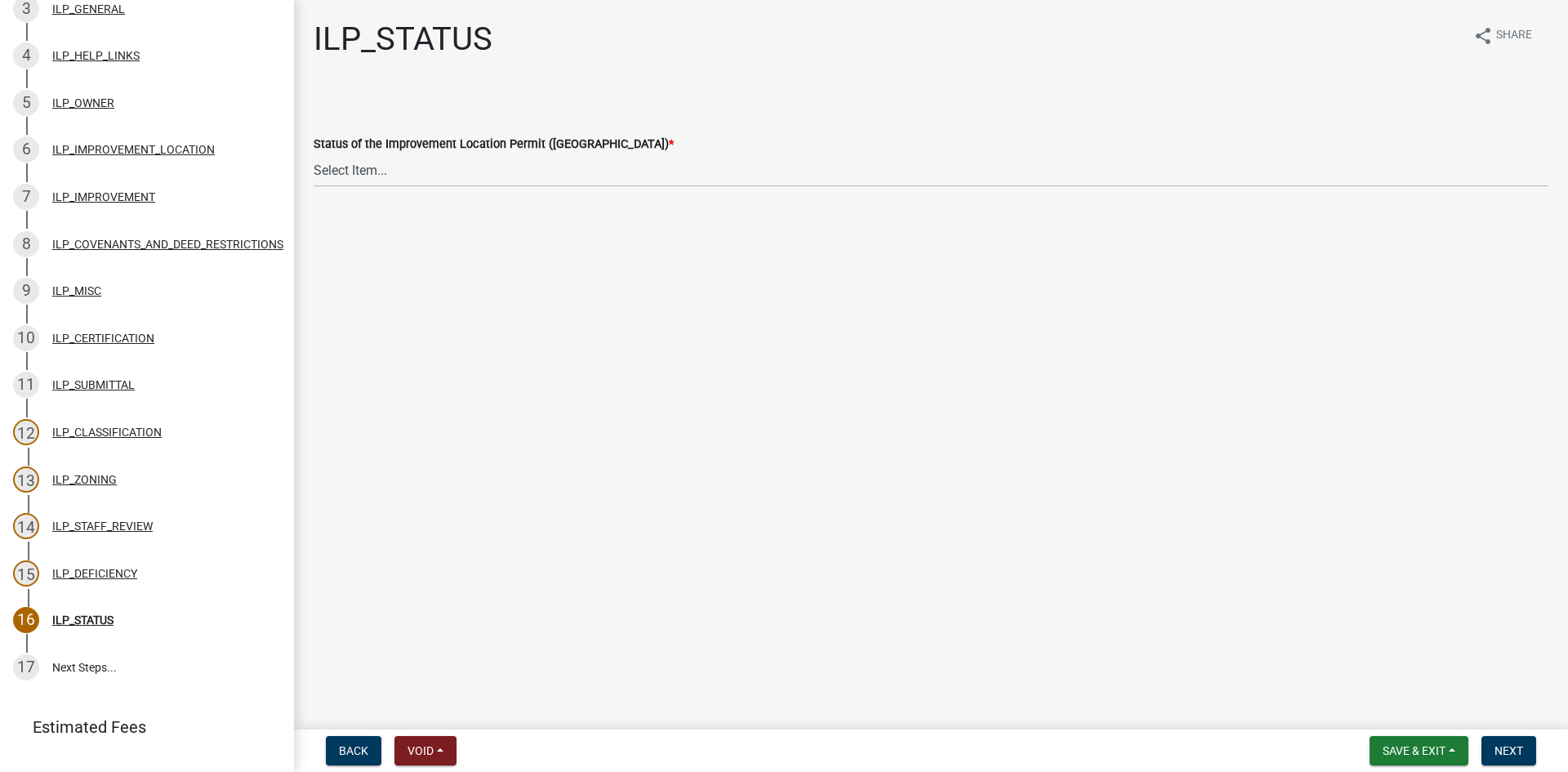
scroll to position [373, 0]
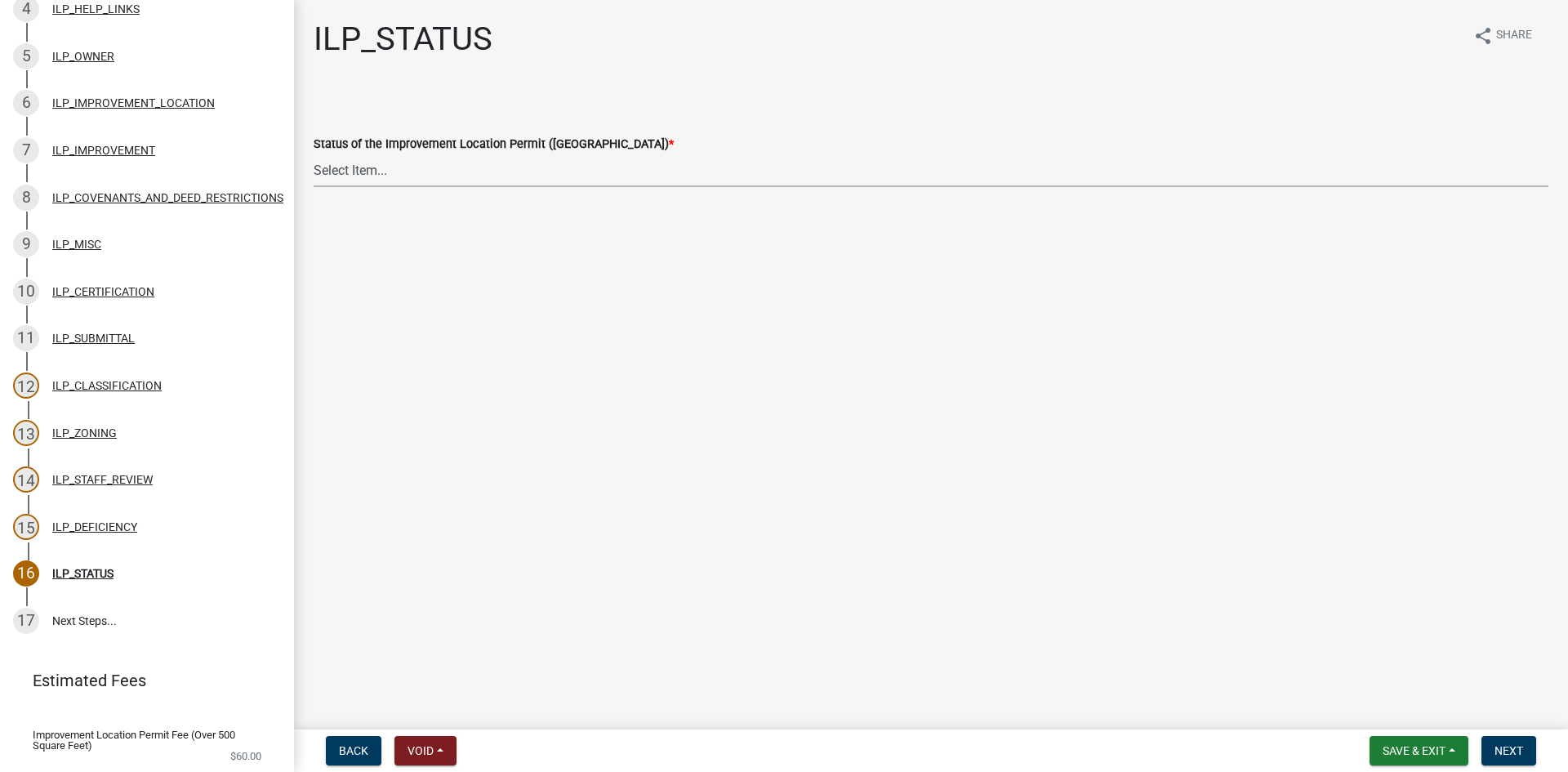
click at [363, 160] on select "Select Item... Denied Approved" at bounding box center [931, 169] width 1235 height 33
click at [314, 153] on select "Select Item... Denied Approved" at bounding box center [931, 169] width 1235 height 33
select select "676ca0ef-d742-4b5a-a79e-763cf2a28fc9"
click at [1505, 749] on span "Next" at bounding box center [1509, 750] width 29 height 13
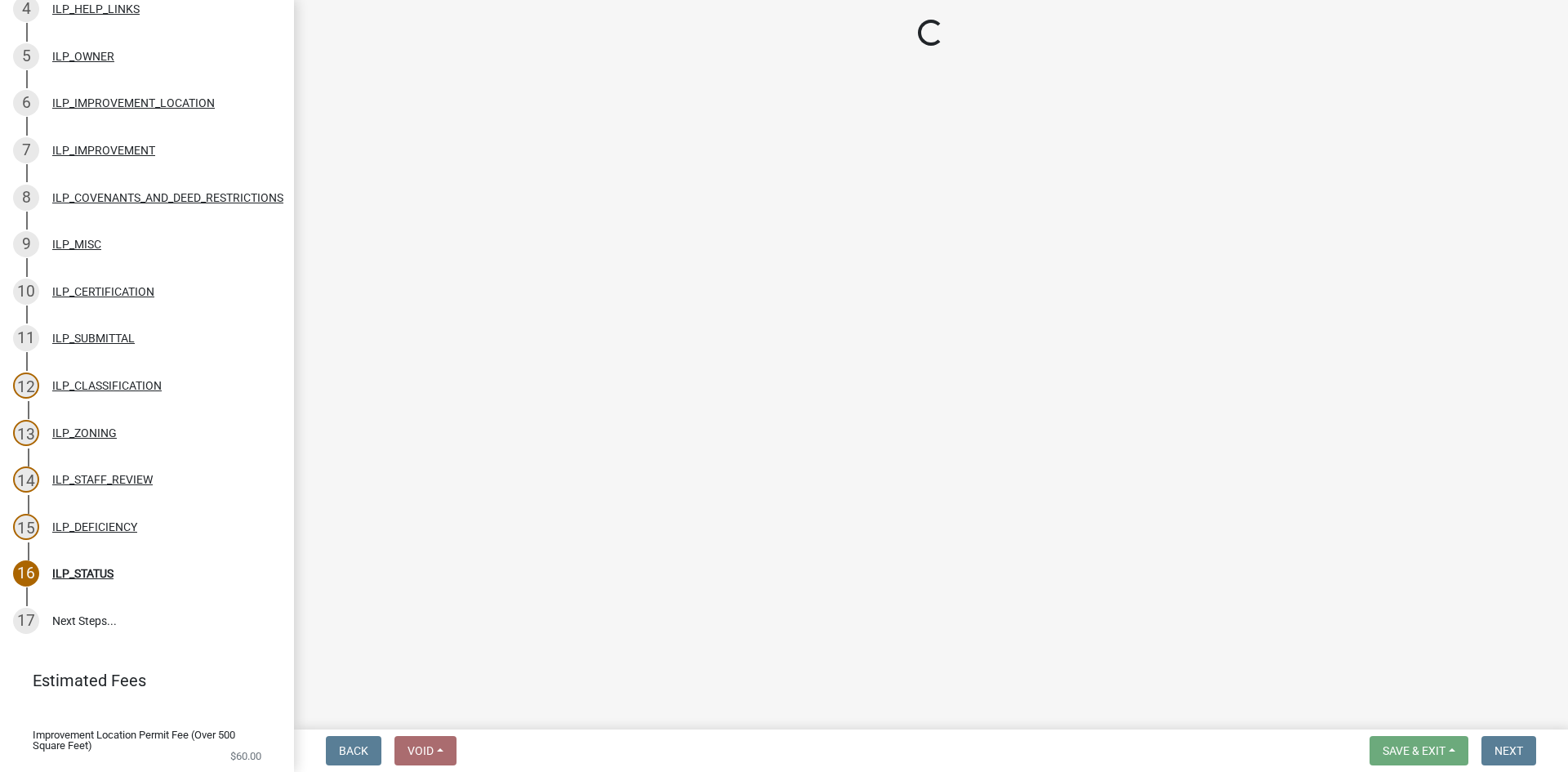
scroll to position [656, 0]
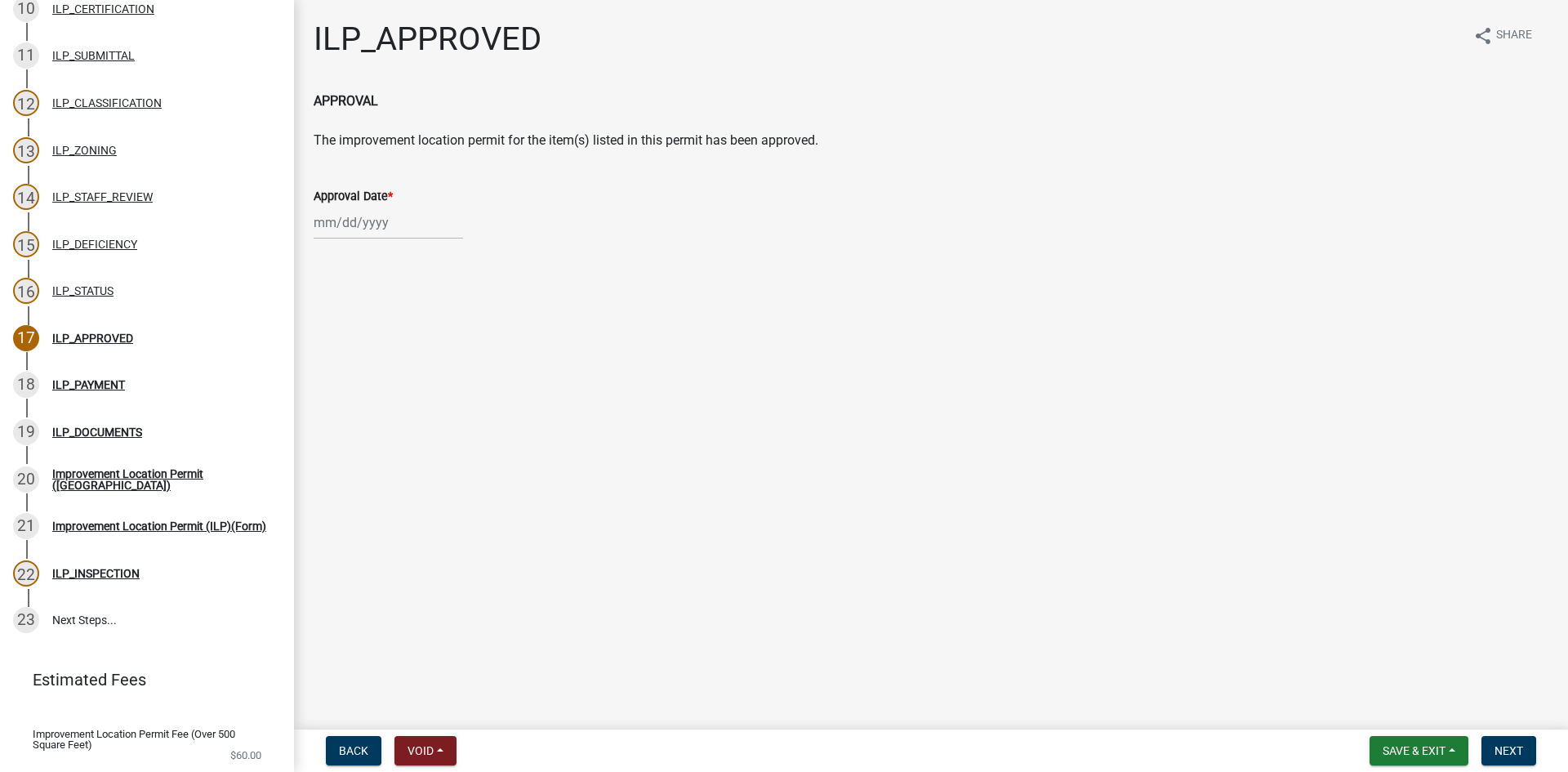
click at [336, 230] on div at bounding box center [388, 222] width 150 height 33
select select "9"
select select "2025"
drag, startPoint x: 332, startPoint y: 381, endPoint x: 387, endPoint y: 391, distance: 55.9
click at [332, 382] on div "22" at bounding box center [330, 387] width 26 height 26
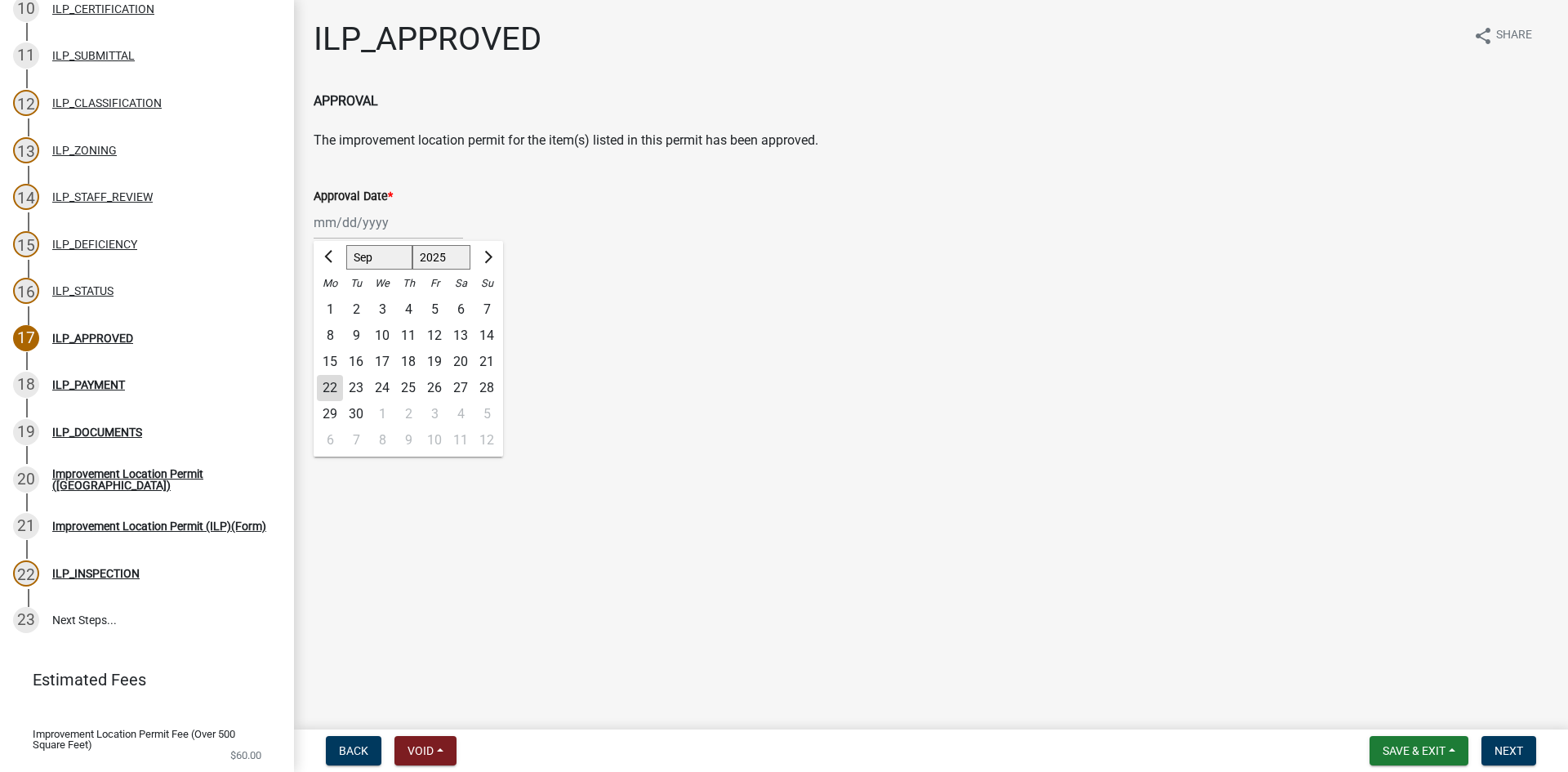
type input "[DATE]"
drag, startPoint x: 1513, startPoint y: 751, endPoint x: 1475, endPoint y: 728, distance: 44.4
click at [1512, 750] on span "Next" at bounding box center [1509, 750] width 29 height 13
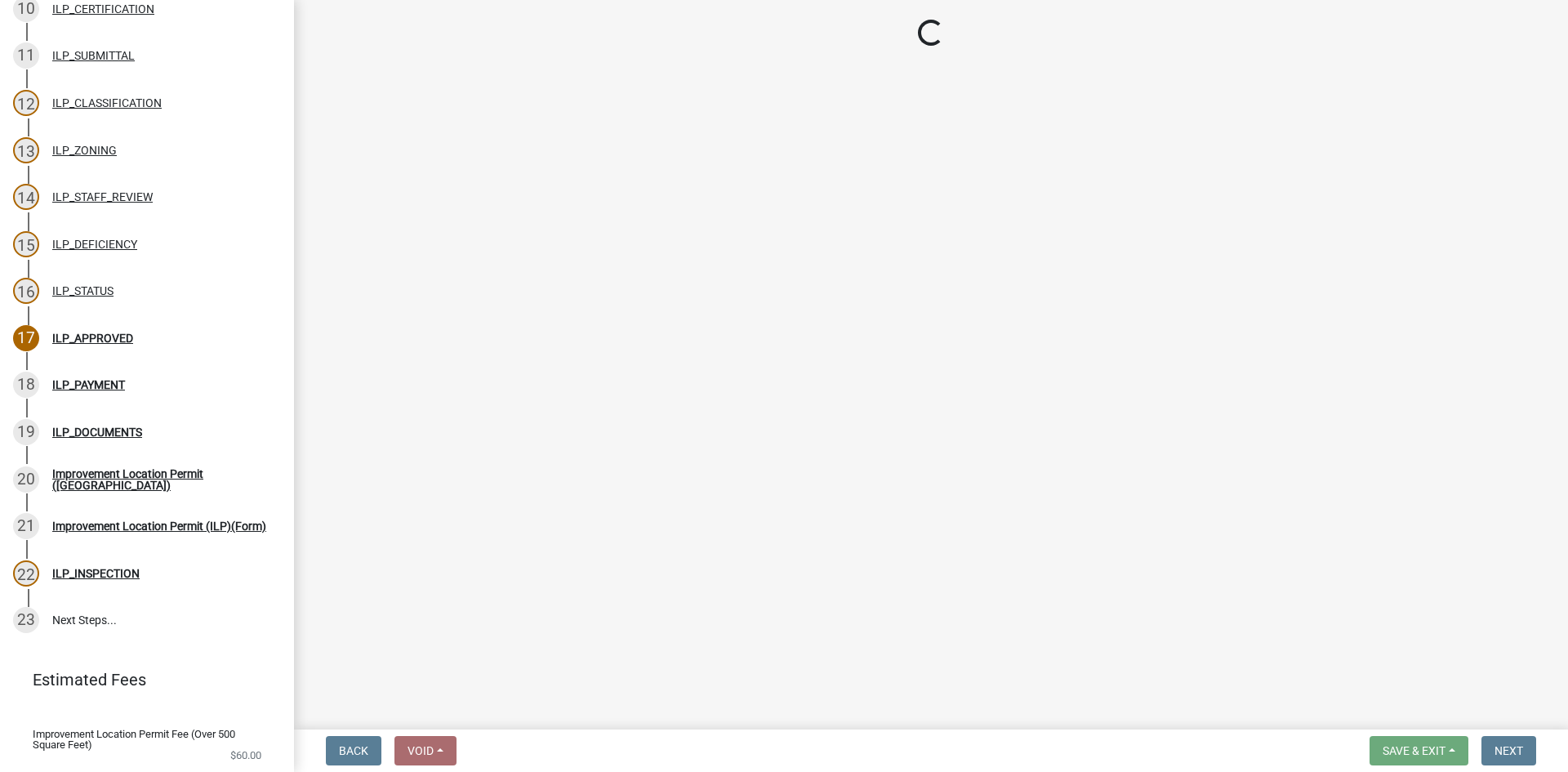
select select "3: 3"
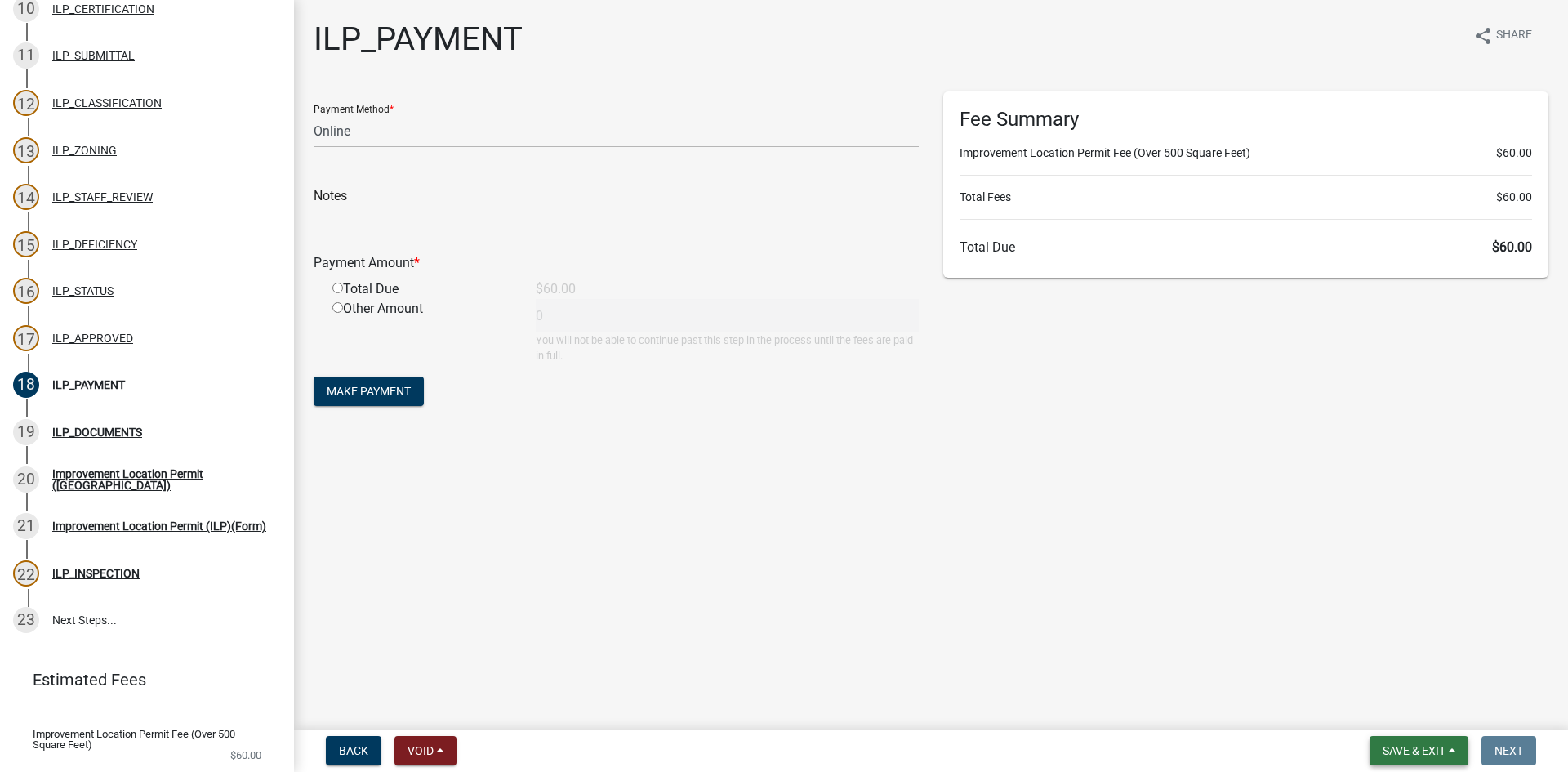
click at [1442, 744] on span "Save & Exit" at bounding box center [1414, 750] width 63 height 13
click at [1405, 712] on button "Save & Exit" at bounding box center [1403, 708] width 131 height 39
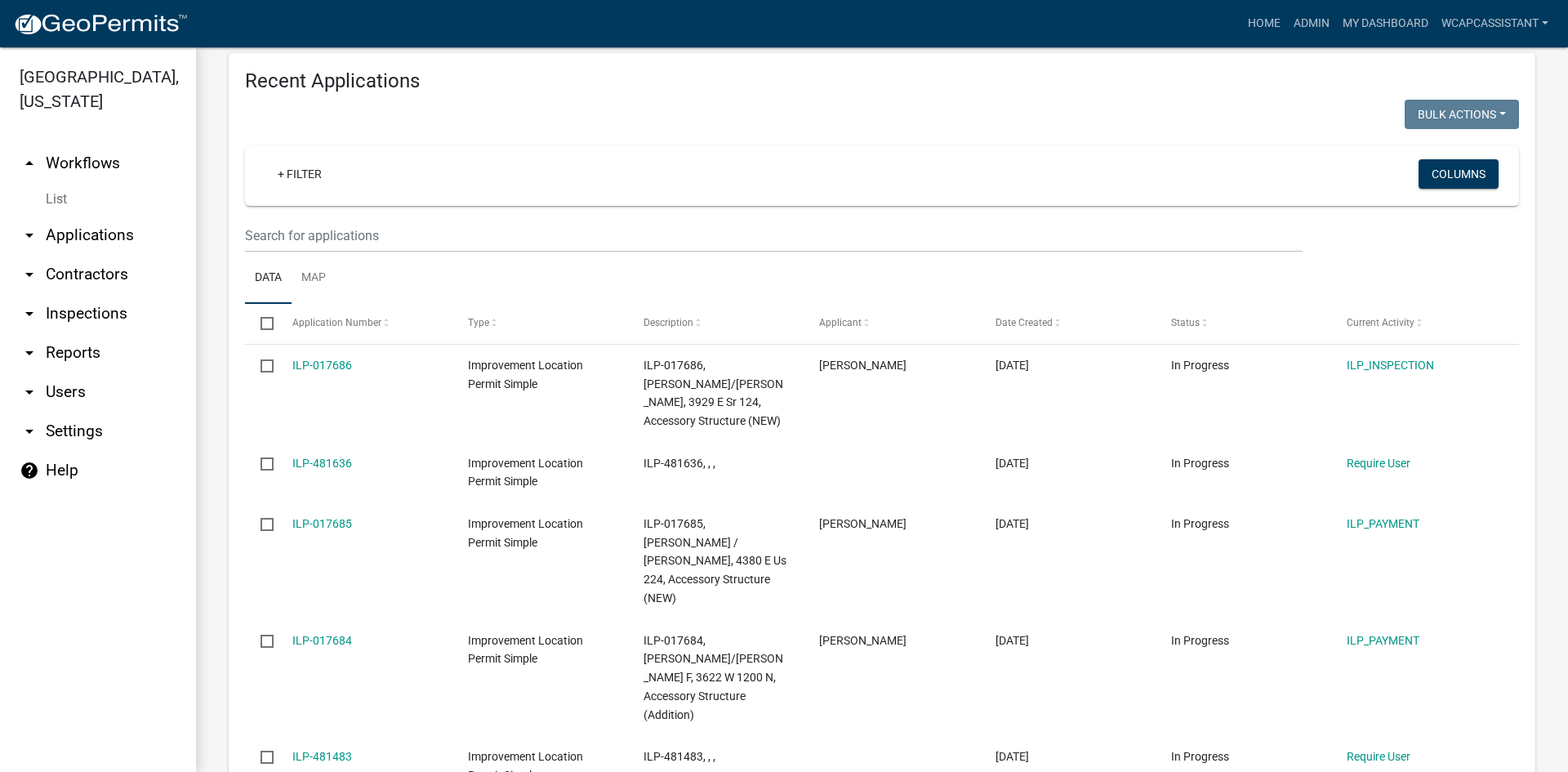
scroll to position [1715, 0]
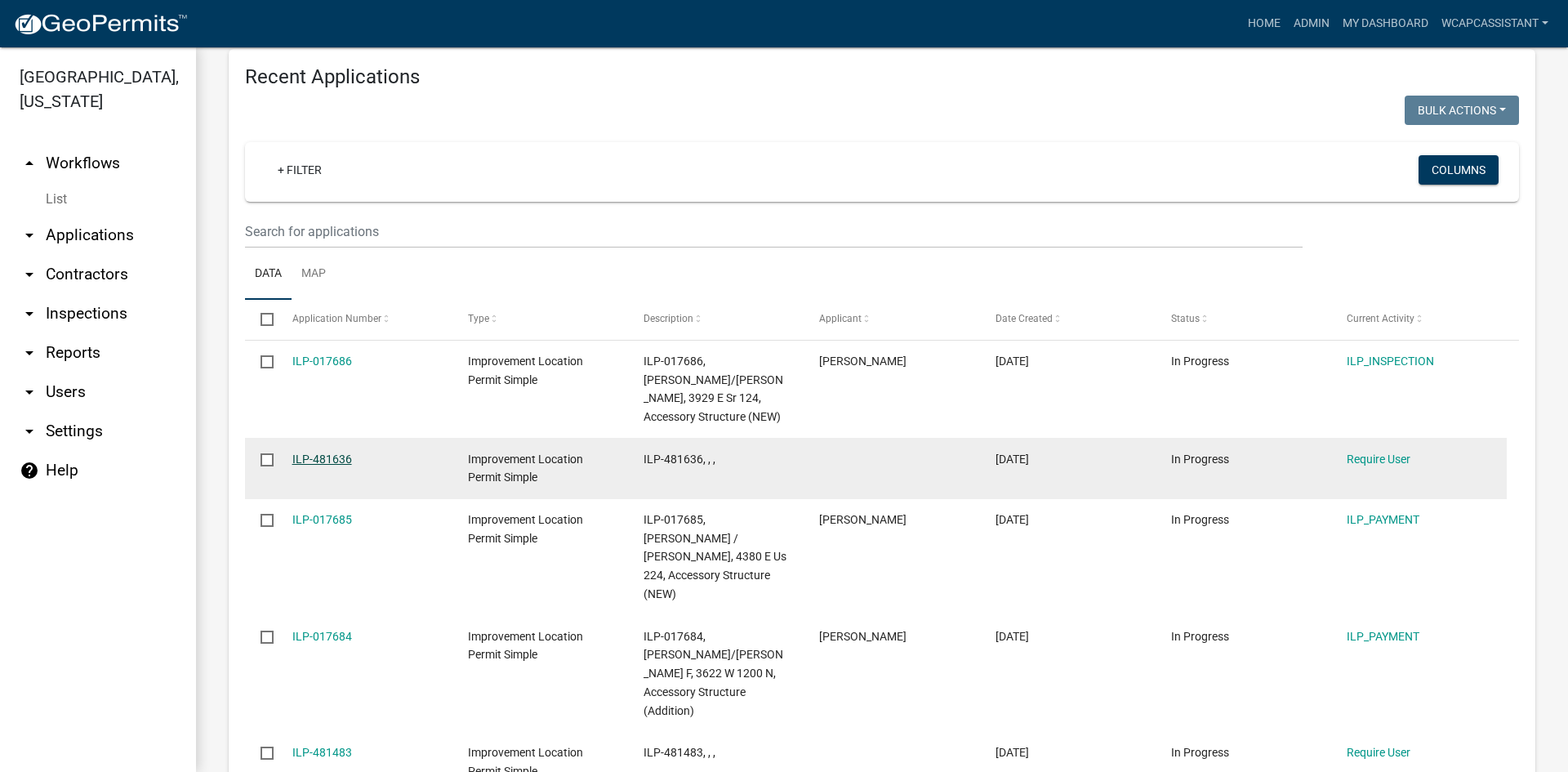
click at [331, 453] on link "ILP-481636" at bounding box center [322, 459] width 60 height 13
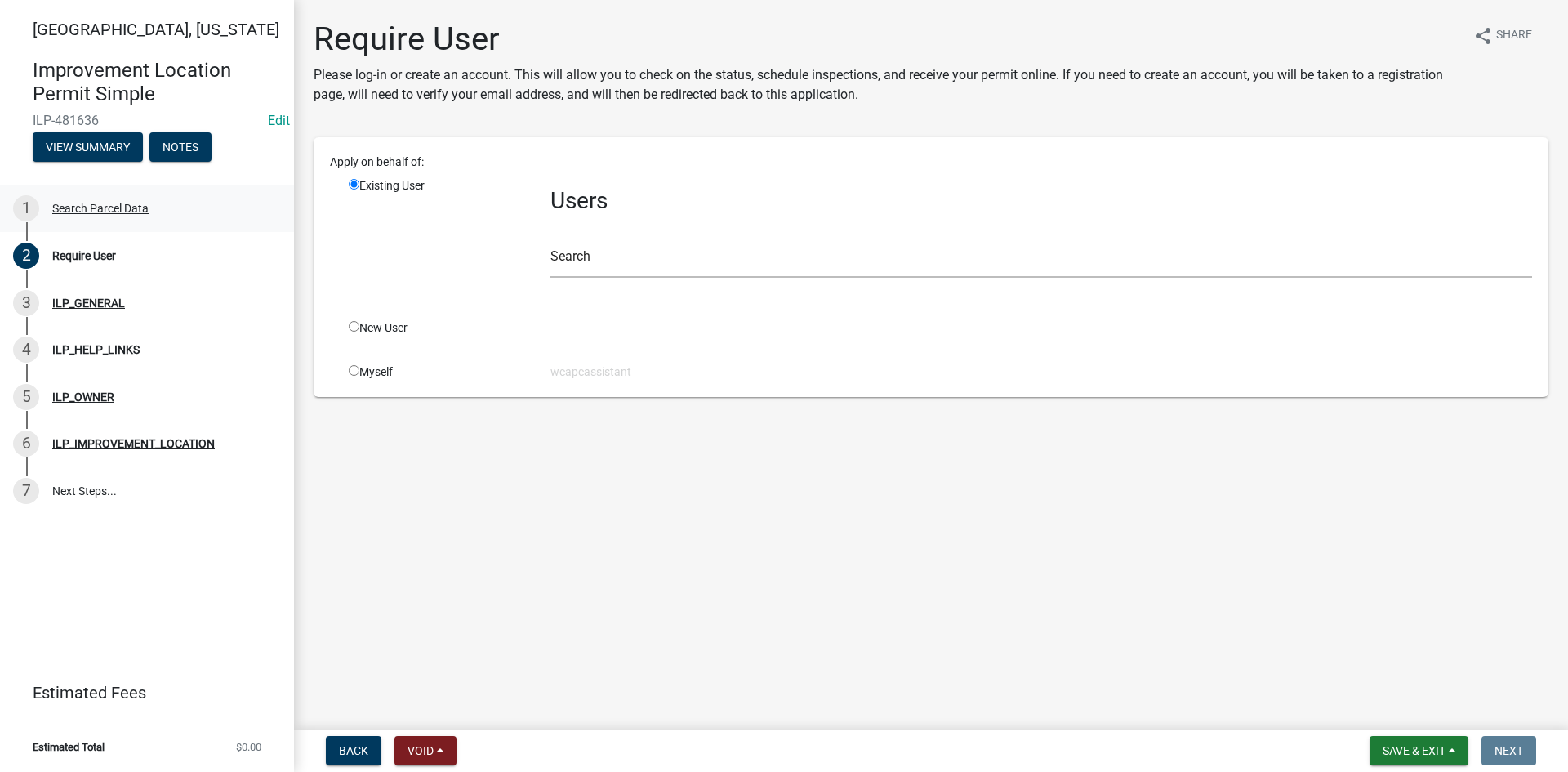
click at [85, 200] on div "1 Search Parcel Data" at bounding box center [141, 208] width 255 height 26
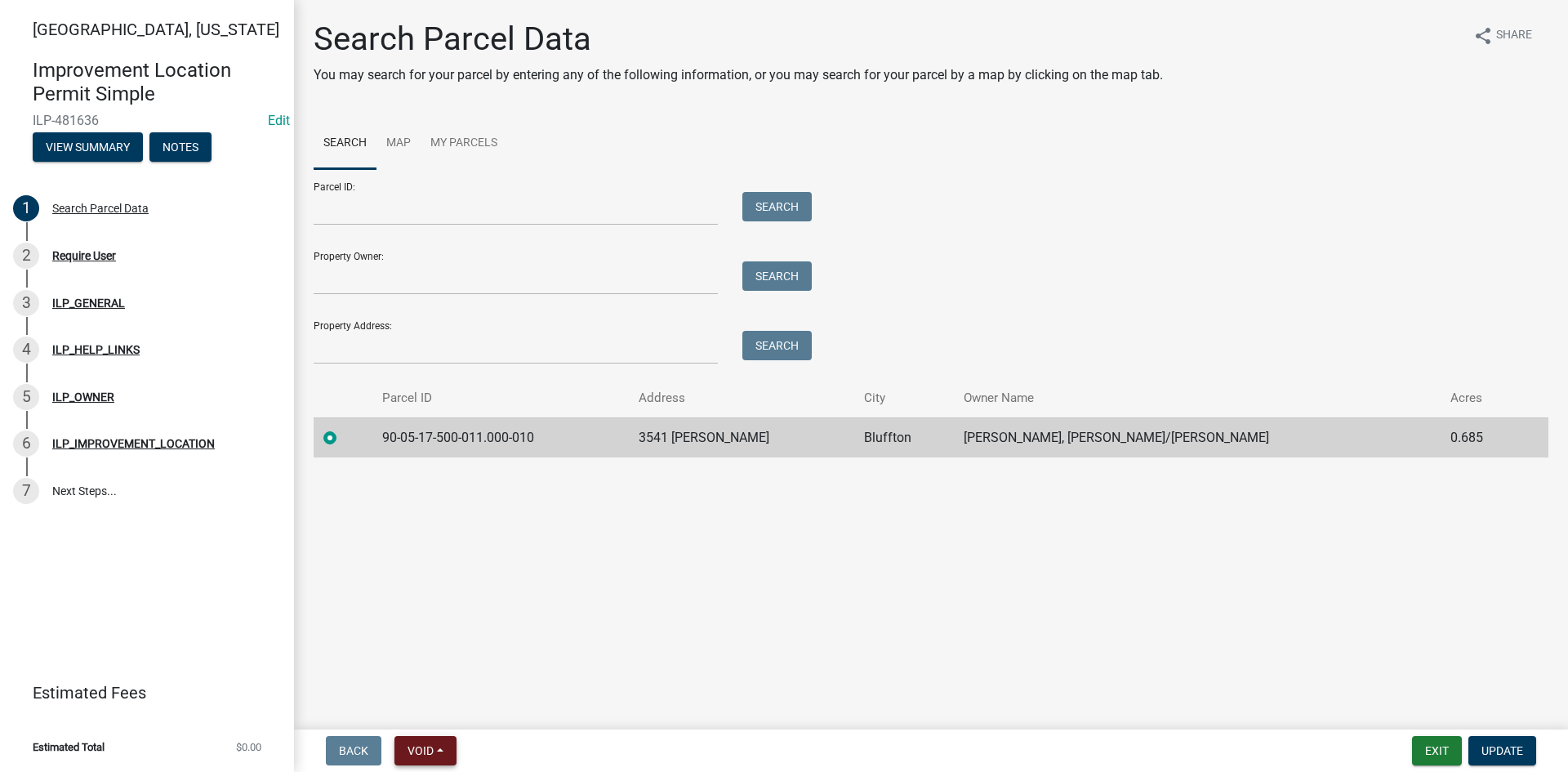
click at [441, 750] on button "Void" at bounding box center [425, 750] width 62 height 30
click at [432, 704] on button "Void" at bounding box center [460, 708] width 131 height 39
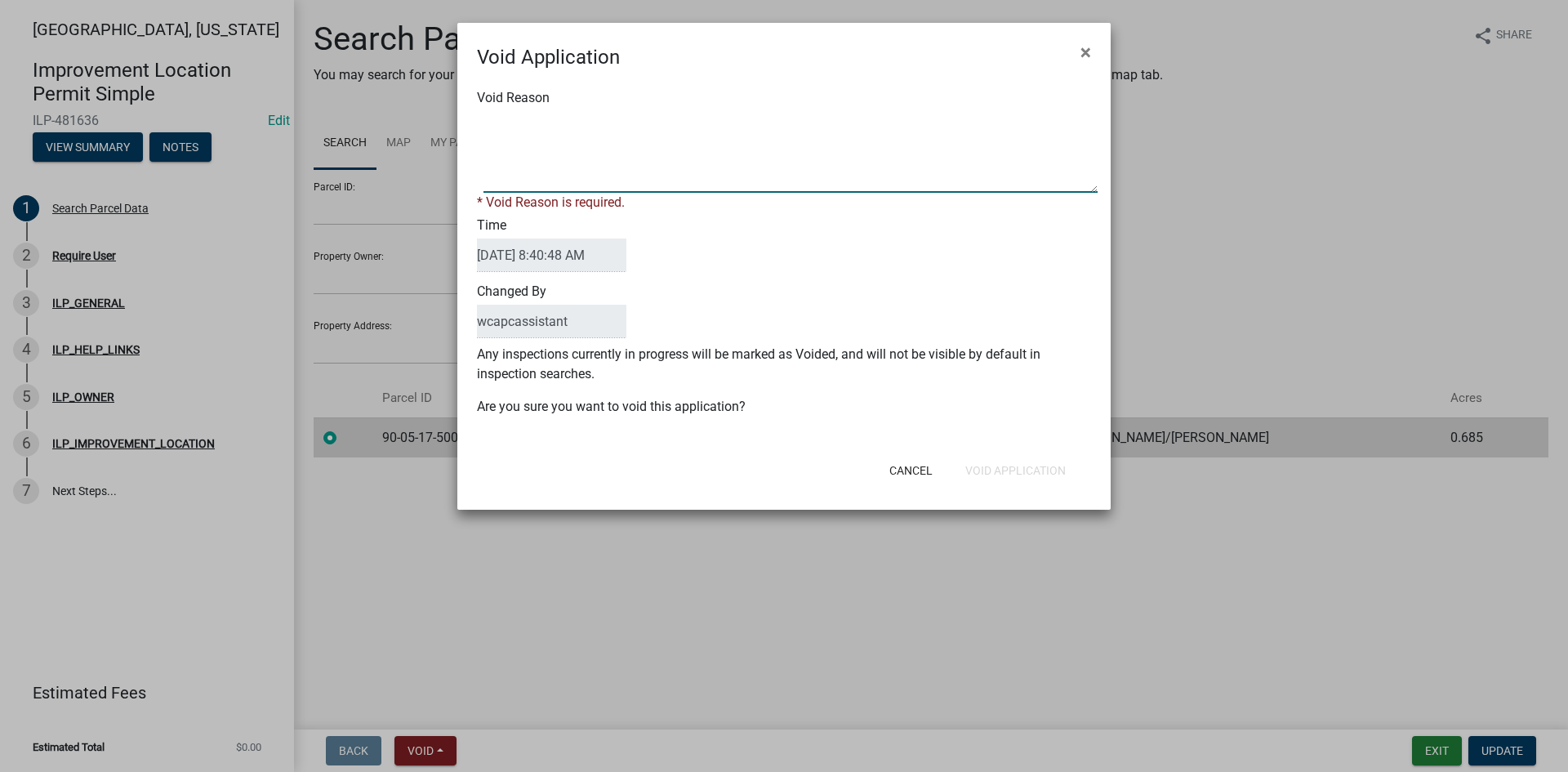
click at [581, 143] on textarea "Void Reason" at bounding box center [790, 152] width 614 height 82
click at [582, 120] on textarea "Void Reason" at bounding box center [790, 152] width 614 height 82
type textarea "permitting process not completed. please reapply when you are ready to proceed."
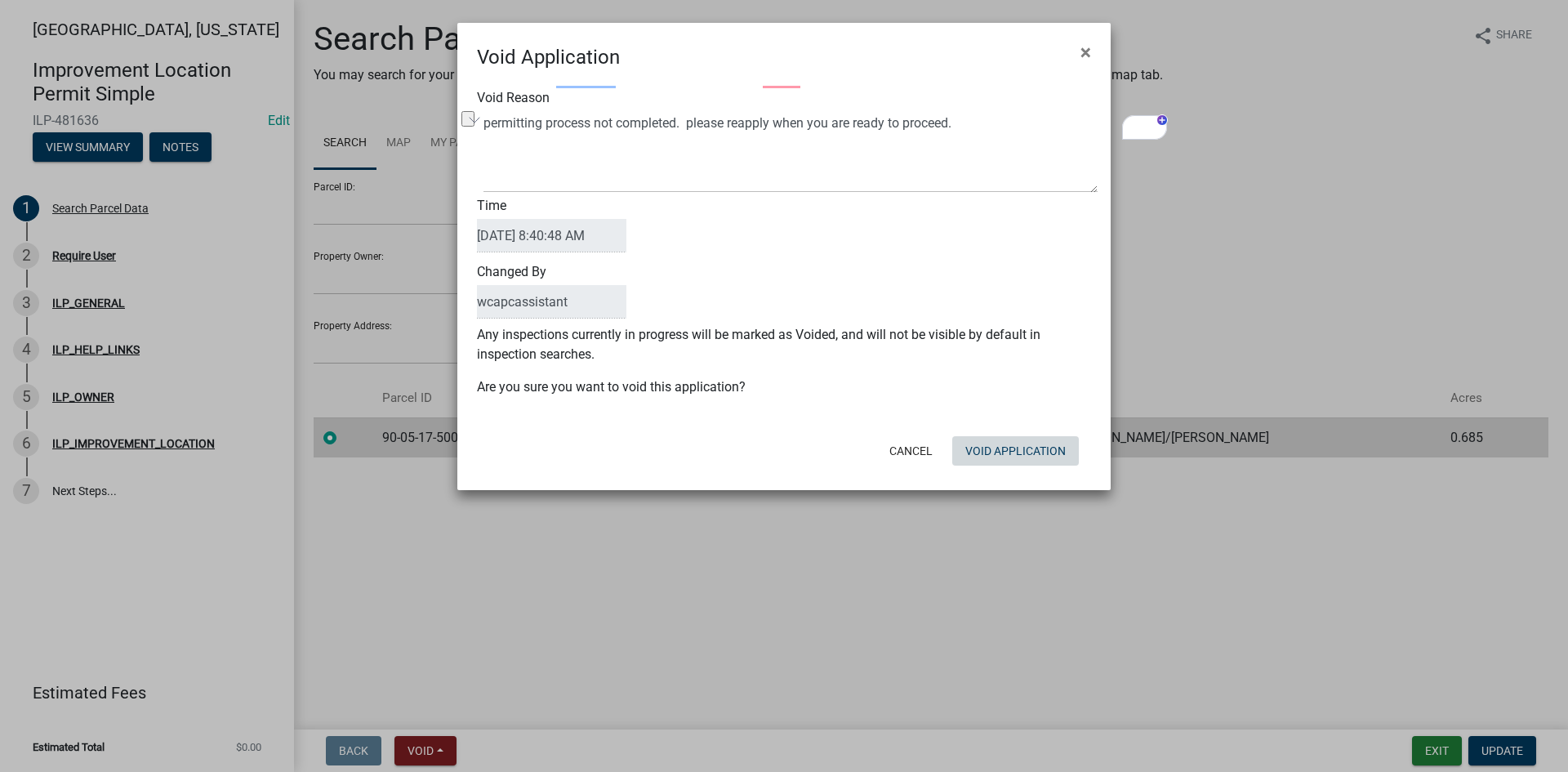
click at [1016, 465] on div "Cancel Void Application" at bounding box center [890, 450] width 403 height 42
click at [1015, 455] on button "Void Application" at bounding box center [1015, 451] width 126 height 30
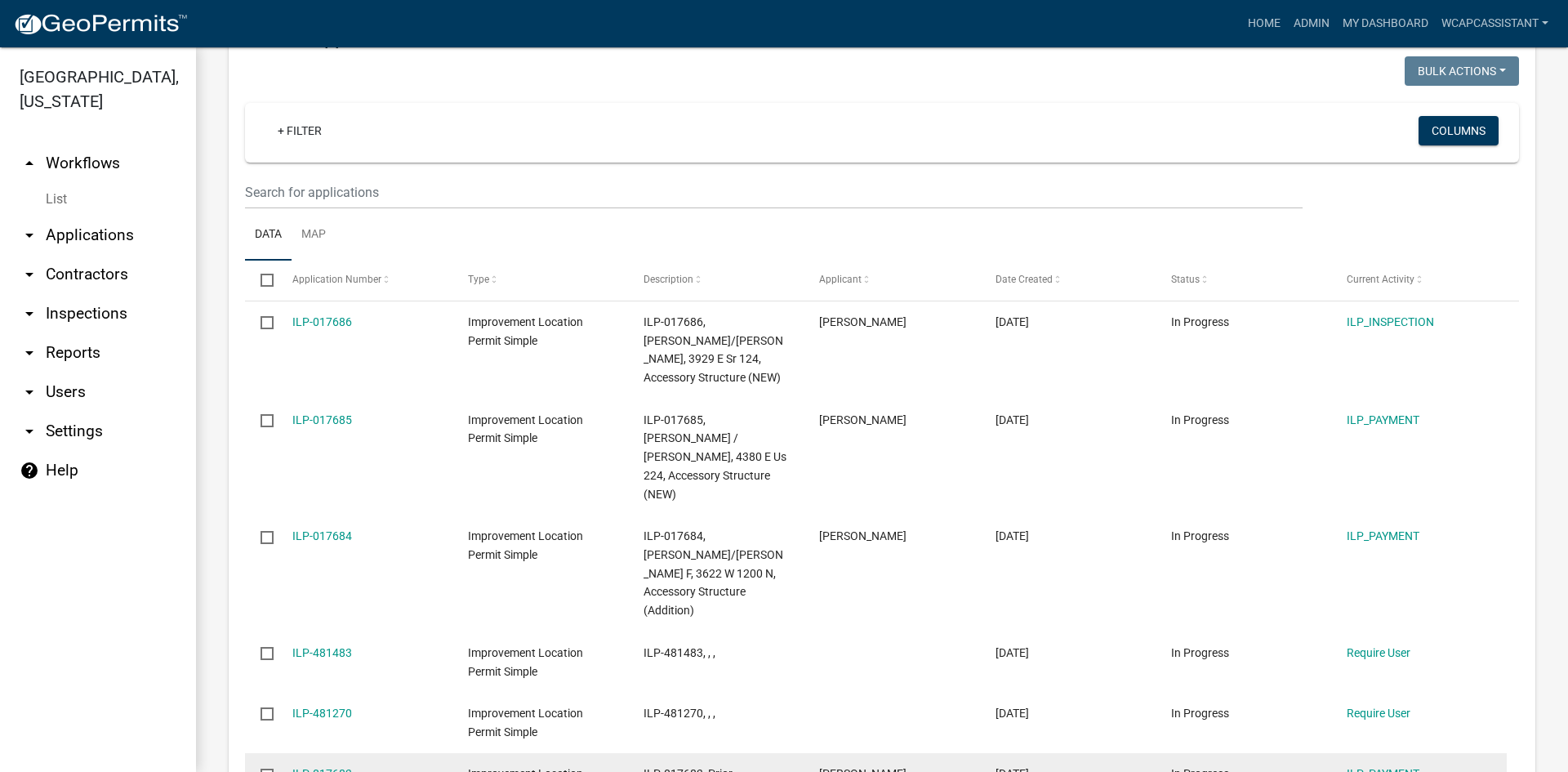
scroll to position [1797, 0]
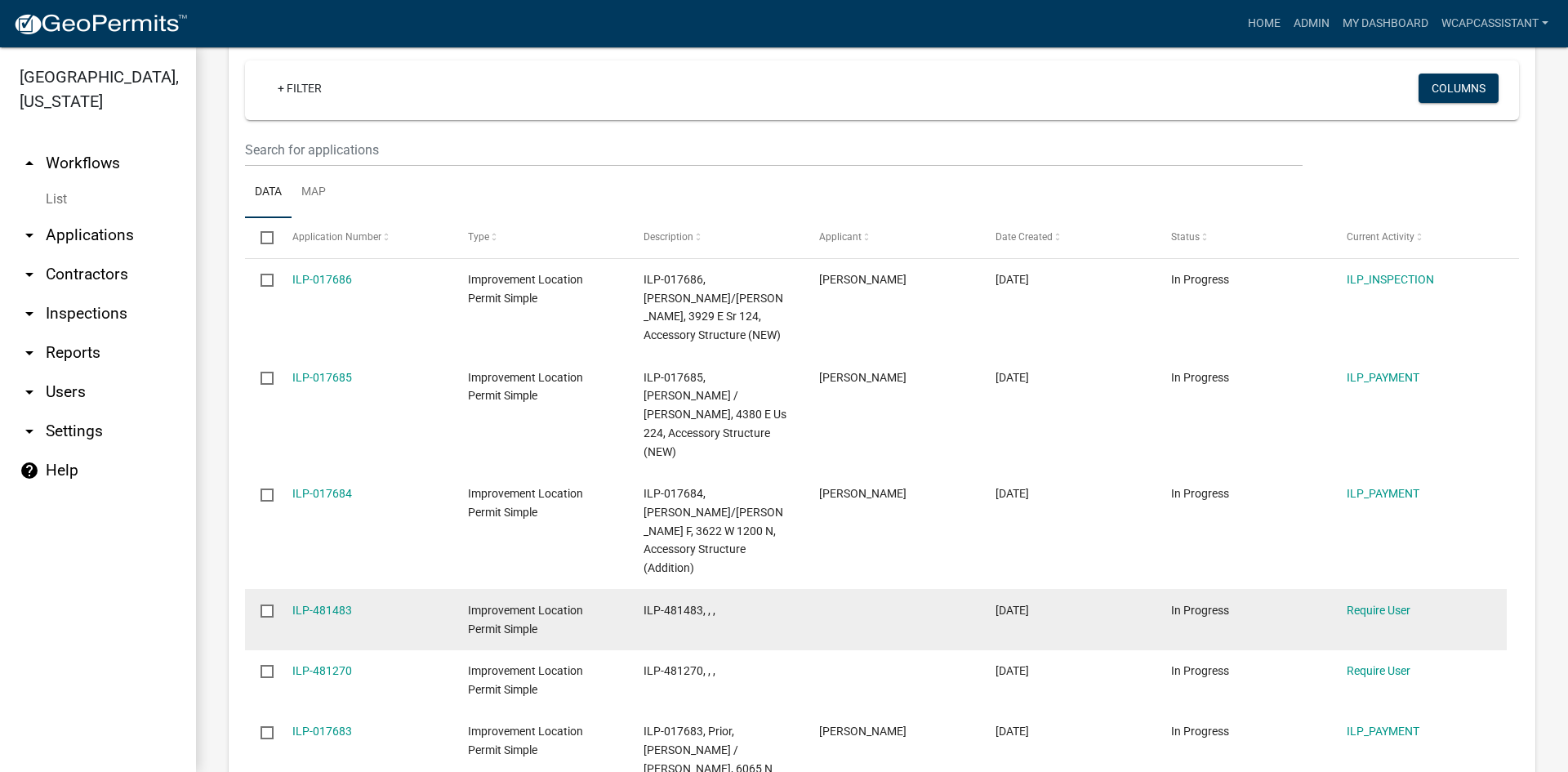
click at [268, 604] on input "checkbox" at bounding box center [266, 610] width 11 height 11
checkbox input "true"
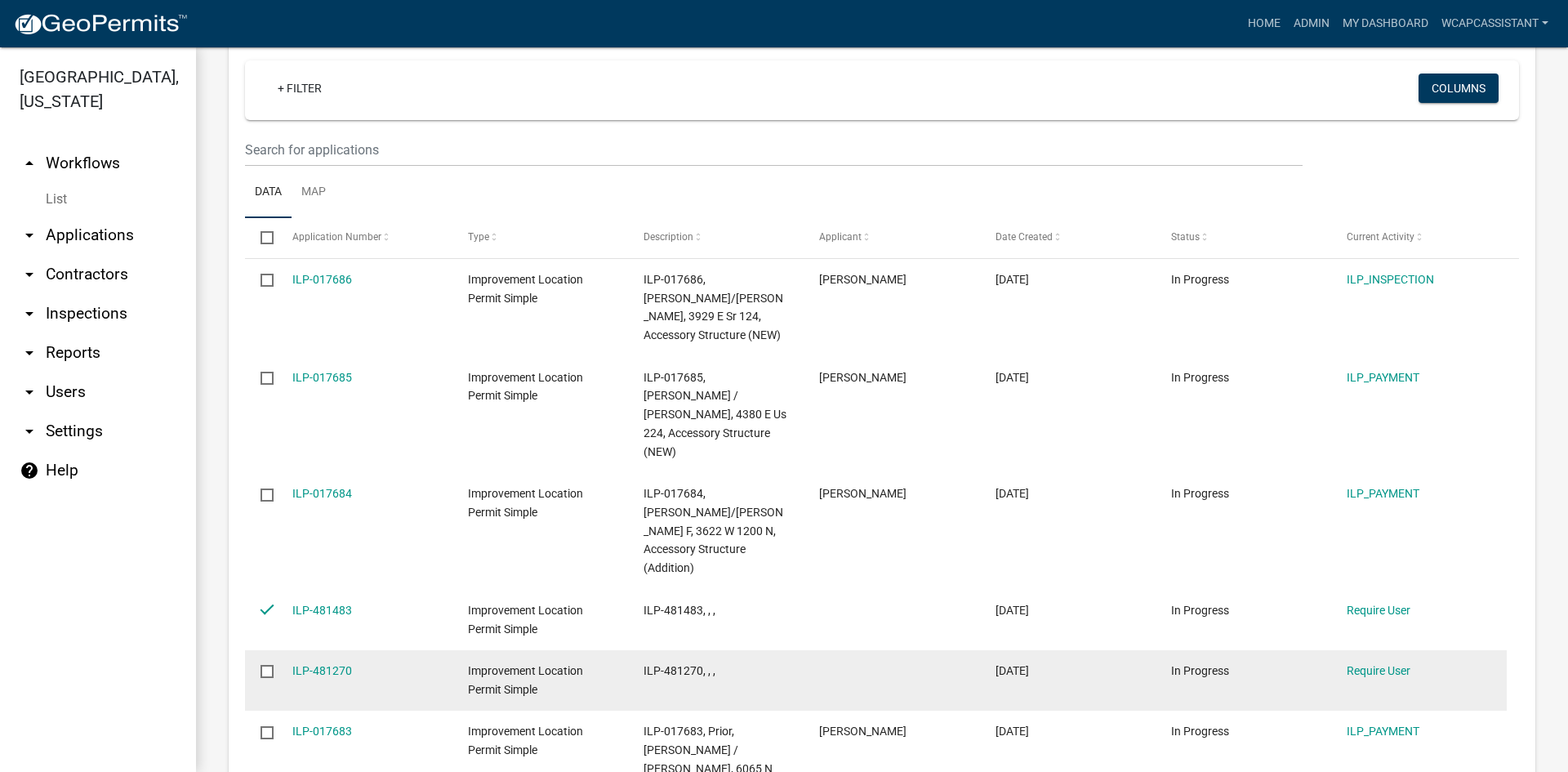
click at [267, 665] on input "checkbox" at bounding box center [266, 671] width 11 height 11
checkbox input "true"
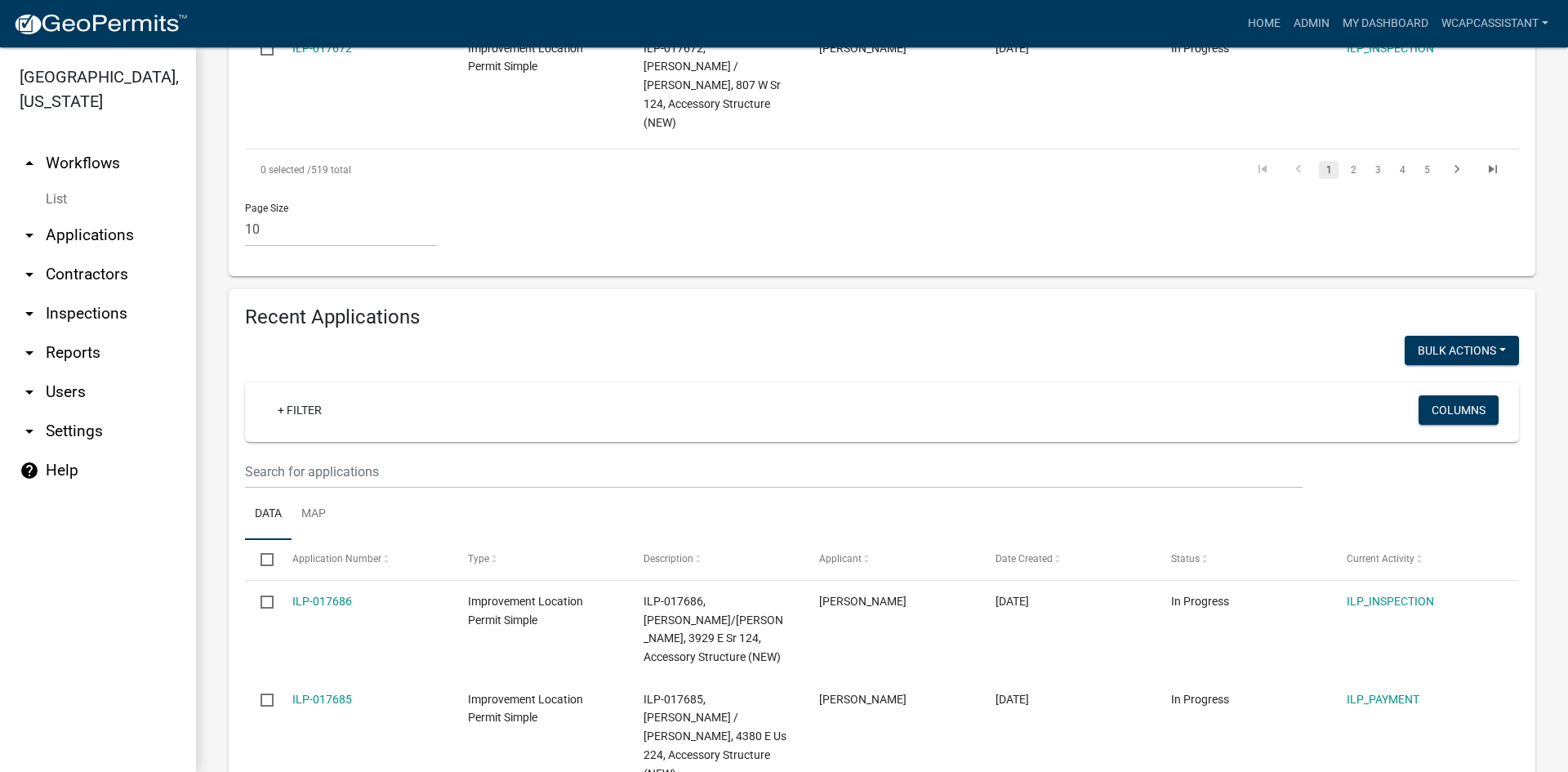
scroll to position [1294, 0]
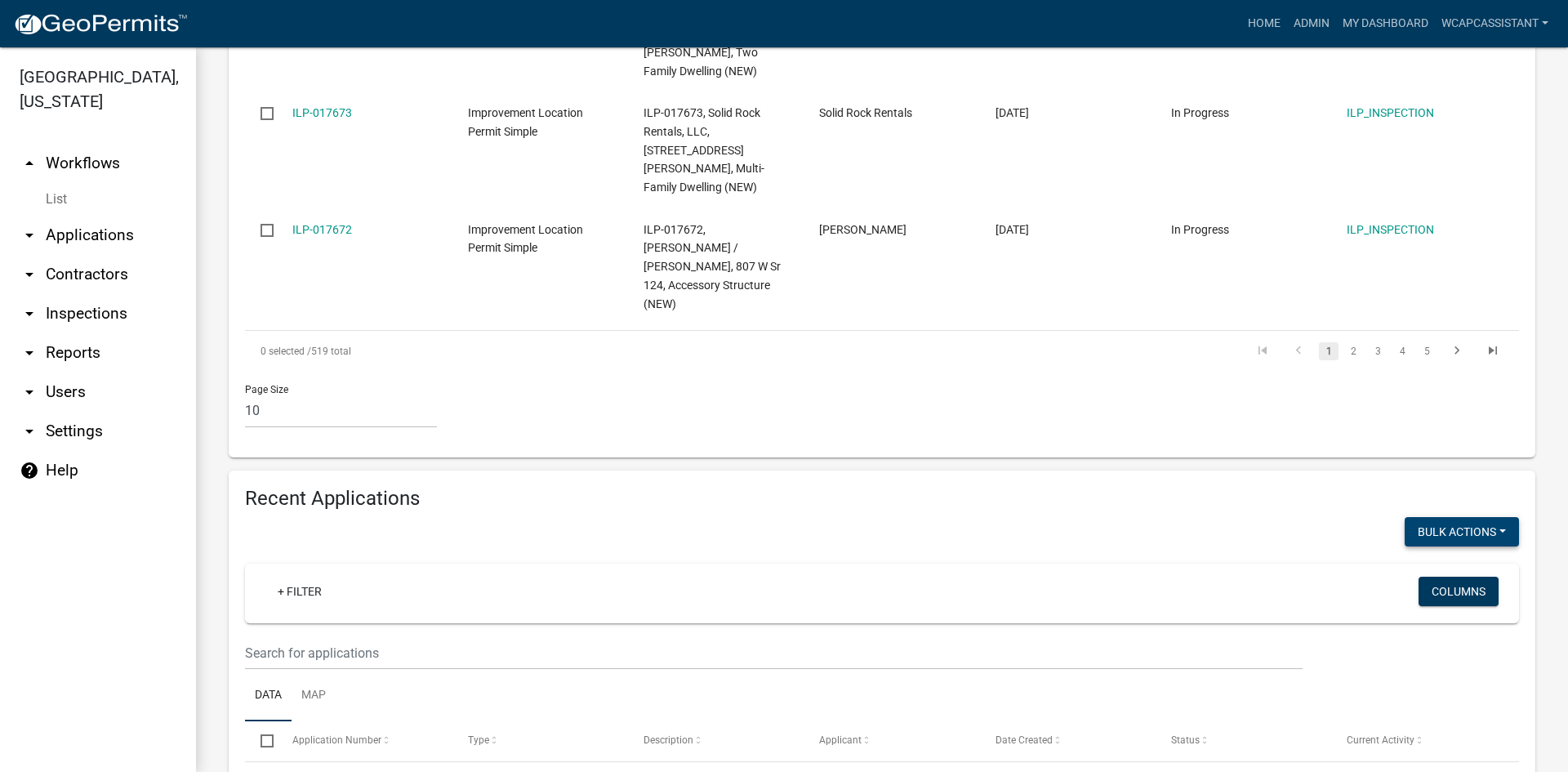
click at [1489, 517] on button "Bulk Actions" at bounding box center [1462, 532] width 115 height 30
click at [1442, 555] on button "Void" at bounding box center [1454, 575] width 131 height 39
checkbox input "false"
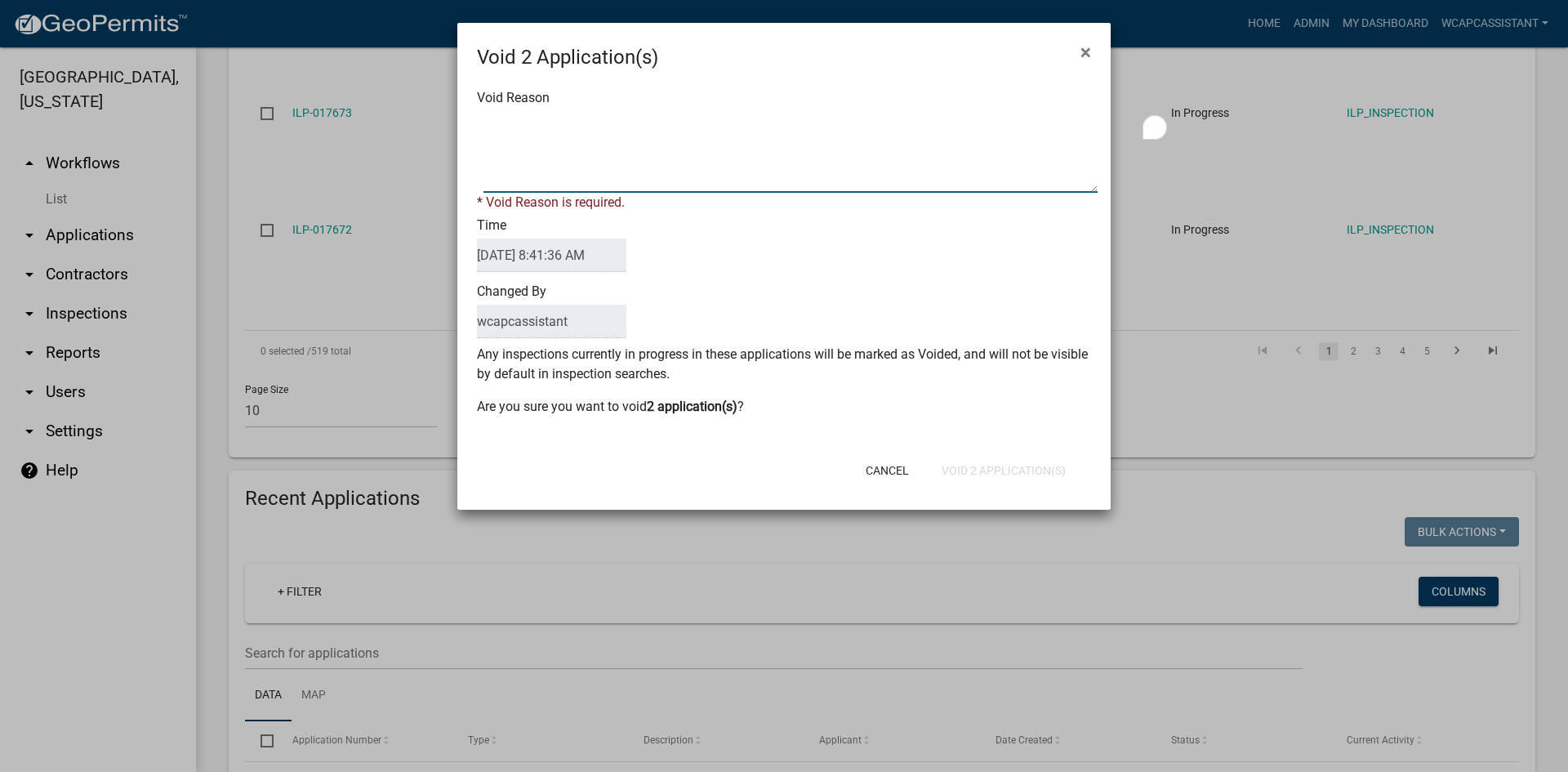
click at [564, 180] on textarea "Void Reason" at bounding box center [790, 152] width 614 height 82
paste textarea "permitting process not completed. please reapply when you are ready to proceed."
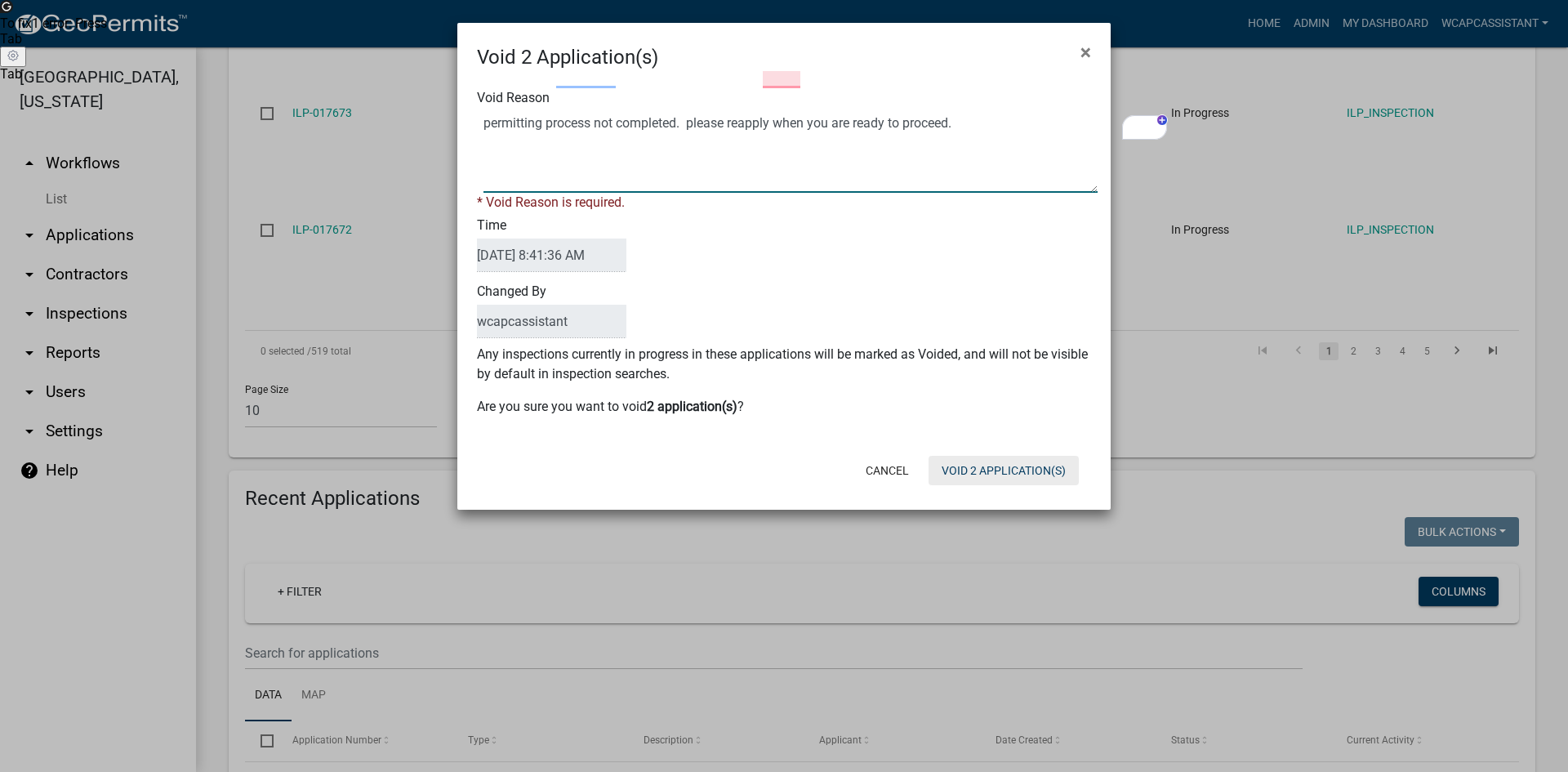
type textarea "permitting process not completed. please reapply when you are ready to proceed."
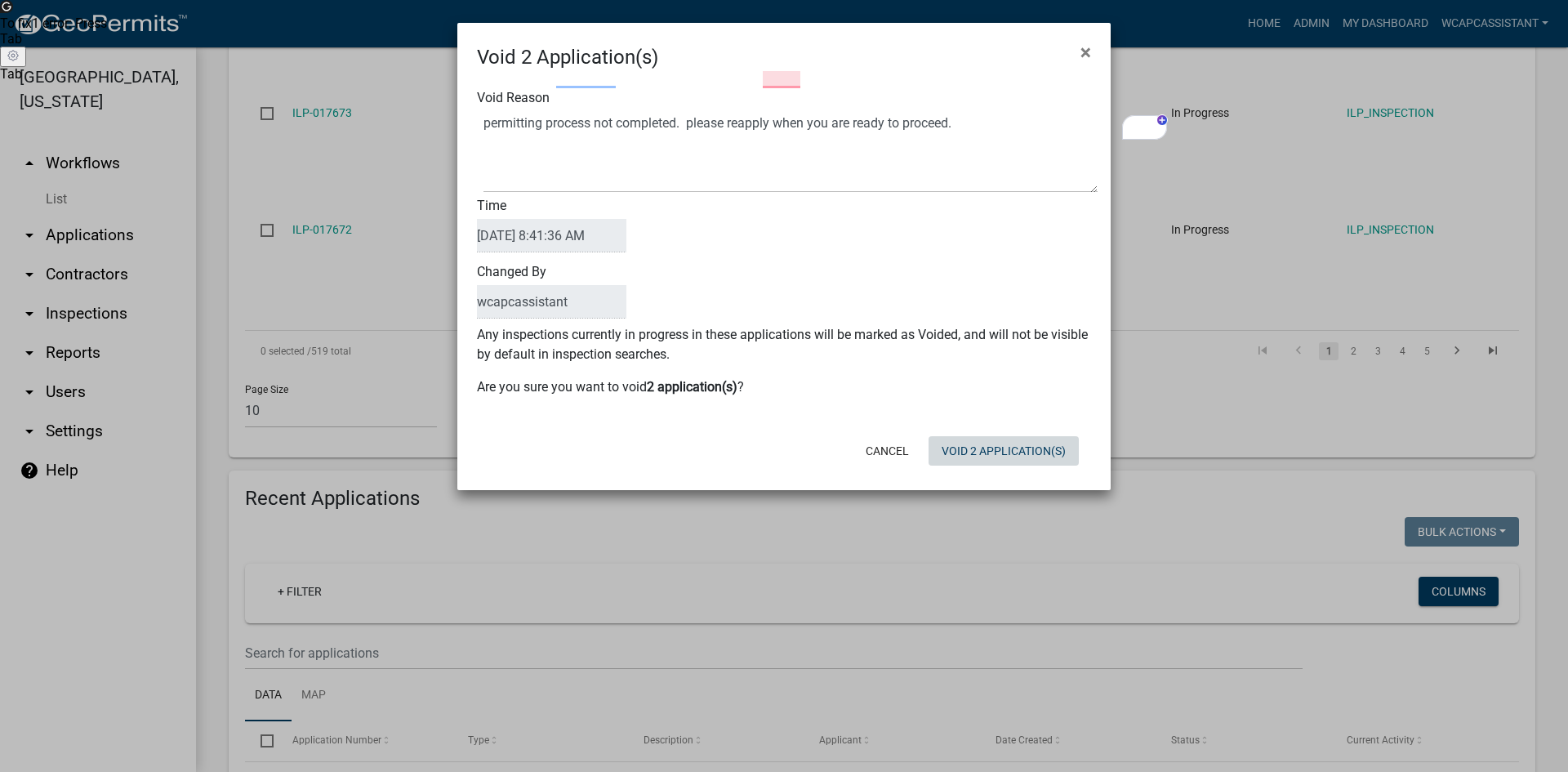
click at [983, 473] on form "Void 2 Application(s) × Void Reason Time [DATE] 8:41:36 AM Changed By wcapcassi…" at bounding box center [784, 249] width 654 height 453
click at [983, 450] on button "Void 2 Application(s)" at bounding box center [1004, 451] width 151 height 30
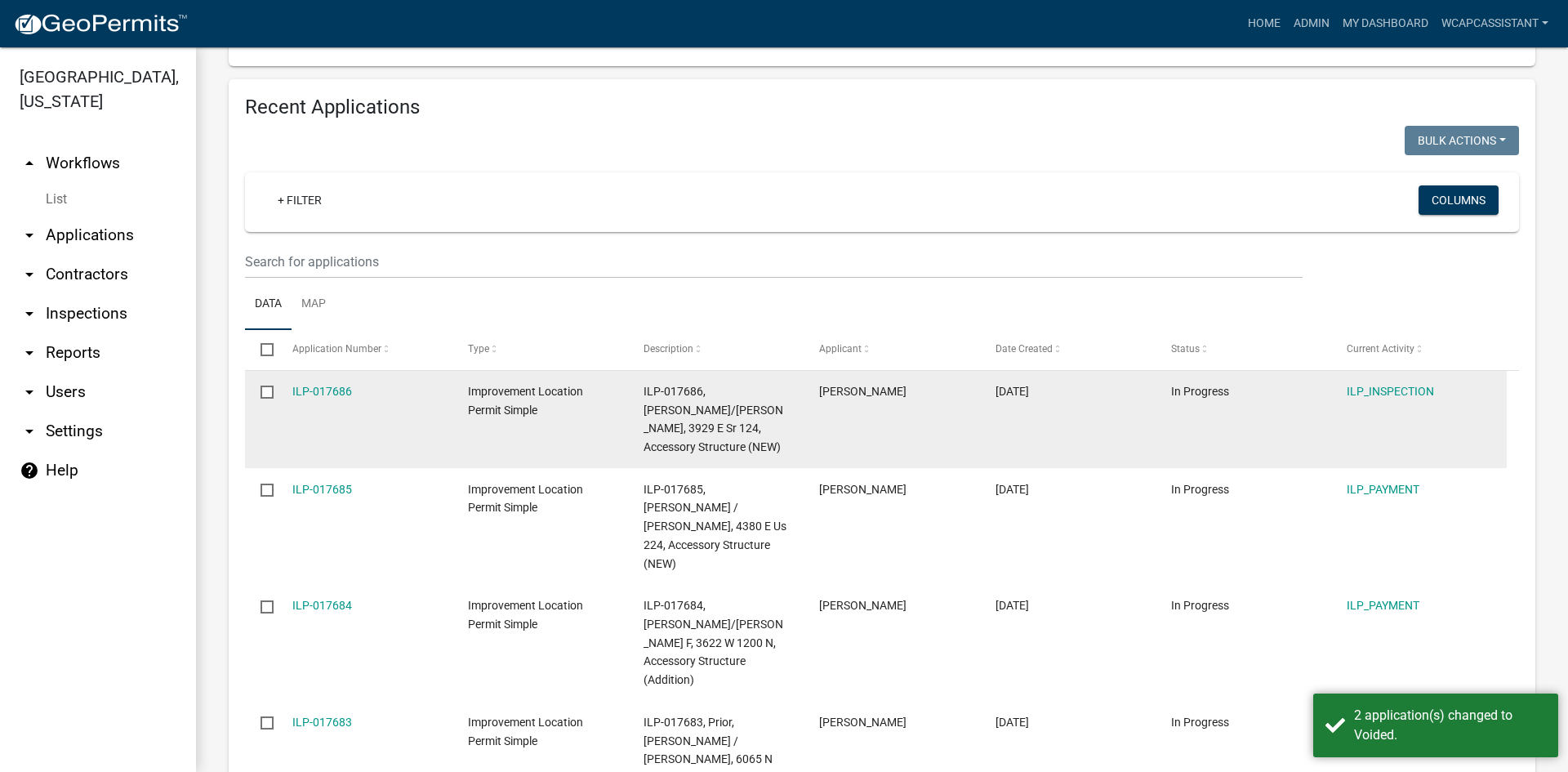
scroll to position [1703, 0]
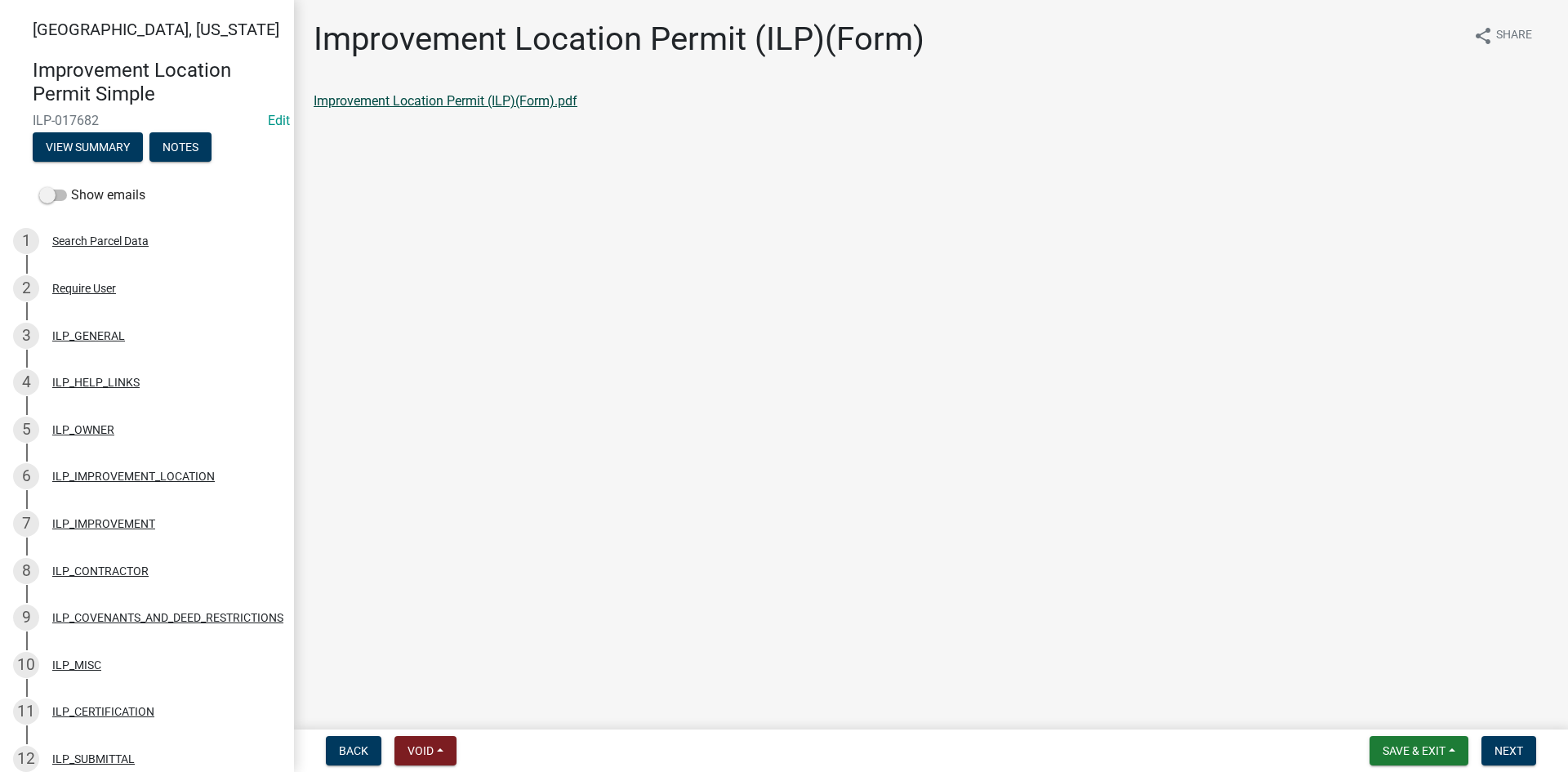
click at [473, 97] on link "Improvement Location Permit (ILP)(Form).pdf" at bounding box center [446, 100] width 264 height 15
click at [1501, 746] on span "Next" at bounding box center [1509, 750] width 29 height 13
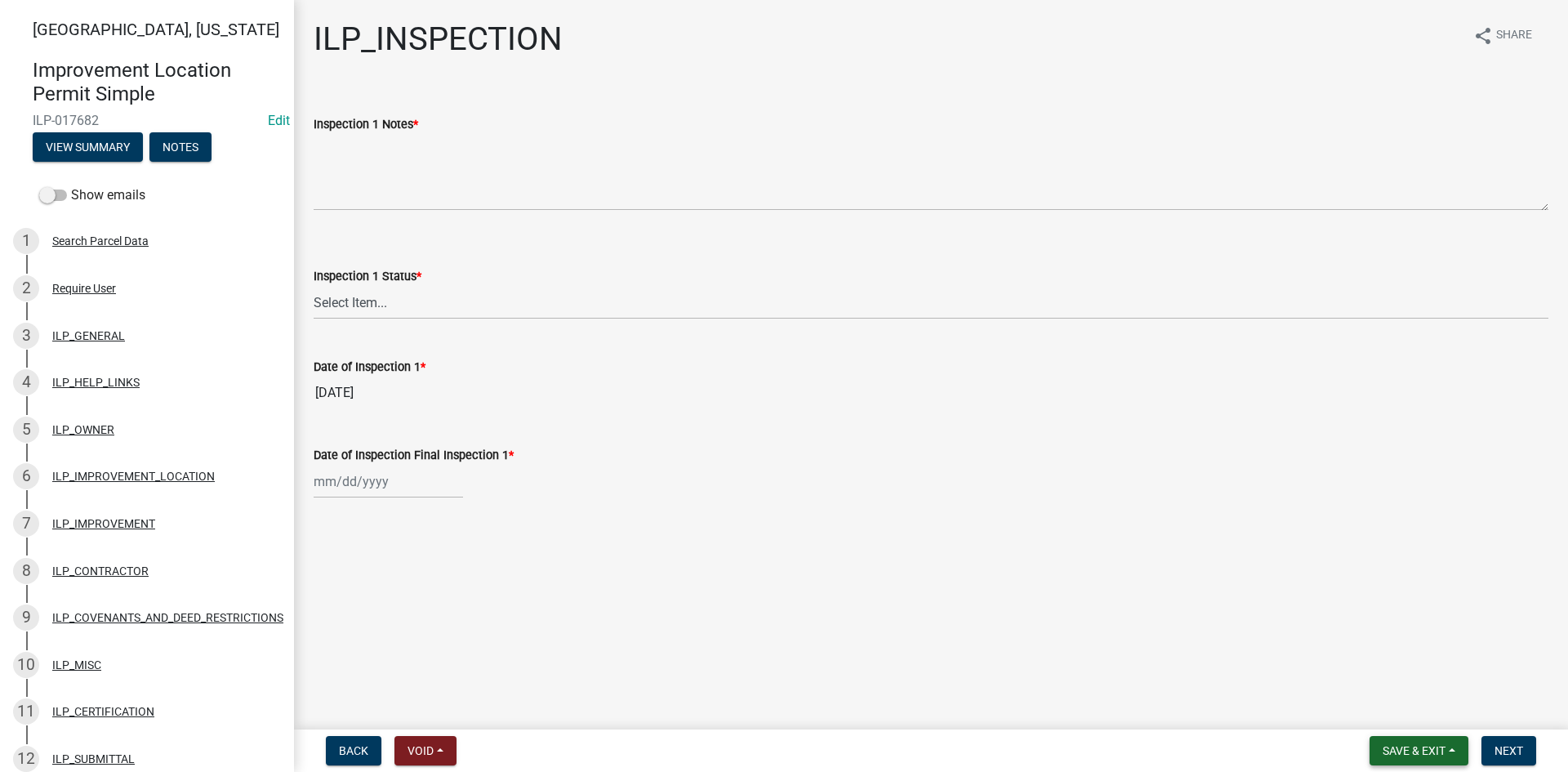
click at [1400, 742] on button "Save & Exit" at bounding box center [1419, 750] width 99 height 30
click at [1382, 711] on button "Save & Exit" at bounding box center [1403, 708] width 131 height 39
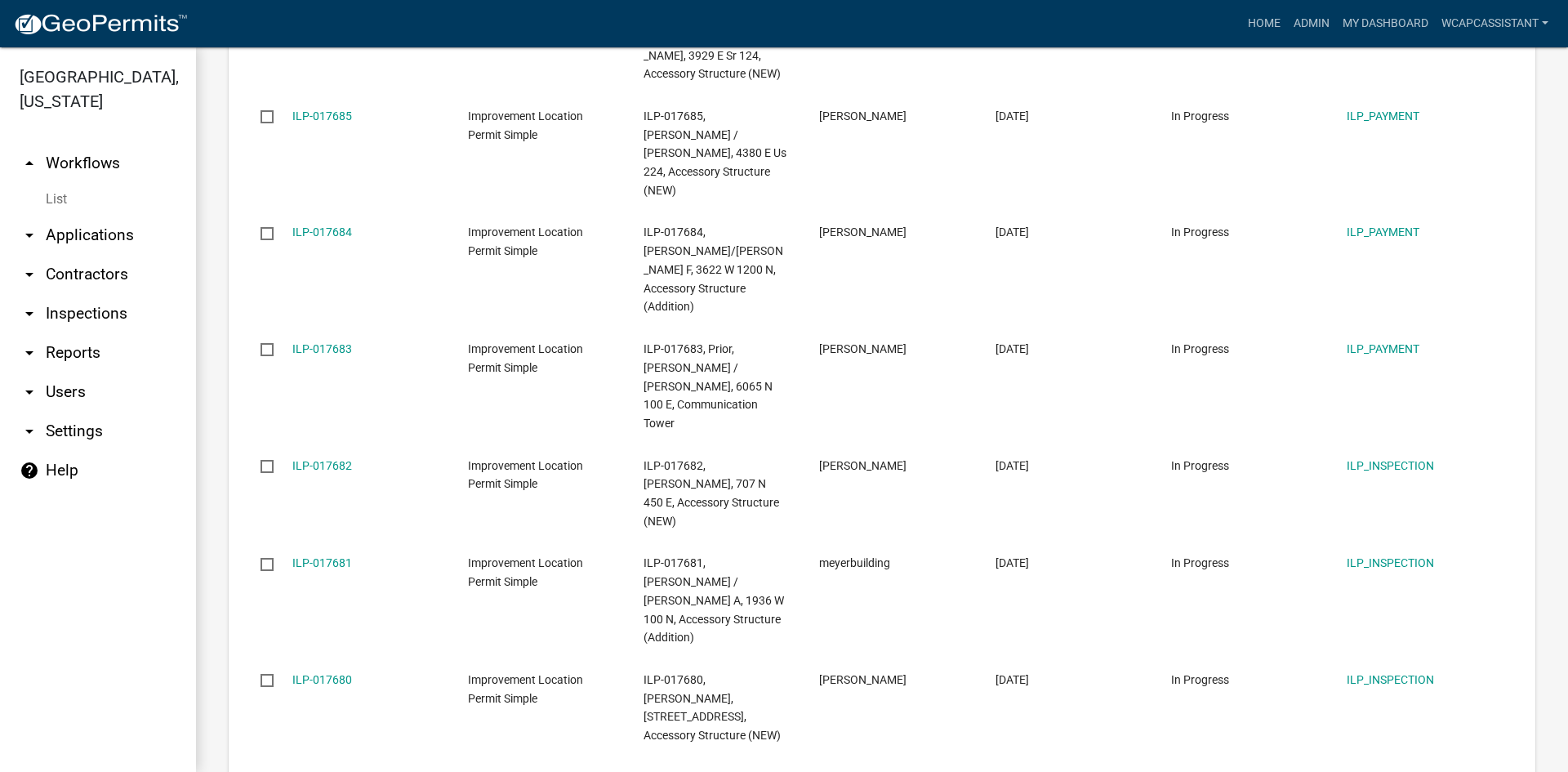
scroll to position [2043, 0]
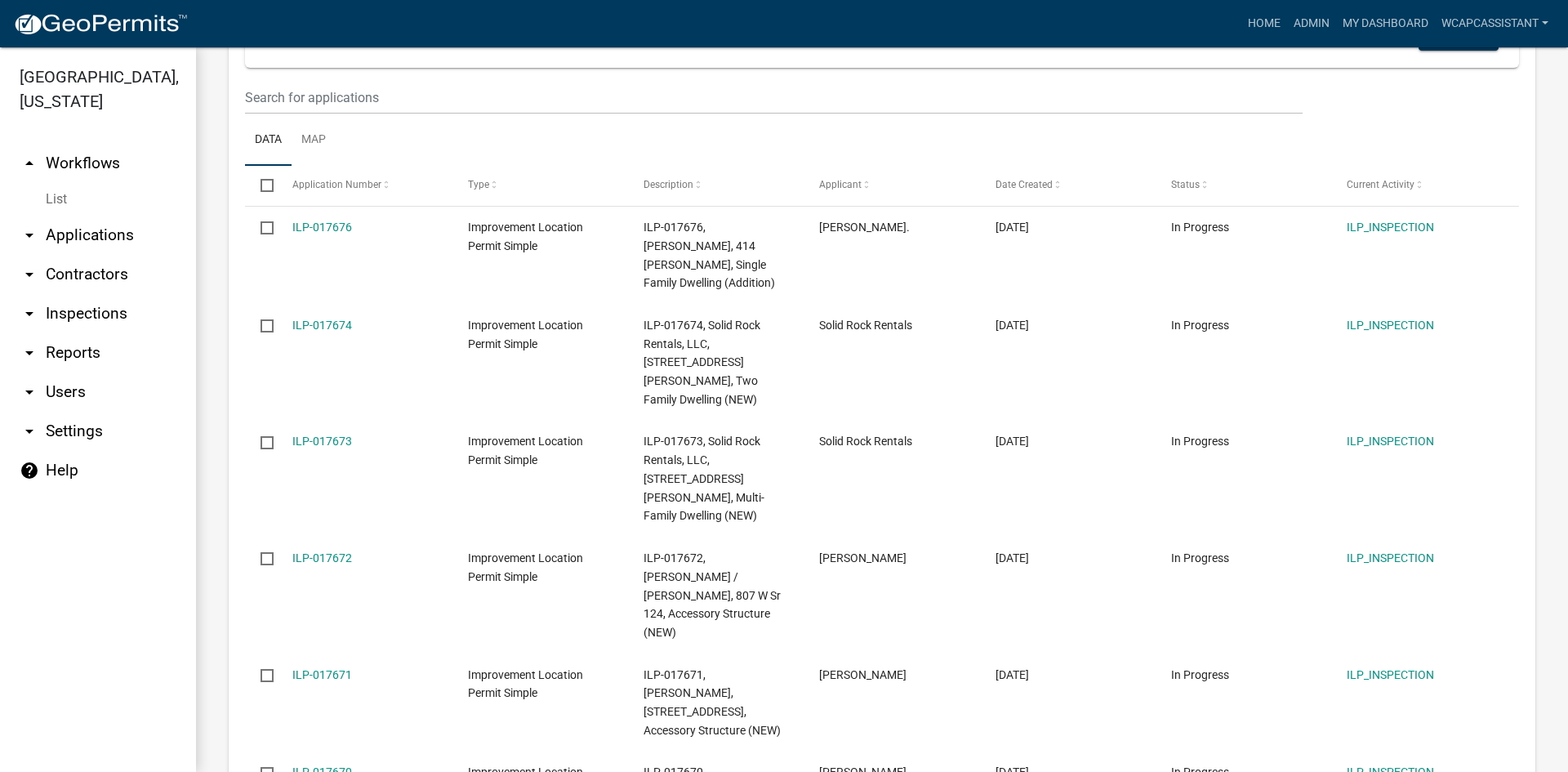
scroll to position [1861, 0]
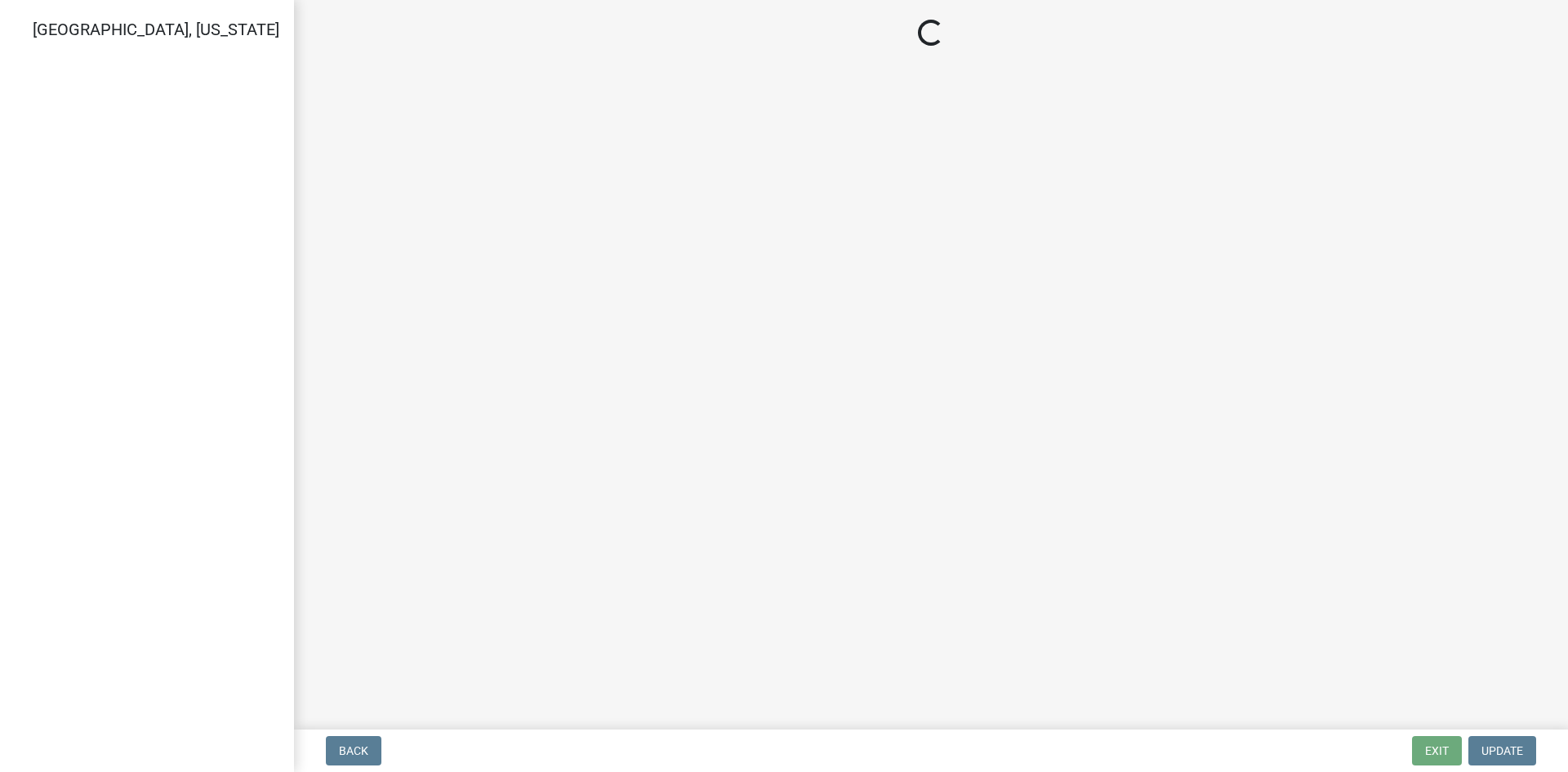
select select "3: 3"
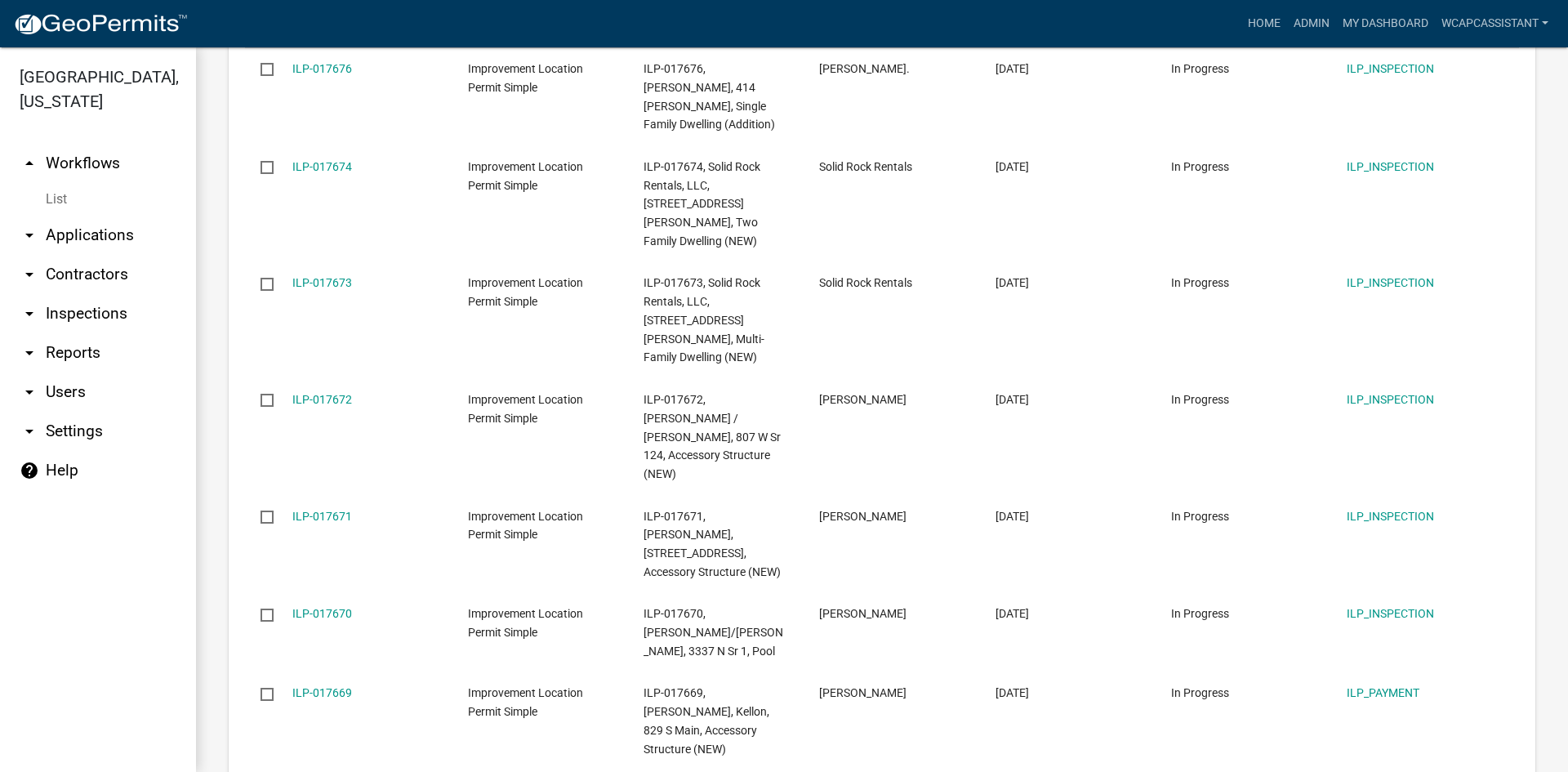
scroll to position [2148, 0]
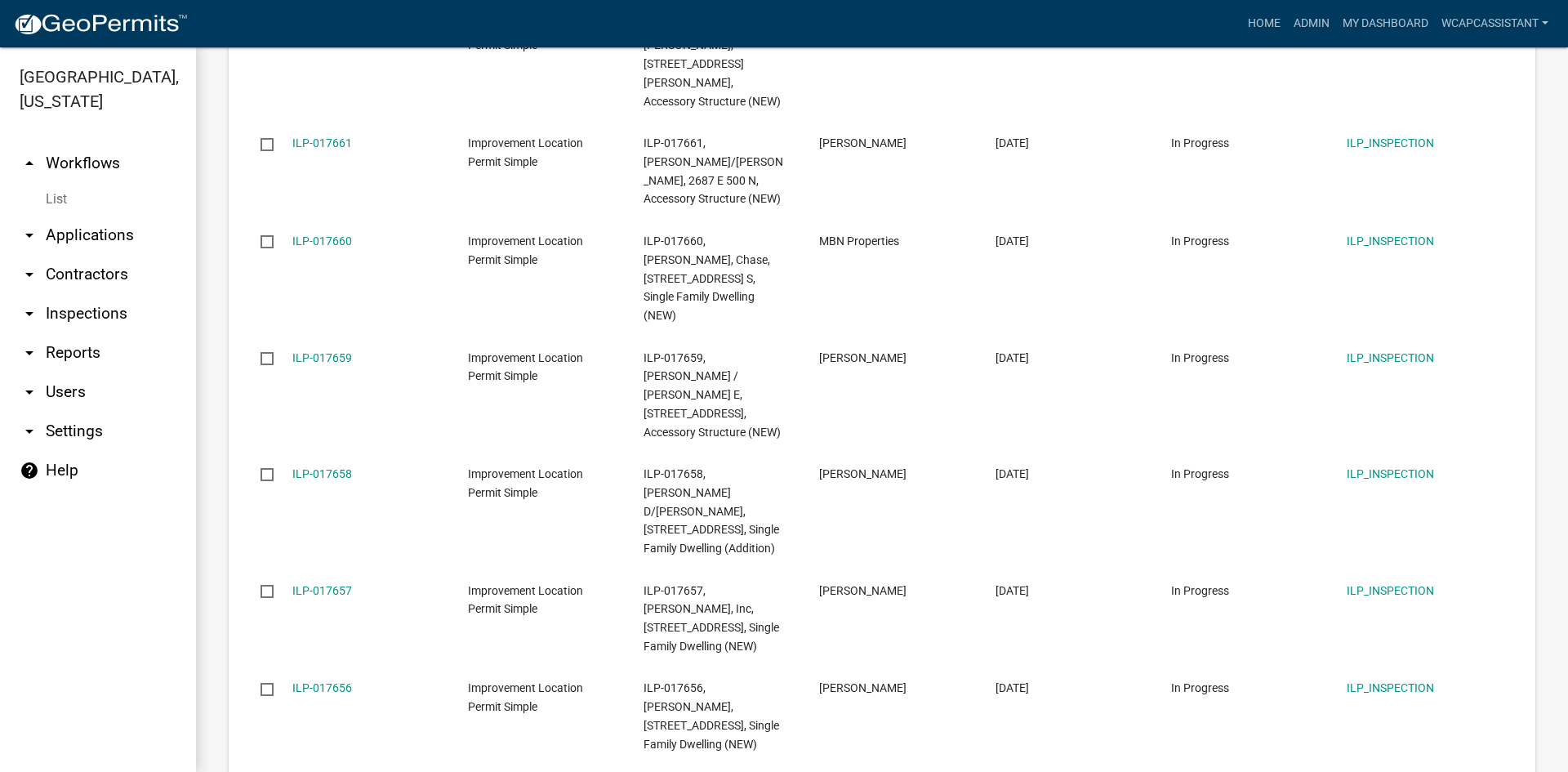
scroll to position [2148, 0]
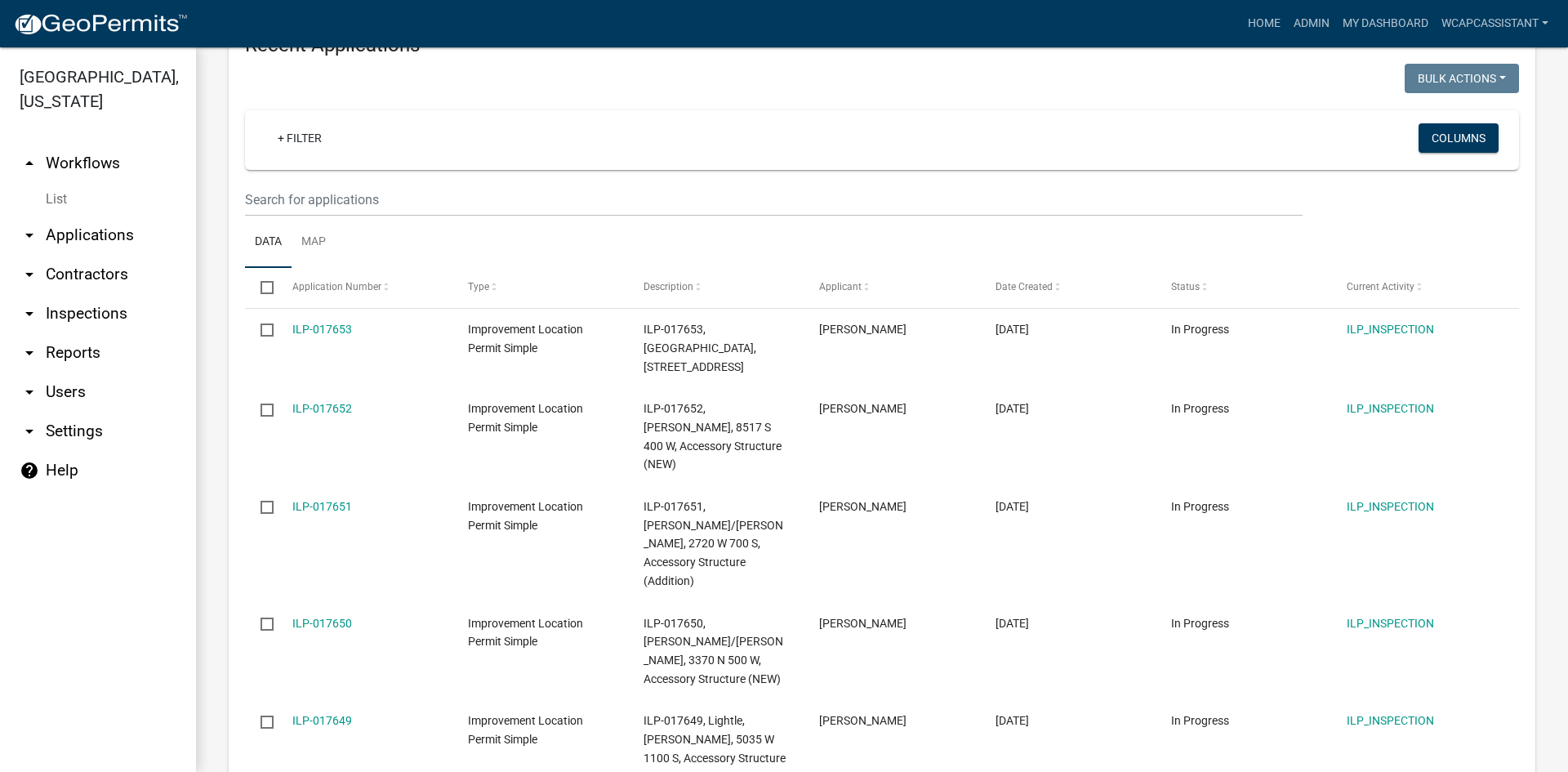
scroll to position [2092, 0]
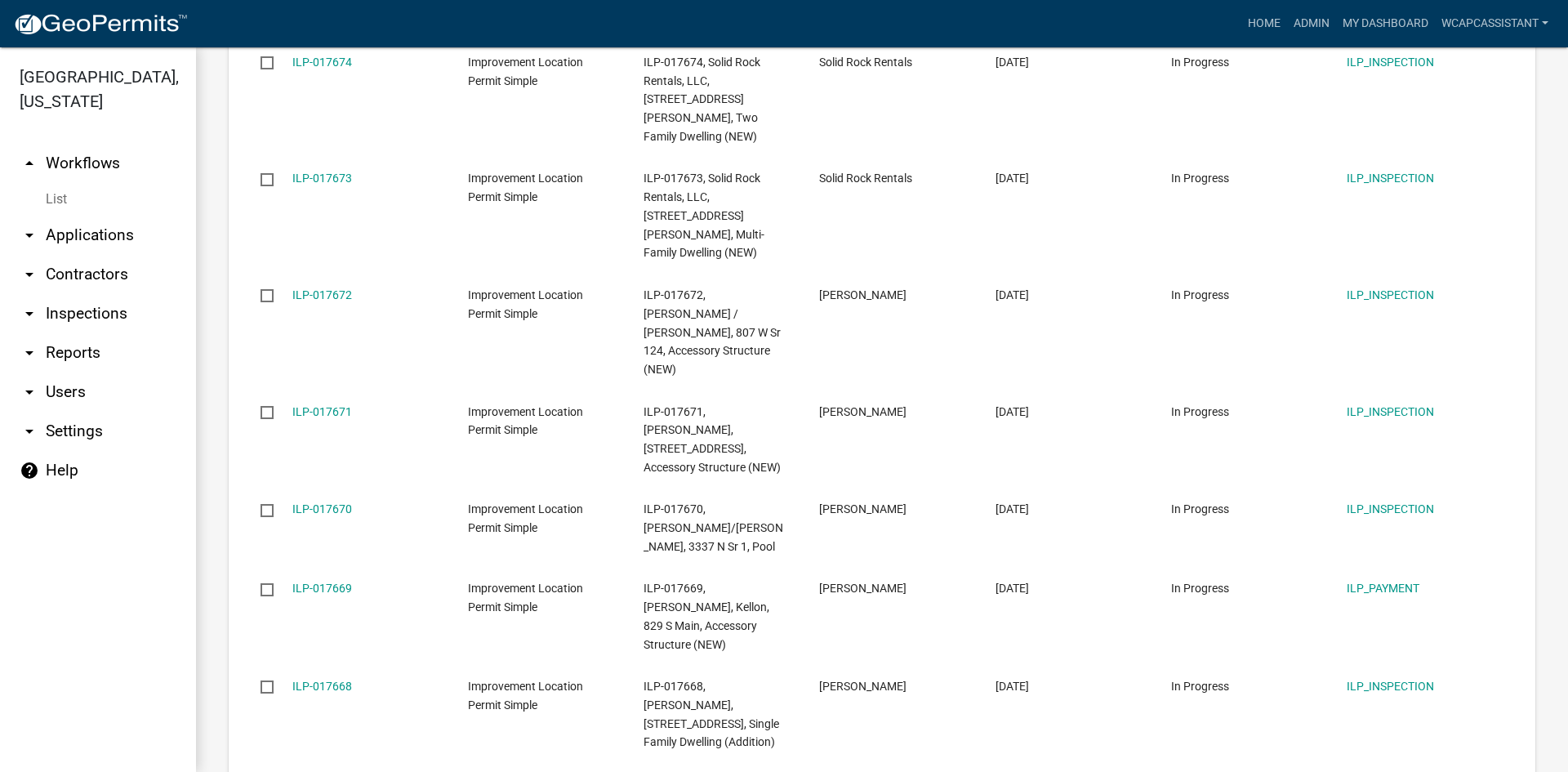
scroll to position [2129, 0]
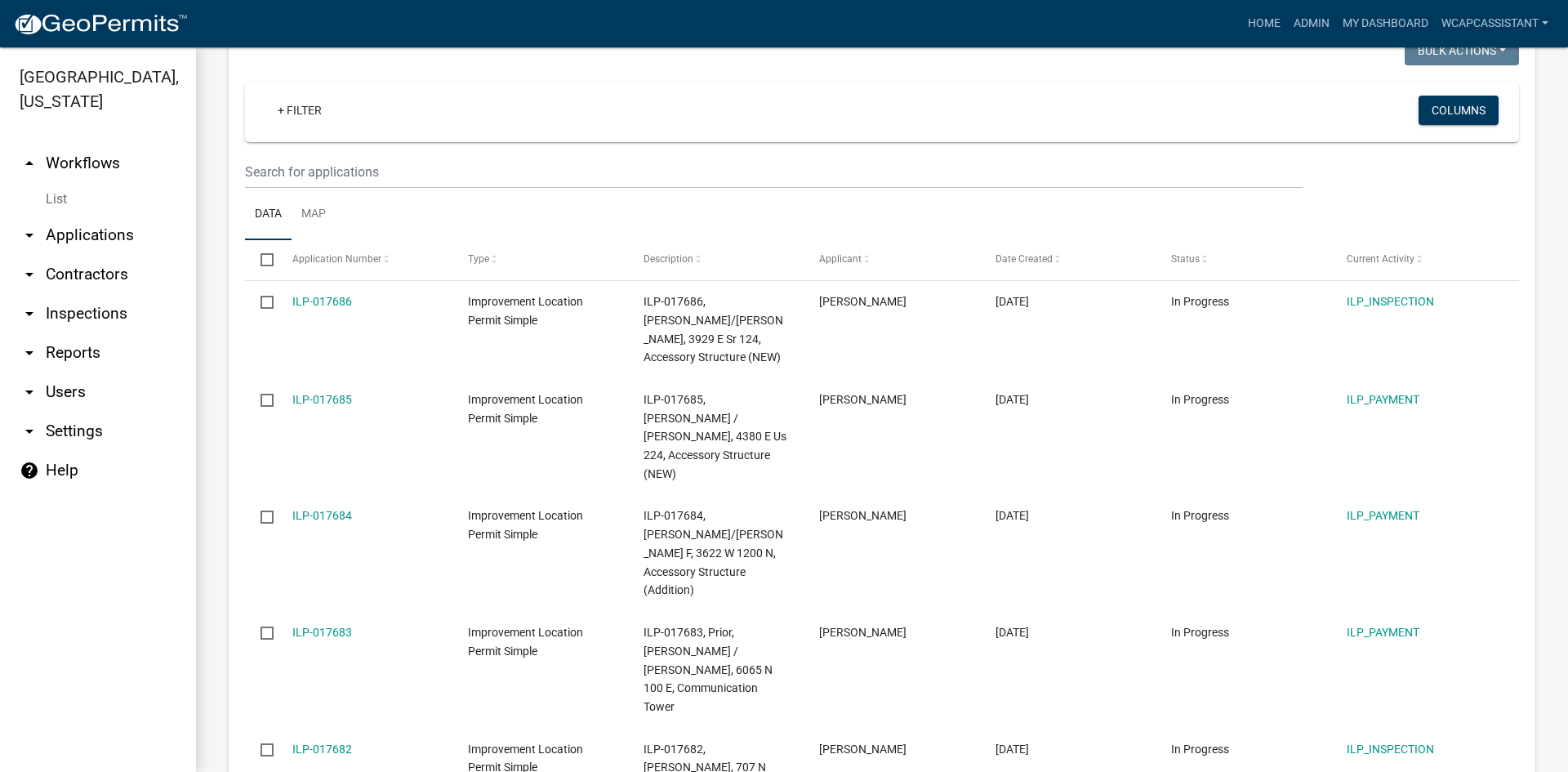
scroll to position [1739, 0]
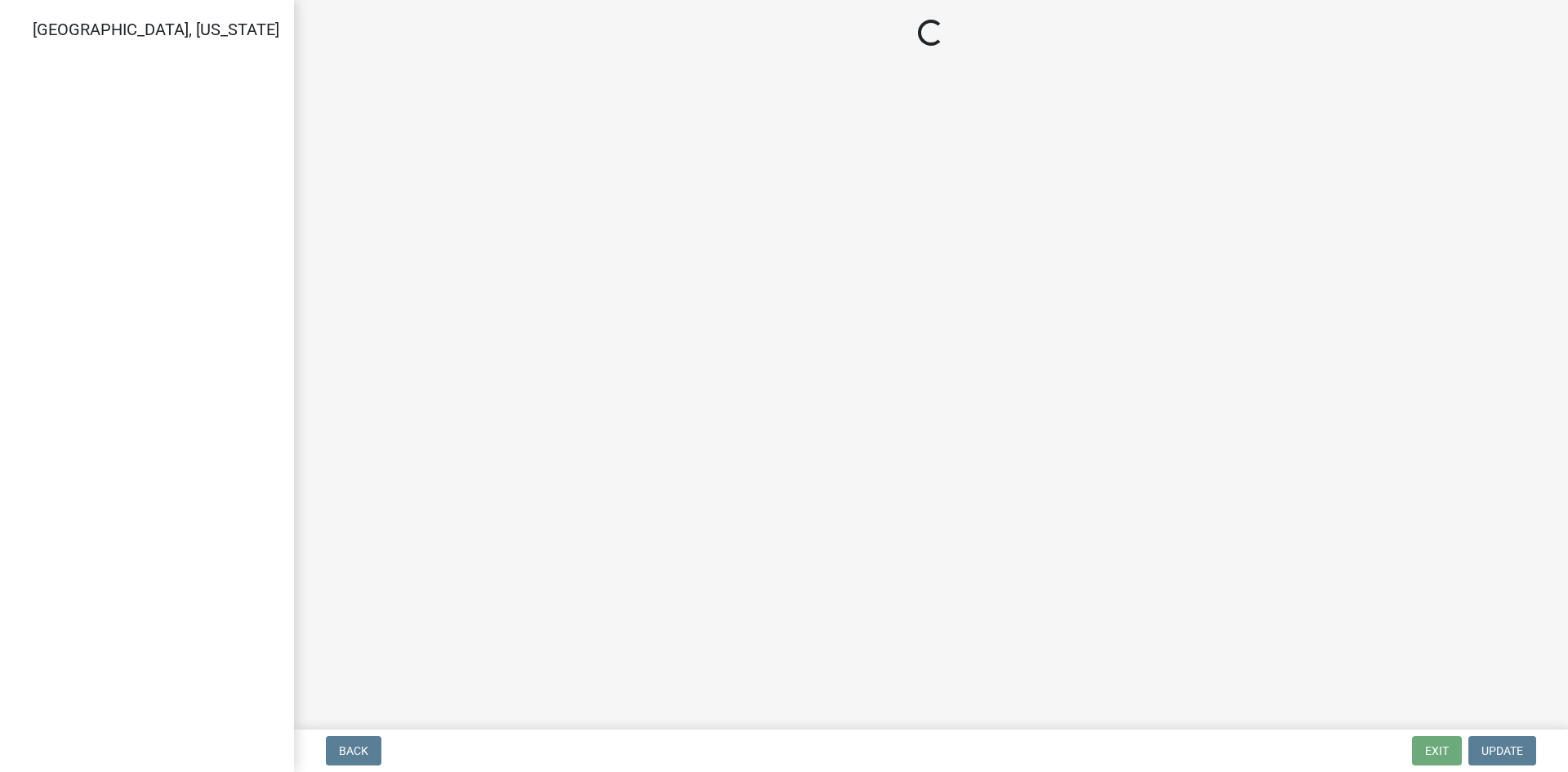
select select "3: 3"
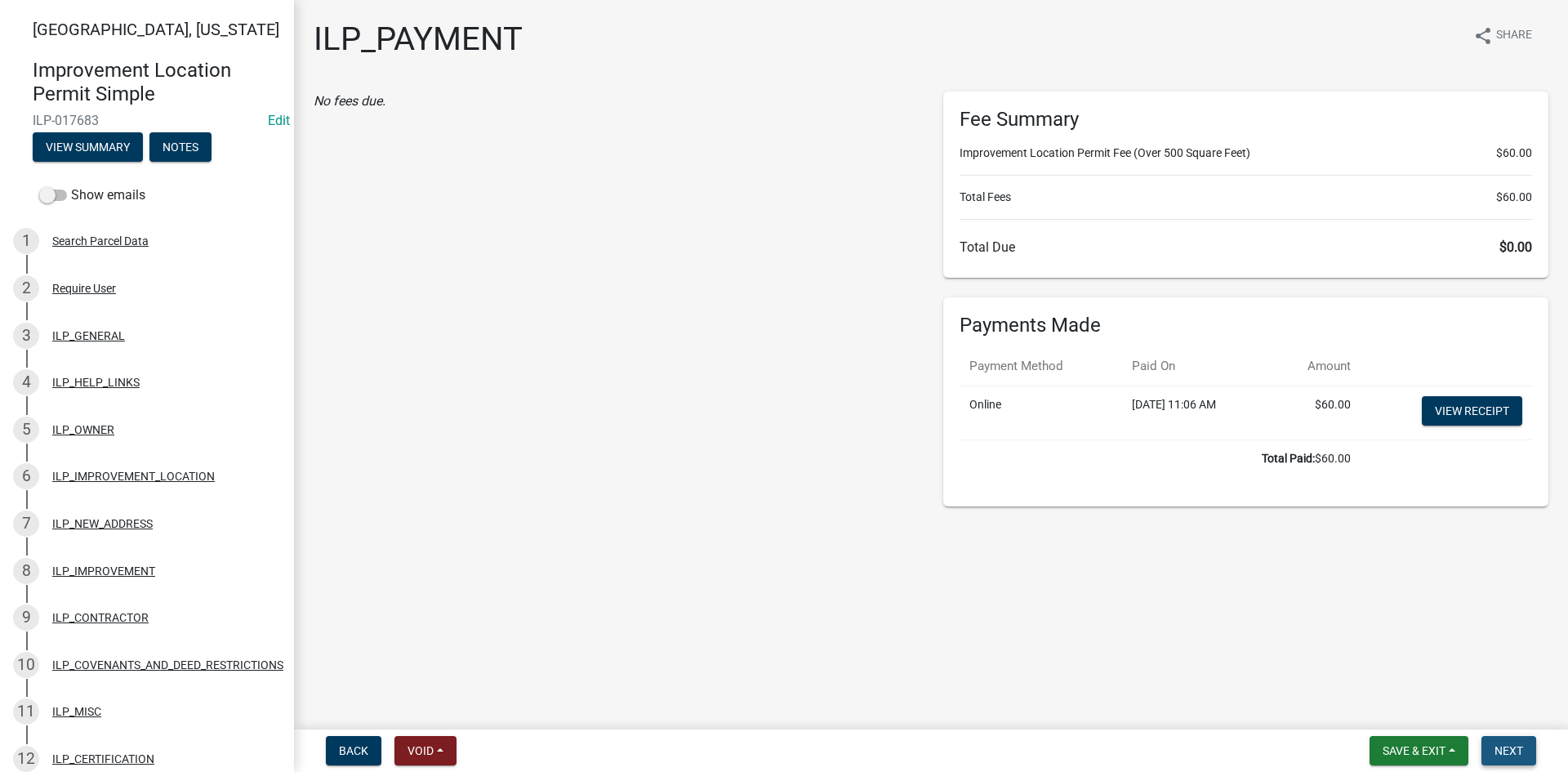
click at [1510, 748] on span "Next" at bounding box center [1509, 750] width 29 height 13
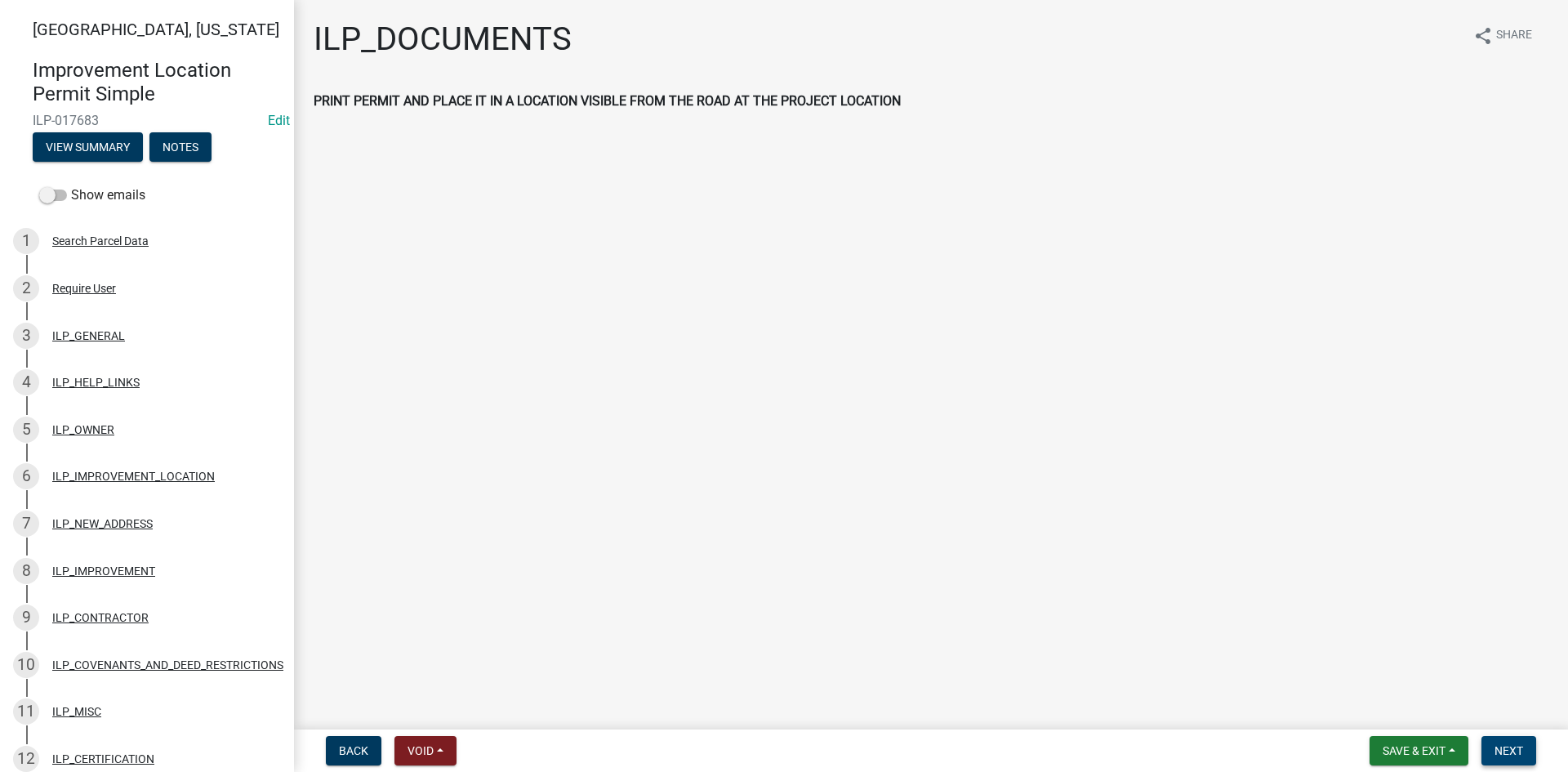
click at [1510, 748] on span "Next" at bounding box center [1509, 750] width 29 height 13
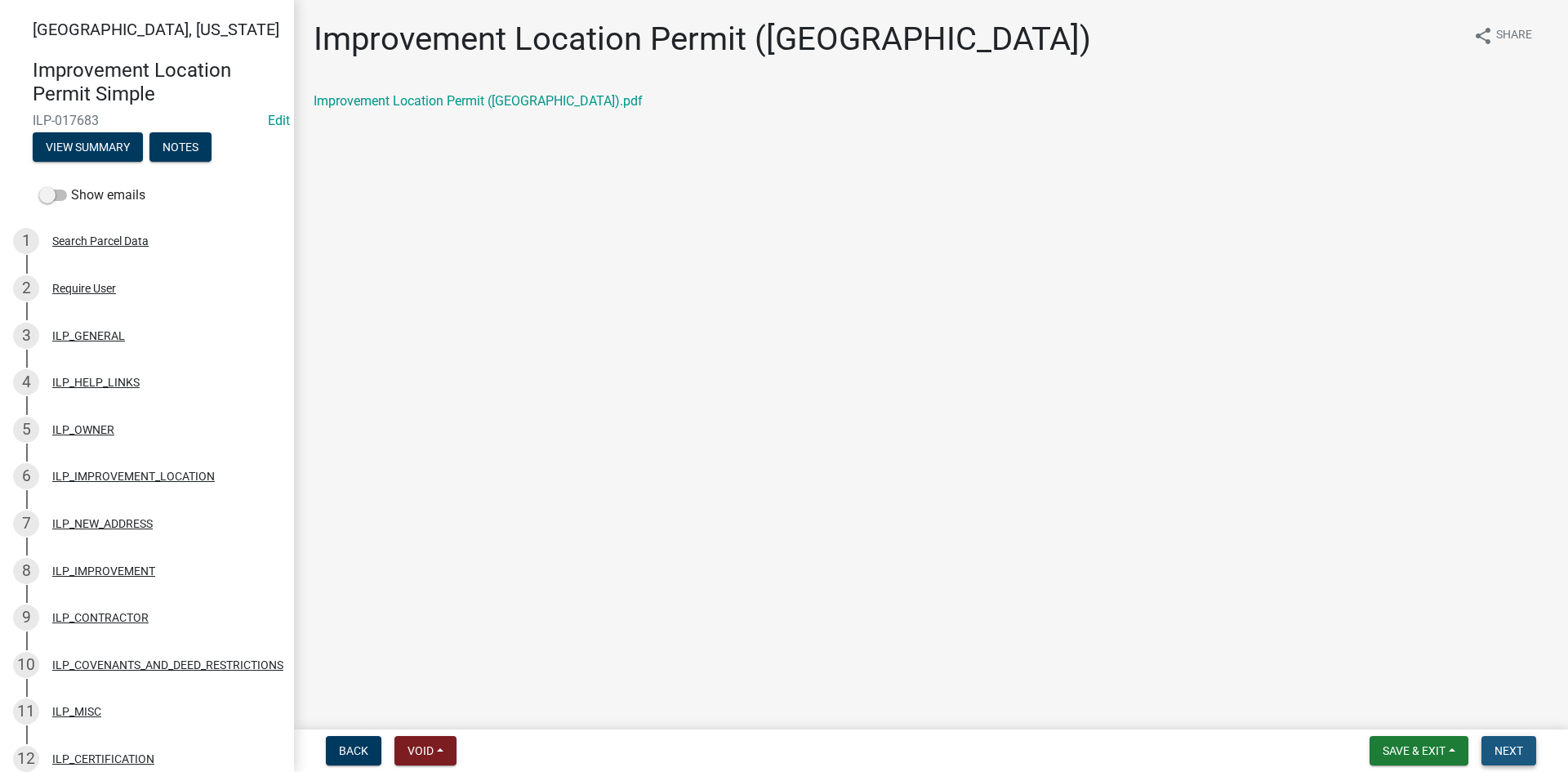
click at [1510, 748] on span "Next" at bounding box center [1509, 750] width 29 height 13
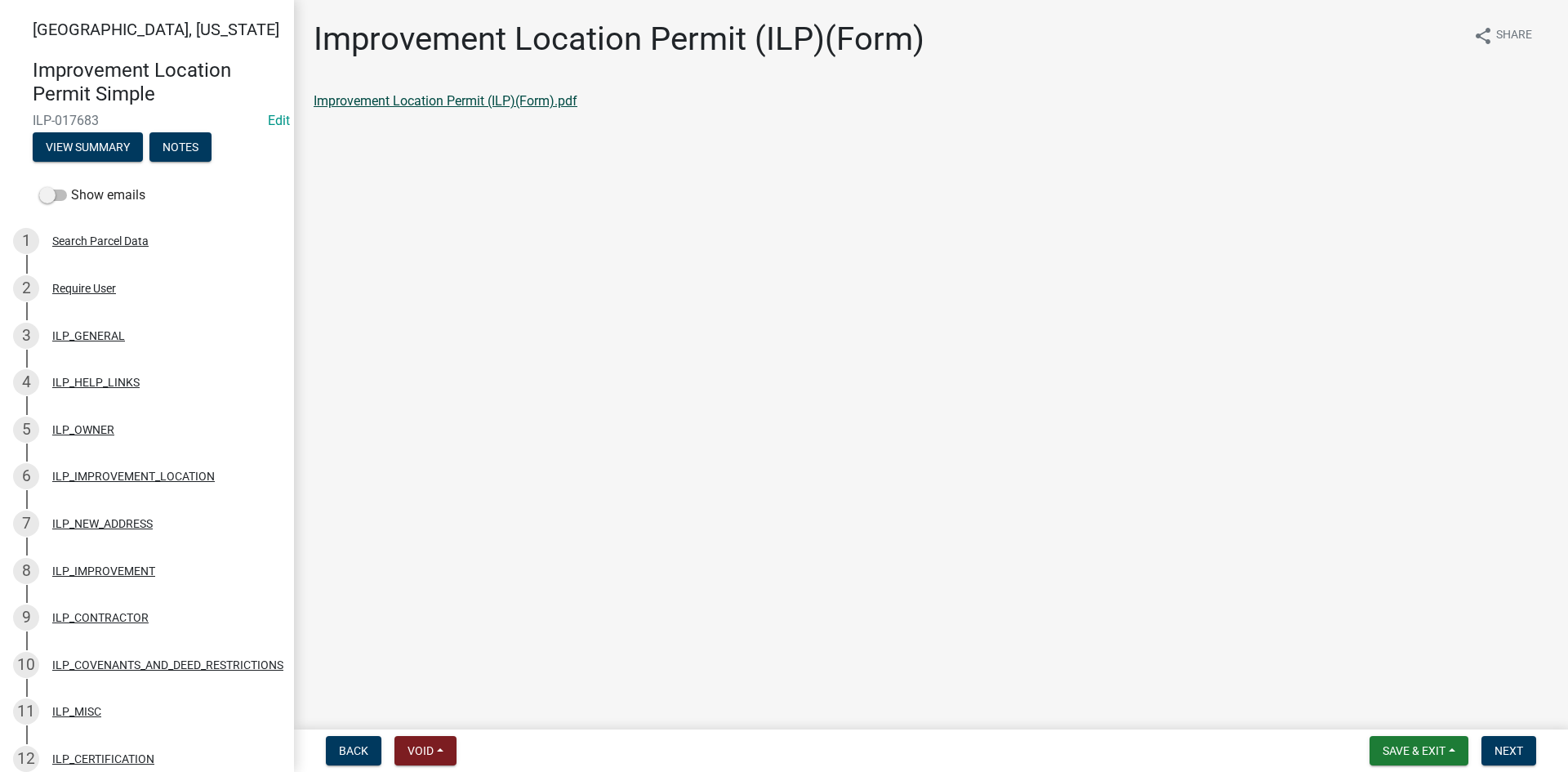
click at [391, 99] on link "Improvement Location Permit (ILP)(Form).pdf" at bounding box center [446, 100] width 264 height 15
click at [1512, 746] on span "Next" at bounding box center [1509, 750] width 29 height 13
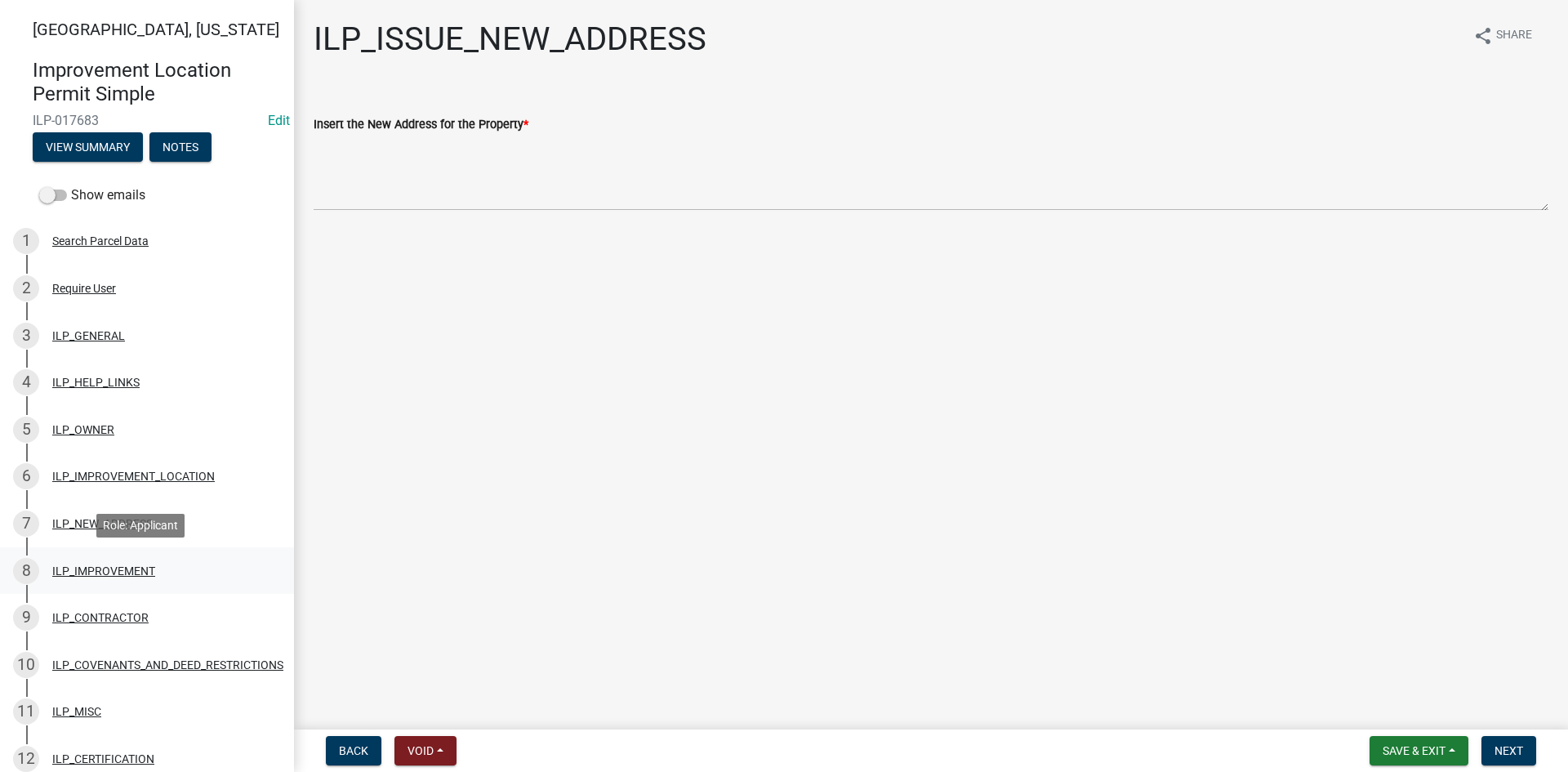
click at [100, 563] on div "8 ILP_IMPROVEMENT" at bounding box center [141, 570] width 255 height 26
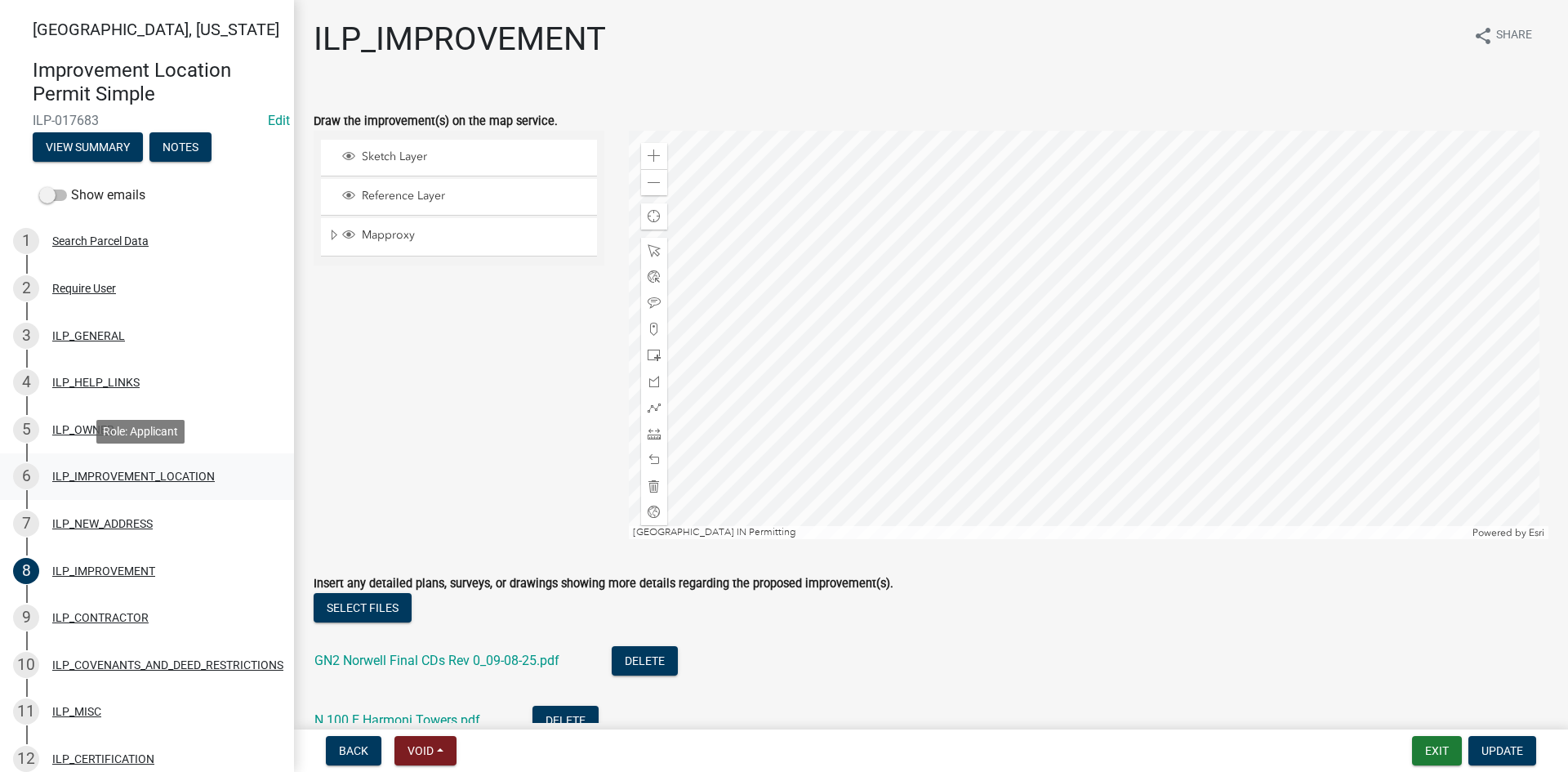
click at [78, 479] on div "ILP_IMPROVEMENT_LOCATION" at bounding box center [133, 476] width 162 height 12
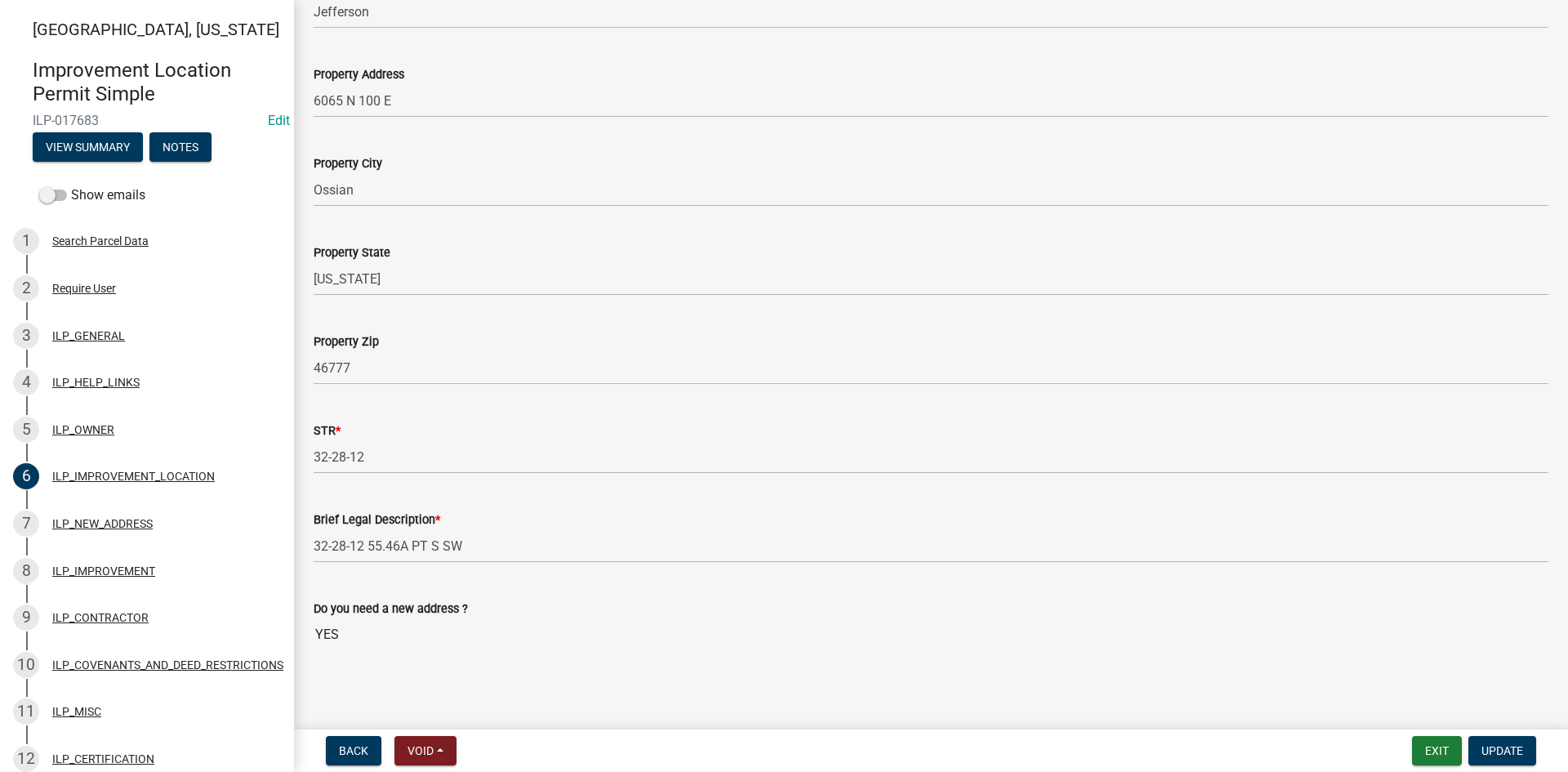
scroll to position [233, 0]
click at [106, 525] on div "ILP_NEW_ADDRESS" at bounding box center [102, 524] width 100 height 12
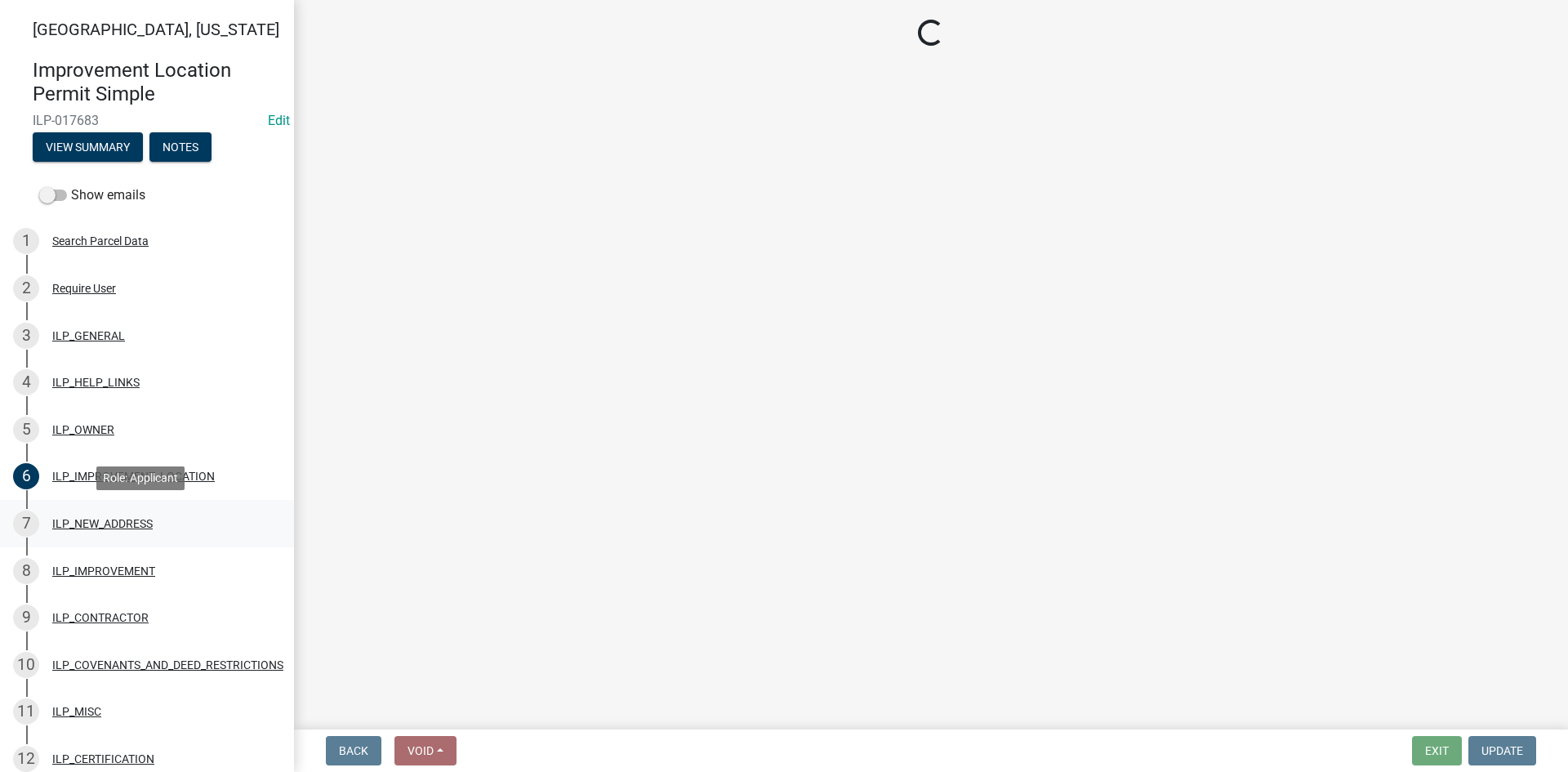
scroll to position [0, 0]
